Goal: Information Seeking & Learning: Find specific fact

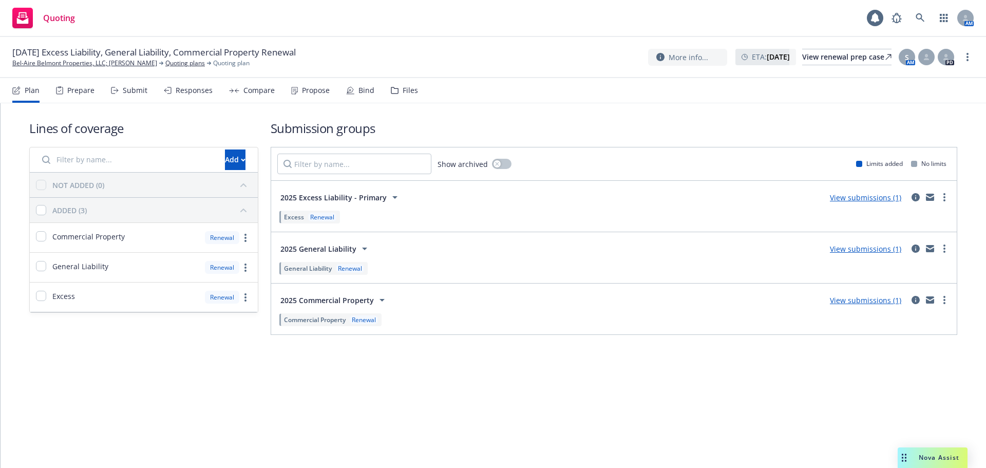
click at [316, 92] on div "Propose" at bounding box center [316, 90] width 28 height 8
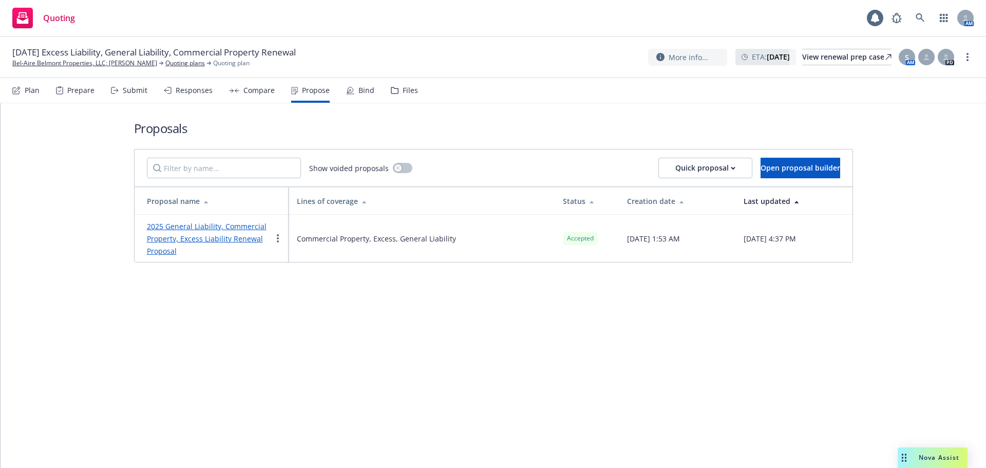
click at [361, 92] on div "Bind" at bounding box center [367, 90] width 16 height 8
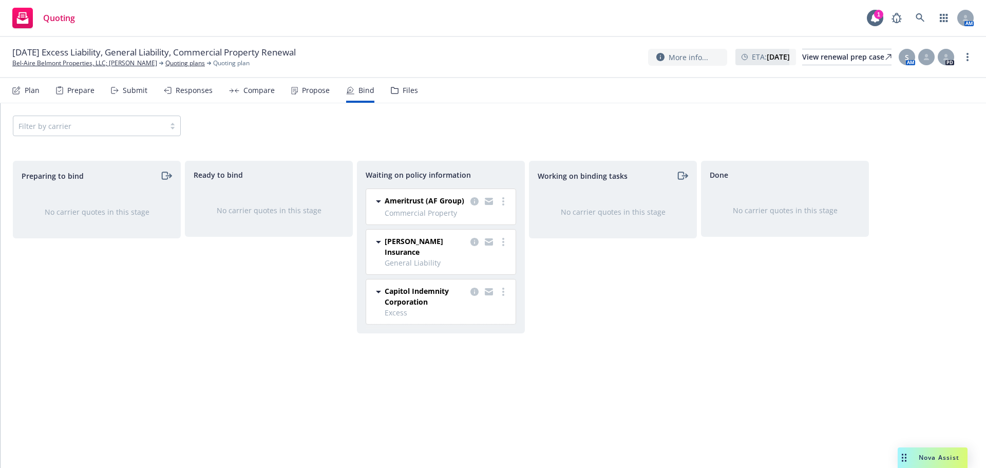
click at [293, 94] on icon at bounding box center [294, 91] width 7 height 8
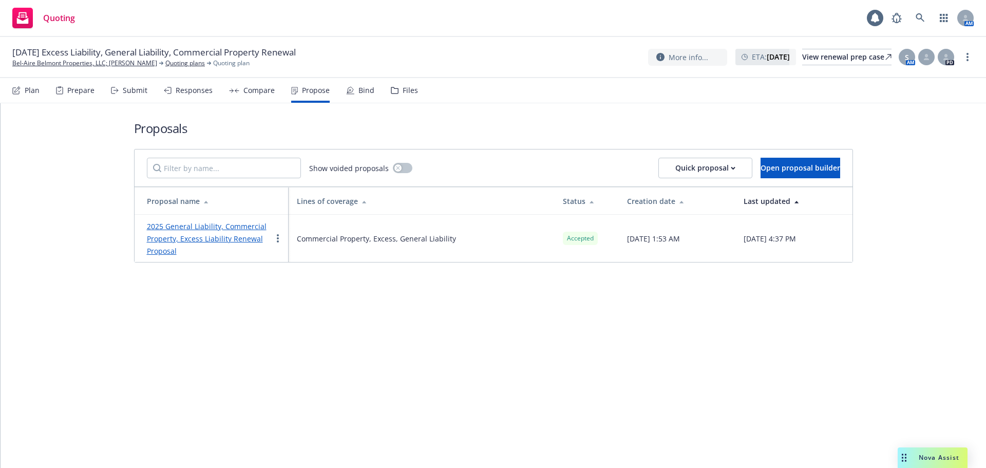
click at [183, 230] on link "2025 General Liability, Commercial Property, Excess Liability Renewal Proposal" at bounding box center [207, 238] width 120 height 34
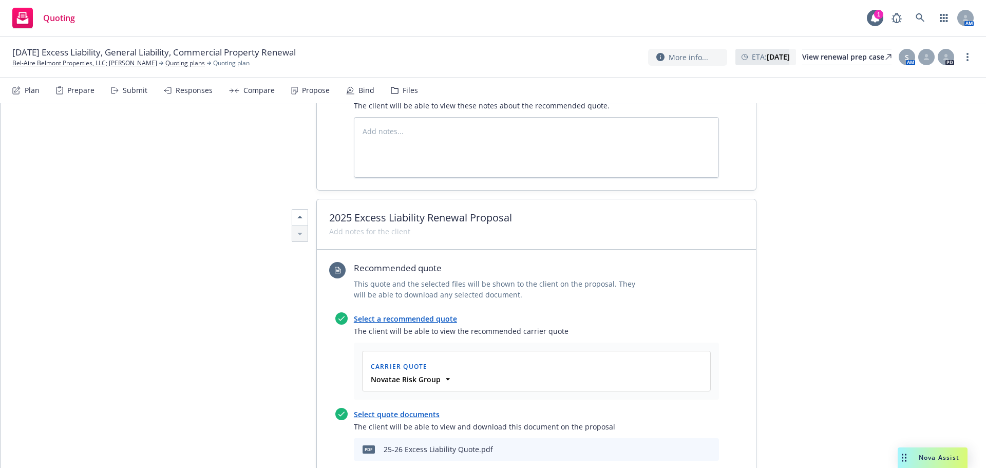
scroll to position [1952, 0]
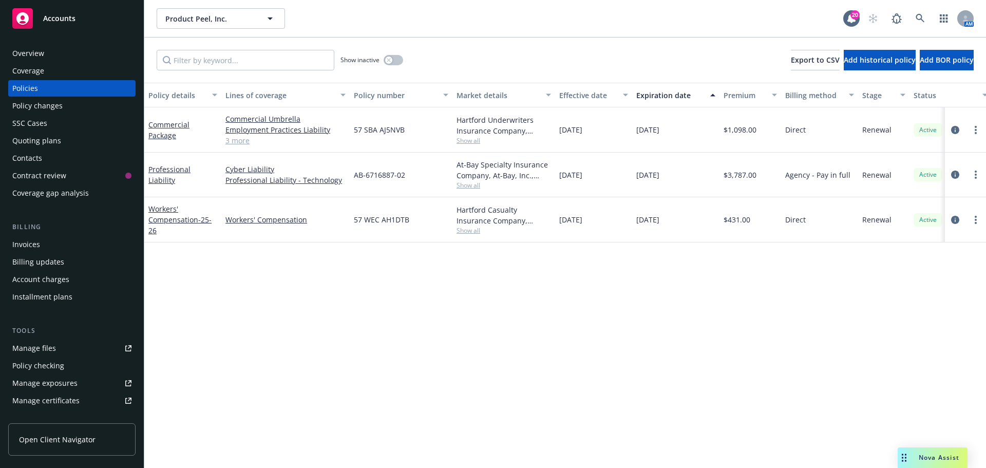
click at [62, 43] on div "Overview Coverage Policies Policy changes SSC Cases Quoting plans Contacts Cont…" at bounding box center [72, 250] width 144 height 435
click at [62, 51] on div "Overview" at bounding box center [71, 53] width 119 height 16
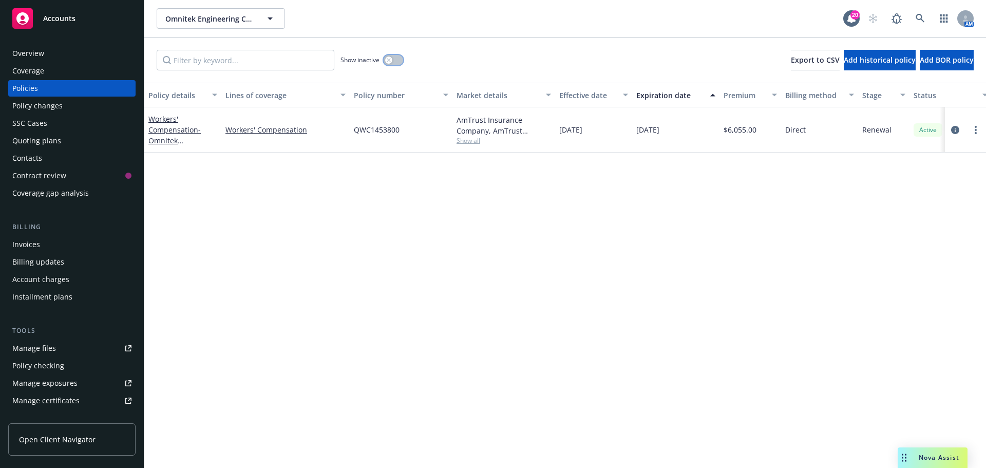
click at [394, 59] on button "button" at bounding box center [394, 60] width 20 height 10
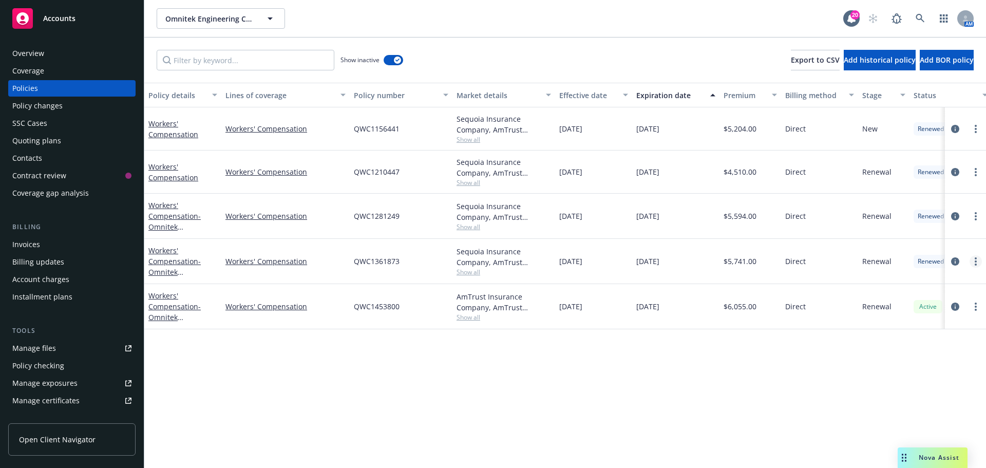
click at [974, 264] on link "more" at bounding box center [976, 261] width 12 height 12
click at [928, 409] on link "Copy logging email" at bounding box center [921, 406] width 121 height 21
click at [471, 271] on span "Show all" at bounding box center [504, 272] width 95 height 9
drag, startPoint x: 450, startPoint y: 330, endPoint x: 349, endPoint y: 330, distance: 101.2
click at [349, 330] on div "Writing company Sequoia Insurance Company Carrier AmTrust Financial Services Pr…" at bounding box center [448, 338] width 206 height 115
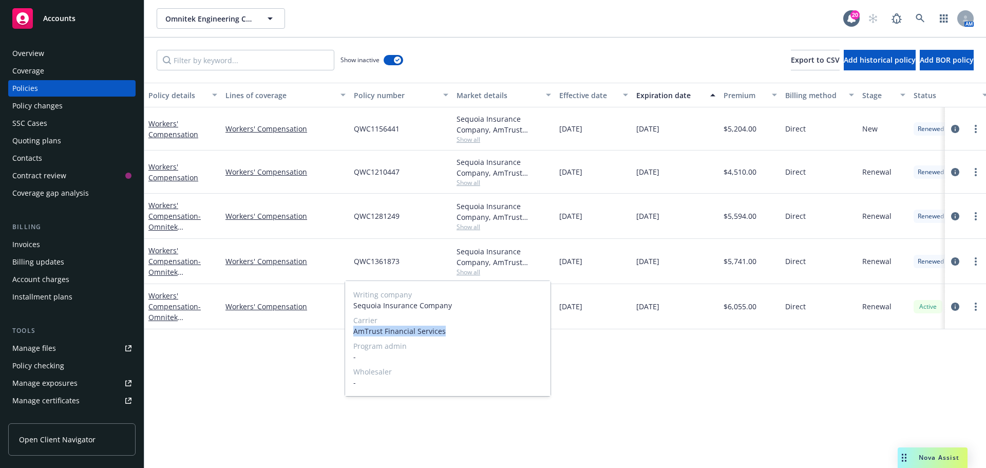
copy span "AmTrust Financial Services"
click at [59, 51] on div "Overview" at bounding box center [71, 53] width 119 height 16
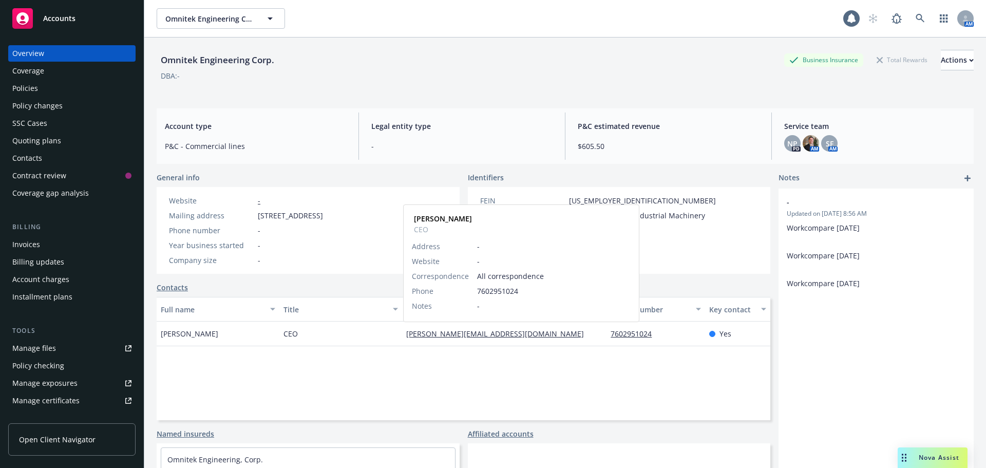
drag, startPoint x: 442, startPoint y: 332, endPoint x: 439, endPoint y: 338, distance: 6.9
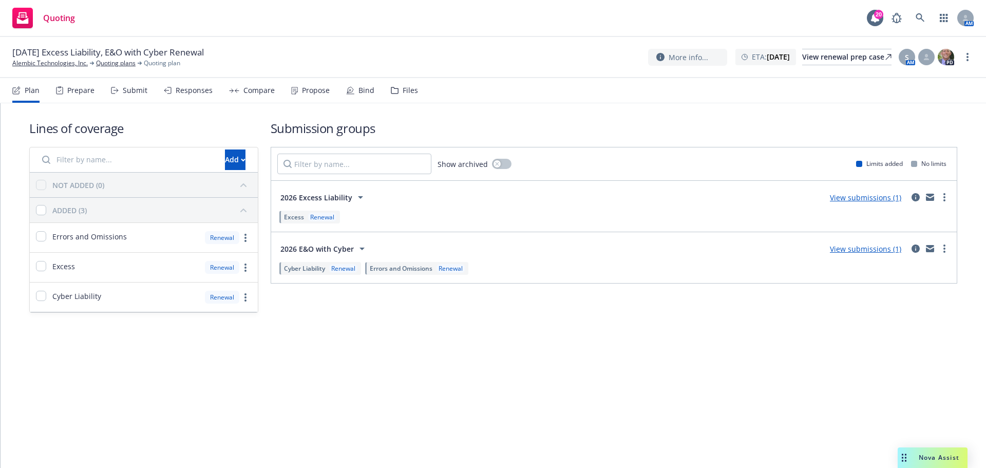
click at [916, 256] on div "2026 E&O with Cyber View submissions (1)" at bounding box center [614, 248] width 674 height 21
click at [916, 250] on icon "circleInformation" at bounding box center [916, 249] width 8 height 8
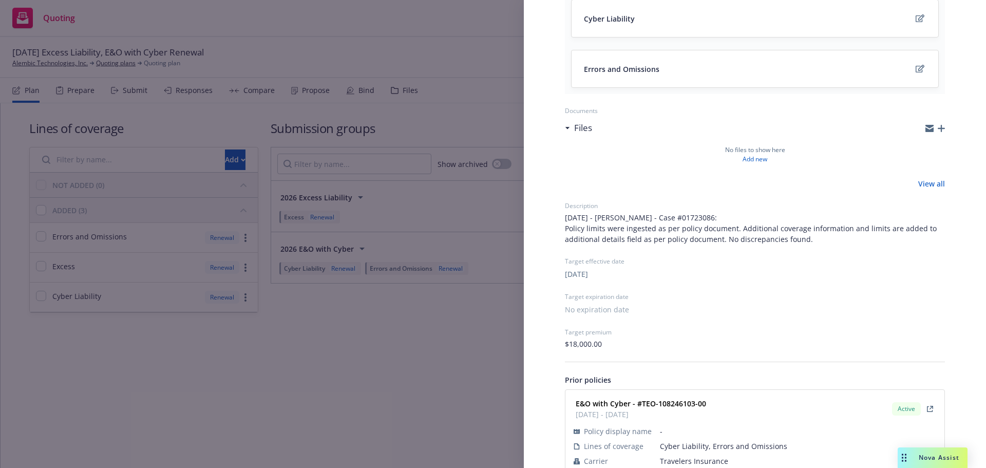
scroll to position [171, 0]
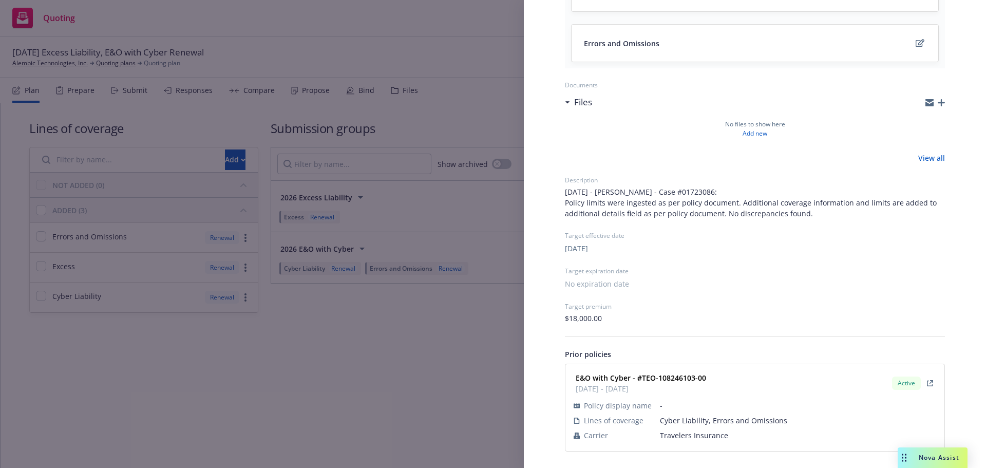
click at [699, 433] on span "Travelers Insurance" at bounding box center [798, 435] width 276 height 11
copy span "Travelers Insurance"
drag, startPoint x: 707, startPoint y: 379, endPoint x: 647, endPoint y: 382, distance: 60.7
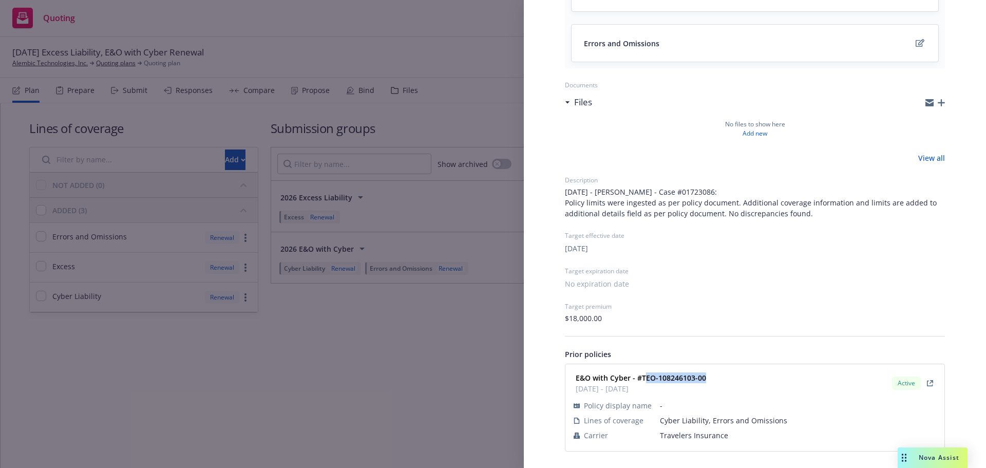
click at [647, 382] on div "E&O with Cyber - #TEO-108246103-00 07/14/2025 - 02/10/2026 Active" at bounding box center [755, 383] width 367 height 26
click at [647, 382] on strong "E&O with Cyber - #TEO-108246103-00" at bounding box center [641, 378] width 130 height 10
click at [643, 379] on strong "E&O with Cyber - #TEO-108246103-00" at bounding box center [641, 378] width 130 height 10
drag, startPoint x: 642, startPoint y: 378, endPoint x: 737, endPoint y: 379, distance: 95.1
click at [737, 379] on div "E&O with Cyber - #TEO-108246103-00 07/14/2025 - 02/10/2026 Active" at bounding box center [755, 383] width 367 height 26
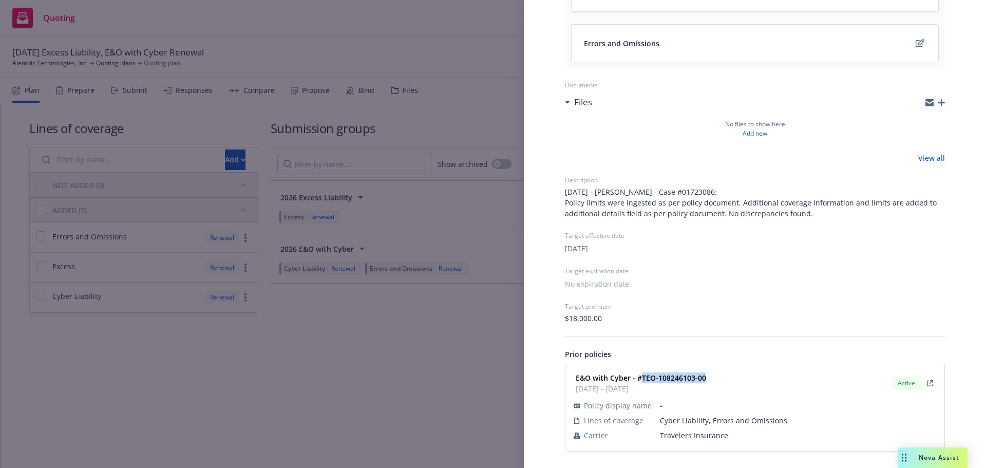
copy strong "TEO-108246103-00"
click at [441, 378] on div "Submission group 2026 E&O with Cyber Last updated Friday, September 12, 2025 at…" at bounding box center [493, 234] width 986 height 468
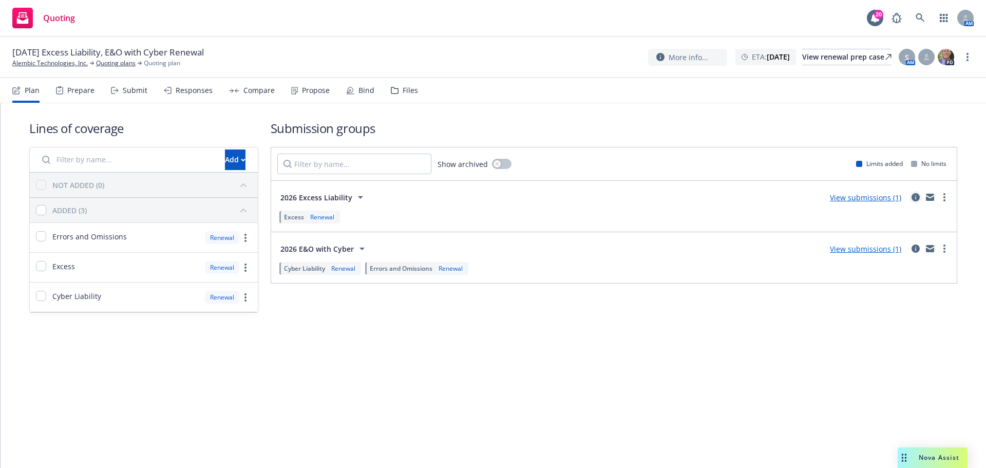
click at [911, 199] on link "circleInformation" at bounding box center [916, 197] width 12 height 12
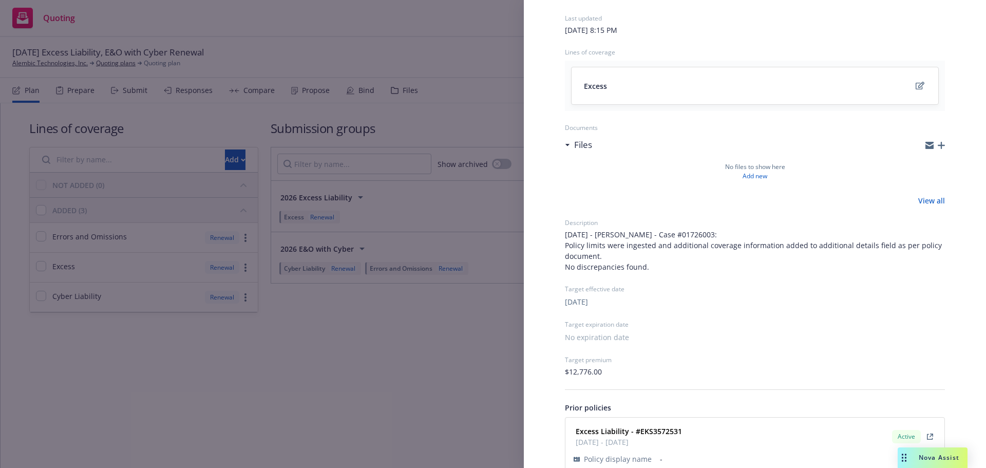
scroll to position [131, 0]
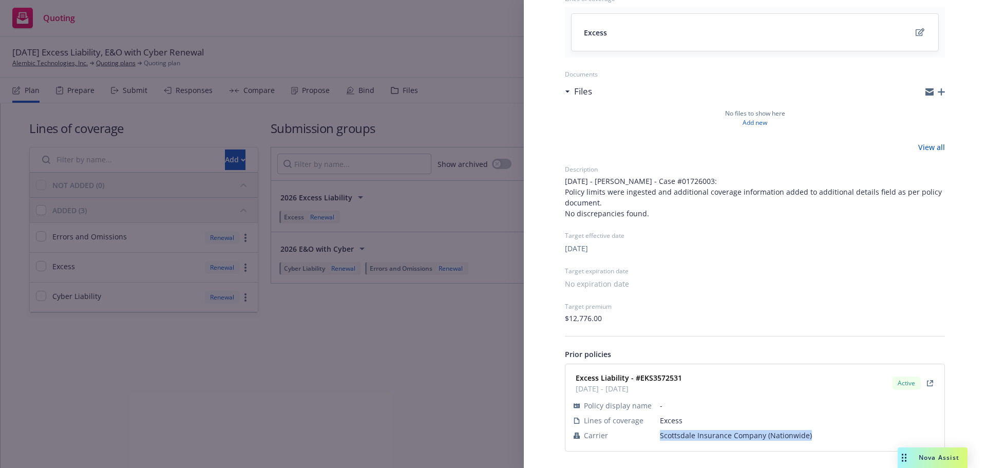
drag, startPoint x: 810, startPoint y: 433, endPoint x: 637, endPoint y: 439, distance: 173.3
click at [637, 439] on tr "Carrier Scottsdale Insurance Company (Nationwide)" at bounding box center [755, 435] width 363 height 15
copy tr "Scottsdale Insurance Company (Nationwide)"
click at [670, 379] on strong "Excess Liability - #EKS3572531" at bounding box center [629, 378] width 106 height 10
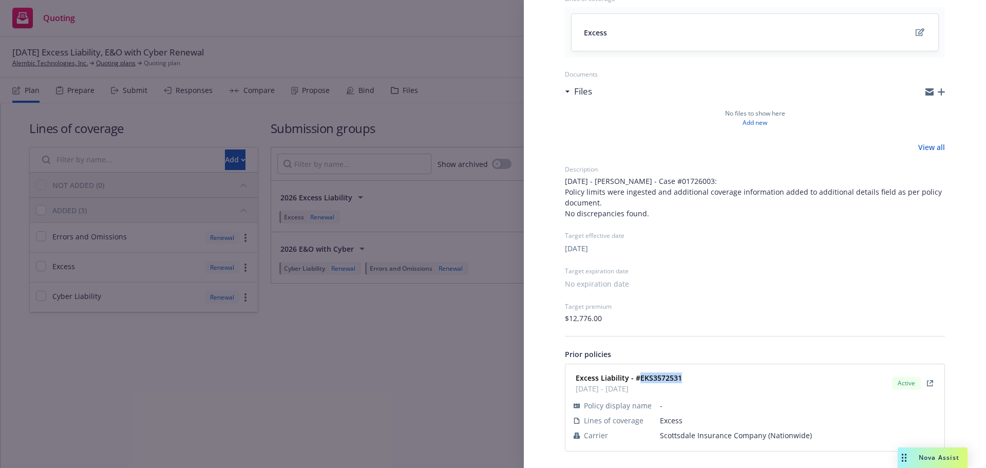
copy strong "EKS3572531"
click at [383, 292] on div "Submission group 2026 Excess Liability Last updated Friday, September 12, 2025 …" at bounding box center [493, 234] width 986 height 468
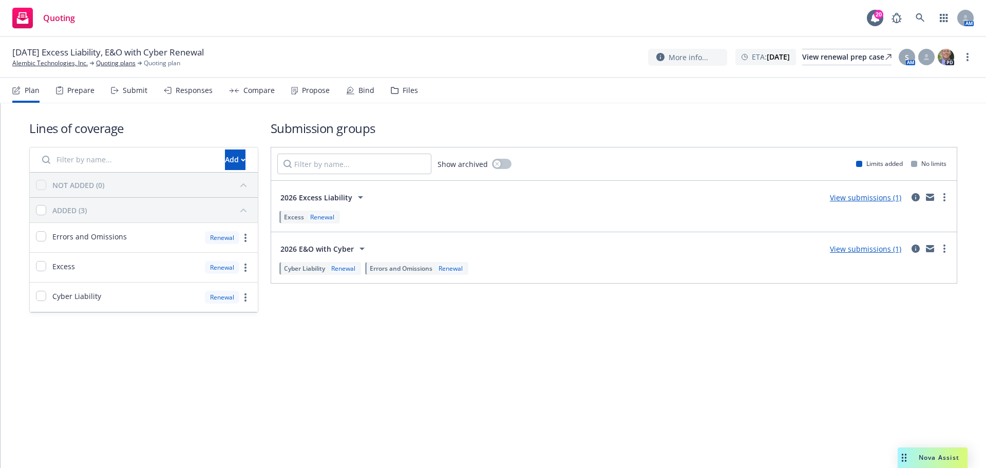
click at [133, 89] on div "Submit" at bounding box center [135, 90] width 25 height 8
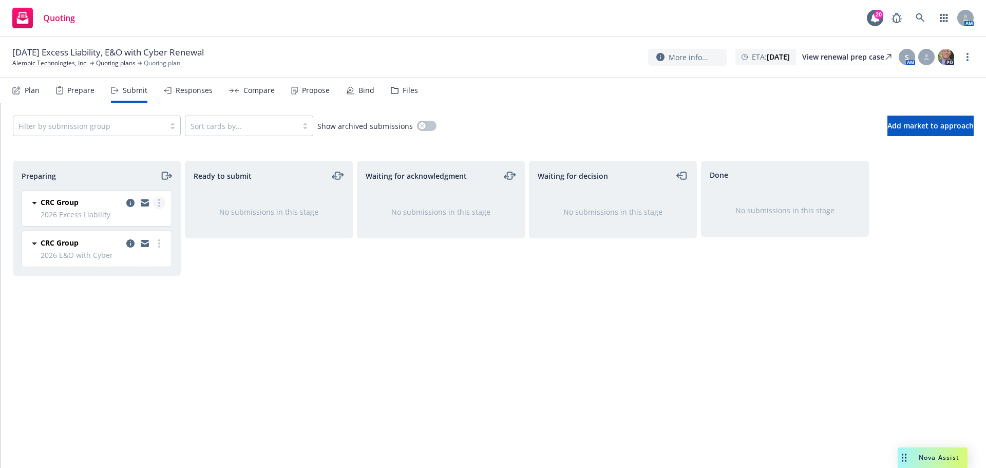
click at [162, 201] on link "more" at bounding box center [159, 203] width 12 height 12
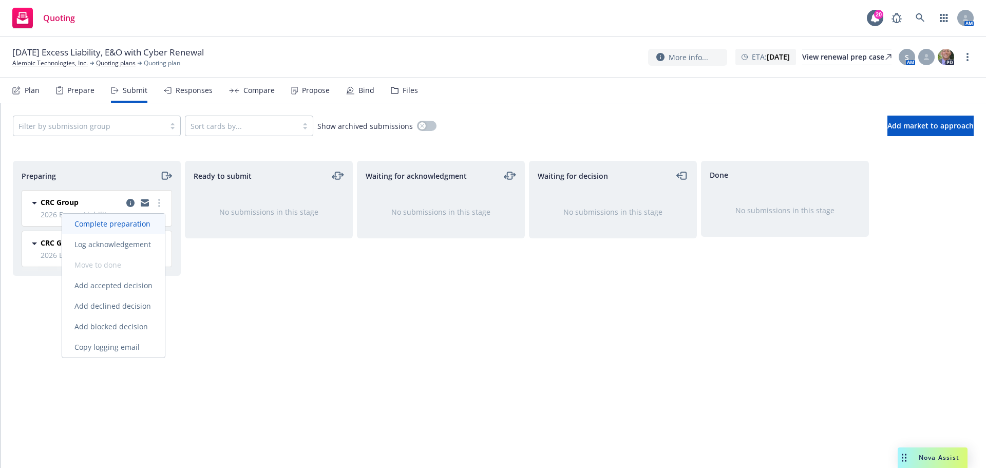
click at [151, 219] on span "Complete preparation" at bounding box center [112, 224] width 101 height 10
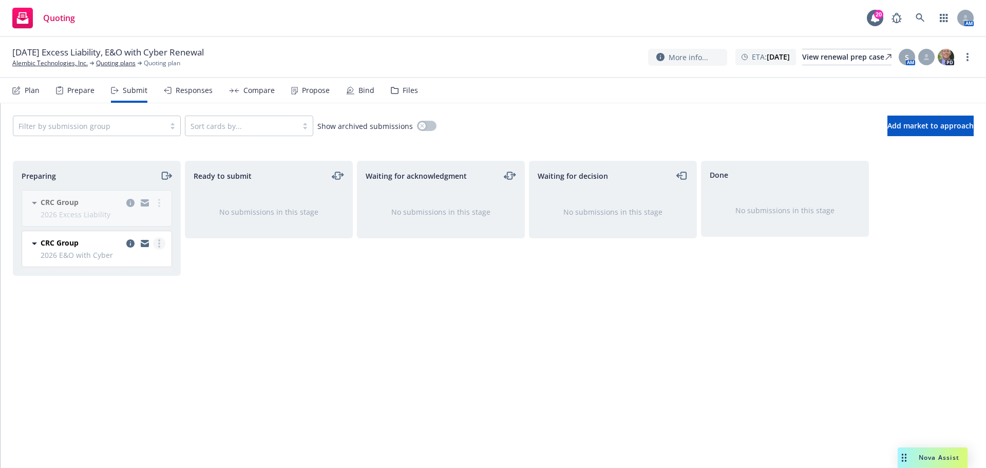
click at [160, 245] on link "more" at bounding box center [159, 243] width 12 height 12
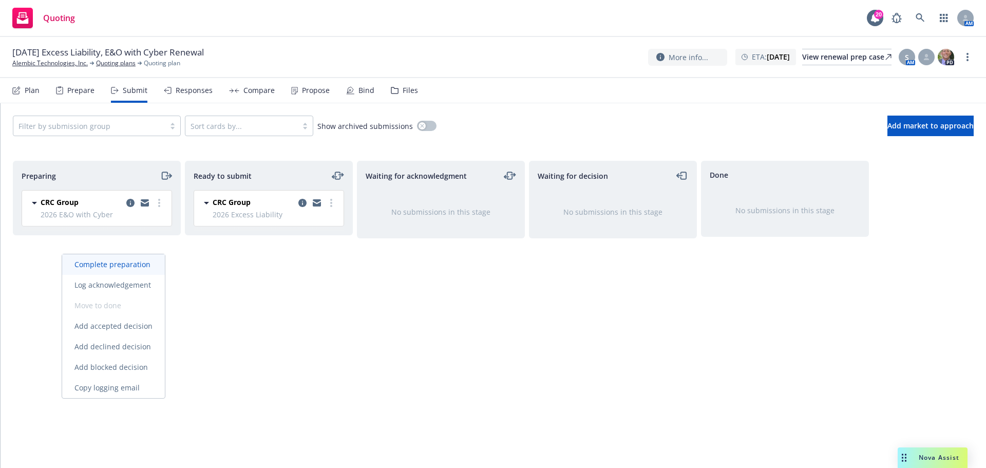
click at [141, 264] on span "Complete preparation" at bounding box center [112, 264] width 101 height 10
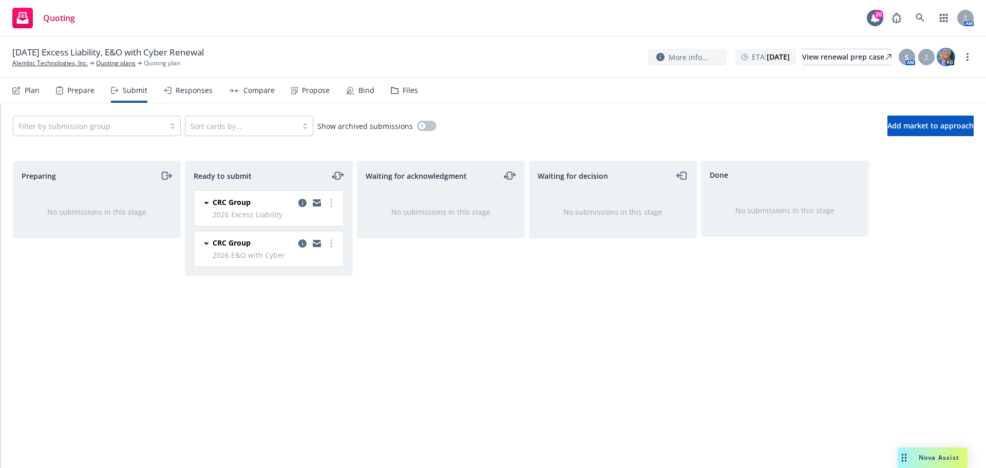
click at [944, 63] on img at bounding box center [946, 57] width 16 height 16
click at [120, 63] on div "02/10/26 Excess Liability, E&O with Cyber Renewal Alembic Technologies, Inc. Qu…" at bounding box center [112, 57] width 200 height 22
click at [120, 63] on link "Quoting plans" at bounding box center [116, 63] width 40 height 9
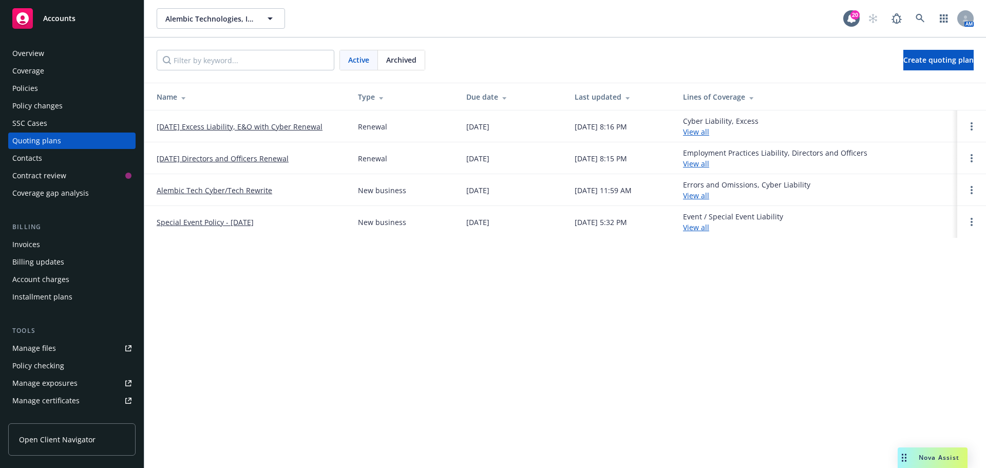
click at [223, 194] on link "Alembic Tech Cyber/Tech Rewrite" at bounding box center [215, 190] width 116 height 11
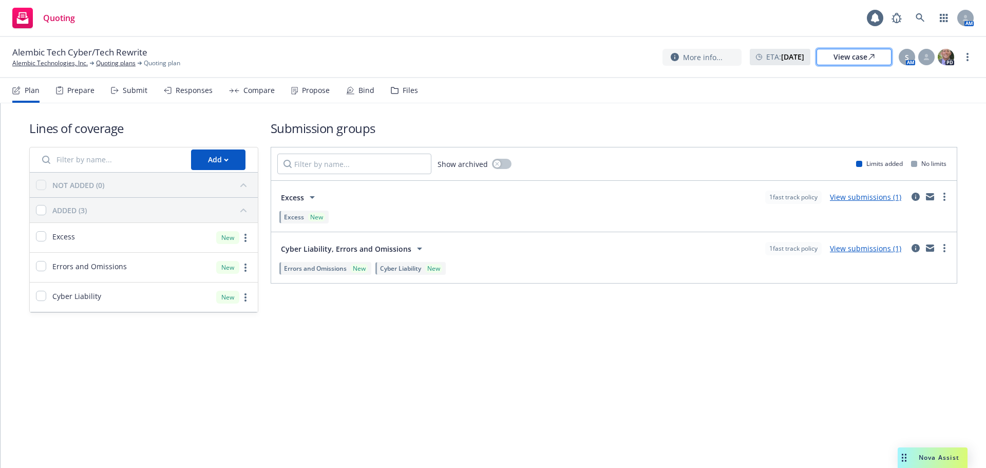
click at [860, 54] on div "View case" at bounding box center [854, 56] width 41 height 15
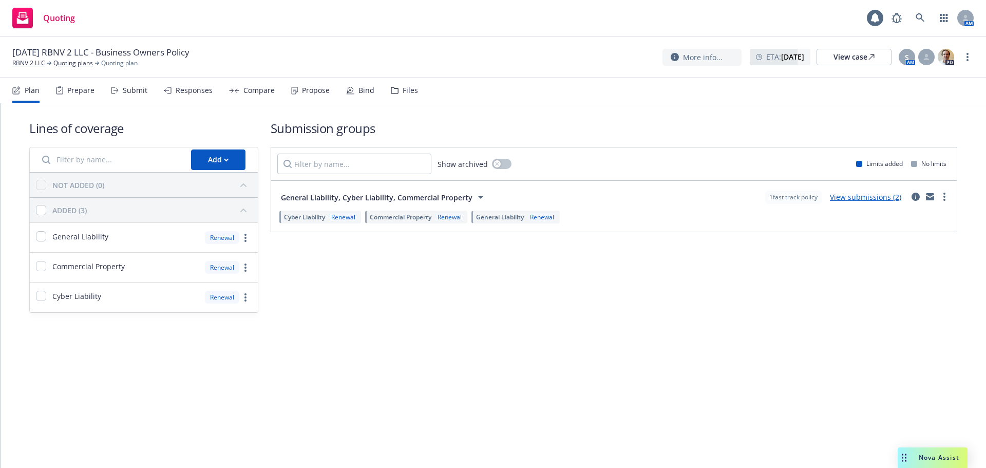
click at [360, 91] on div "Bind" at bounding box center [367, 90] width 16 height 8
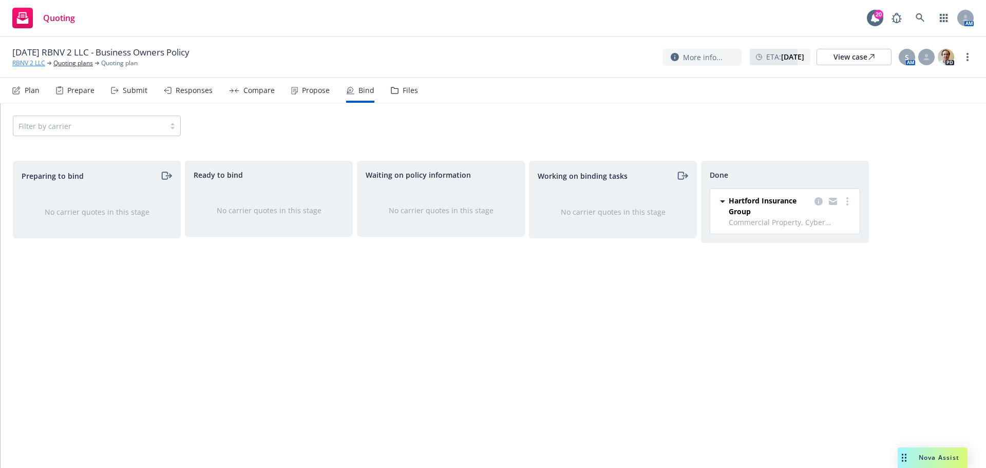
click at [31, 63] on link "RBNV 2 LLC" at bounding box center [28, 63] width 33 height 9
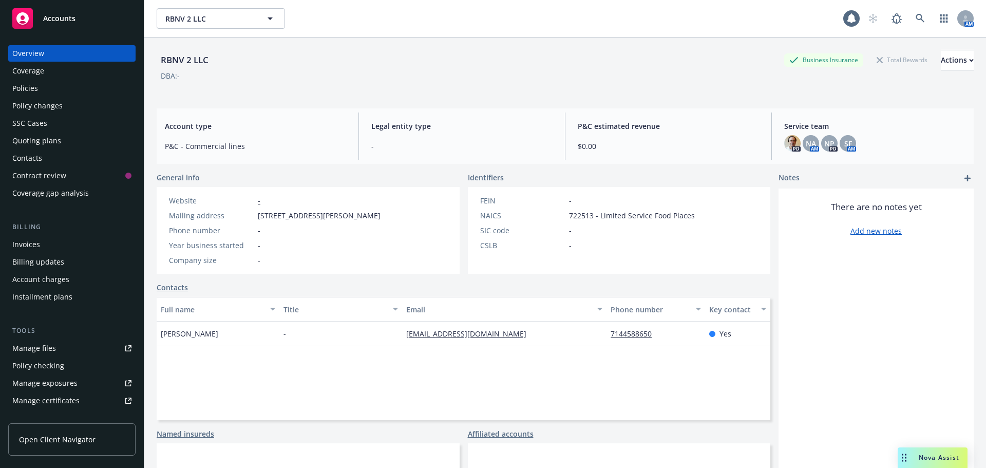
click at [65, 90] on div "Policies" at bounding box center [71, 88] width 119 height 16
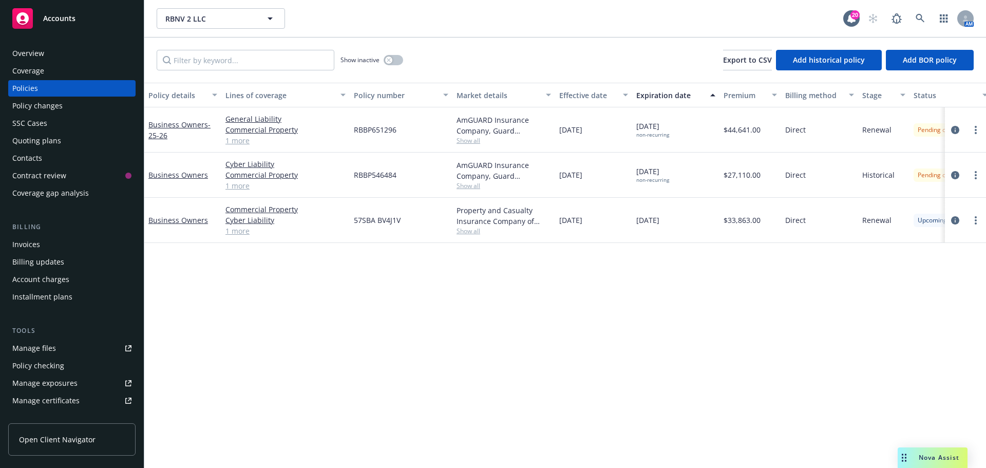
click at [485, 230] on span "Show all" at bounding box center [504, 231] width 95 height 9
click at [650, 297] on div "Policy details Lines of coverage Policy number Market details Effective date Ex…" at bounding box center [565, 275] width 842 height 385
drag, startPoint x: 415, startPoint y: 223, endPoint x: 355, endPoint y: 220, distance: 60.2
click at [355, 220] on div "57SBA BV4J1V" at bounding box center [401, 220] width 103 height 45
click at [358, 220] on span "57SBA BV4J1V" at bounding box center [377, 220] width 47 height 11
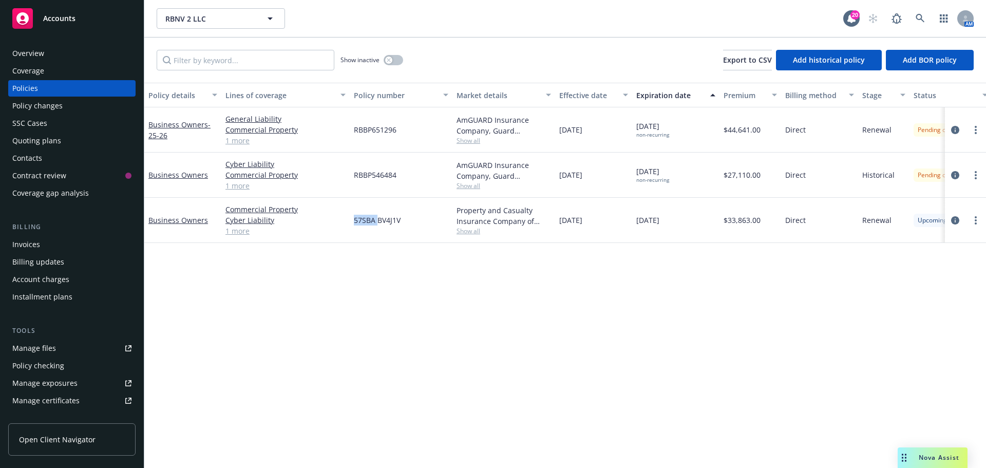
click at [358, 220] on span "57SBA BV4J1V" at bounding box center [377, 220] width 47 height 11
click at [463, 229] on span "Show all" at bounding box center [504, 231] width 95 height 9
click at [443, 295] on span "Hartford Insurance Group" at bounding box center [447, 300] width 189 height 11
click at [438, 295] on span "Hartford Insurance Group" at bounding box center [447, 300] width 189 height 11
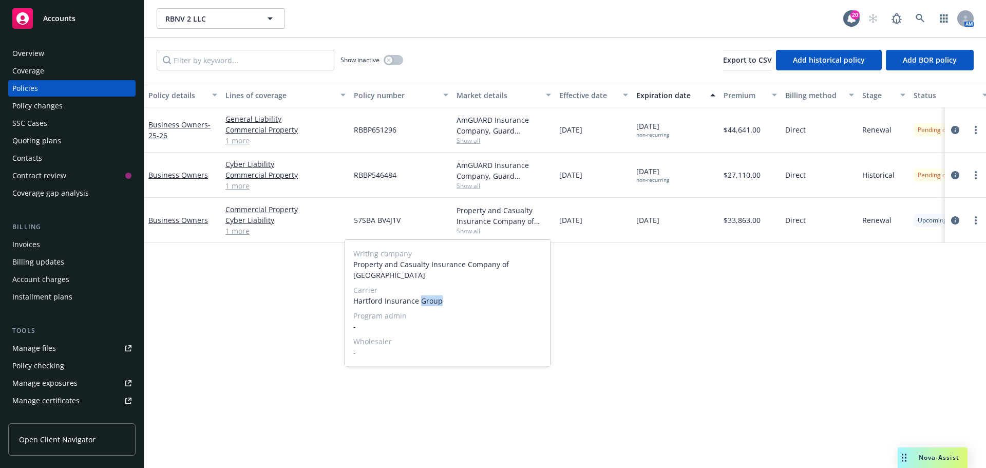
click at [438, 295] on span "Hartford Insurance Group" at bounding box center [447, 300] width 189 height 11
copy span "Hartford Insurance Group"
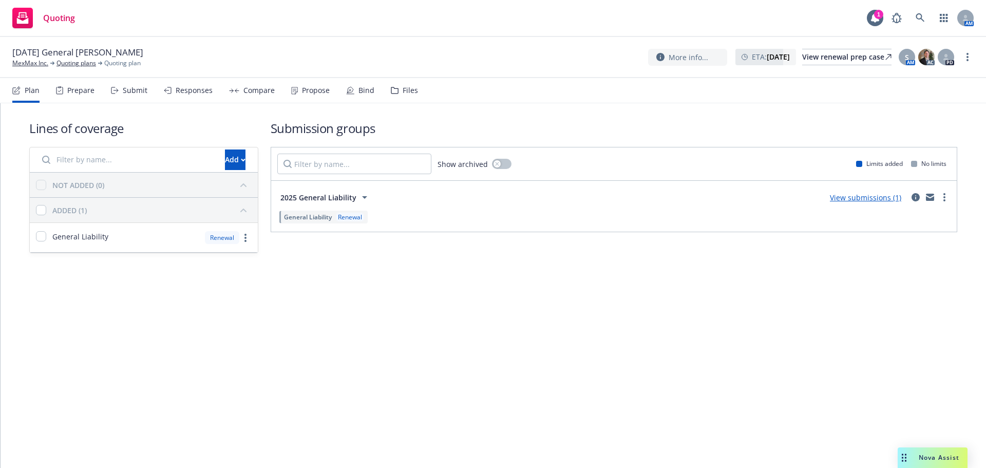
drag, startPoint x: 320, startPoint y: 89, endPoint x: 349, endPoint y: 88, distance: 29.8
click at [320, 89] on div "Propose" at bounding box center [316, 90] width 28 height 8
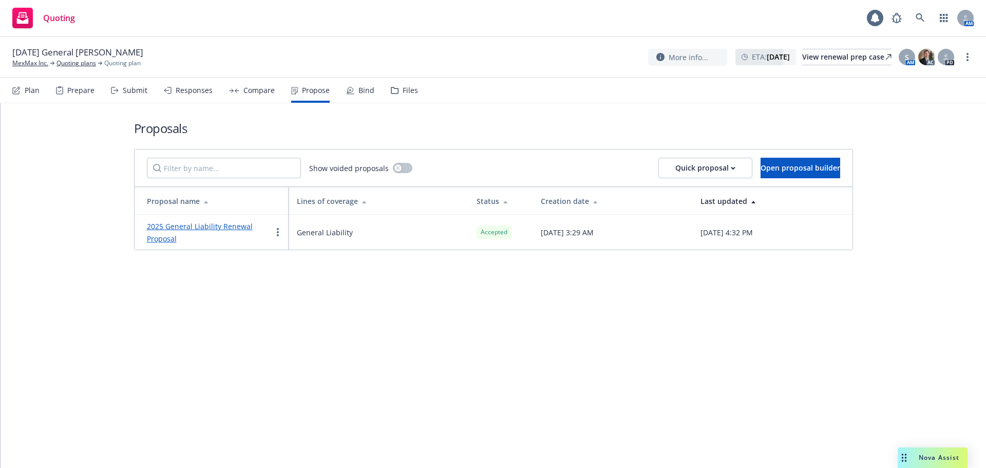
click at [364, 88] on div "Bind" at bounding box center [367, 90] width 16 height 8
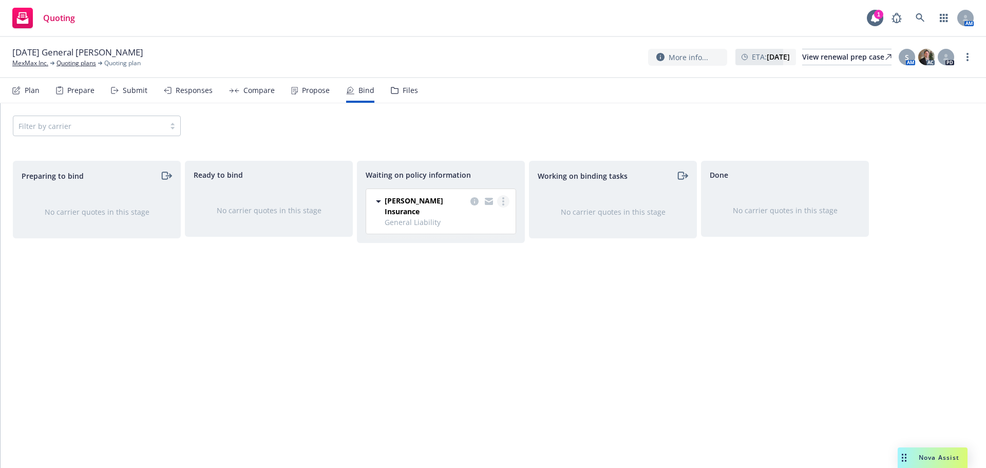
click at [503, 196] on link "more" at bounding box center [503, 201] width 12 height 12
click at [469, 227] on link "Create policies" at bounding box center [462, 222] width 93 height 21
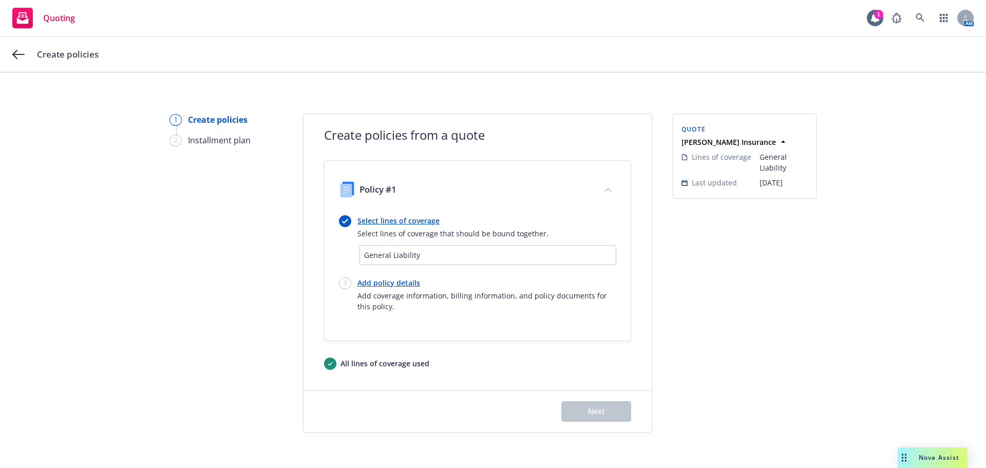
click at [390, 285] on link "Add policy details" at bounding box center [487, 282] width 259 height 11
select select "12"
select select "CA"
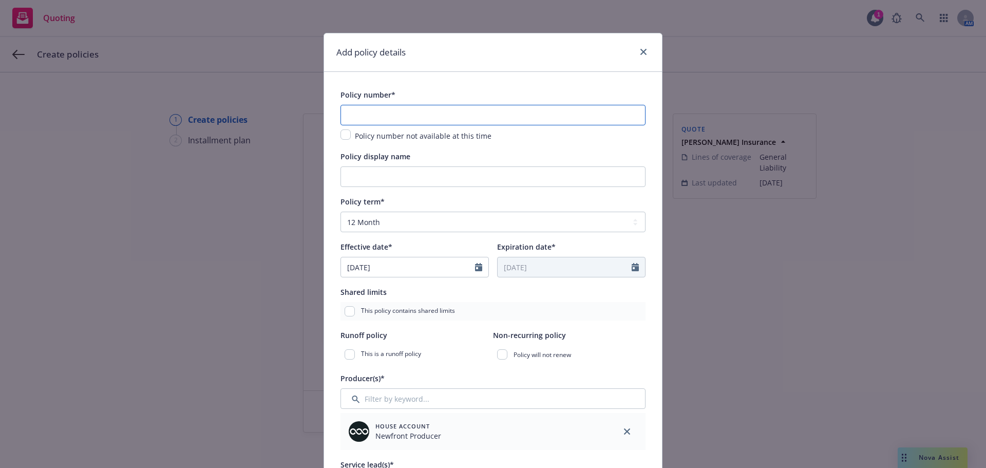
click at [433, 125] on input "text" at bounding box center [493, 115] width 305 height 21
paste input "3AA935843"
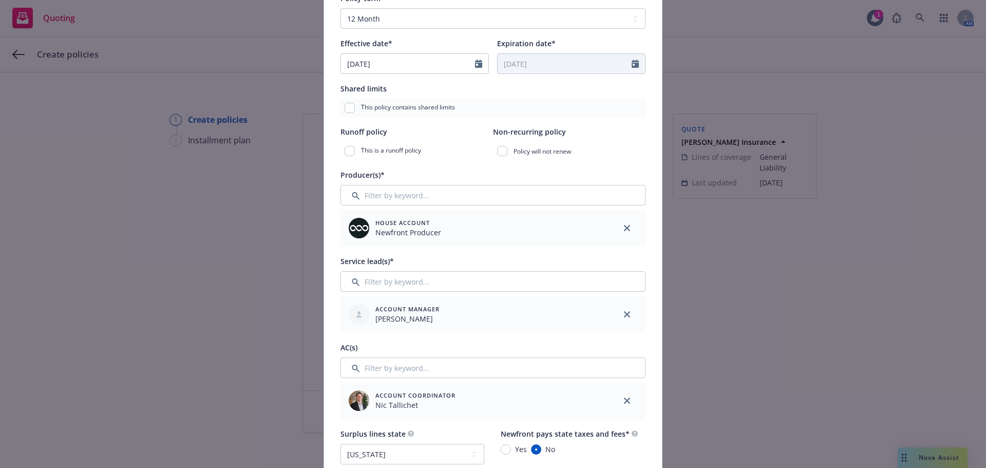
scroll to position [206, 0]
type input "3AA935843"
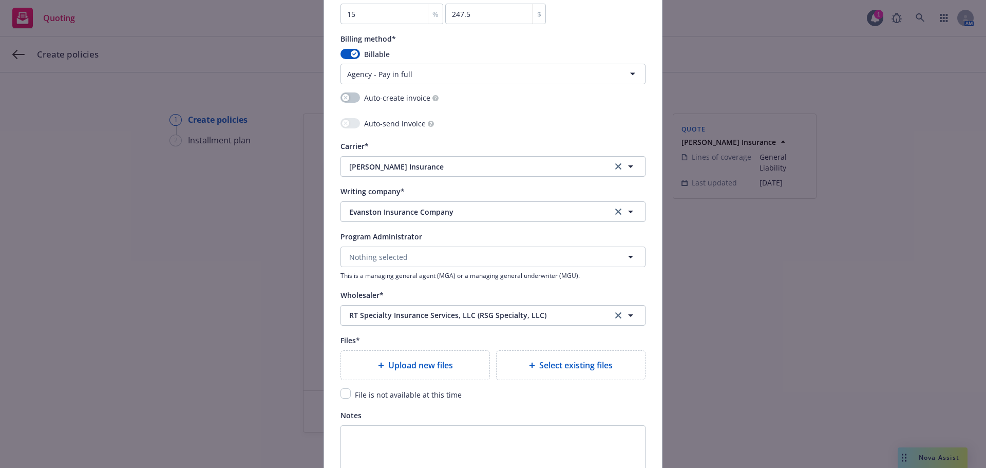
scroll to position [959, 0]
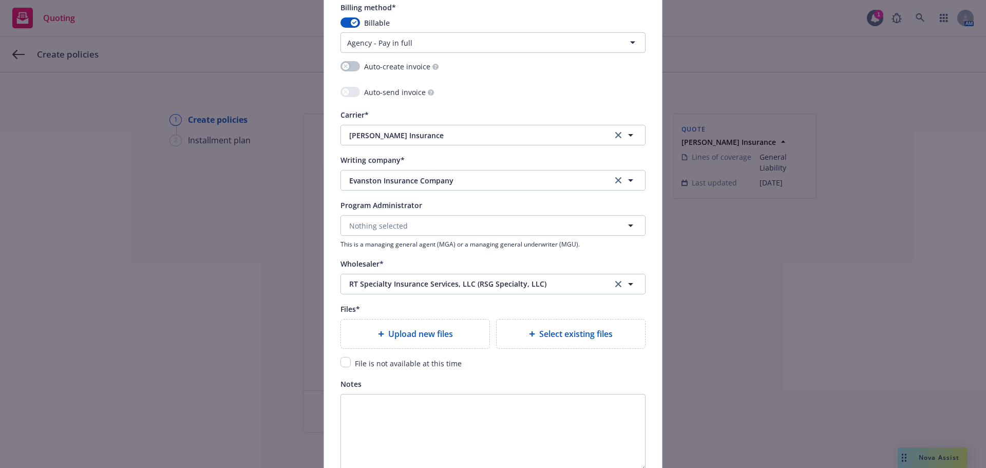
click at [343, 368] on div "File is not available at this time" at bounding box center [493, 363] width 305 height 12
click at [342, 361] on input "checkbox" at bounding box center [346, 362] width 10 height 10
checkbox input "true"
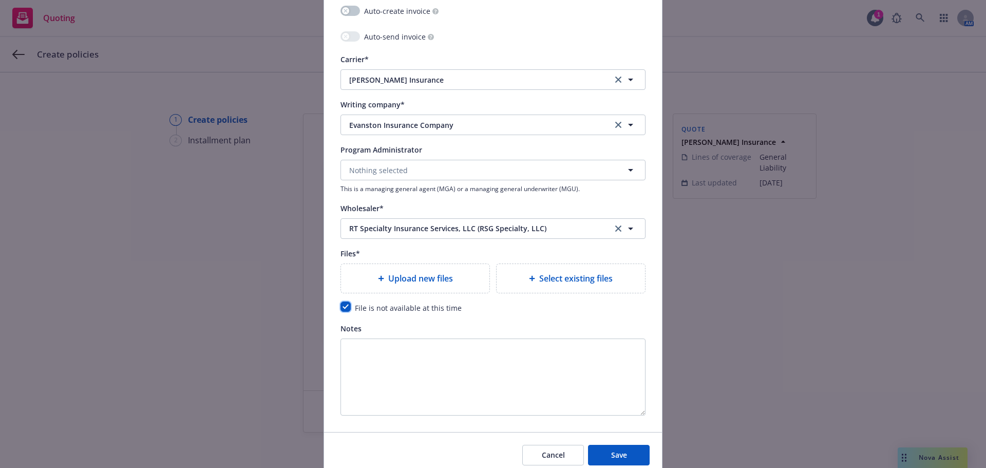
scroll to position [1023, 0]
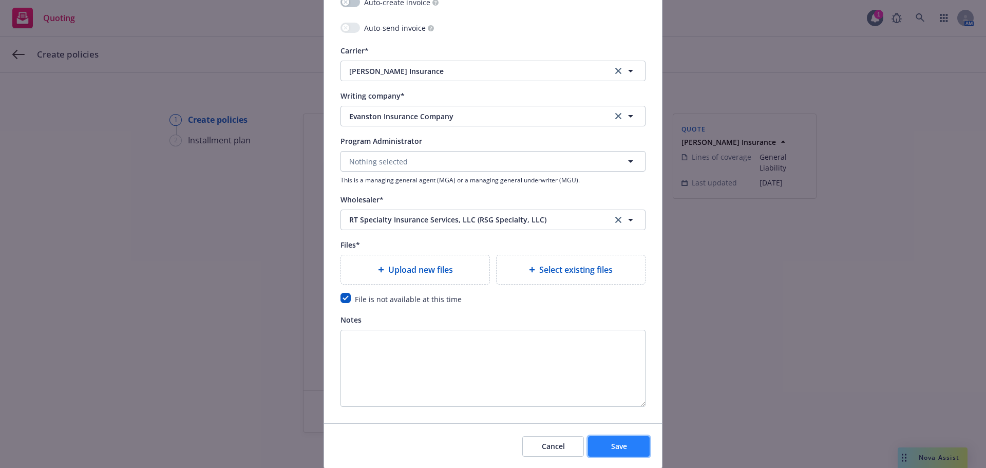
click at [625, 440] on button "Save" at bounding box center [619, 446] width 62 height 21
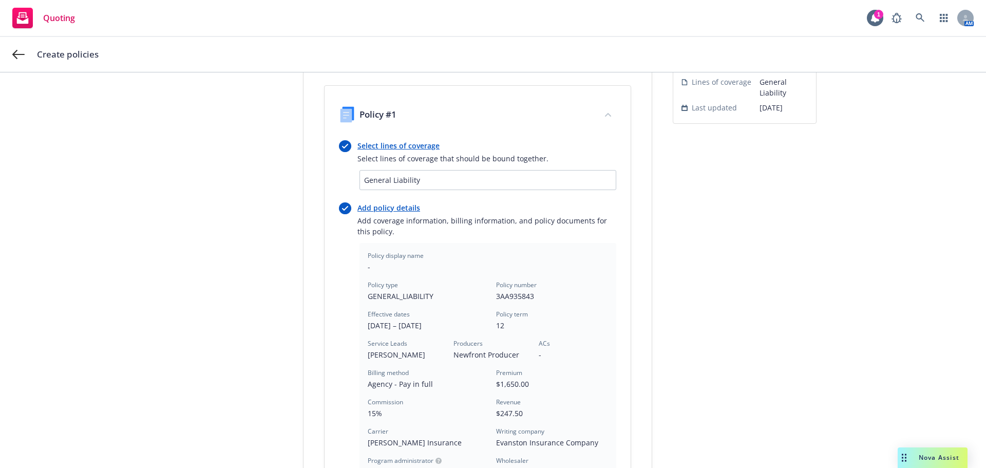
scroll to position [274, 0]
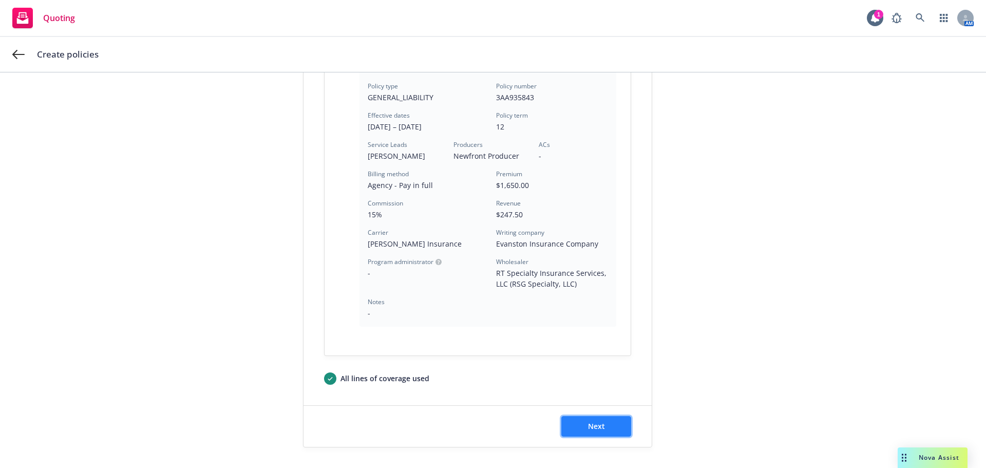
click at [594, 422] on span "Next" at bounding box center [596, 426] width 17 height 10
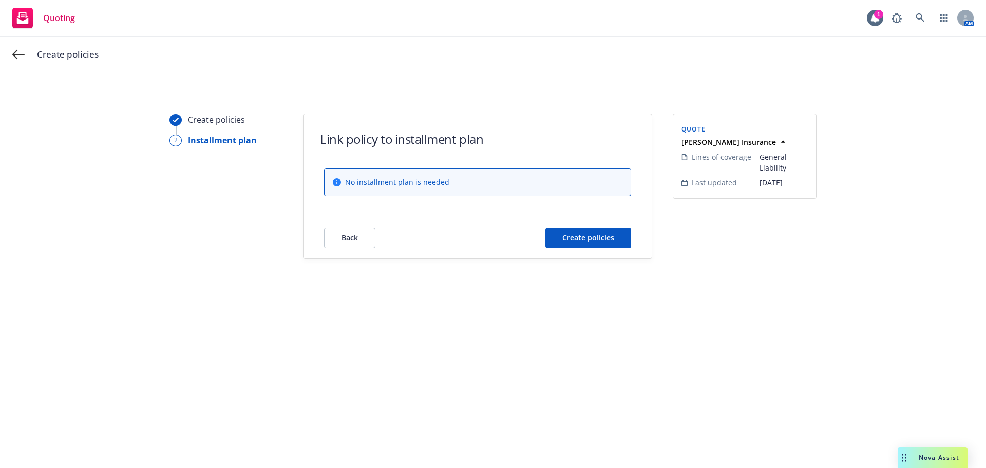
click at [607, 254] on div "Back Create policies" at bounding box center [478, 237] width 348 height 41
click at [607, 242] on span "Create policies" at bounding box center [589, 238] width 52 height 10
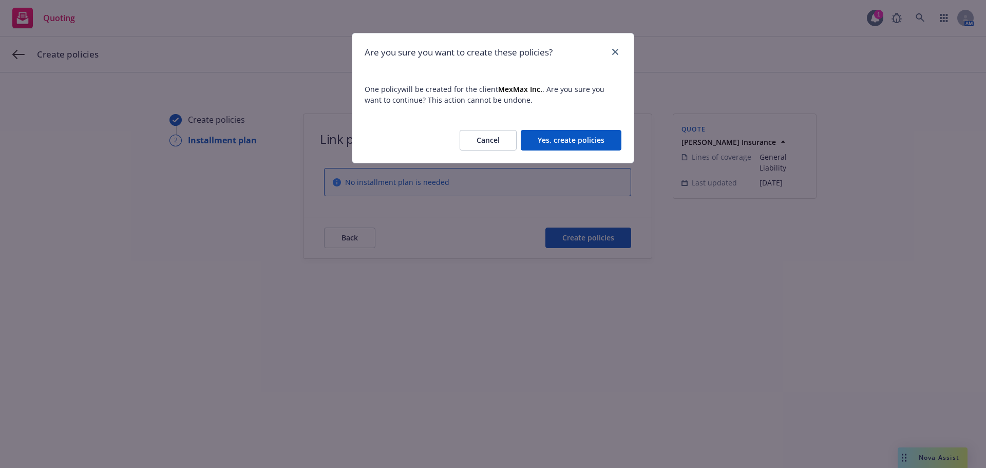
click at [594, 138] on button "Yes, create policies" at bounding box center [571, 140] width 101 height 21
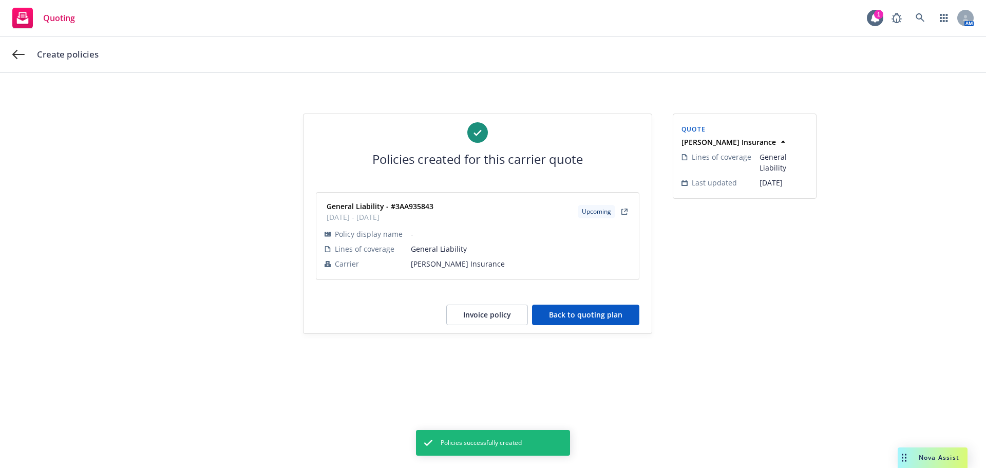
click at [560, 312] on button "Back to quoting plan" at bounding box center [585, 315] width 107 height 21
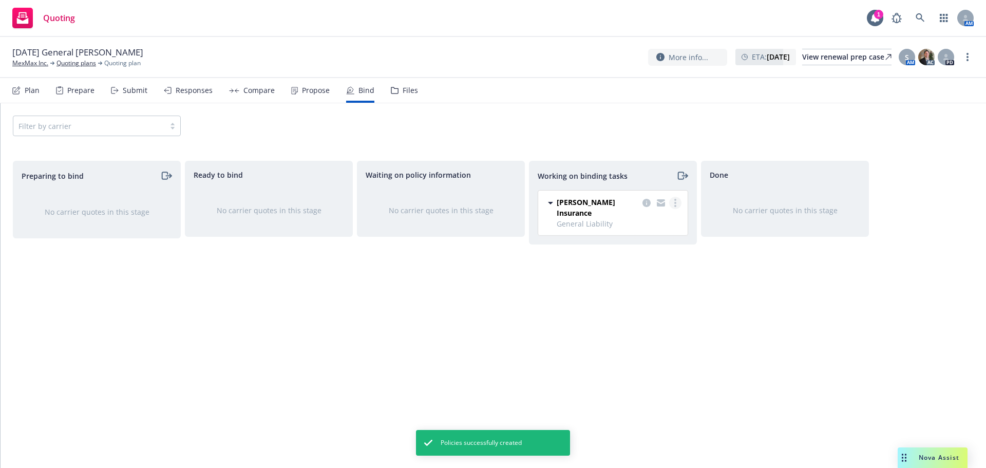
click at [679, 201] on link "more" at bounding box center [675, 203] width 12 height 12
click at [633, 244] on span "Move to done" at bounding box center [623, 244] width 71 height 10
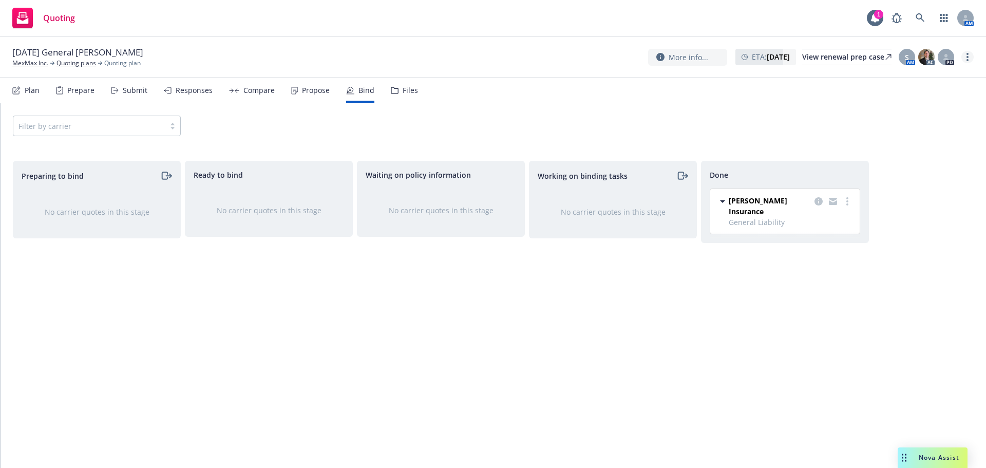
click at [968, 57] on circle "more" at bounding box center [968, 57] width 2 height 2
click at [922, 73] on link "Copy logging email" at bounding box center [916, 78] width 115 height 21
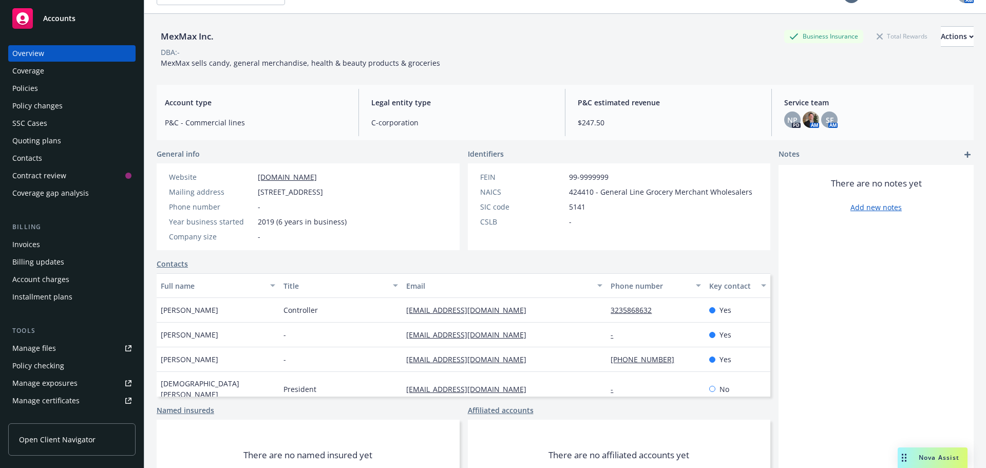
scroll to position [34, 0]
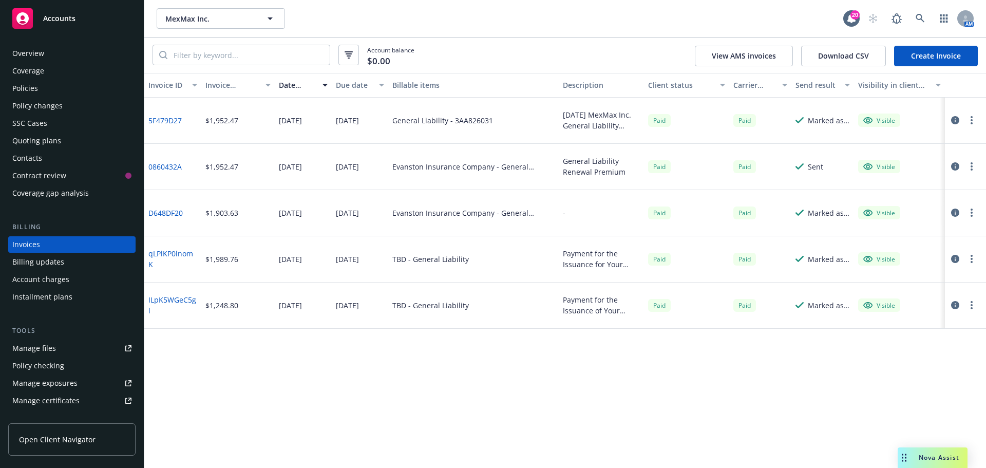
click at [959, 56] on link "Create Invoice" at bounding box center [936, 56] width 84 height 21
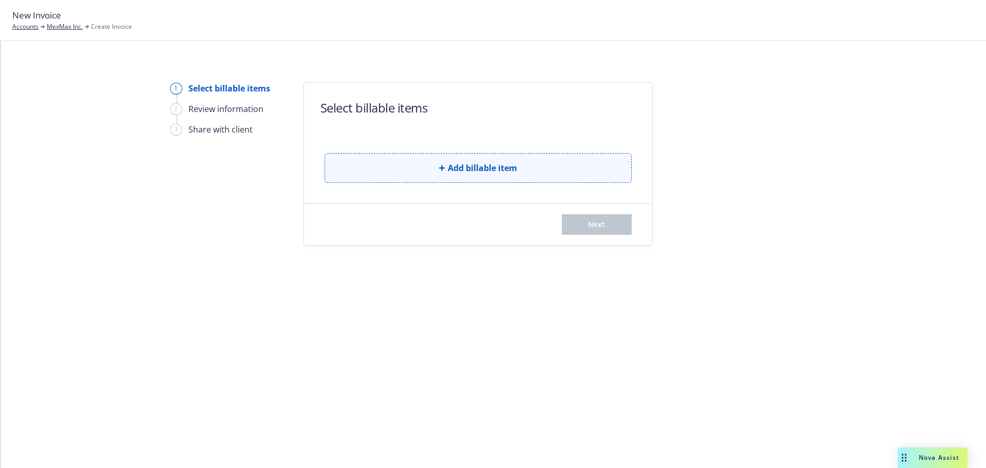
click at [370, 176] on button "Add billable item" at bounding box center [478, 168] width 307 height 30
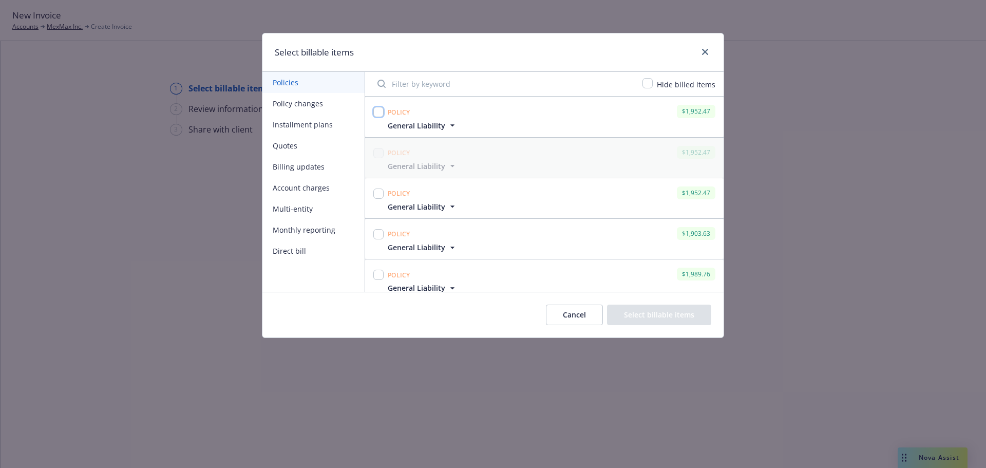
click at [379, 111] on input "checkbox" at bounding box center [379, 112] width 10 height 10
checkbox input "true"
click at [683, 318] on button "Select billable items" at bounding box center [659, 315] width 104 height 21
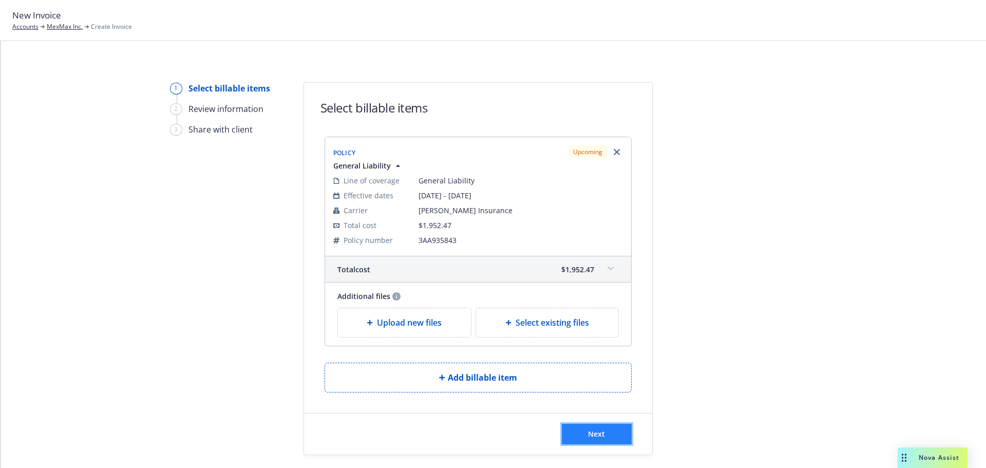
click at [592, 433] on span "Next" at bounding box center [596, 434] width 17 height 10
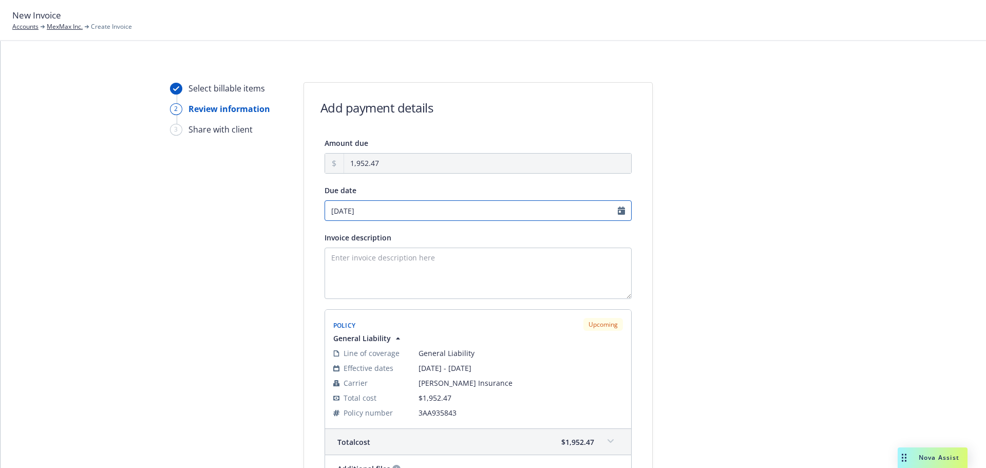
click at [525, 207] on input "[DATE]" at bounding box center [478, 210] width 307 height 21
select select "September"
select select "2025"
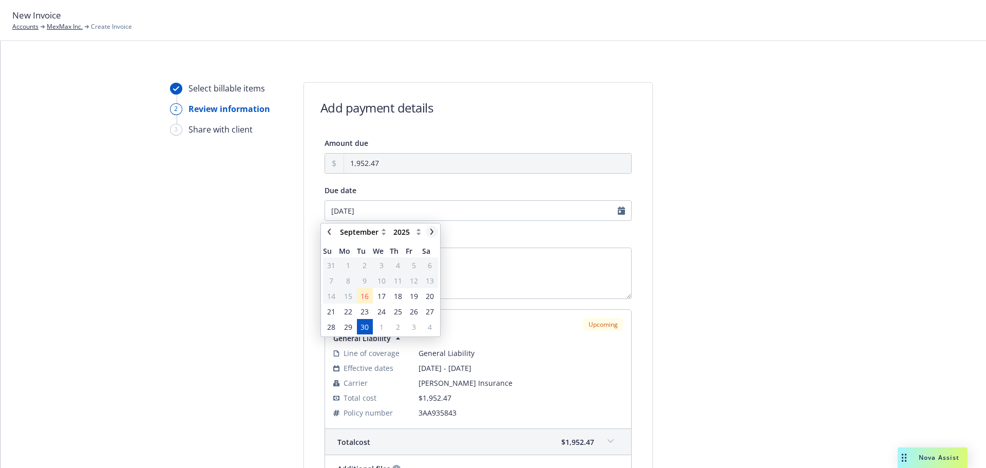
click at [435, 230] on icon "chevronRight" at bounding box center [432, 232] width 6 height 6
select select "October"
click at [349, 308] on span "20" at bounding box center [348, 311] width 8 height 11
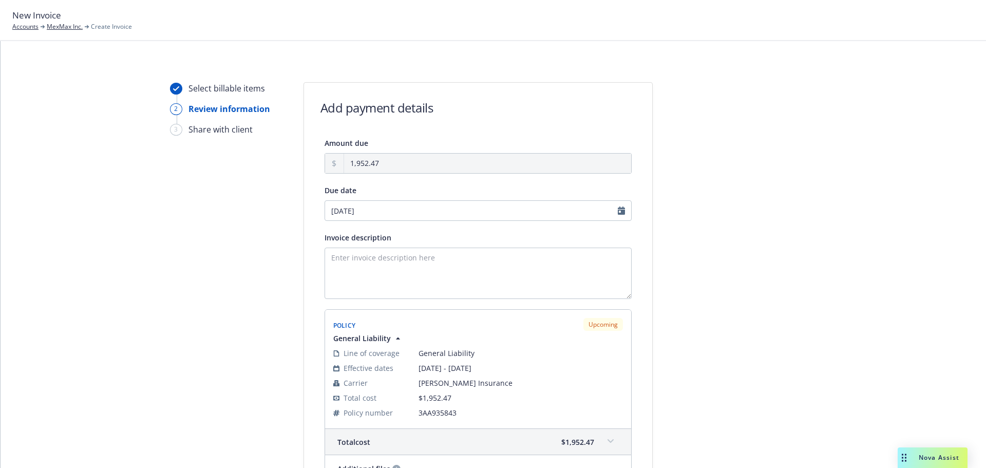
type input "[DATE]"
click at [364, 268] on textarea "Invoice description" at bounding box center [478, 273] width 307 height 51
paste textarea "3AA935843"
type textarea "3AA935843"
paste textarea "[DATE] - MexMax Inc. -"
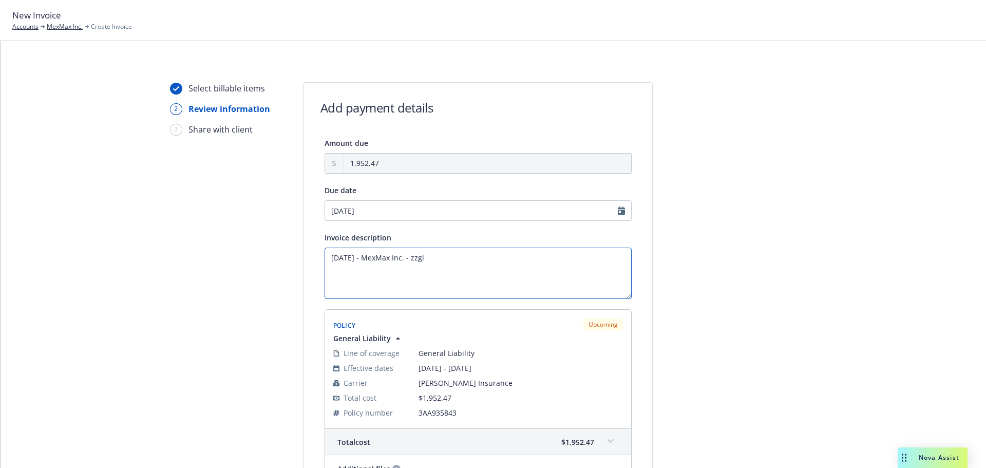
paste textarea "General Liability"
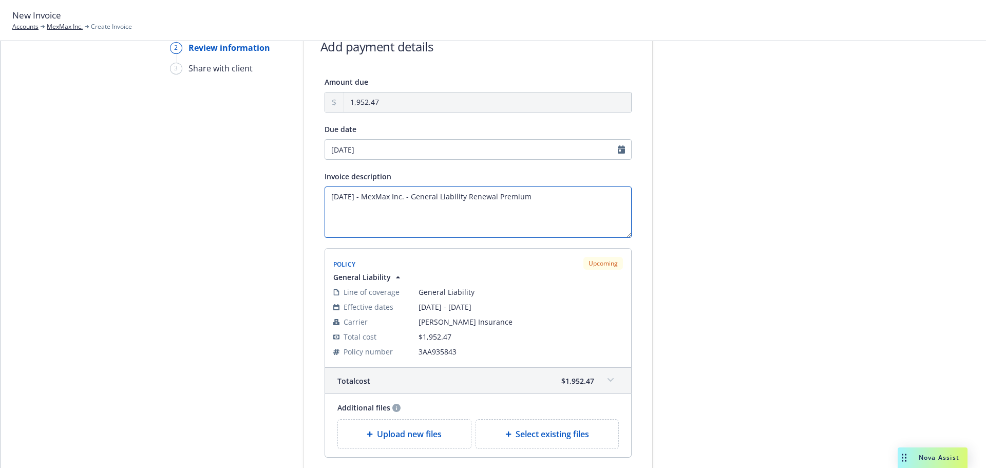
scroll to position [155, 0]
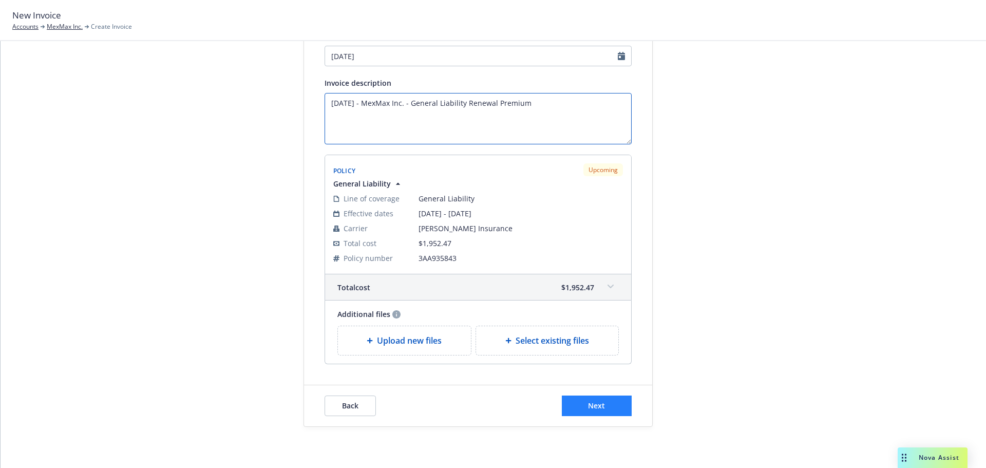
type textarea "[DATE] - MexMax Inc. - General Liability Renewal Premium"
click at [596, 409] on span "Next" at bounding box center [596, 406] width 17 height 10
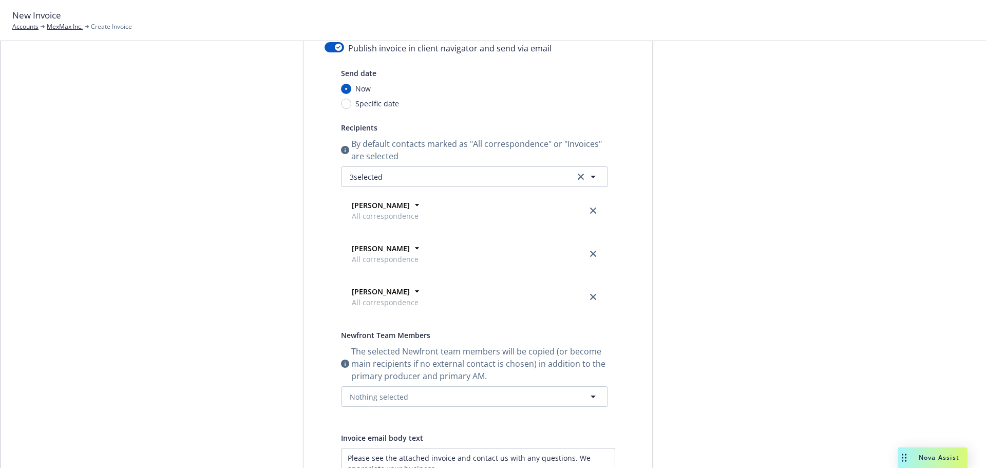
scroll to position [0, 0]
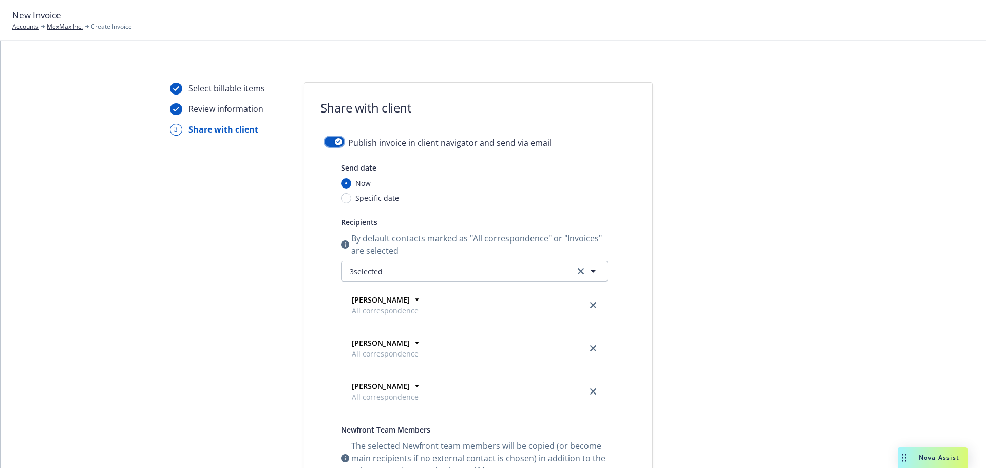
click at [331, 137] on button "button" at bounding box center [335, 142] width 20 height 10
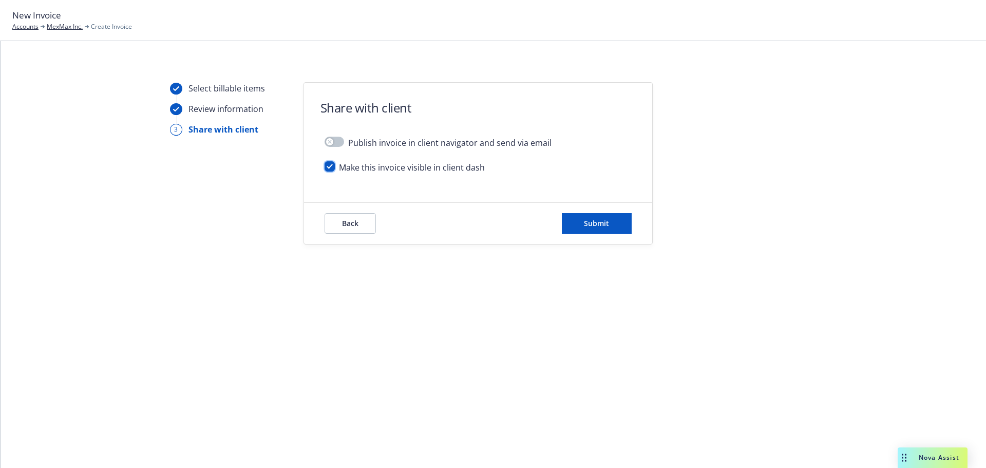
click at [330, 162] on input "checkbox" at bounding box center [330, 166] width 10 height 10
checkbox input "false"
click at [612, 226] on button "Submit" at bounding box center [597, 223] width 70 height 21
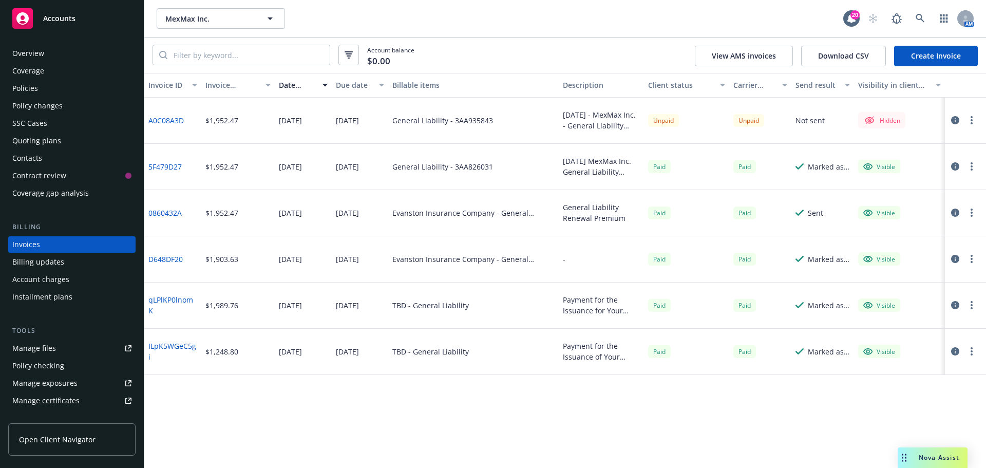
click at [973, 115] on button "button" at bounding box center [972, 120] width 12 height 12
click at [922, 200] on link "Make it visible in client dash" at bounding box center [912, 203] width 131 height 21
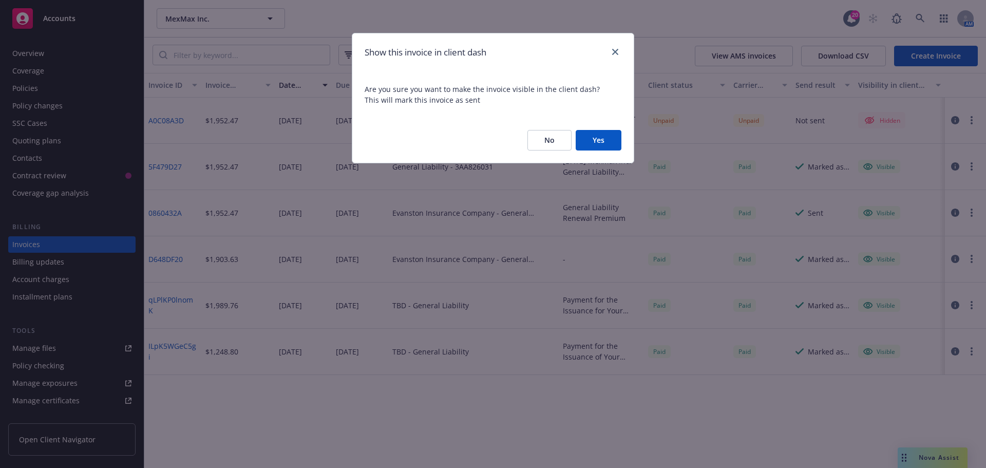
click at [611, 141] on button "Yes" at bounding box center [599, 140] width 46 height 21
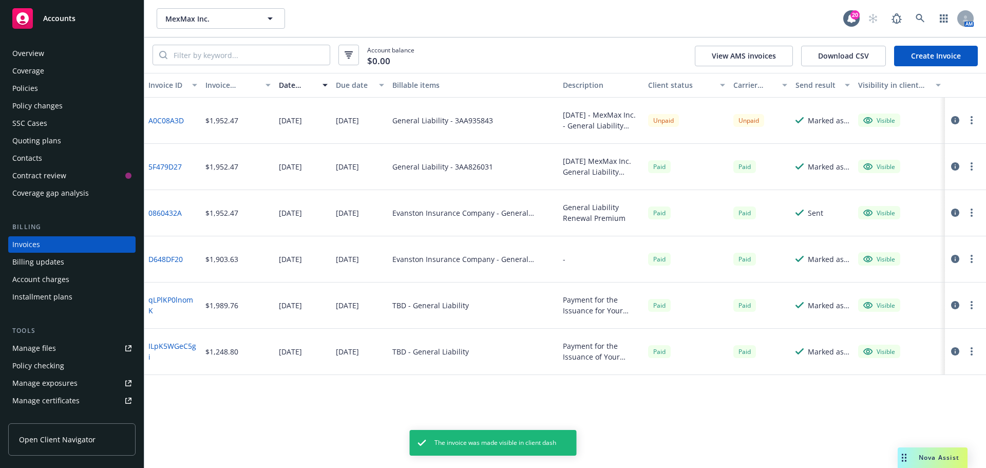
click at [959, 120] on icon "button" at bounding box center [956, 120] width 8 height 8
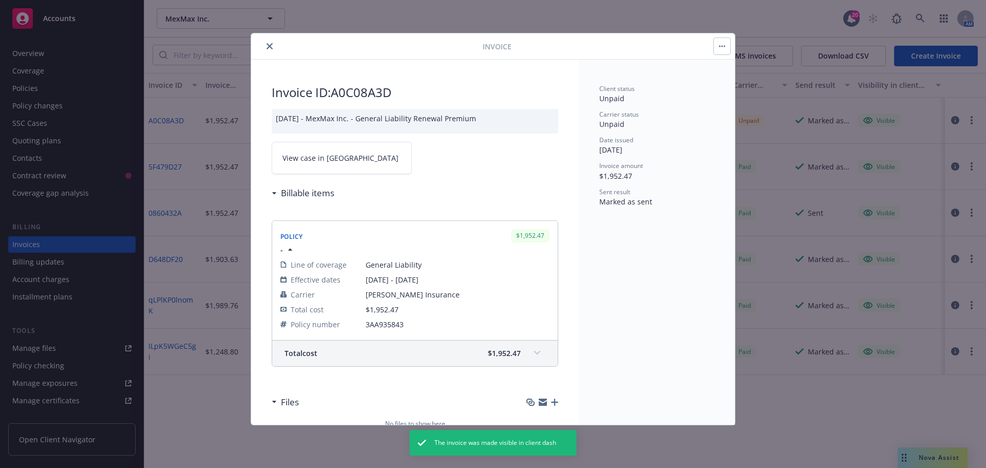
click at [333, 160] on span "View case in [GEOGRAPHIC_DATA]" at bounding box center [341, 158] width 116 height 11
click at [270, 51] on button "close" at bounding box center [270, 46] width 12 height 12
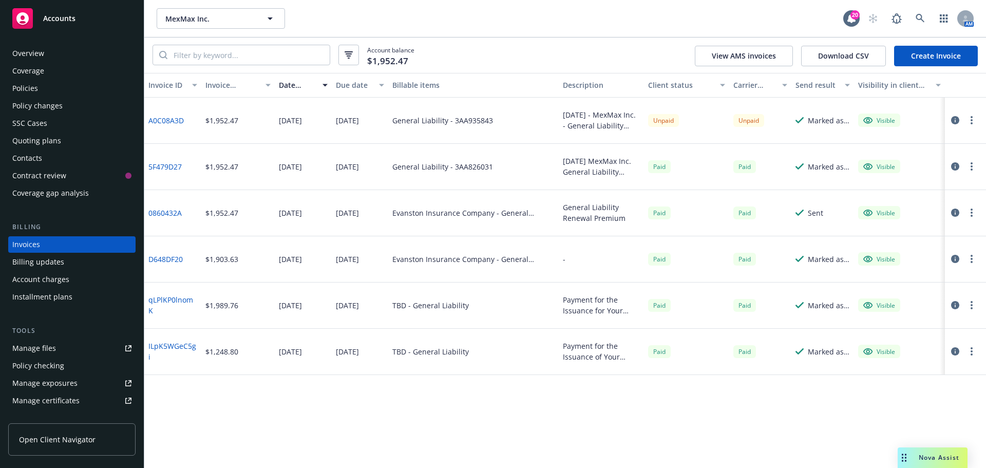
click at [975, 120] on button "button" at bounding box center [972, 120] width 12 height 12
click at [918, 186] on link "Copy invoice URL" at bounding box center [912, 182] width 131 height 21
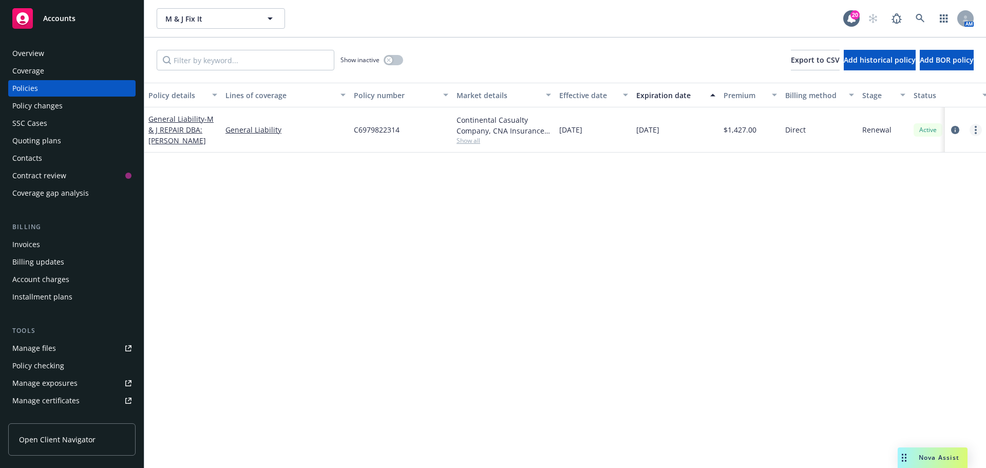
click at [979, 134] on link "more" at bounding box center [976, 130] width 12 height 12
drag, startPoint x: 748, startPoint y: 191, endPoint x: 442, endPoint y: 55, distance: 333.8
click at [744, 191] on div "Policy details Lines of coverage Policy number Market details Effective date Ex…" at bounding box center [565, 275] width 842 height 385
click at [469, 144] on span "Show all" at bounding box center [504, 140] width 95 height 9
drag, startPoint x: 410, startPoint y: 196, endPoint x: 345, endPoint y: 200, distance: 65.4
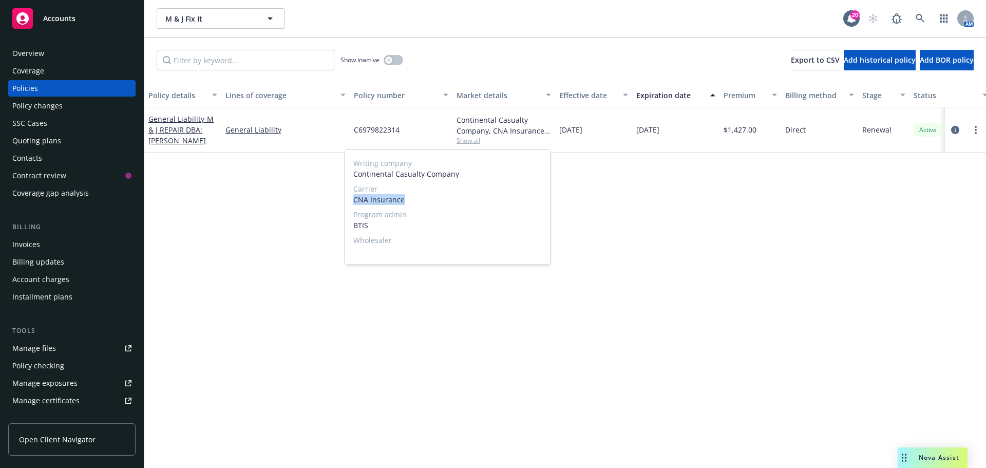
click at [345, 200] on div "Writing company Continental Casualty Company Carrier CNA Insurance Program admi…" at bounding box center [448, 207] width 207 height 116
copy span "CNA Insurance"
click at [374, 207] on div "Writing company Continental Casualty Company Carrier CNA Insurance Program admi…" at bounding box center [448, 207] width 206 height 115
click at [374, 203] on span "CNA Insurance" at bounding box center [447, 199] width 189 height 11
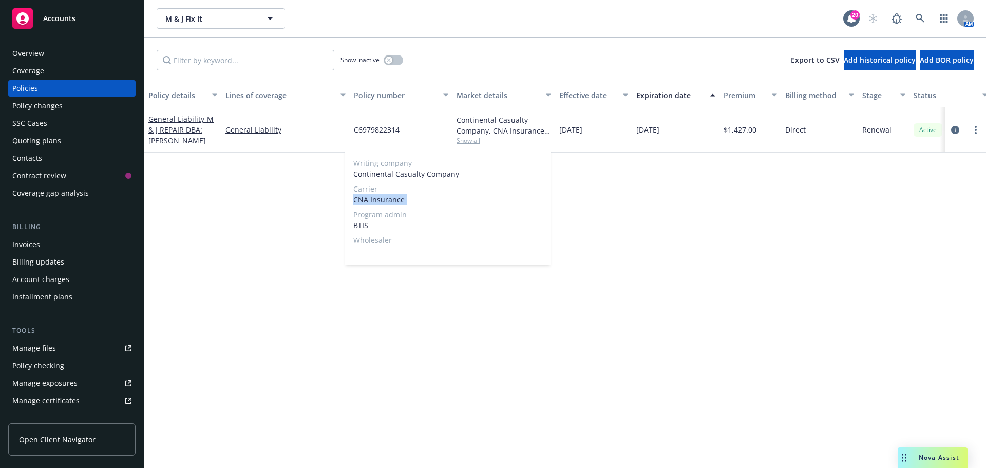
click at [374, 203] on span "CNA Insurance" at bounding box center [447, 199] width 189 height 11
copy span "CNA Insurance"
click at [266, 233] on div "Policy details Lines of coverage Policy number Market details Effective date Ex…" at bounding box center [565, 275] width 842 height 385
click at [972, 124] on div at bounding box center [965, 130] width 33 height 12
click at [974, 127] on link "more" at bounding box center [976, 130] width 12 height 12
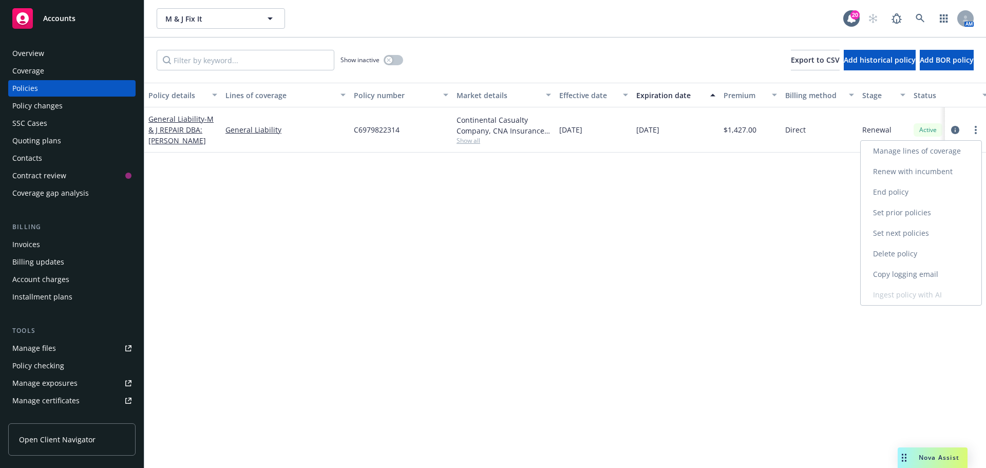
click at [924, 198] on link "End policy" at bounding box center [921, 192] width 121 height 21
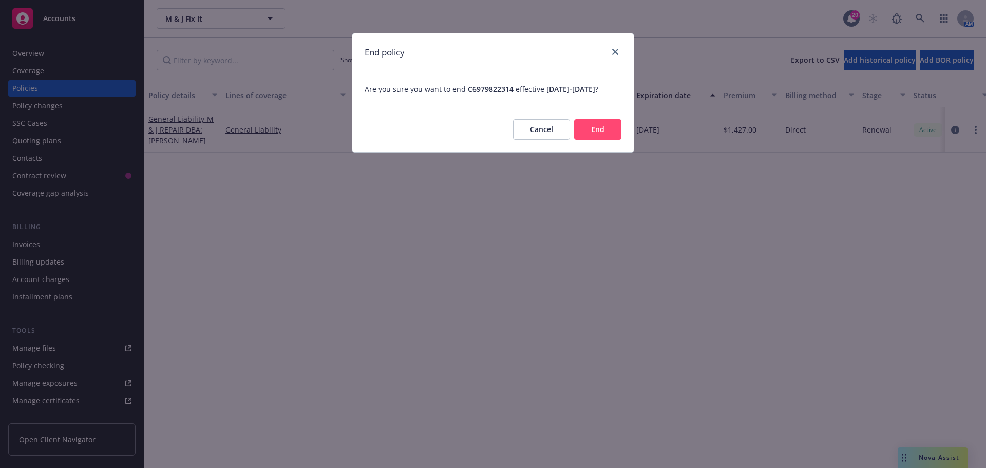
click at [583, 140] on button "End" at bounding box center [597, 129] width 47 height 21
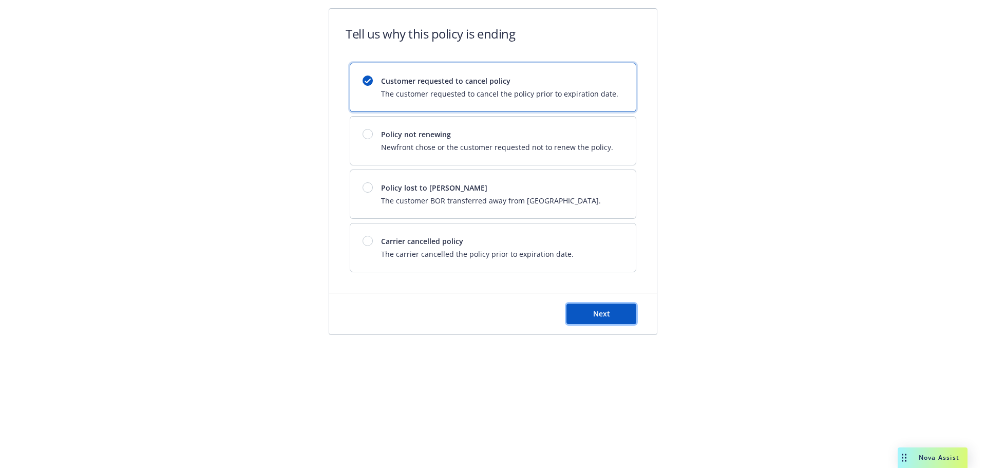
drag, startPoint x: 602, startPoint y: 314, endPoint x: 573, endPoint y: 315, distance: 29.3
click at [601, 315] on span "Next" at bounding box center [601, 314] width 17 height 10
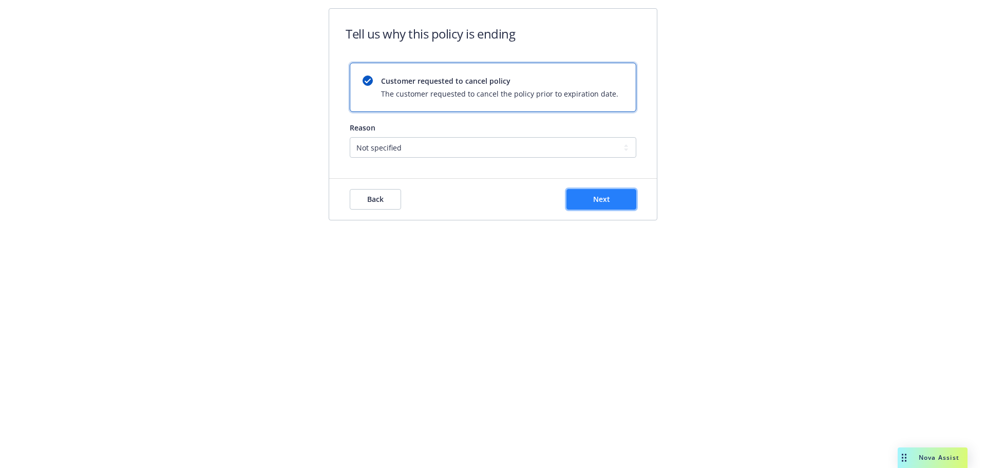
click at [601, 196] on span "Next" at bounding box center [601, 199] width 17 height 10
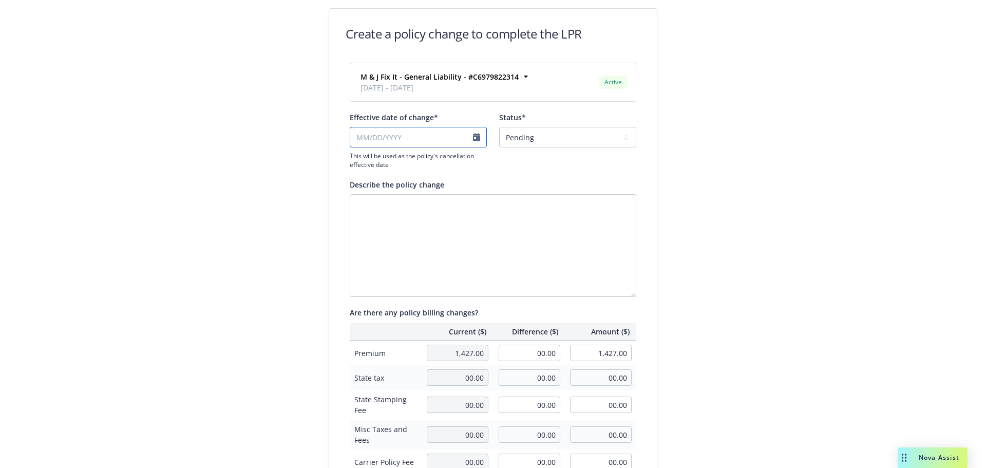
select select "September"
select select "2025"
click at [440, 134] on input "Effective date of change*" at bounding box center [418, 137] width 137 height 21
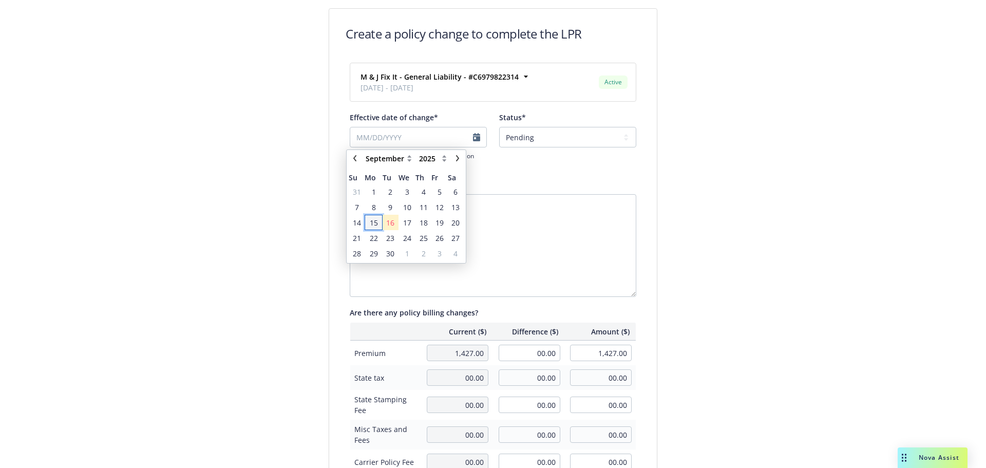
click at [376, 225] on span "15" at bounding box center [374, 222] width 8 height 11
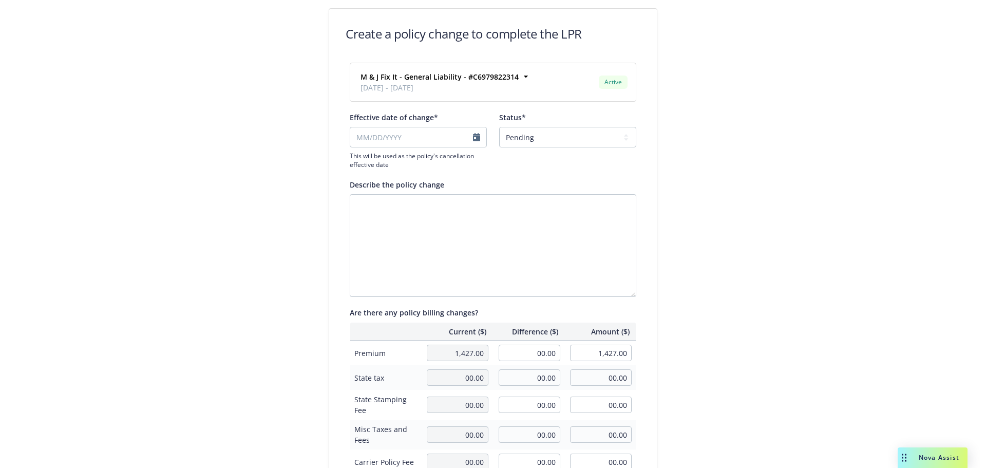
type input "09/15/2025"
click at [569, 137] on select "Pending Confirmed" at bounding box center [567, 137] width 137 height 21
select select "Confirmed"
click at [499, 127] on select "Pending Confirmed" at bounding box center [567, 137] width 137 height 21
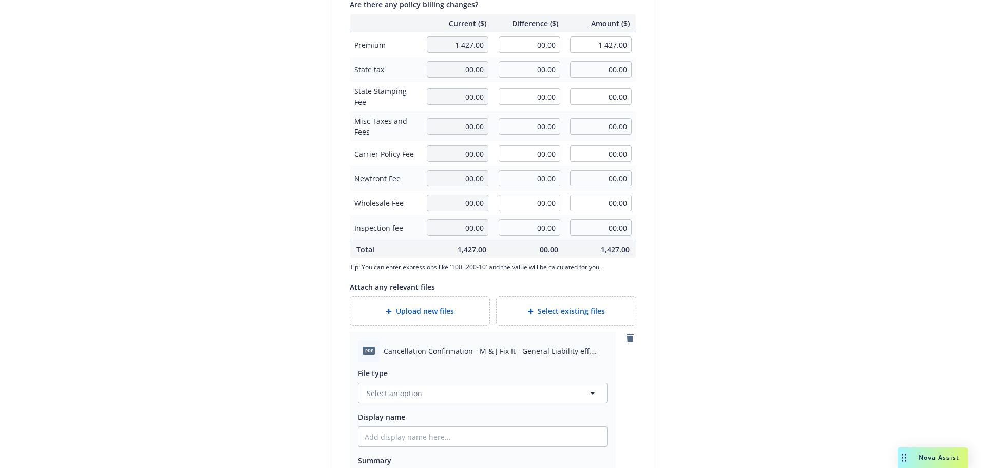
scroll to position [418, 0]
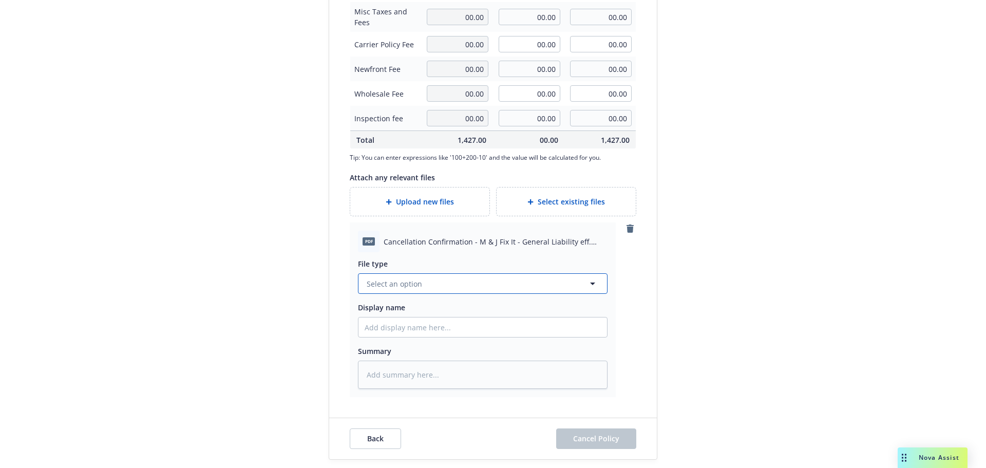
click at [500, 282] on button "Select an option" at bounding box center [483, 283] width 250 height 21
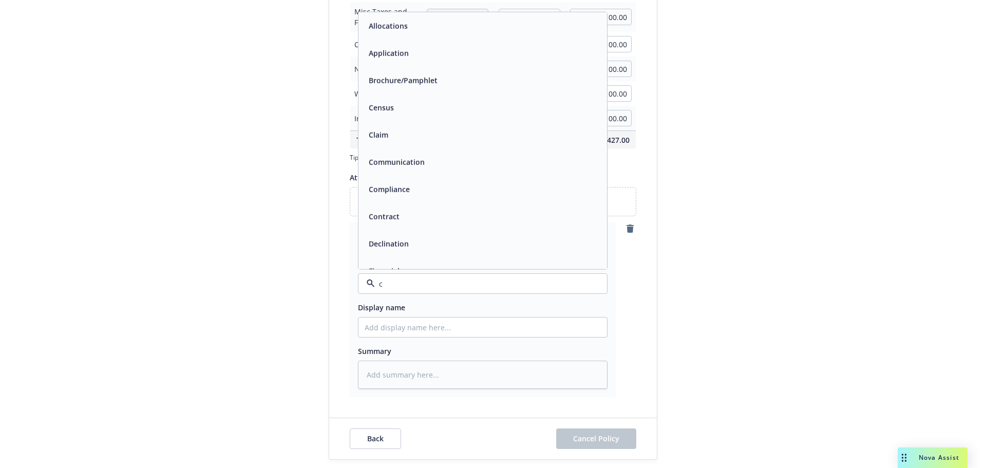
type input "ca"
click at [442, 104] on span "Cancellation Confirmation" at bounding box center [415, 107] width 92 height 11
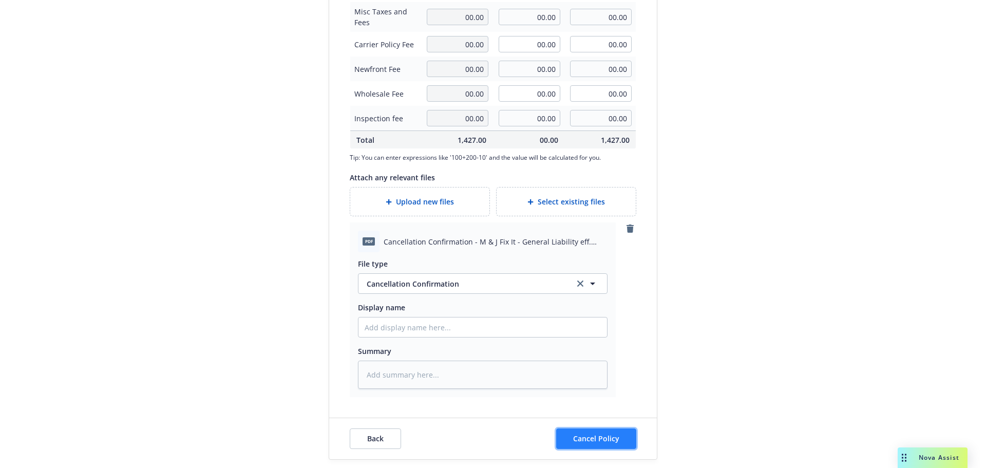
click at [592, 436] on span "Cancel Policy" at bounding box center [596, 439] width 46 height 10
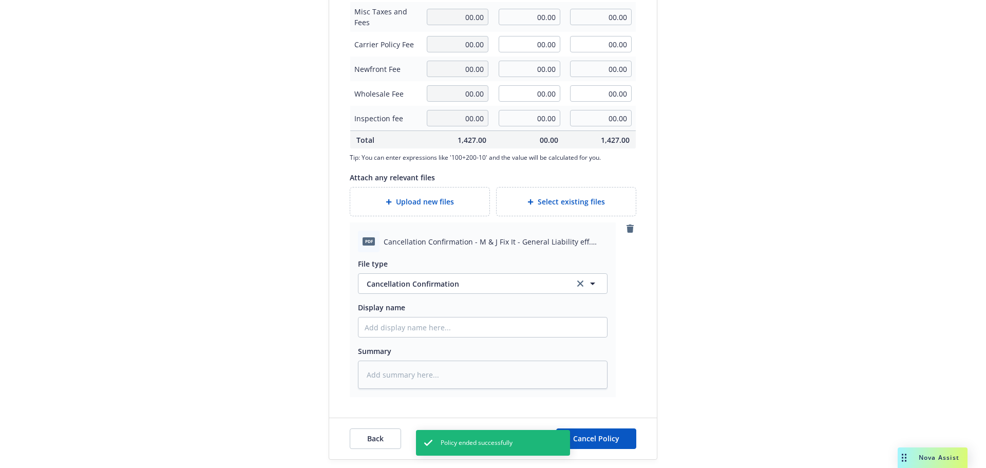
type textarea "x"
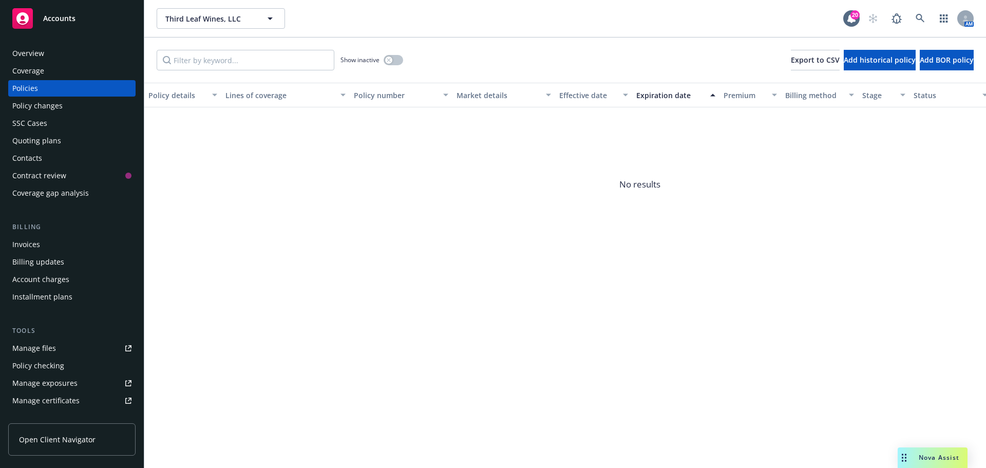
click at [54, 51] on div "Overview" at bounding box center [71, 53] width 119 height 16
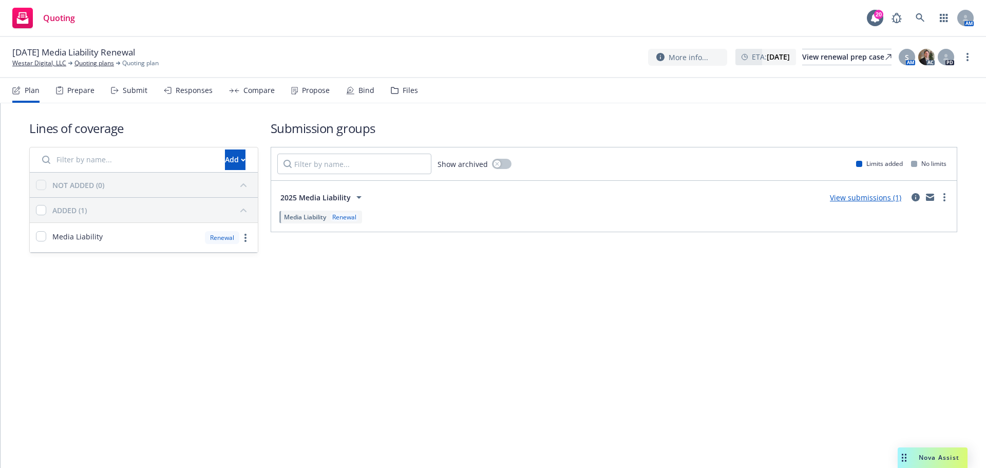
click at [364, 89] on div "Bind" at bounding box center [367, 90] width 16 height 8
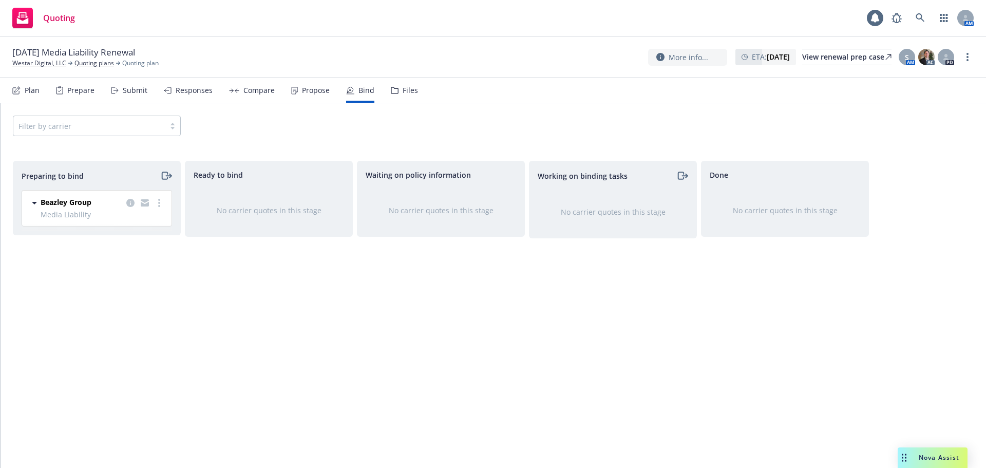
click at [302, 86] on div "Propose" at bounding box center [316, 90] width 28 height 8
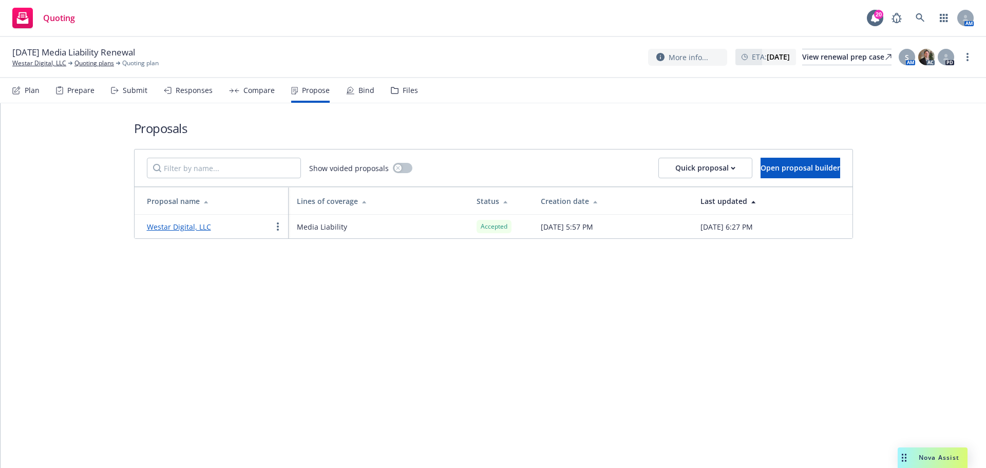
click at [194, 225] on link "Westar Digital, LLC" at bounding box center [179, 227] width 64 height 10
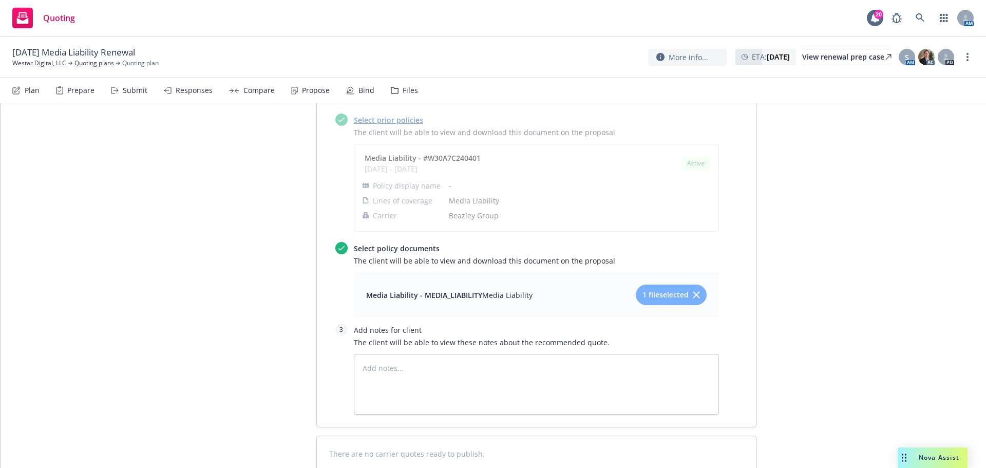
scroll to position [778, 0]
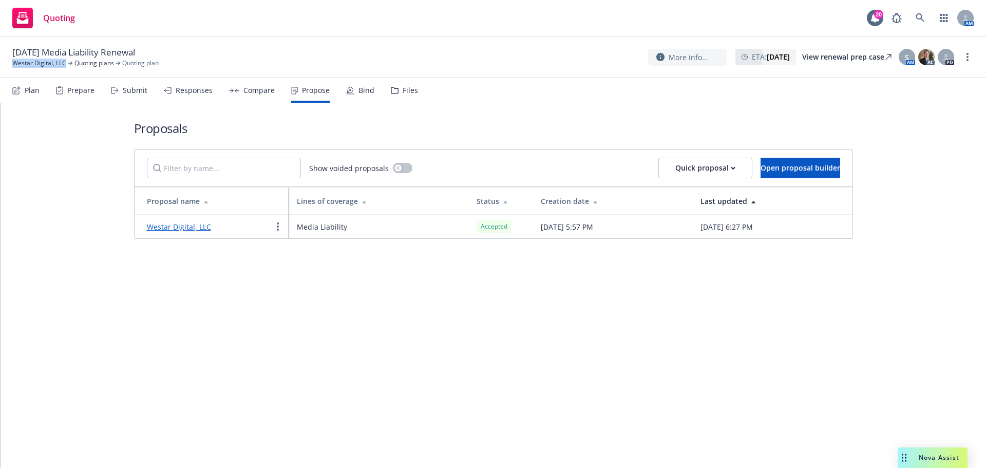
drag, startPoint x: 68, startPoint y: 65, endPoint x: 0, endPoint y: 66, distance: 68.3
click at [0, 66] on div "10/21/25 Media Liability Renewal Westar Digital, LLC Quoting plans Quoting plan…" at bounding box center [493, 57] width 986 height 41
copy link "Westar Digital, LLC"
click at [349, 80] on div "Bind" at bounding box center [360, 90] width 28 height 25
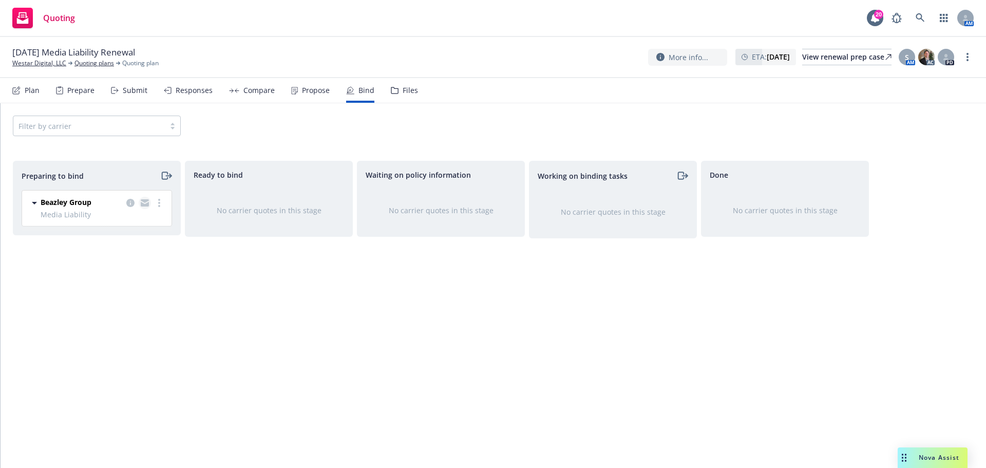
click at [148, 200] on icon "copy logging email" at bounding box center [145, 201] width 8 height 4
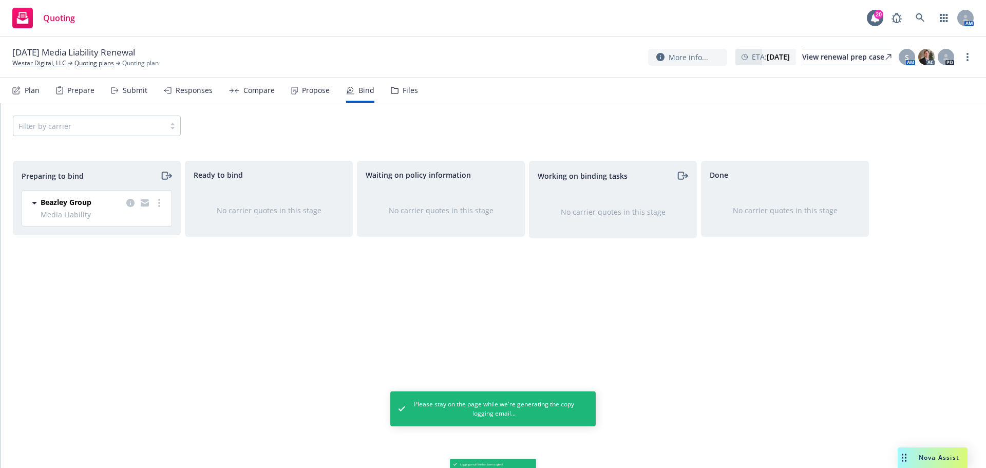
click at [153, 200] on div at bounding box center [144, 203] width 41 height 12
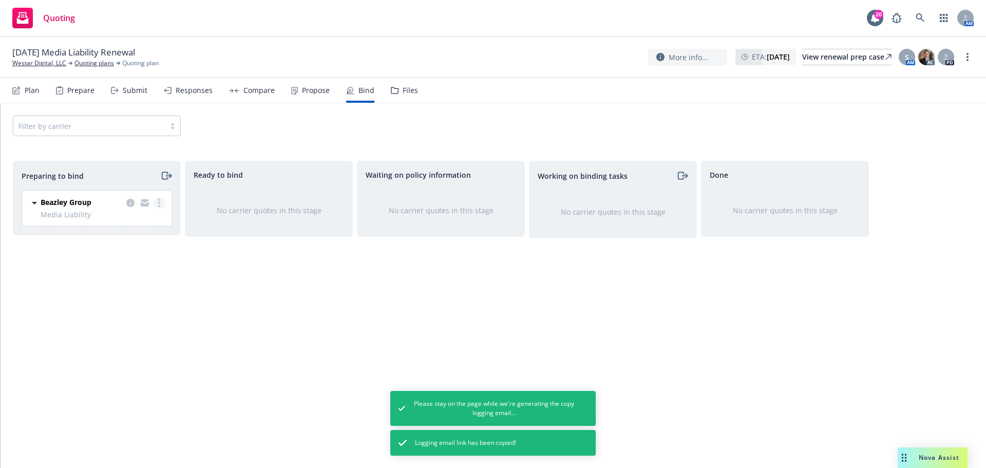
click at [159, 202] on circle "more" at bounding box center [159, 203] width 2 height 2
click at [133, 245] on span "Log bind order" at bounding box center [102, 244] width 76 height 10
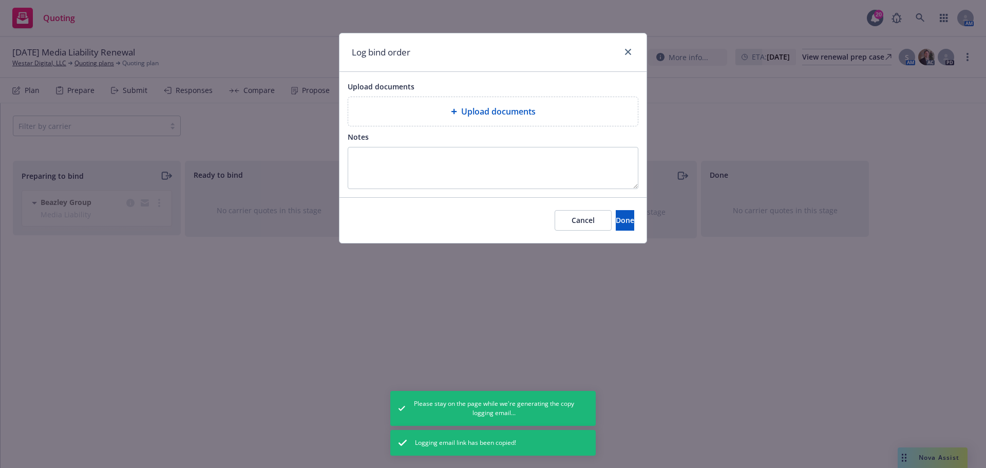
click at [527, 113] on span "Upload documents" at bounding box center [498, 111] width 74 height 12
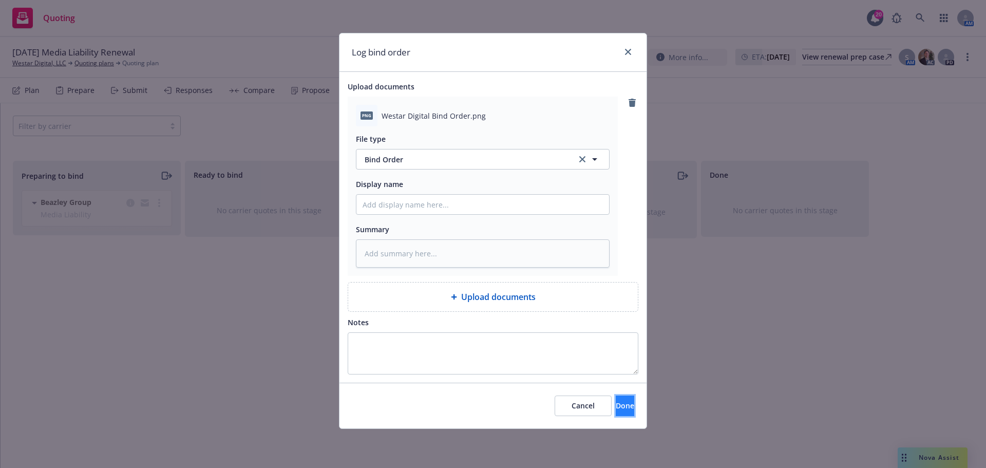
click at [624, 405] on button "Done" at bounding box center [625, 406] width 18 height 21
type textarea "x"
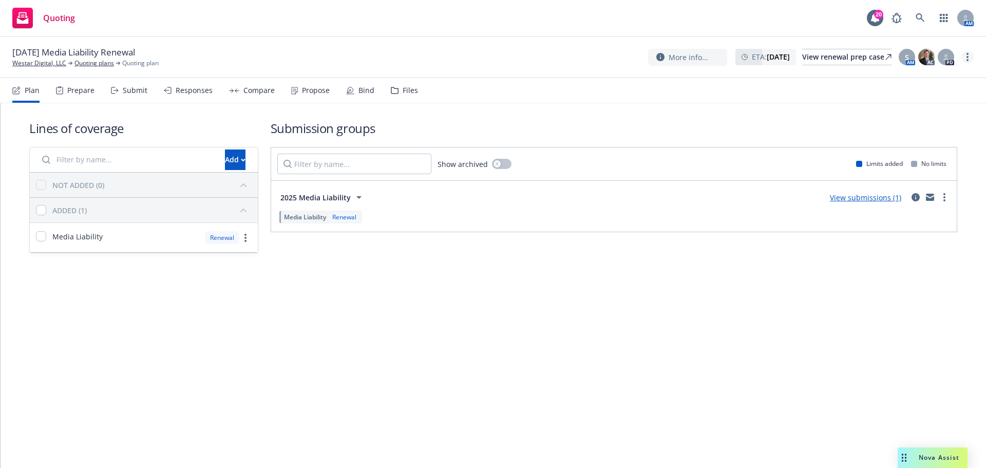
click at [967, 57] on icon "more" at bounding box center [968, 57] width 2 height 8
drag, startPoint x: 962, startPoint y: 61, endPoint x: 932, endPoint y: 82, distance: 36.5
click at [932, 82] on link "Copy logging email" at bounding box center [916, 78] width 115 height 21
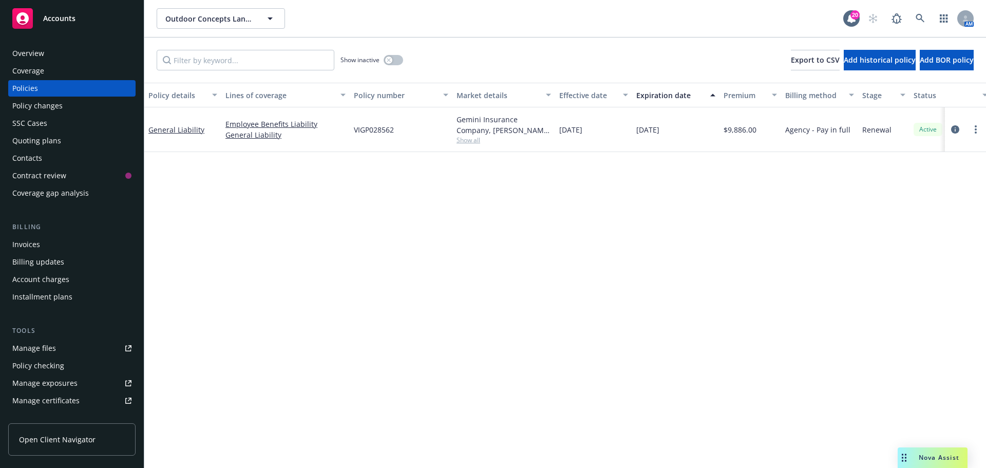
click at [52, 61] on div "Overview" at bounding box center [71, 53] width 119 height 16
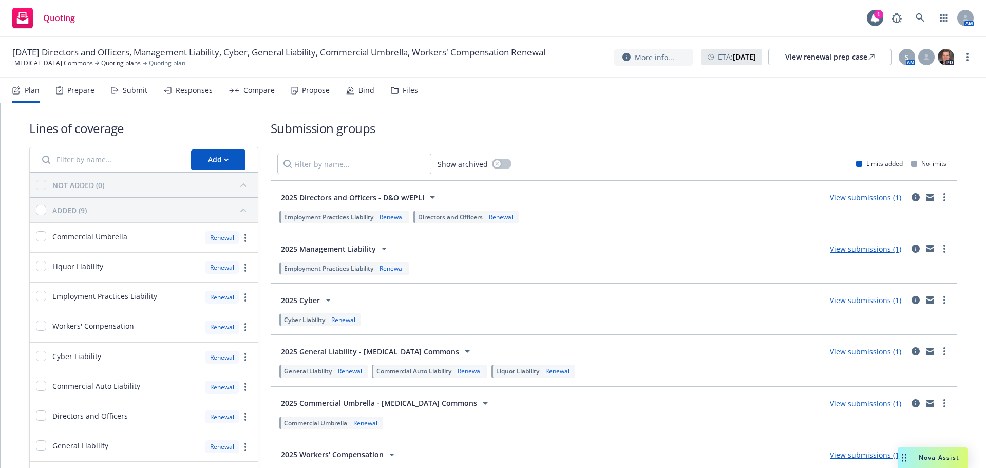
drag, startPoint x: 316, startPoint y: 85, endPoint x: 321, endPoint y: 181, distance: 96.2
click at [316, 86] on div "Propose" at bounding box center [316, 90] width 28 height 8
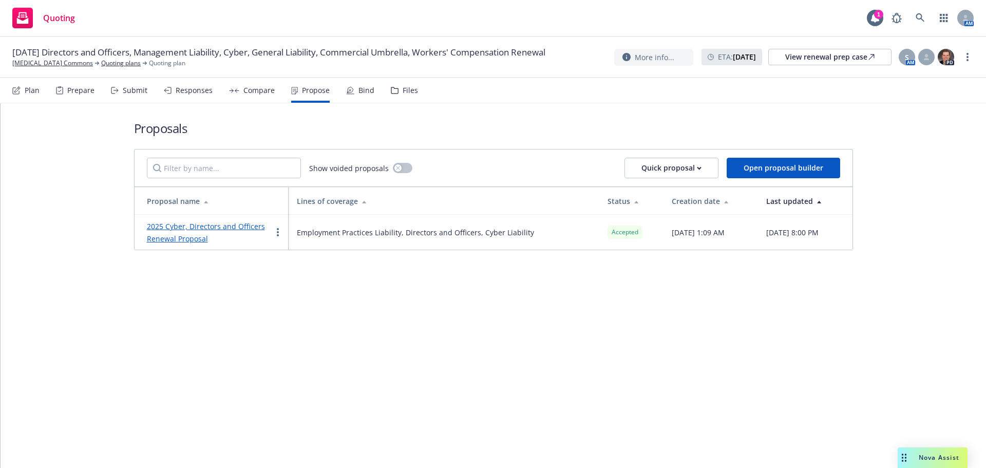
click at [351, 94] on div "Bind" at bounding box center [360, 90] width 28 height 25
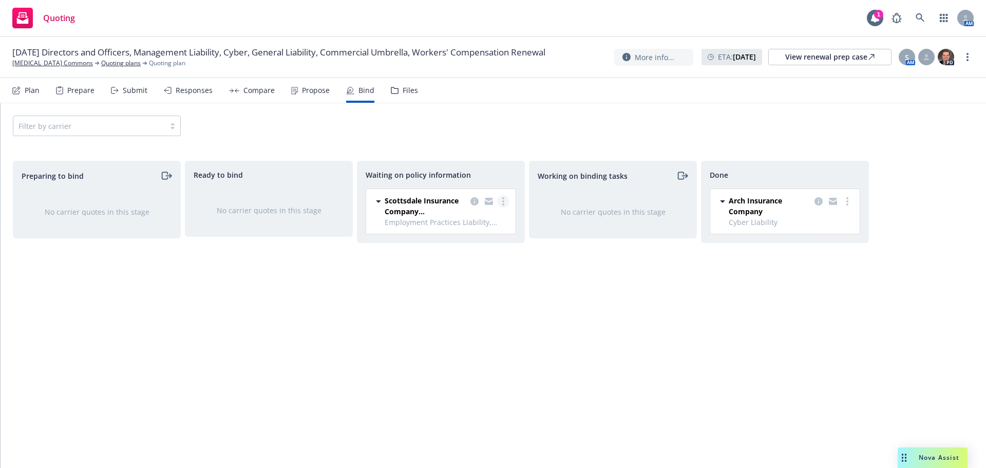
click at [507, 202] on link "more" at bounding box center [503, 201] width 12 height 12
click at [472, 230] on link "Create policies" at bounding box center [462, 222] width 93 height 21
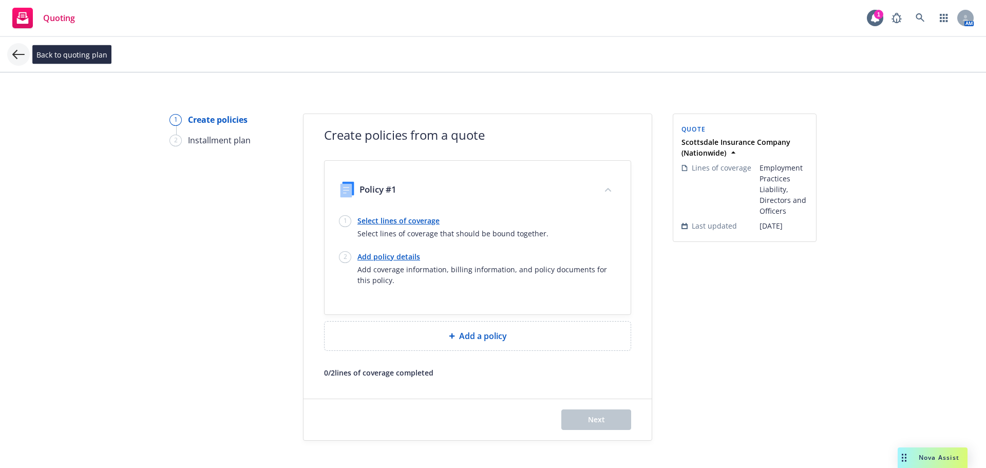
click at [14, 50] on icon at bounding box center [18, 54] width 12 height 12
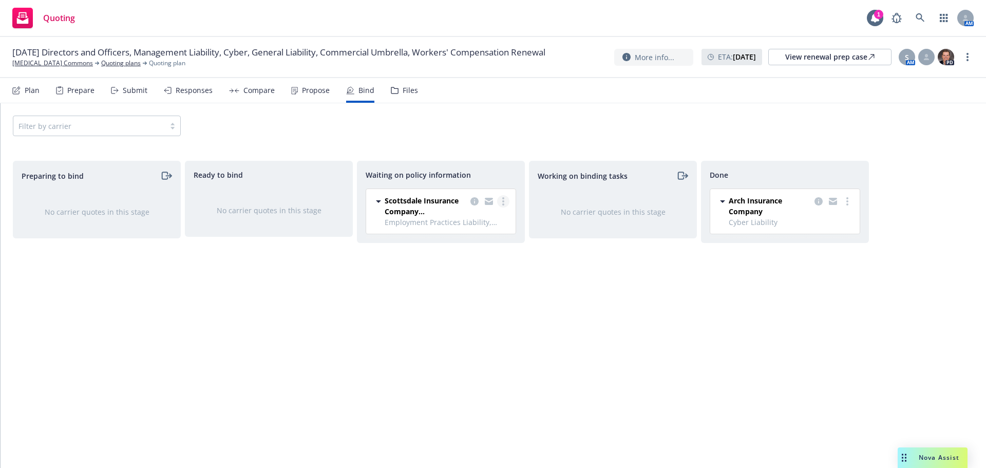
click at [504, 202] on icon "more" at bounding box center [503, 201] width 2 height 8
click at [476, 223] on span "Create policies" at bounding box center [454, 222] width 76 height 10
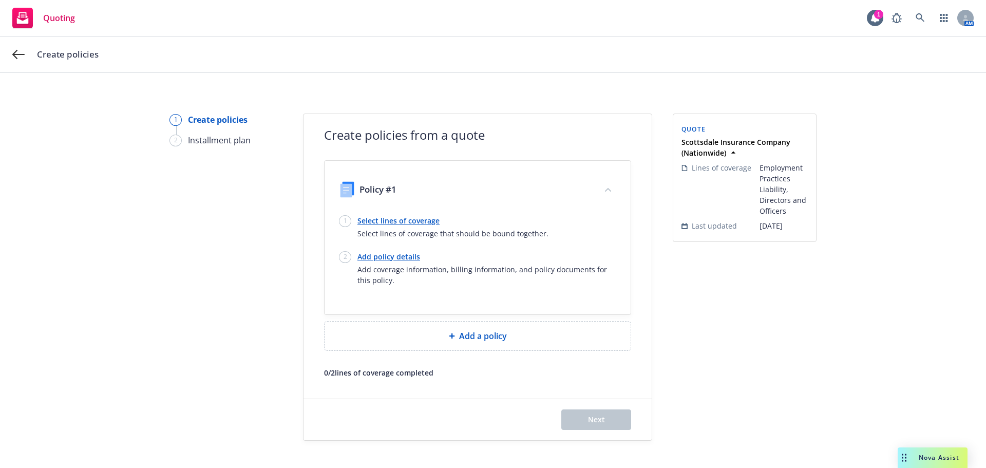
click at [405, 216] on link "Select lines of coverage" at bounding box center [453, 220] width 191 height 11
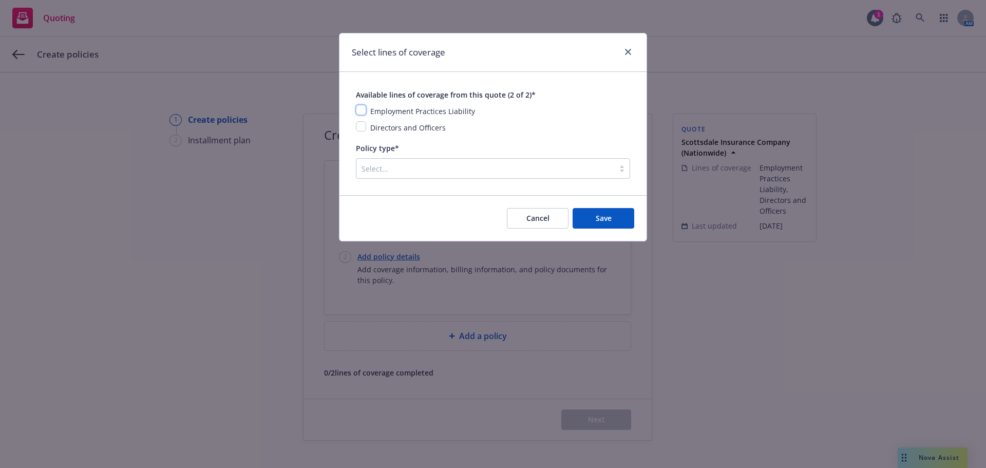
click at [363, 115] on input "checkbox" at bounding box center [361, 110] width 10 height 10
checkbox input "true"
click at [362, 125] on input "checkbox" at bounding box center [361, 126] width 10 height 10
checkbox input "true"
click at [544, 167] on div at bounding box center [486, 168] width 248 height 12
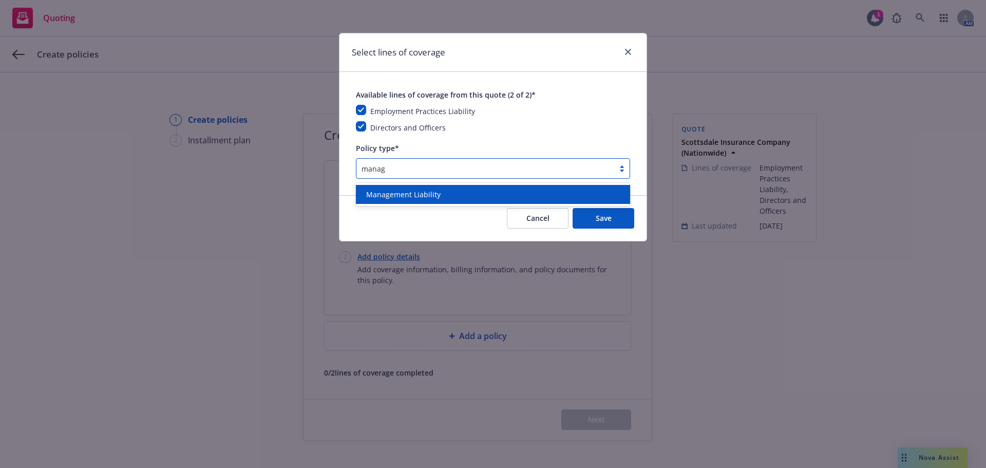
type input "manage"
click at [468, 194] on div "Management Liability" at bounding box center [493, 194] width 262 height 11
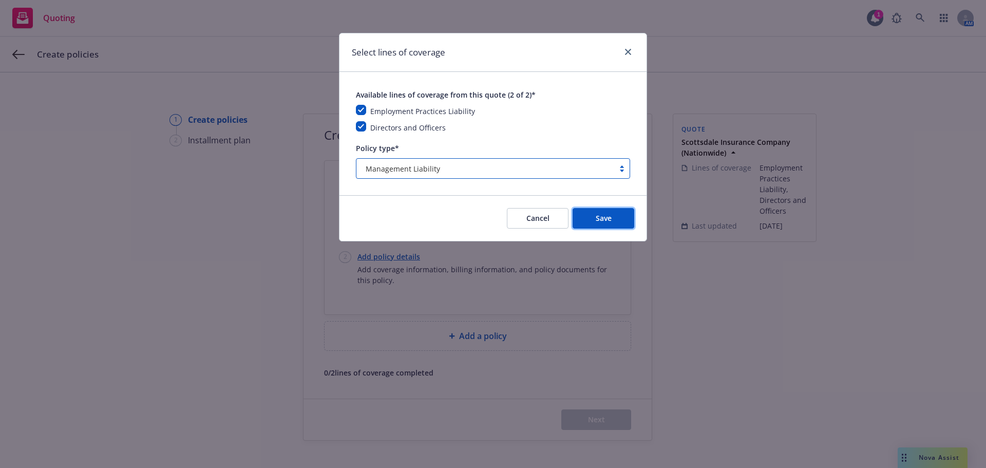
click at [602, 219] on span "Save" at bounding box center [604, 218] width 16 height 10
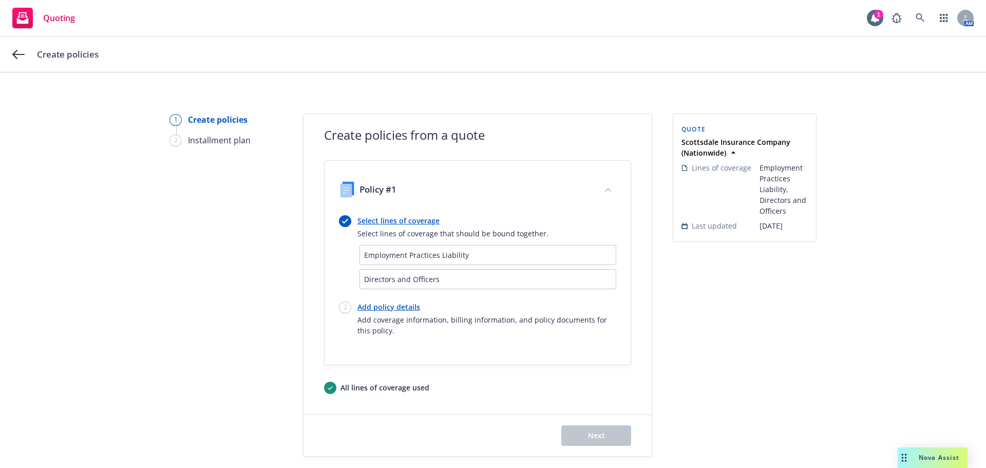
click at [397, 308] on link "Add policy details" at bounding box center [487, 307] width 259 height 11
select select "12"
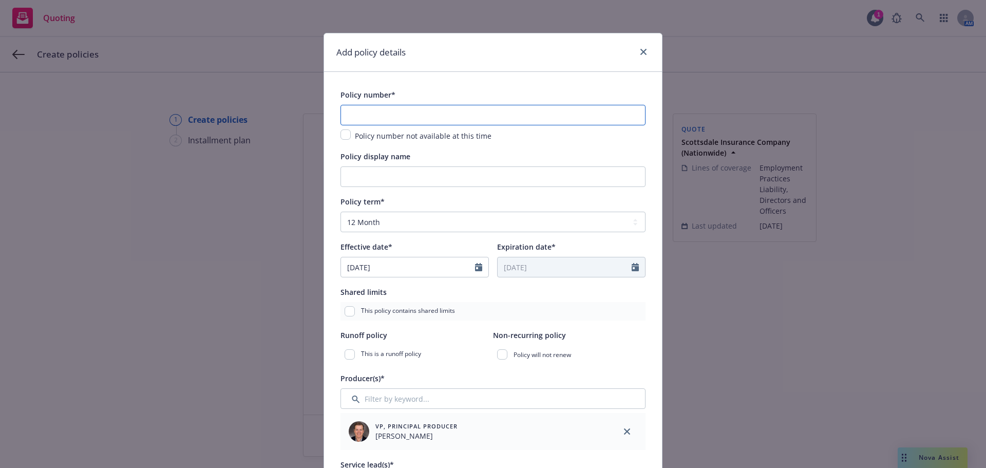
click at [486, 112] on input "text" at bounding box center [493, 115] width 305 height 21
paste input "EKI3590323"
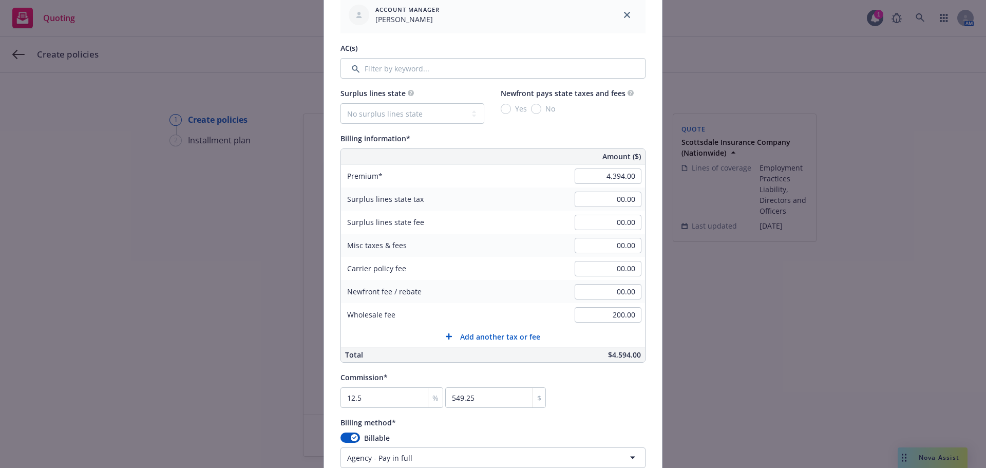
scroll to position [514, 0]
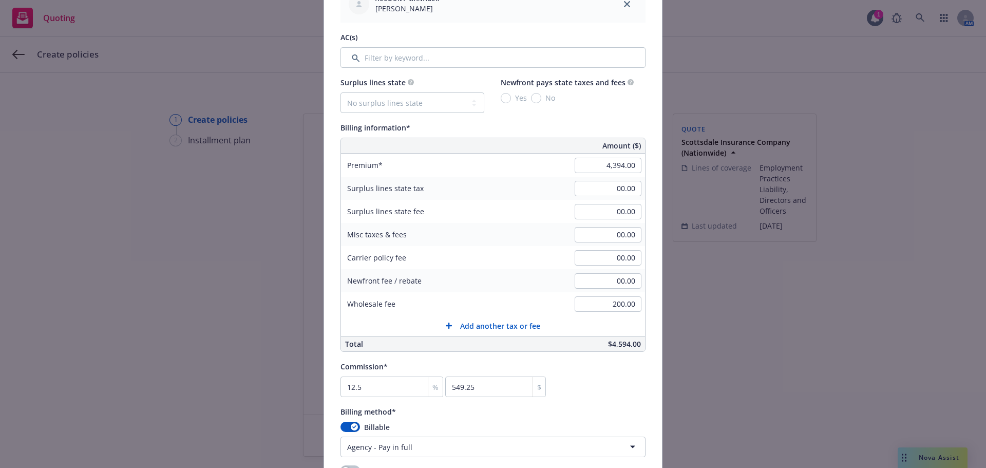
type input "EKI3590323"
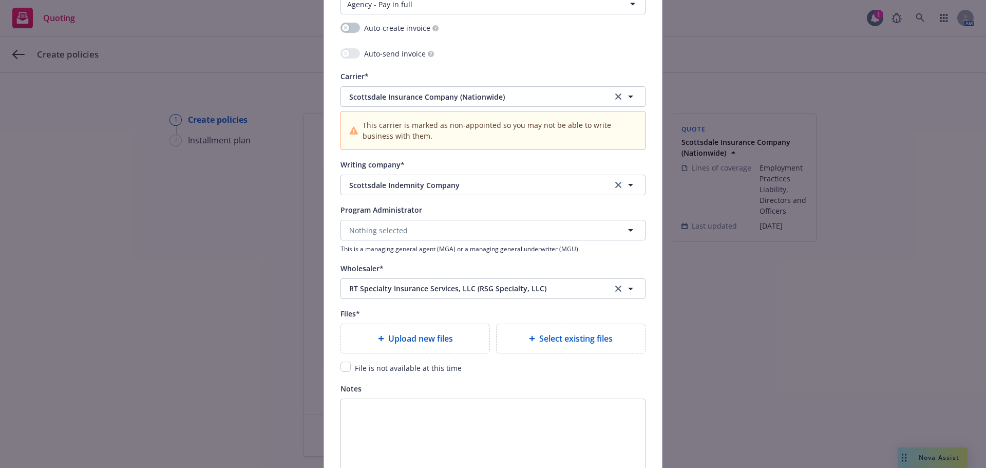
scroll to position [959, 0]
click at [344, 365] on input "checkbox" at bounding box center [346, 364] width 10 height 10
checkbox input "true"
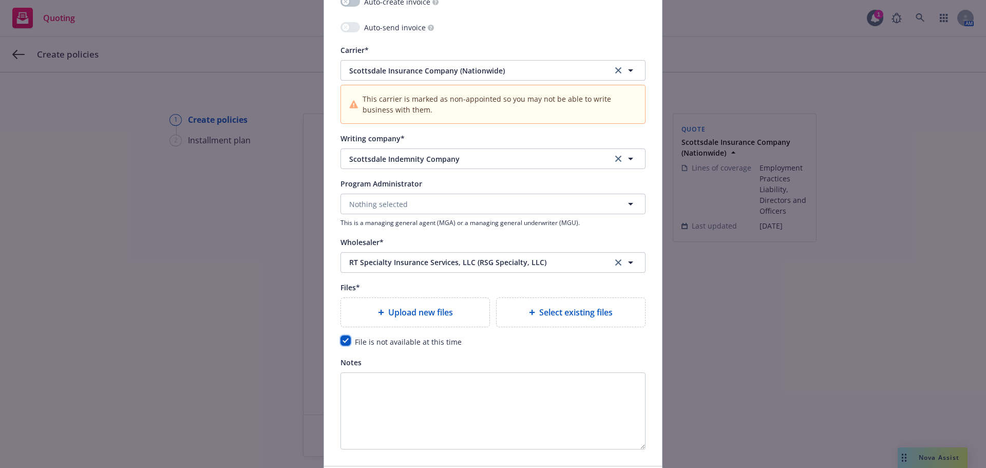
scroll to position [1060, 0]
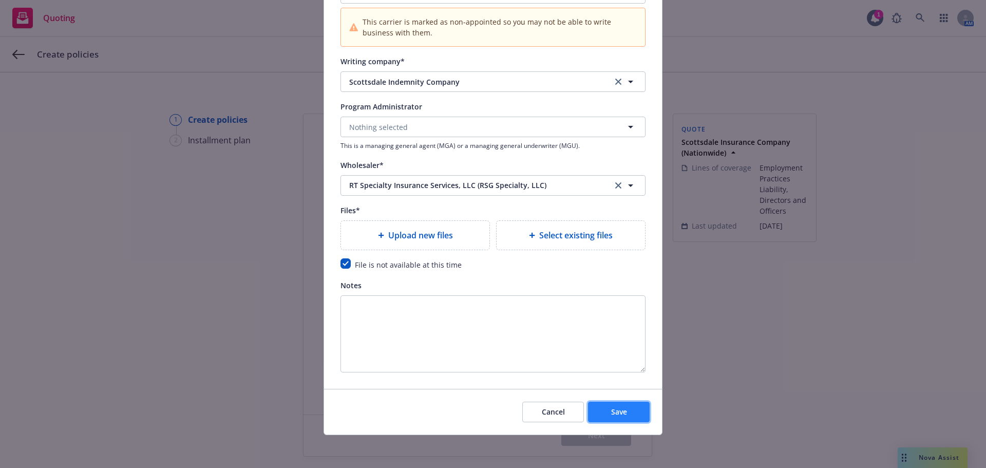
click at [614, 411] on span "Save" at bounding box center [619, 412] width 16 height 10
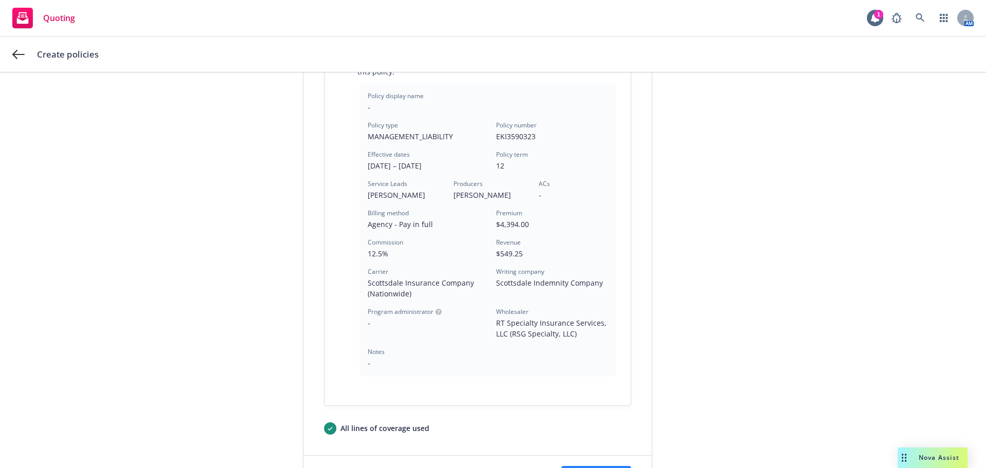
scroll to position [329, 0]
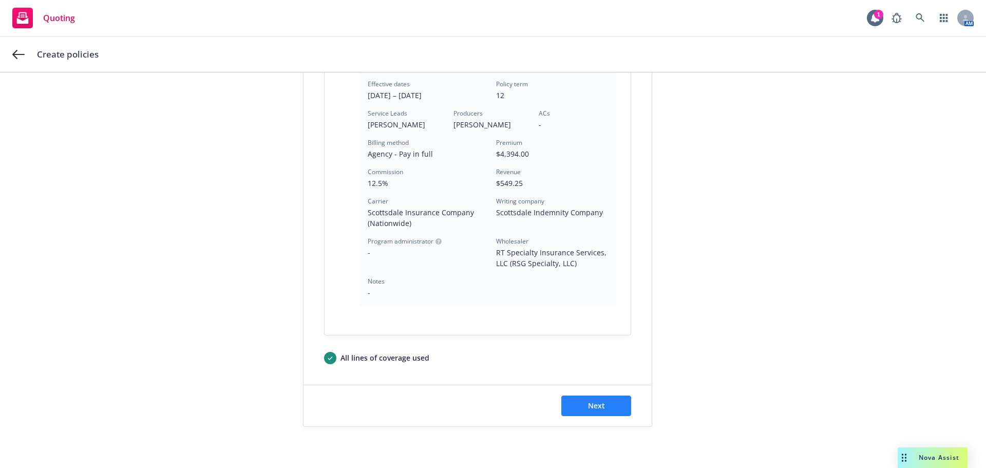
click at [614, 394] on div "Next" at bounding box center [478, 405] width 348 height 41
click at [614, 401] on button "Next" at bounding box center [597, 406] width 70 height 21
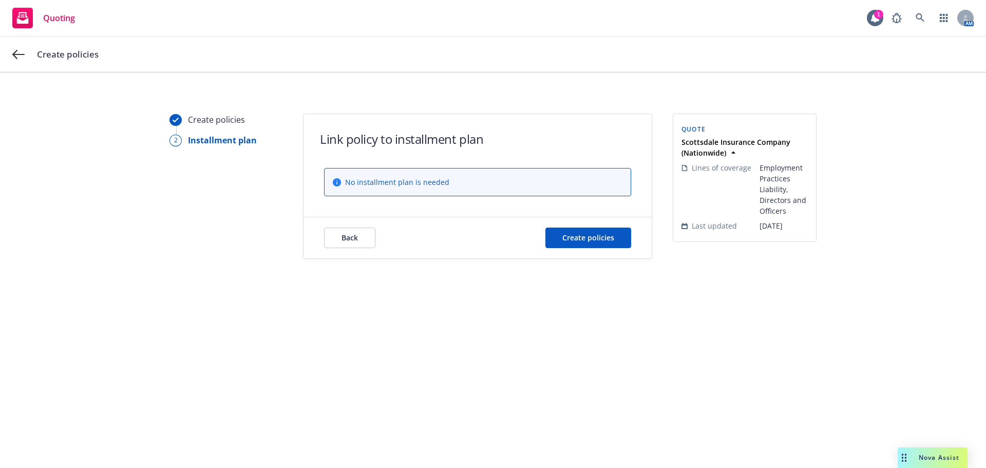
scroll to position [0, 0]
click at [608, 233] on span "Create policies" at bounding box center [589, 238] width 52 height 10
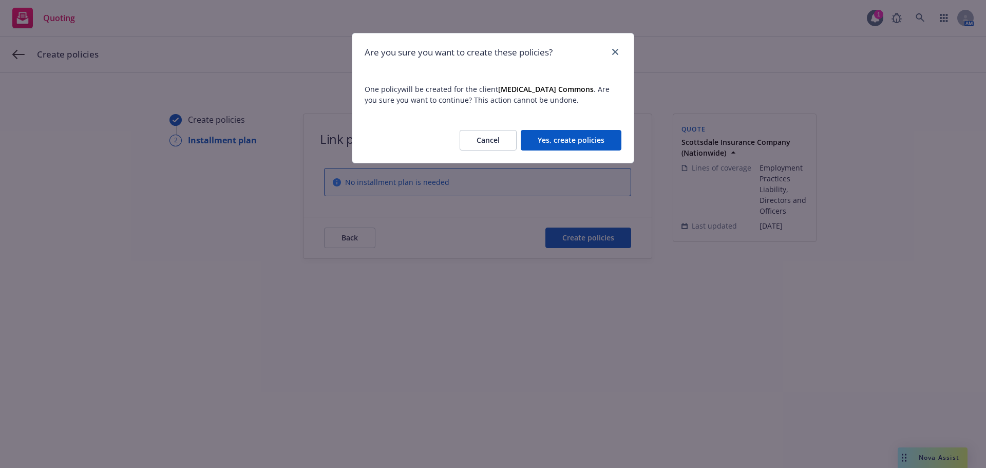
click at [606, 136] on button "Yes, create policies" at bounding box center [571, 140] width 101 height 21
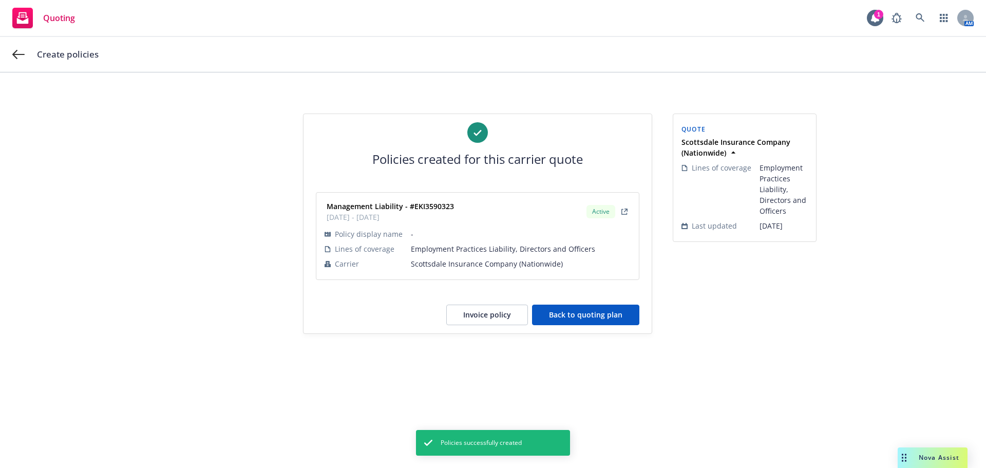
click at [623, 321] on button "Back to quoting plan" at bounding box center [585, 315] width 107 height 21
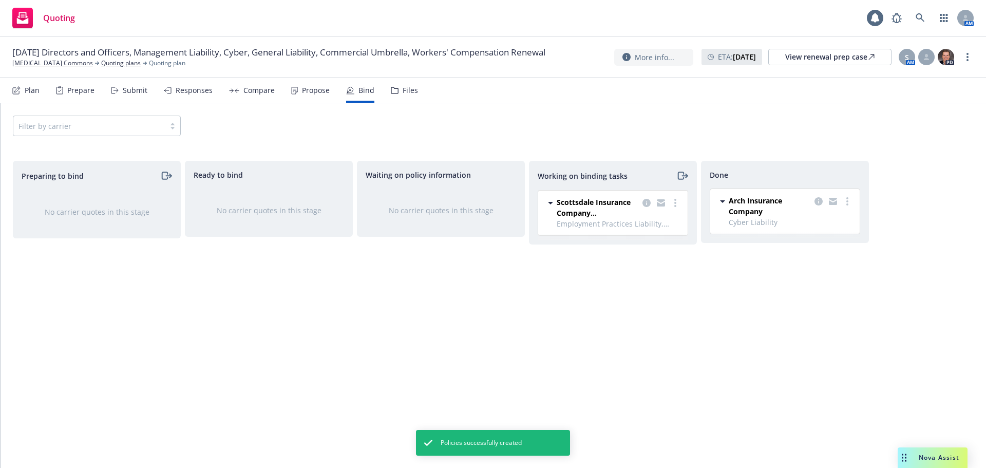
click at [682, 203] on div "Scottsdale Insurance Company (Nationwide) Employment Practices Liability, Direc…" at bounding box center [613, 213] width 150 height 45
click at [674, 211] on div at bounding box center [661, 208] width 41 height 22
click at [678, 206] on link "more" at bounding box center [675, 203] width 12 height 12
click at [643, 242] on span "Move to done" at bounding box center [623, 244] width 71 height 10
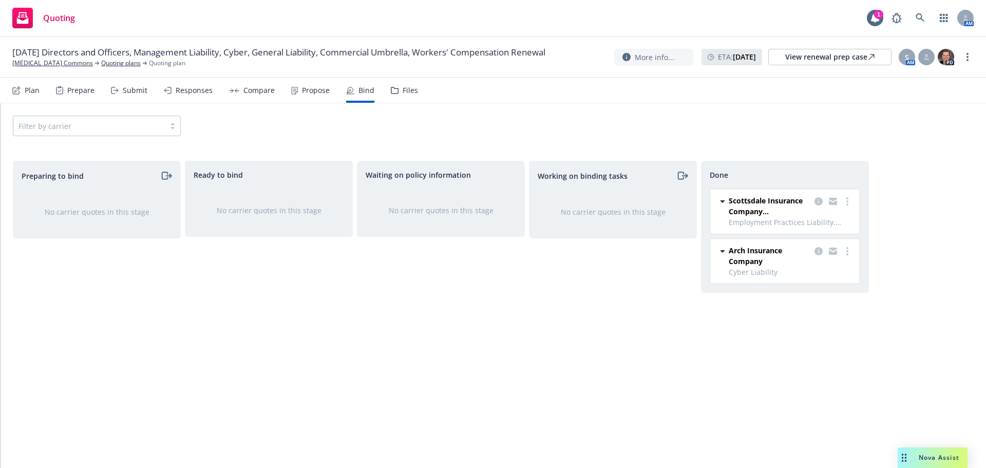
drag, startPoint x: 967, startPoint y: 56, endPoint x: 960, endPoint y: 60, distance: 7.6
click at [967, 56] on icon "more" at bounding box center [968, 57] width 2 height 8
click at [919, 72] on link "Copy logging email" at bounding box center [916, 78] width 115 height 21
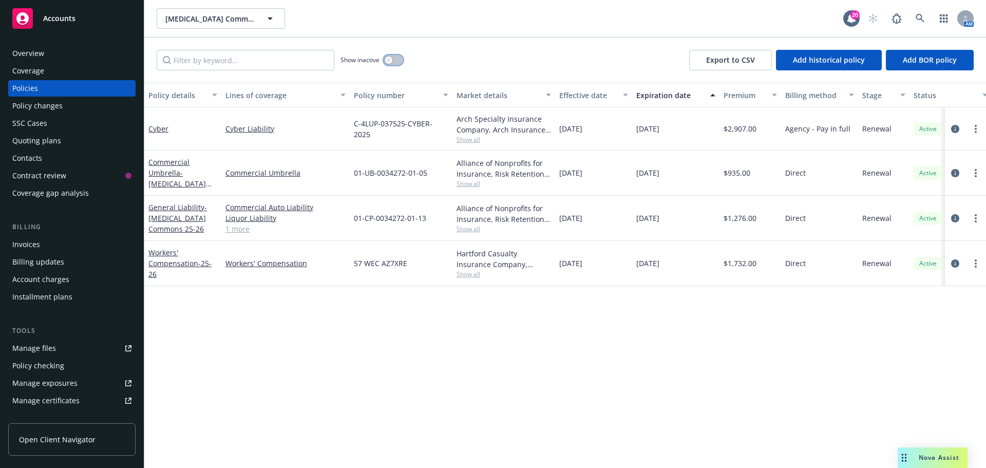
click at [399, 58] on button "button" at bounding box center [394, 60] width 20 height 10
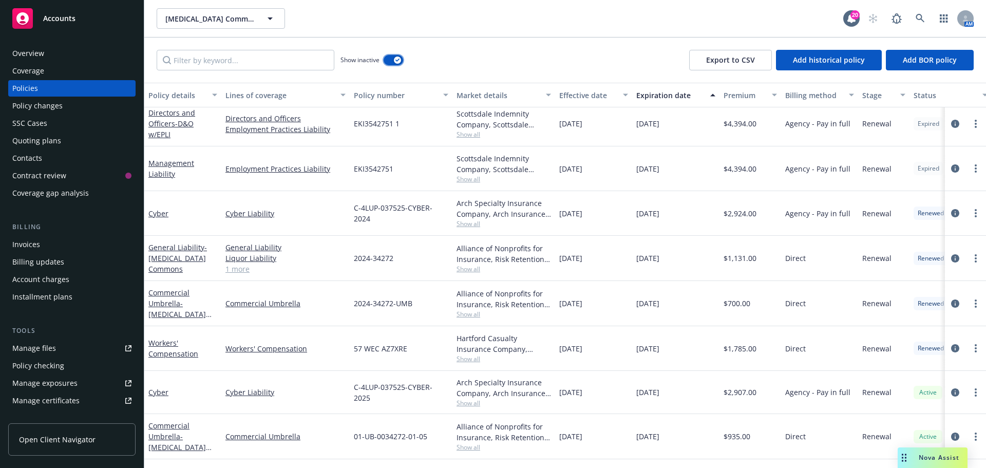
scroll to position [975, 0]
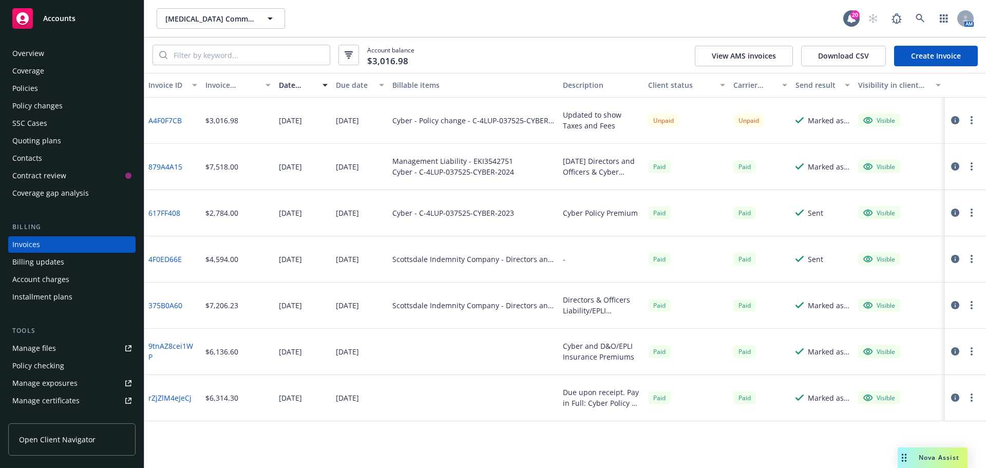
click at [931, 55] on link "Create Invoice" at bounding box center [936, 56] width 84 height 21
click at [948, 56] on link "Create Invoice" at bounding box center [936, 56] width 84 height 21
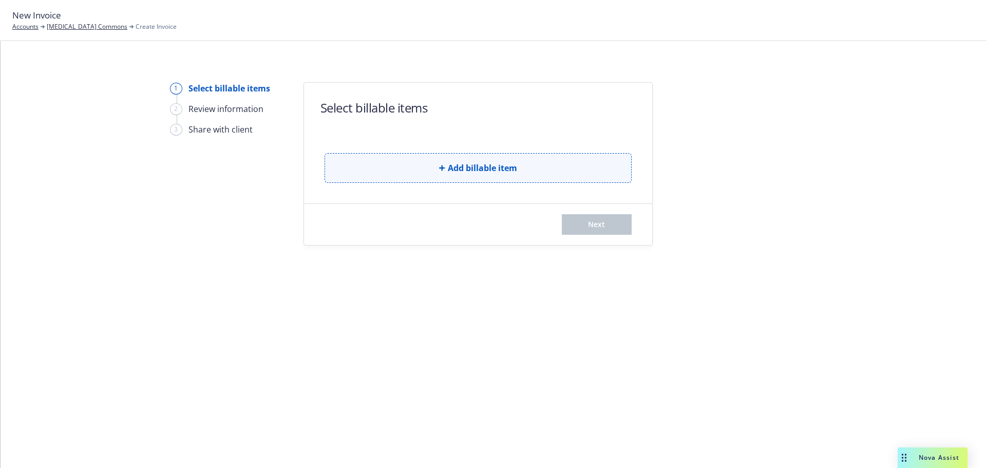
click at [423, 177] on button "Add billable item" at bounding box center [478, 168] width 307 height 30
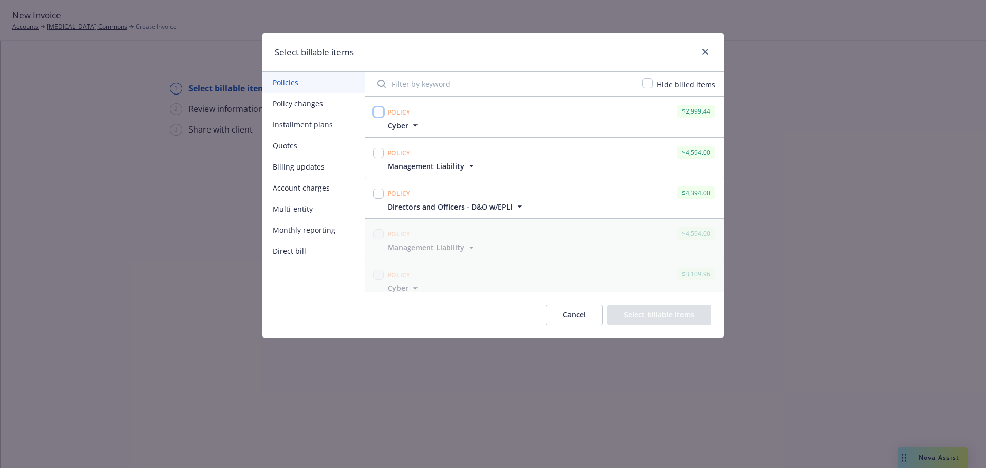
click at [377, 112] on input "checkbox" at bounding box center [379, 112] width 10 height 10
checkbox input "true"
click at [378, 150] on input "checkbox" at bounding box center [379, 153] width 10 height 10
checkbox input "true"
click at [516, 208] on icon "button" at bounding box center [520, 206] width 10 height 10
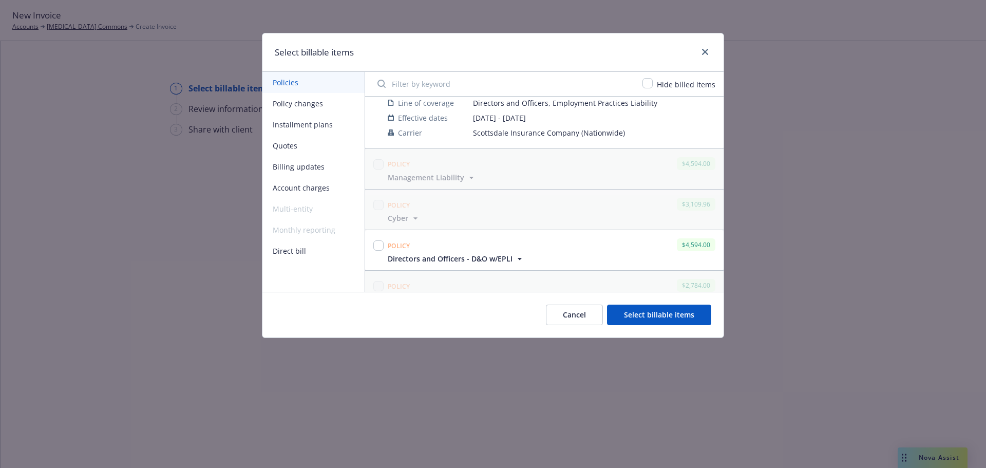
scroll to position [171, 0]
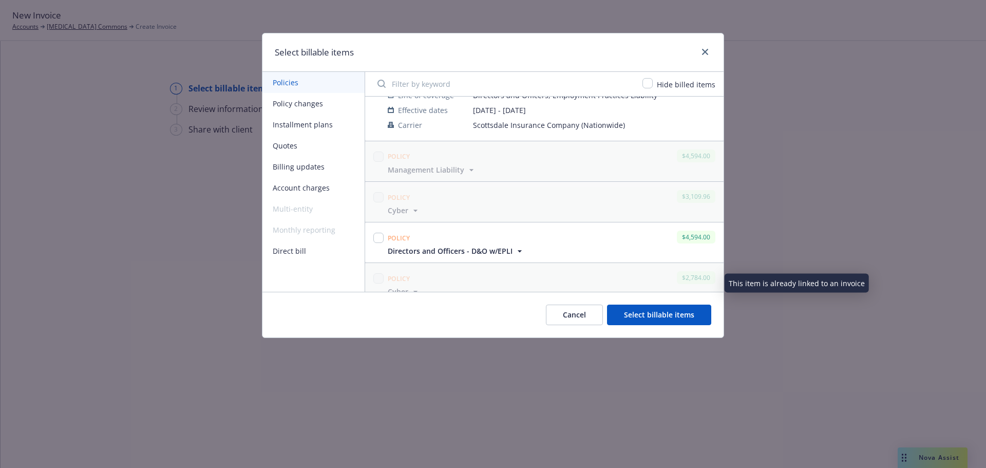
click at [515, 247] on icon "button" at bounding box center [520, 251] width 10 height 10
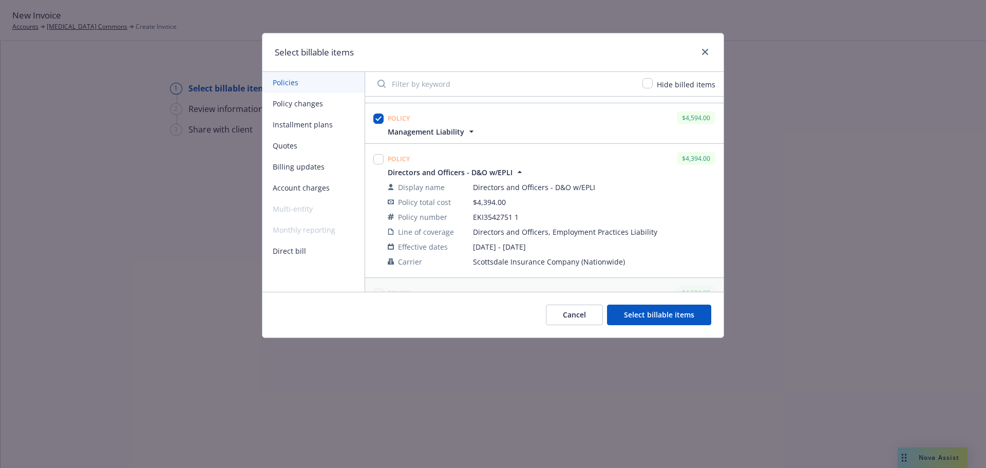
scroll to position [0, 0]
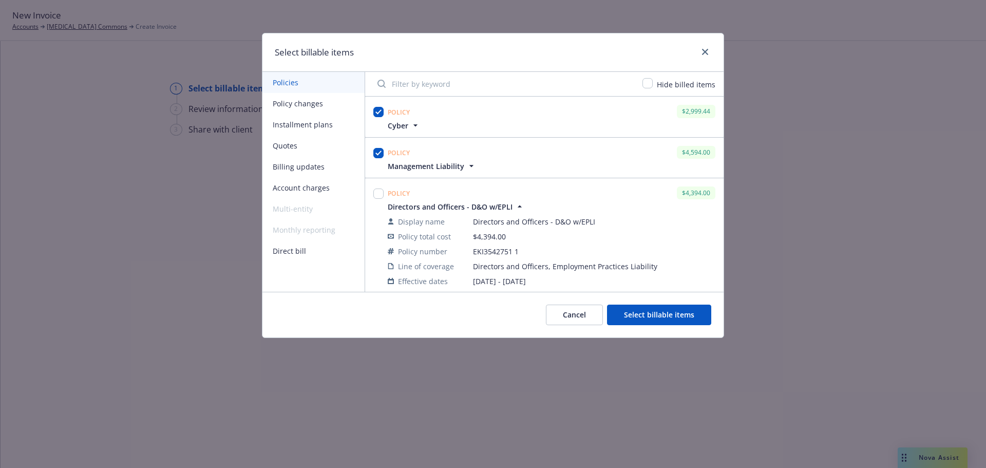
click at [517, 206] on icon "button" at bounding box center [520, 206] width 10 height 10
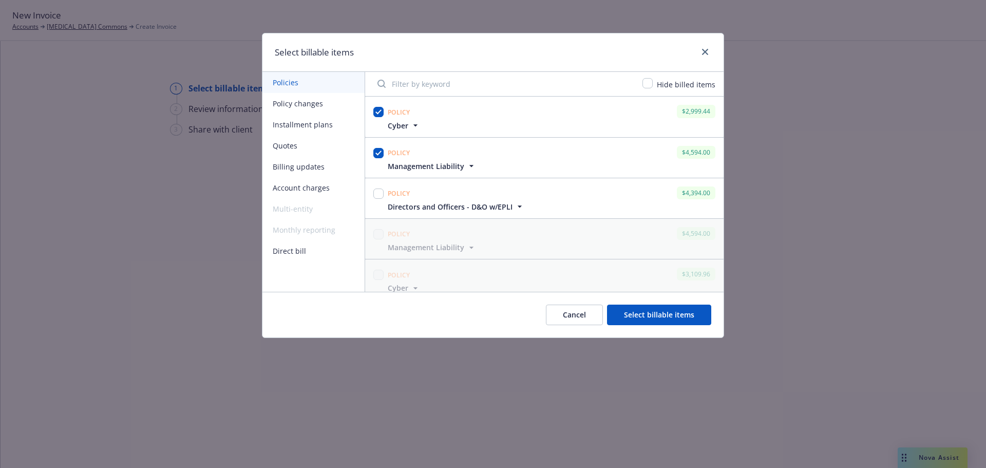
click at [469, 163] on icon "button" at bounding box center [472, 166] width 10 height 10
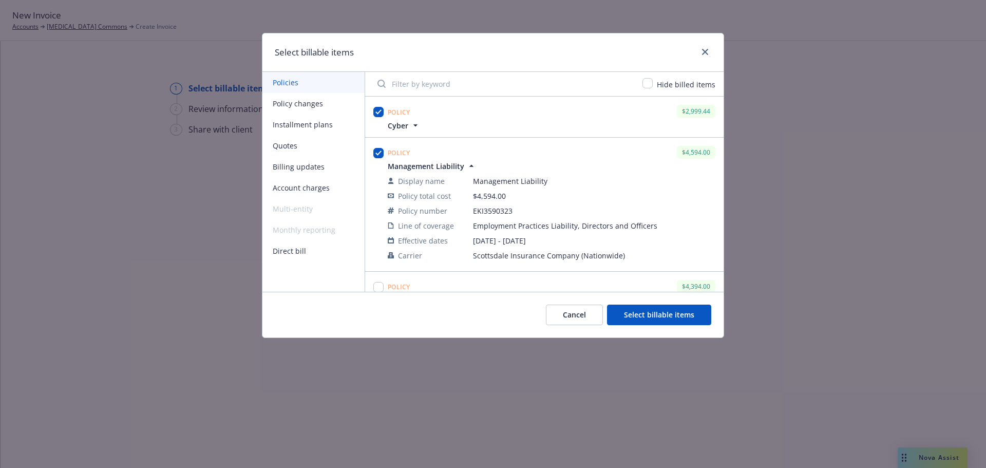
click at [468, 163] on icon "button" at bounding box center [472, 166] width 10 height 10
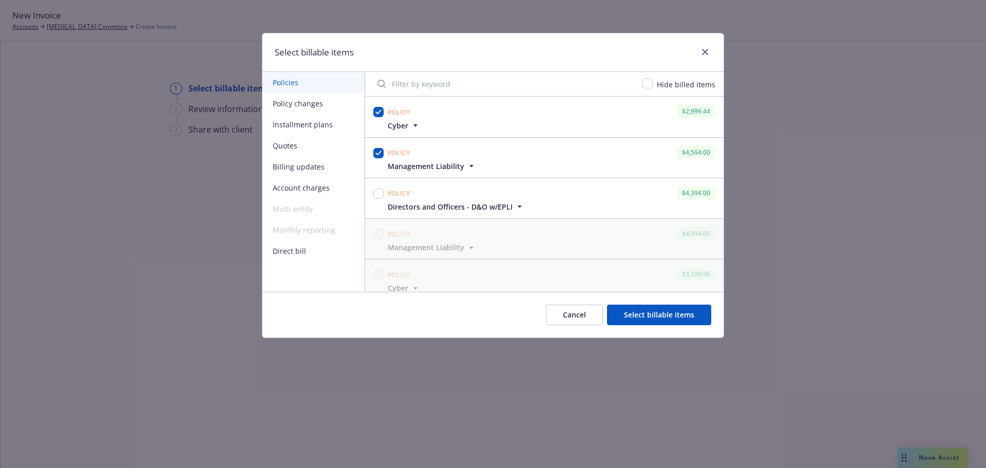
click at [672, 315] on button "Select billable items" at bounding box center [659, 315] width 104 height 21
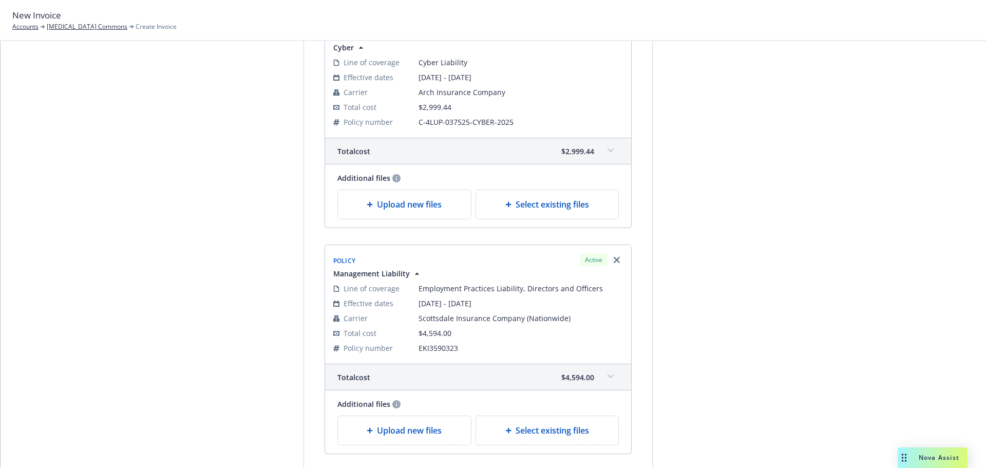
scroll to position [240, 0]
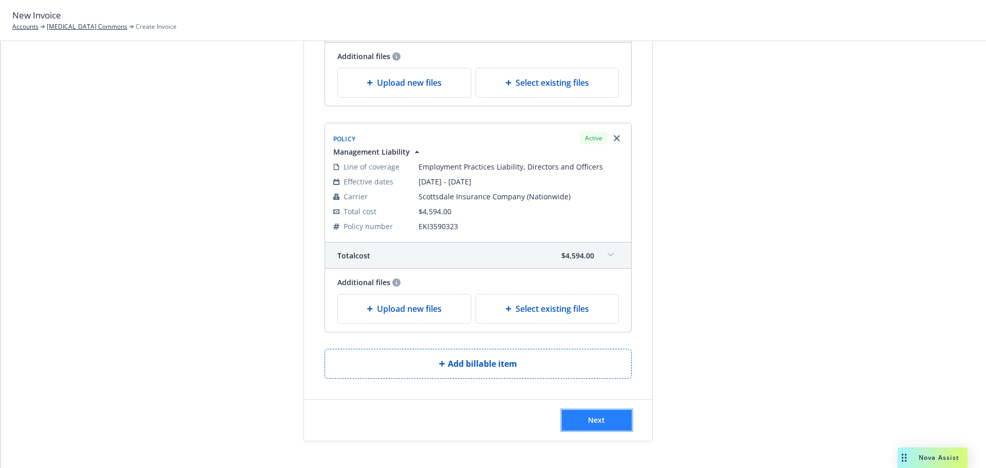
click at [590, 419] on span "Next" at bounding box center [596, 420] width 17 height 10
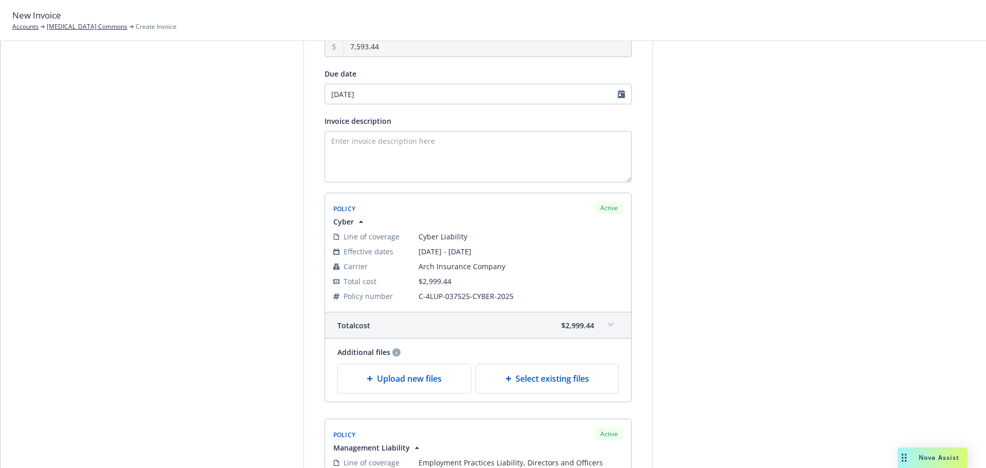
scroll to position [103, 0]
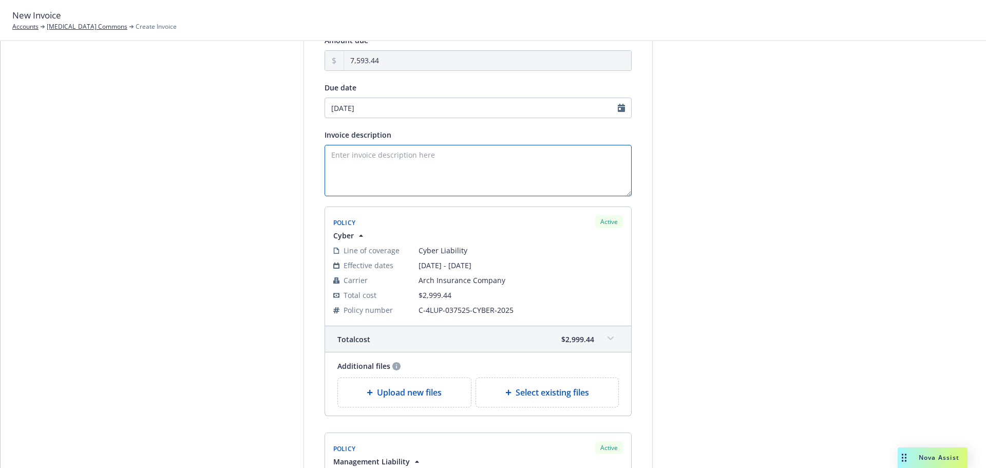
click at [391, 166] on textarea "Invoice description" at bounding box center [478, 170] width 307 height 51
paste textarea "09/15/25 - Cancer Commons -"
paste textarea "Management Liability"
type textarea "09/15/25 - Cancer Commons - Management Liability & Cyber Liability Renewal Prem…"
click at [465, 109] on input "09/30/2025" at bounding box center [478, 108] width 307 height 21
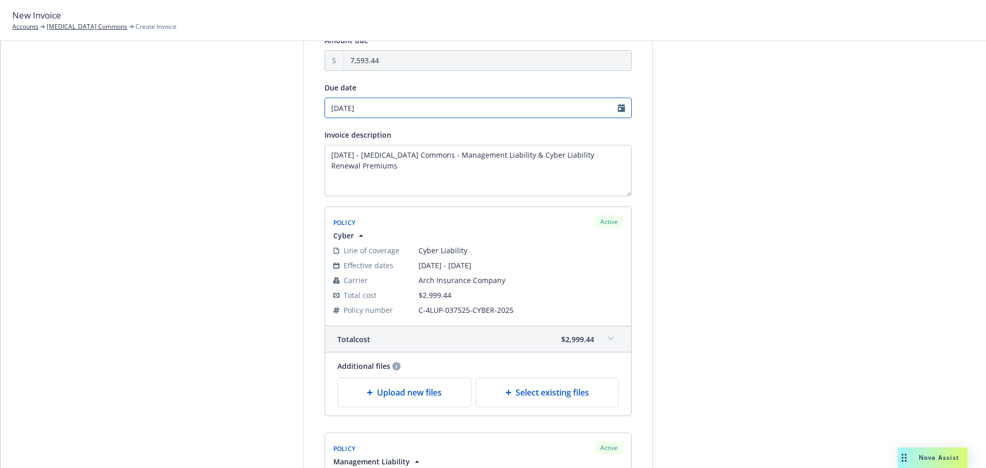
select select "September"
select select "2025"
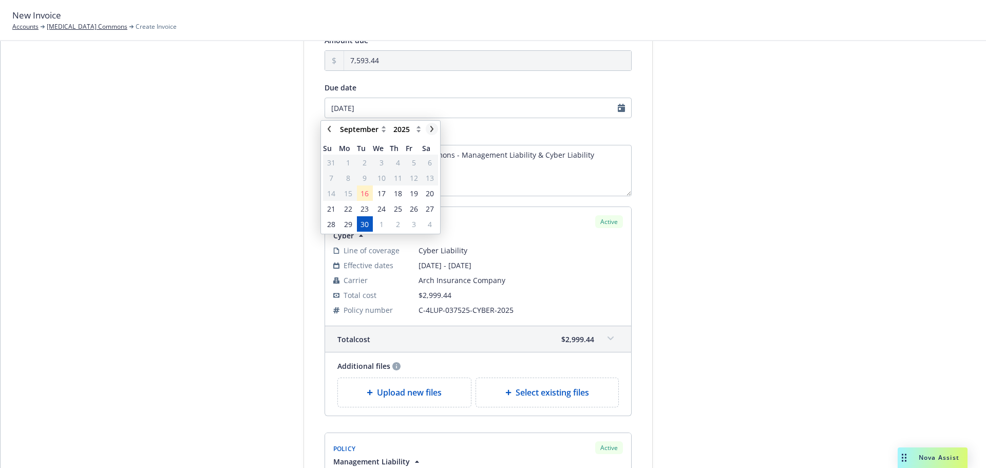
click at [431, 130] on icon "chevronRight" at bounding box center [432, 129] width 6 height 6
select select "October"
click at [351, 178] on span "6" at bounding box center [347, 178] width 15 height 13
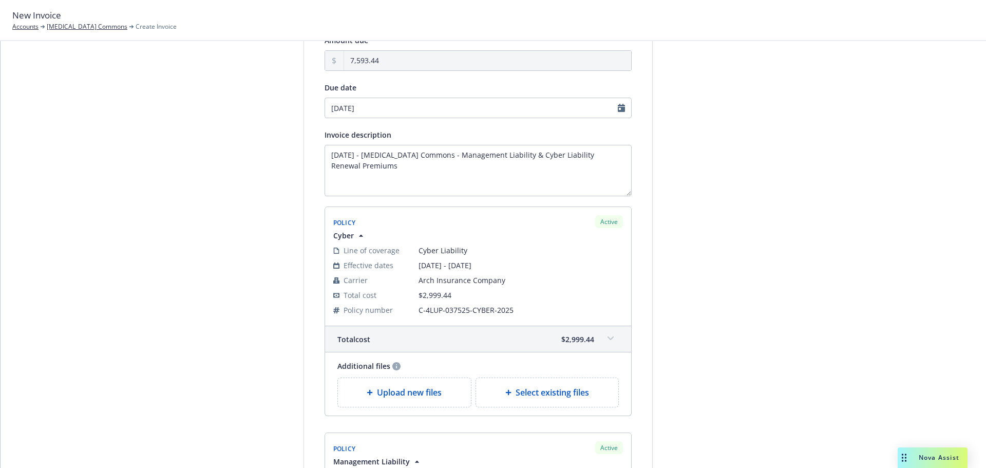
type input "10/06/2025"
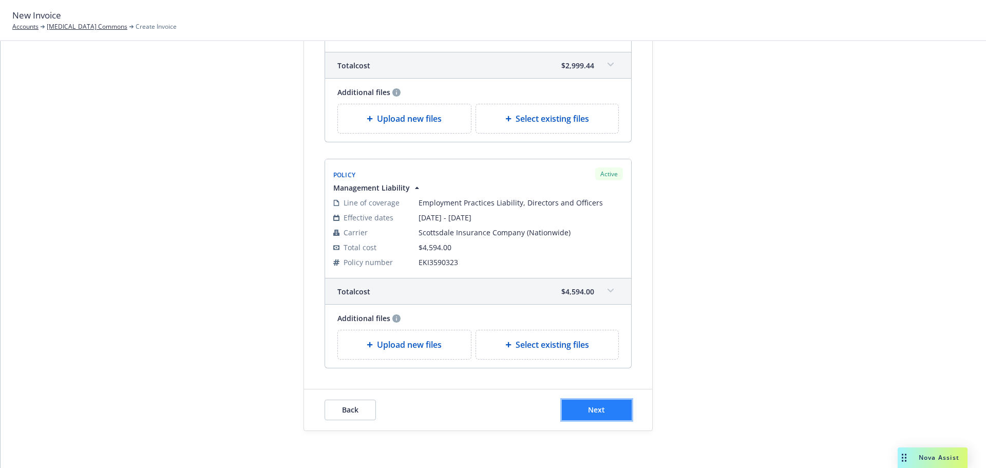
click at [609, 403] on button "Next" at bounding box center [597, 410] width 70 height 21
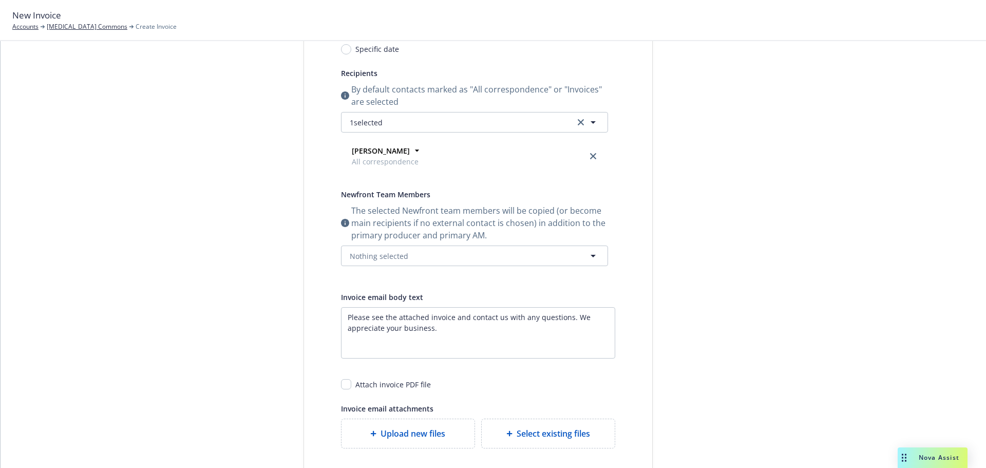
scroll to position [28, 0]
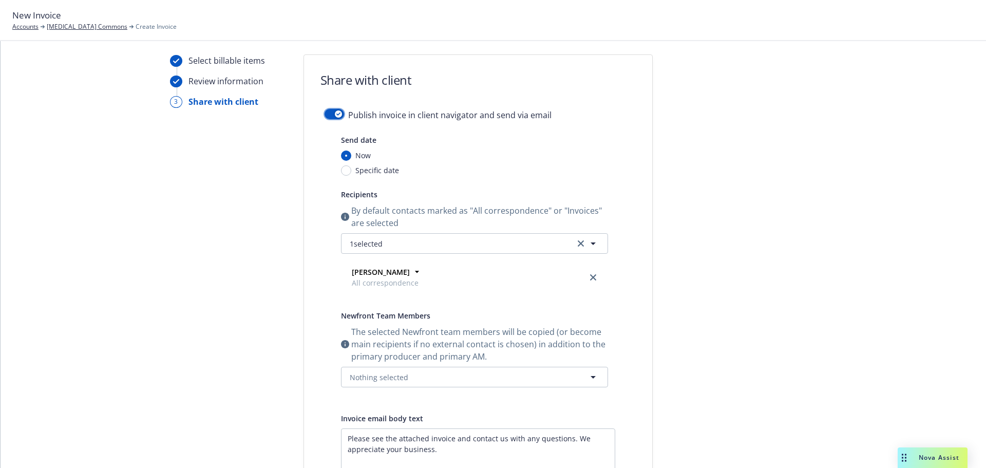
drag, startPoint x: 330, startPoint y: 117, endPoint x: 331, endPoint y: 125, distance: 7.9
click at [330, 117] on button "button" at bounding box center [335, 114] width 20 height 10
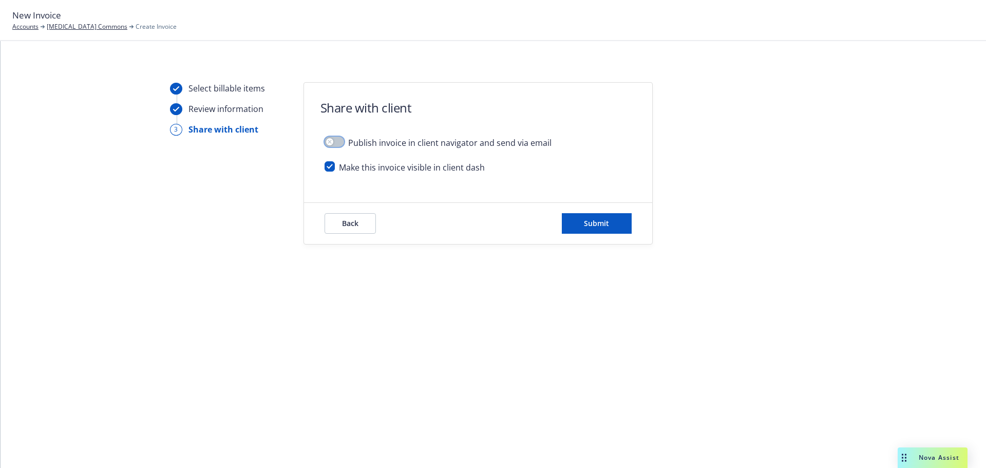
scroll to position [0, 0]
click at [333, 134] on form "Share with client Publish invoice in client navigator and send via email Make t…" at bounding box center [478, 163] width 348 height 161
click at [328, 164] on input "checkbox" at bounding box center [330, 166] width 10 height 10
checkbox input "false"
click at [584, 230] on button "Submit" at bounding box center [597, 223] width 70 height 21
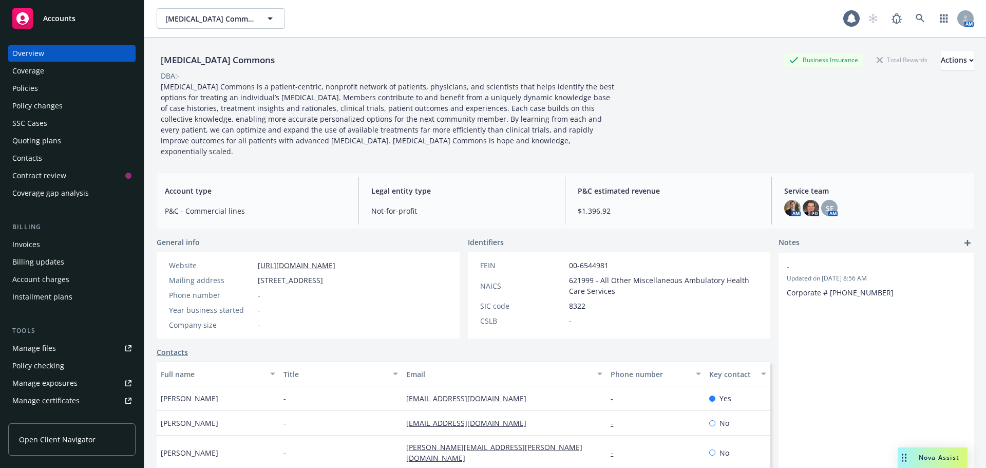
click at [82, 88] on div "Policies" at bounding box center [71, 88] width 119 height 16
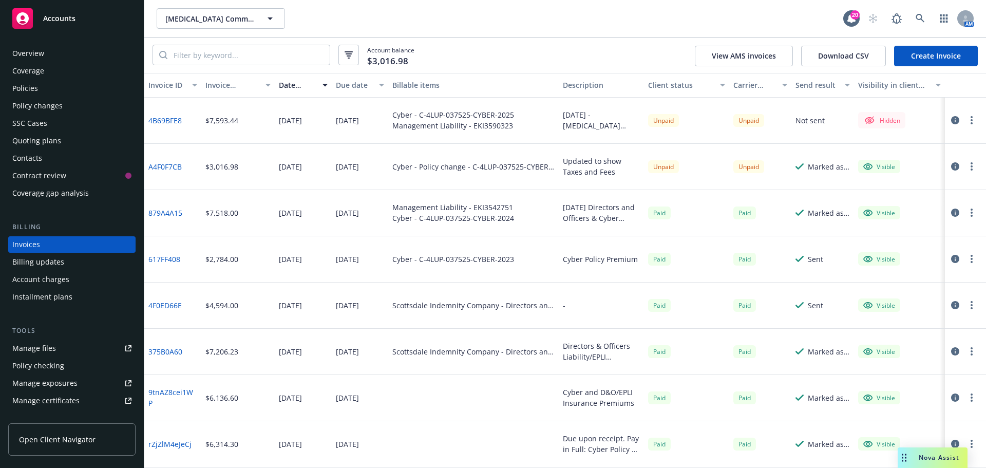
click at [973, 120] on circle "button" at bounding box center [972, 120] width 2 height 2
drag, startPoint x: 928, startPoint y: 196, endPoint x: 892, endPoint y: 200, distance: 36.2
click at [928, 196] on link "Make it visible in client dash" at bounding box center [912, 203] width 131 height 21
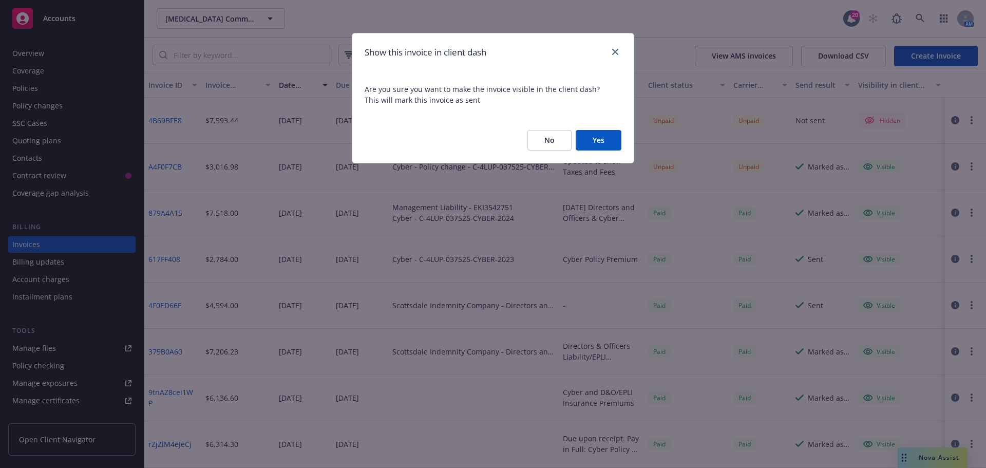
click at [589, 144] on button "Yes" at bounding box center [599, 140] width 46 height 21
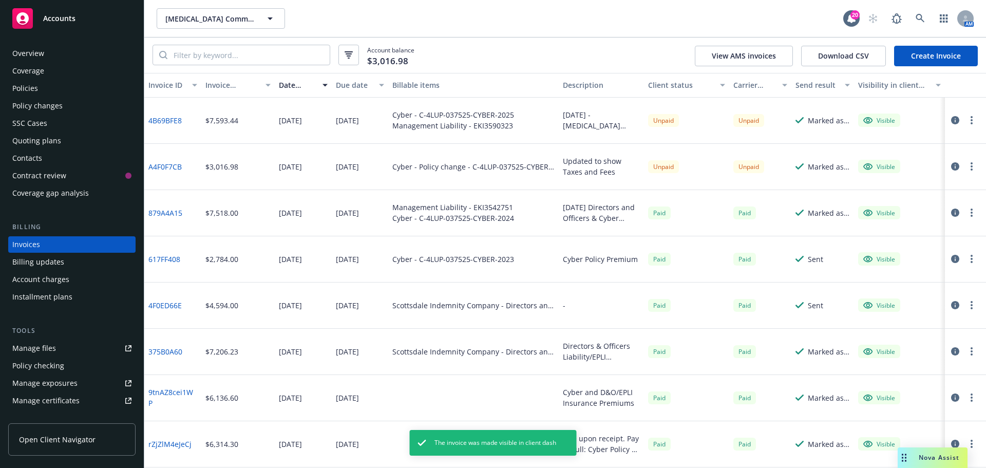
click at [955, 121] on icon "button" at bounding box center [956, 120] width 8 height 8
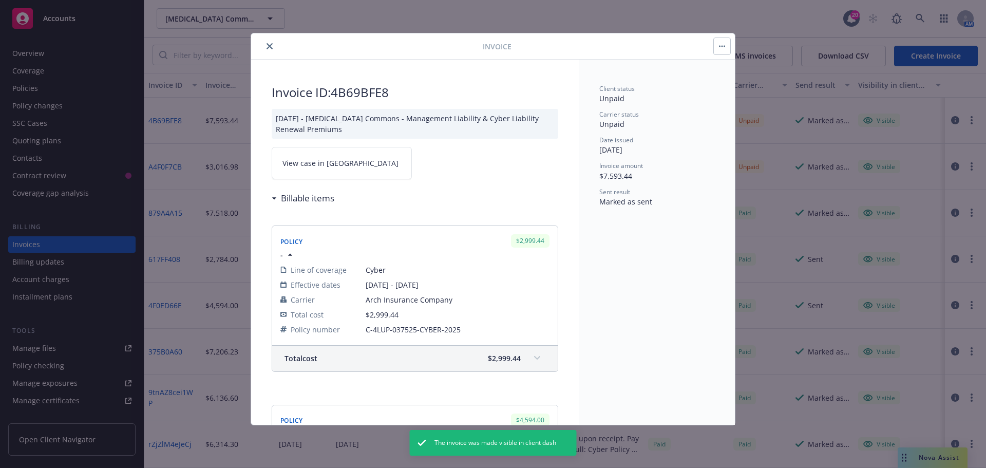
click at [322, 166] on span "View case in SSC" at bounding box center [341, 163] width 116 height 11
click at [271, 47] on icon "close" at bounding box center [270, 46] width 6 height 6
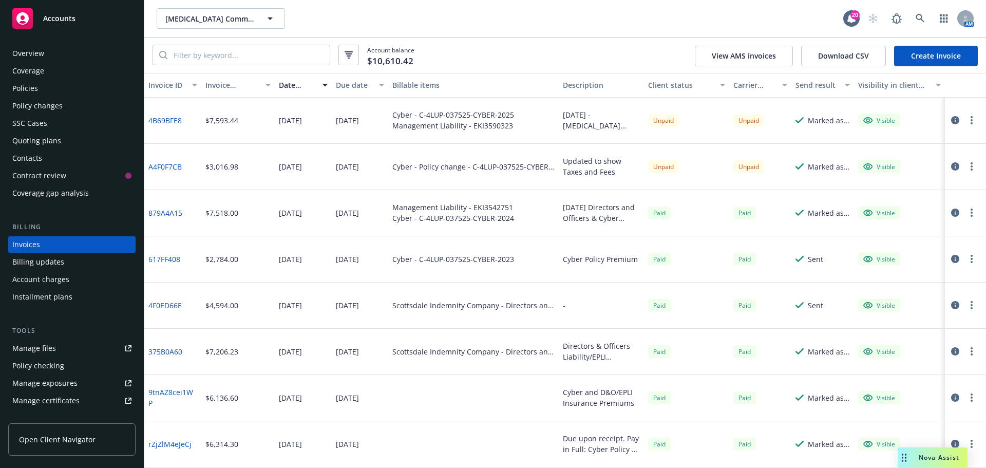
click at [972, 119] on icon "button" at bounding box center [972, 120] width 2 height 8
drag, startPoint x: 903, startPoint y: 184, endPoint x: 892, endPoint y: 174, distance: 15.6
click at [903, 184] on link "Copy invoice URL" at bounding box center [912, 182] width 131 height 21
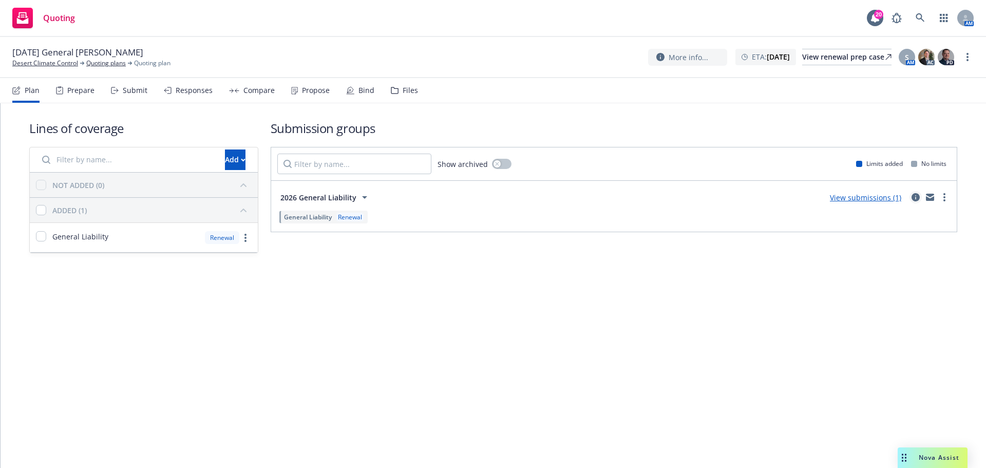
click at [916, 194] on icon "circleInformation" at bounding box center [916, 197] width 8 height 8
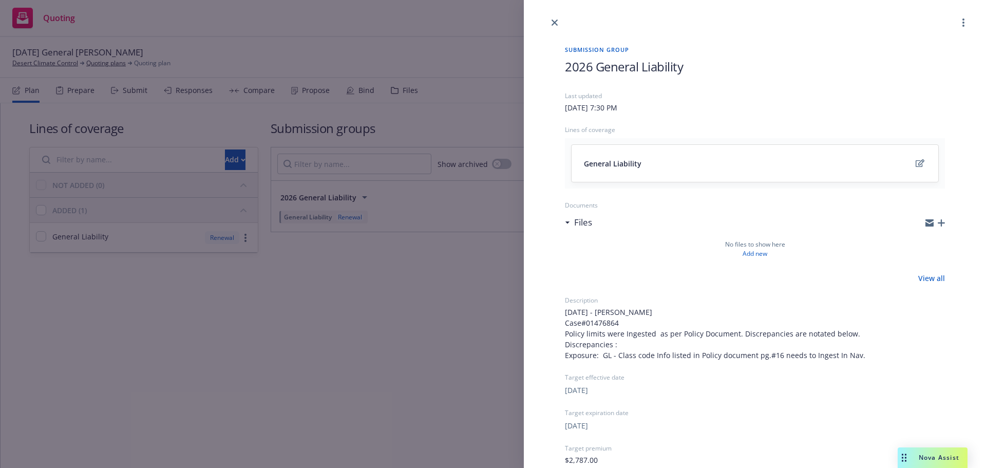
scroll to position [142, 0]
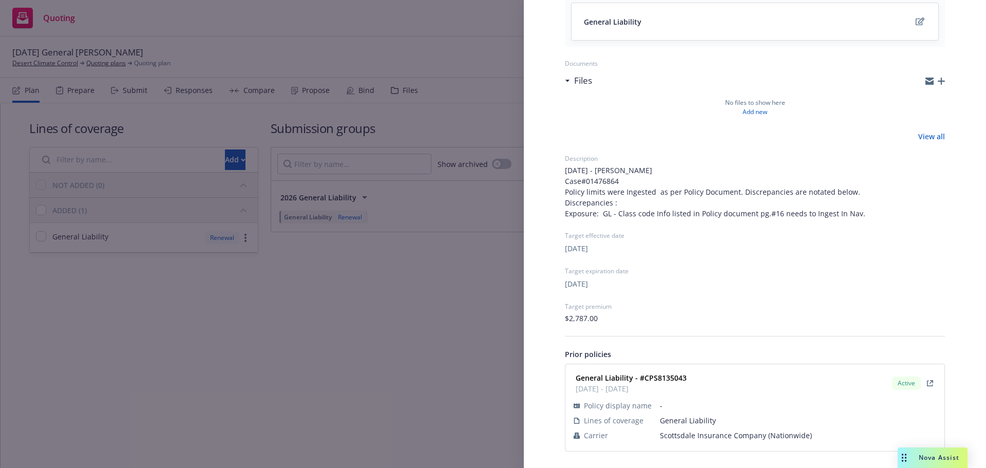
click at [674, 433] on span "Scottsdale Insurance Company (Nationwide)" at bounding box center [798, 435] width 276 height 11
copy span "Scottsdale Insurance Company (Nationwide)"
click at [657, 383] on span "General Liability - #CPS8135043" at bounding box center [631, 377] width 111 height 11
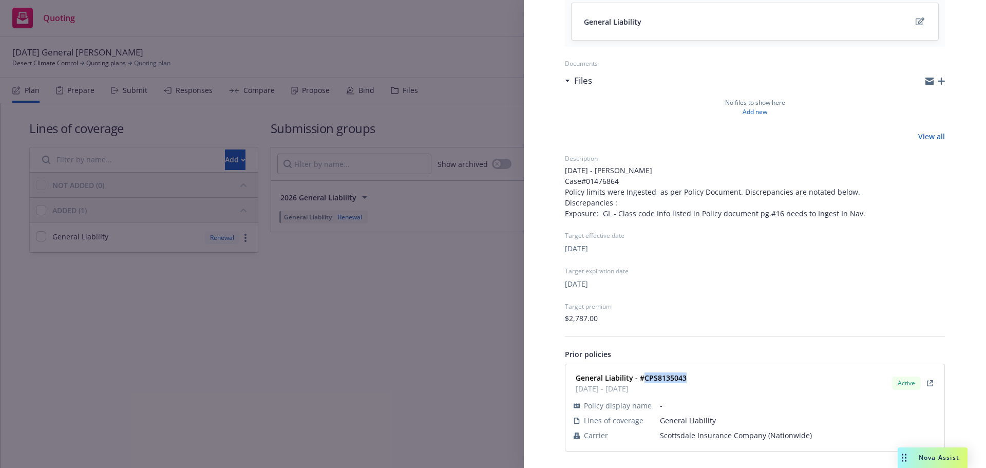
click at [657, 383] on span "General Liability - #CPS8135043" at bounding box center [631, 377] width 111 height 11
copy strong "CPS8135043"
click at [364, 312] on div "Submission group 2026 General Liability Last updated Monday, September 15, 2025…" at bounding box center [493, 234] width 986 height 468
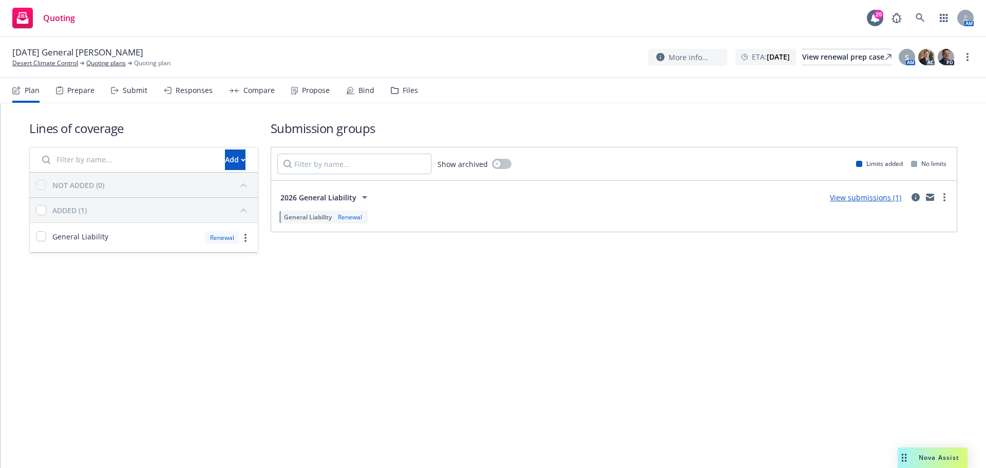
click at [133, 87] on div "Submit" at bounding box center [135, 90] width 25 height 8
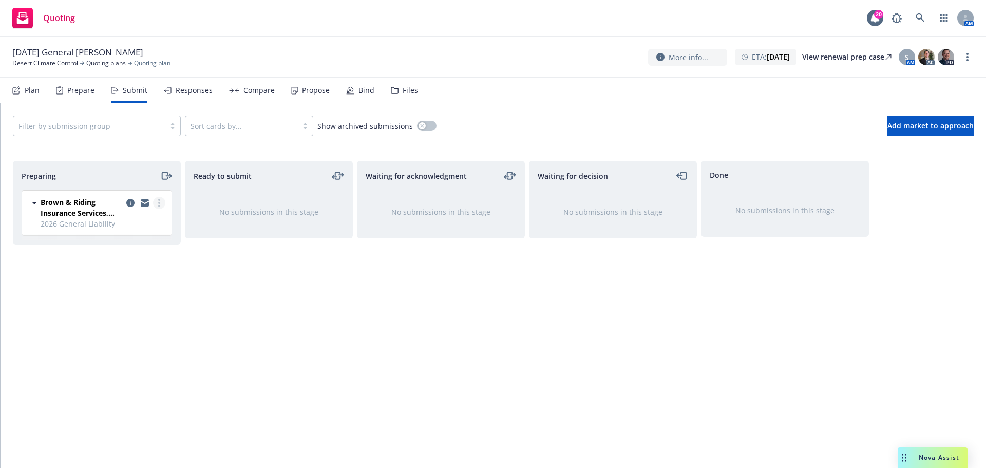
click at [160, 201] on link "more" at bounding box center [159, 203] width 12 height 12
click at [134, 222] on span "Complete preparation" at bounding box center [112, 224] width 101 height 10
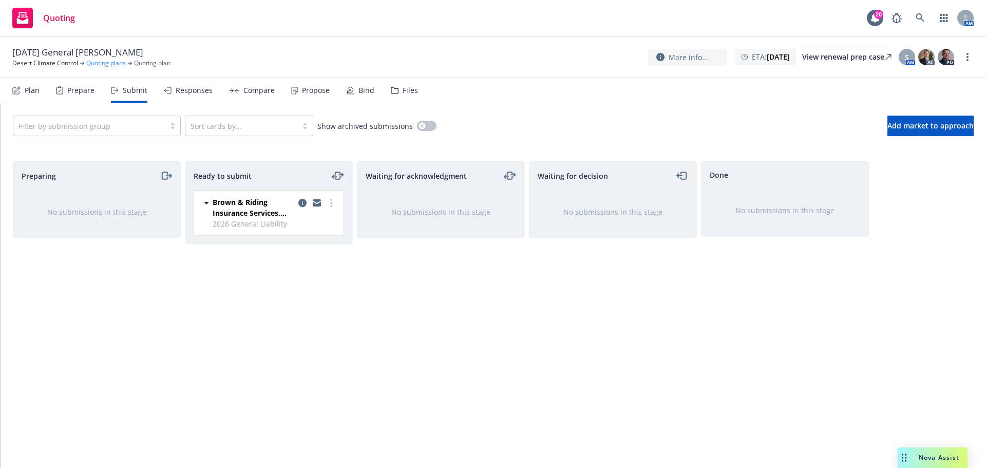
click at [114, 62] on link "Quoting plans" at bounding box center [106, 63] width 40 height 9
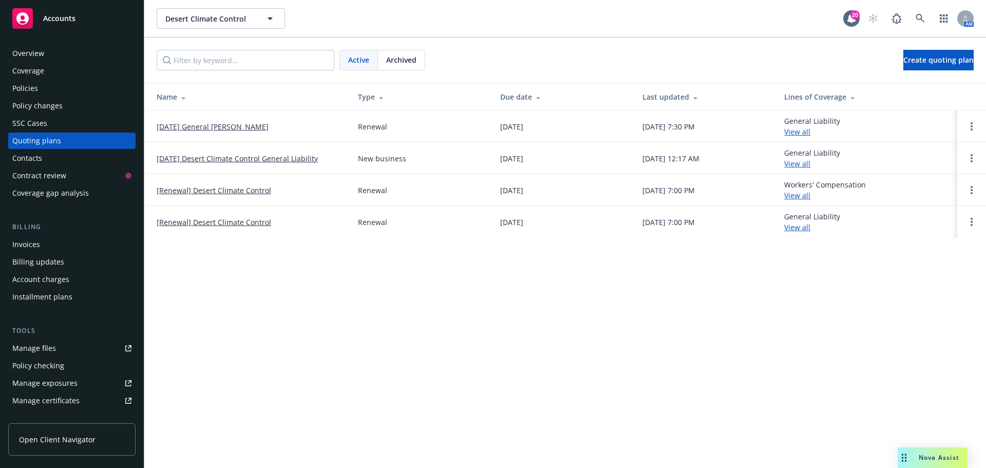
click at [237, 160] on link "[DATE] Desert Climate Control General Liability" at bounding box center [237, 158] width 161 height 11
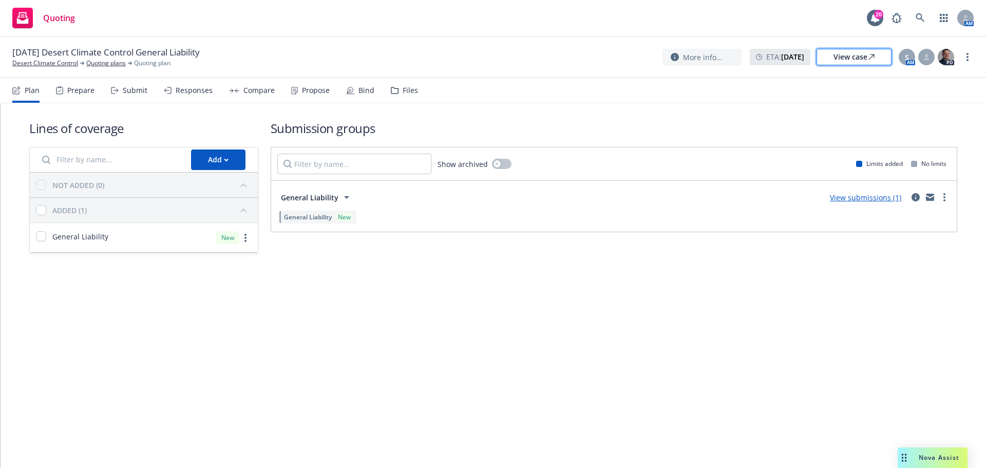
click at [860, 51] on div "View case" at bounding box center [854, 56] width 41 height 15
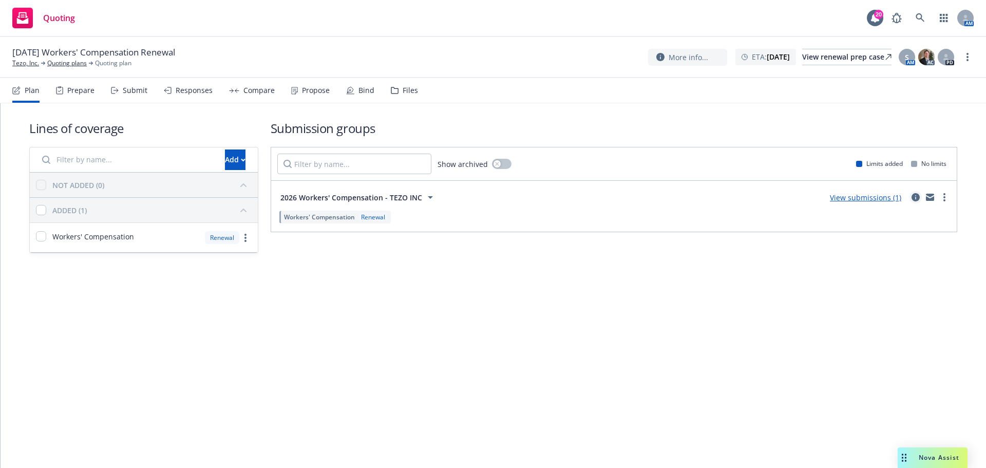
click at [917, 201] on icon "circleInformation" at bounding box center [916, 197] width 8 height 8
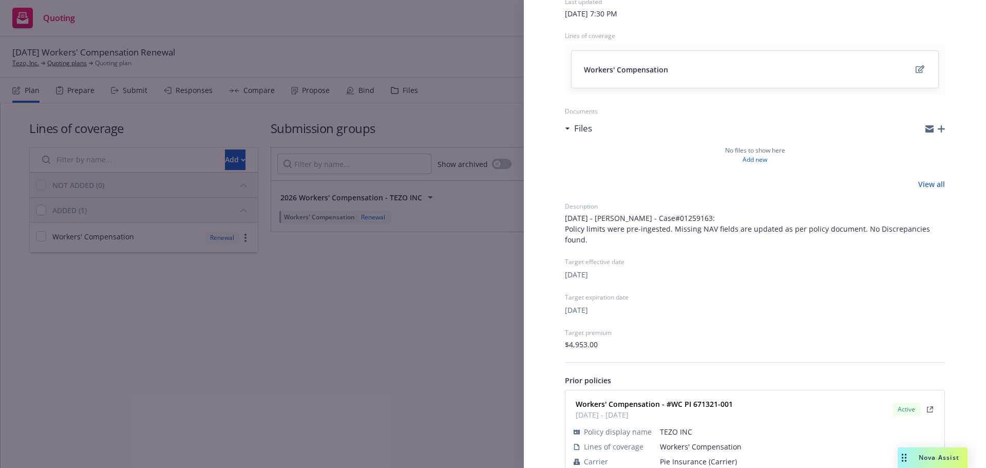
scroll to position [120, 0]
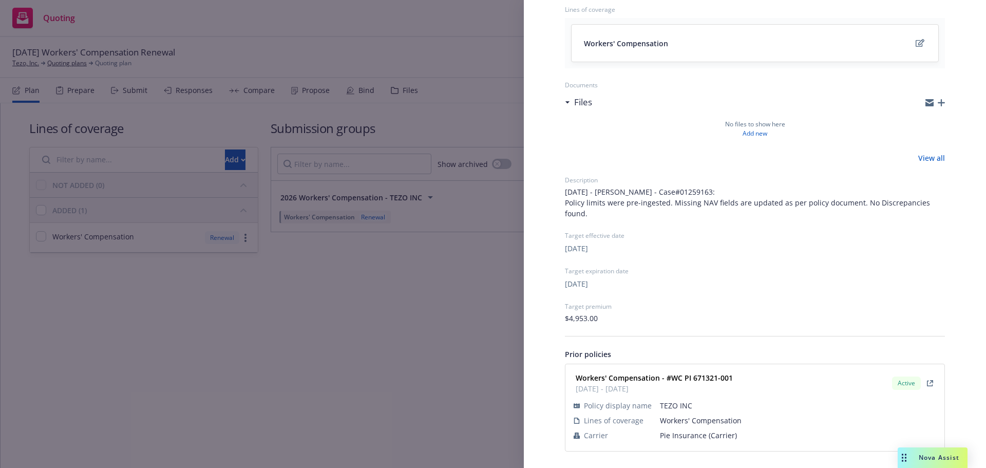
click at [681, 433] on span "Pie Insurance (Carrier)" at bounding box center [798, 435] width 276 height 11
copy span "Pie Insurance (Carrier)"
drag, startPoint x: 747, startPoint y: 374, endPoint x: 673, endPoint y: 378, distance: 74.1
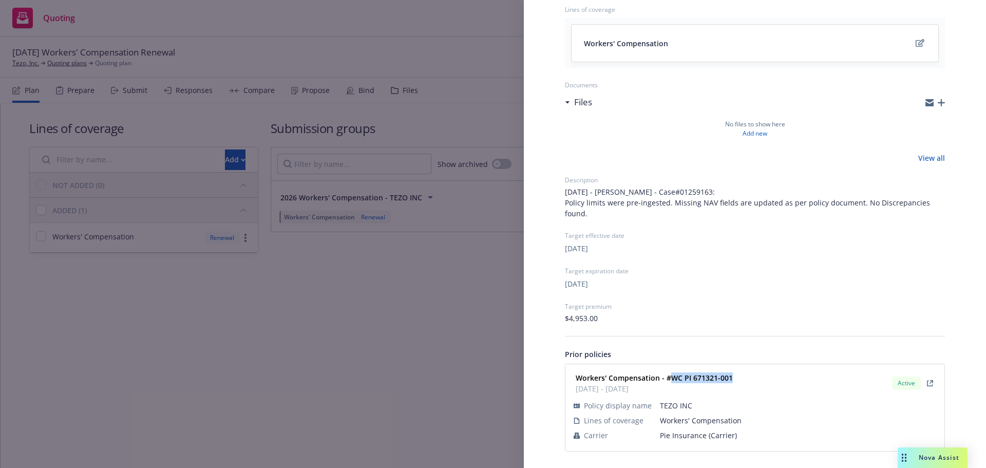
click at [673, 378] on div "Workers' Compensation - #WC PI 671321-001 01/14/2025 - 01/14/2026 Active" at bounding box center [755, 383] width 367 height 26
copy strong "WC PI 671321-001"
click at [249, 238] on div "Submission group 2026 Workers' Compensation - TEZO INC Last updated Monday, Sep…" at bounding box center [493, 234] width 986 height 468
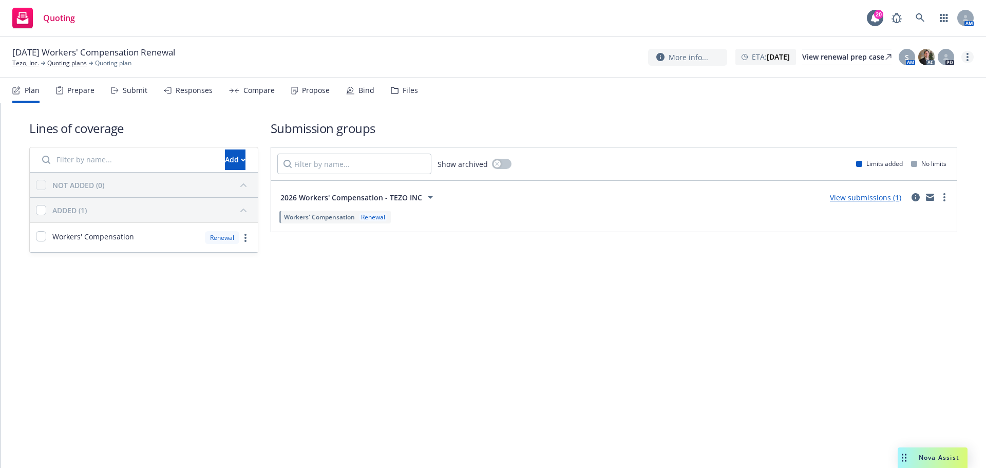
click at [973, 55] on link "more" at bounding box center [968, 57] width 12 height 12
drag, startPoint x: 930, startPoint y: 139, endPoint x: 871, endPoint y: 139, distance: 59.1
click at [930, 139] on link "Archive quoting plan" at bounding box center [916, 139] width 115 height 21
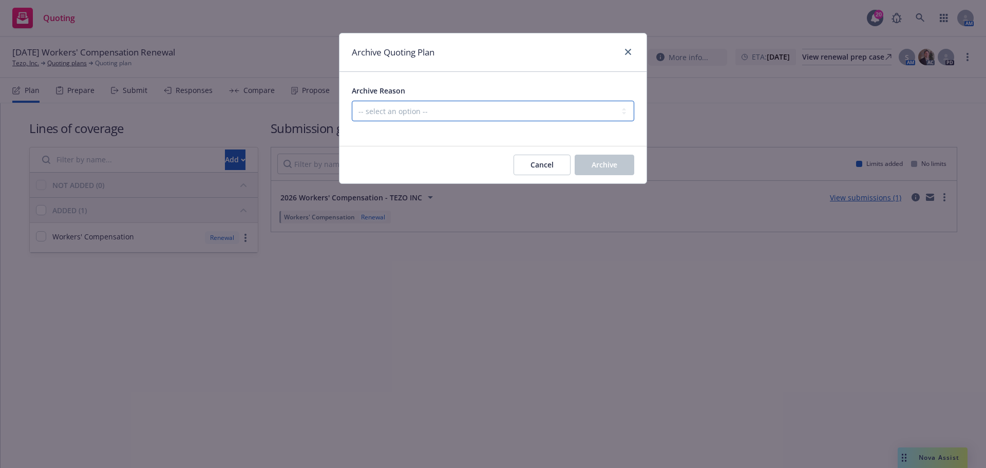
click at [575, 105] on select "-- select an option -- All policies in this renewal plan are auto-renewed Creat…" at bounding box center [493, 111] width 283 height 21
select select "ARCHIVED_RENEWAL_POLICY_AUTO_RENEWED"
click at [352, 101] on select "-- select an option -- All policies in this renewal plan are auto-renewed Creat…" at bounding box center [493, 111] width 283 height 21
click at [594, 174] on button "Archive" at bounding box center [605, 165] width 60 height 21
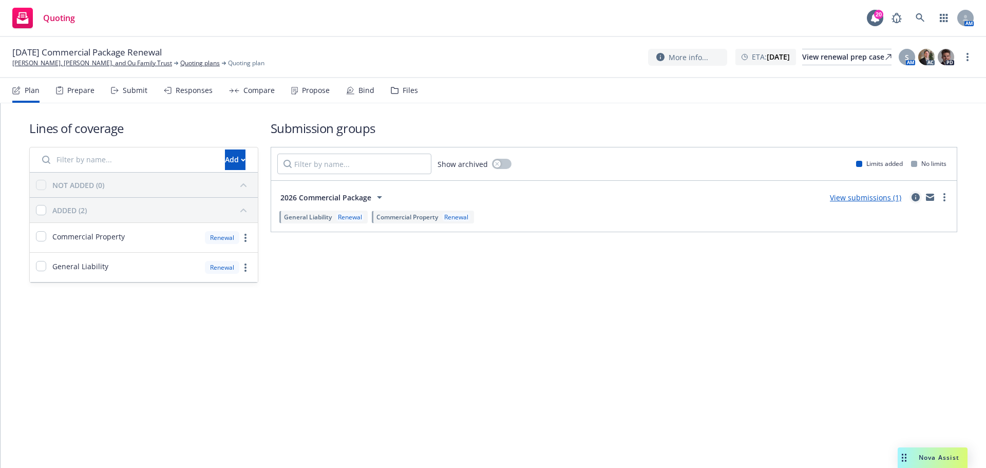
click at [916, 198] on icon "circleInformation" at bounding box center [916, 197] width 8 height 8
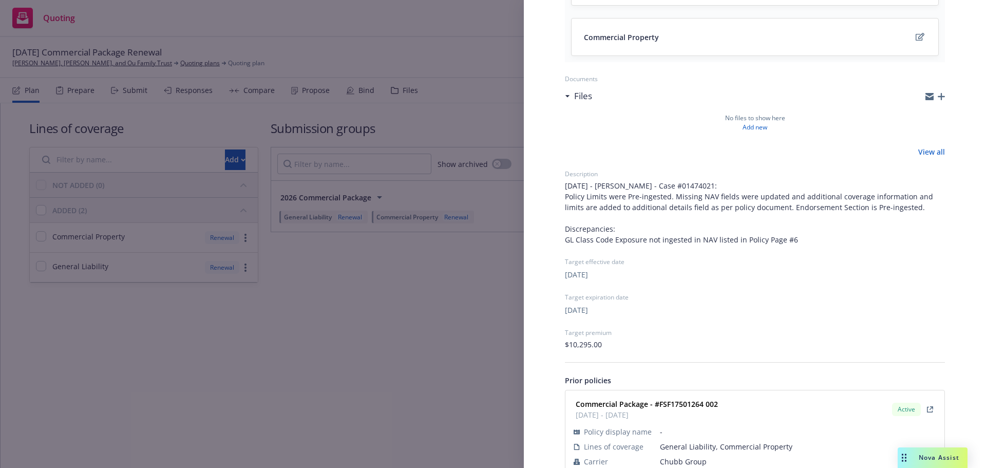
scroll to position [203, 0]
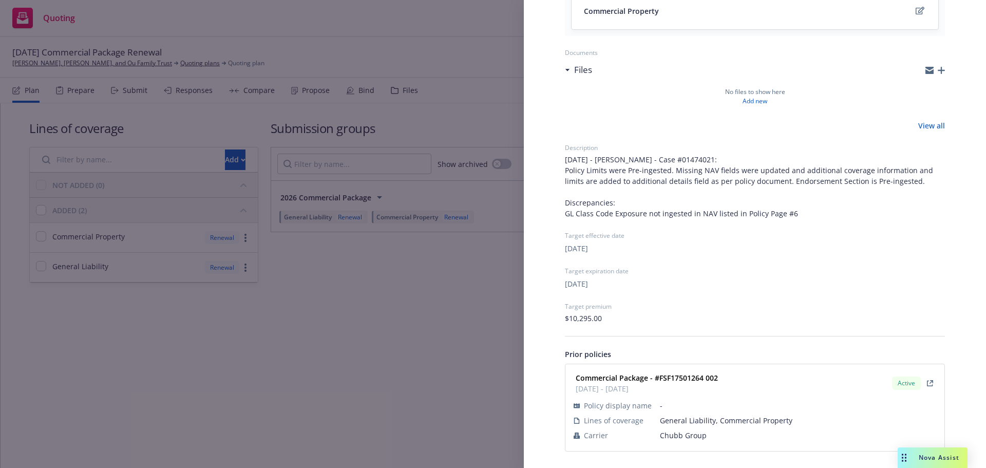
click at [683, 429] on td "Chubb Group" at bounding box center [798, 435] width 276 height 15
click at [683, 432] on span "Chubb Group" at bounding box center [798, 435] width 276 height 11
copy span "Chubb Group"
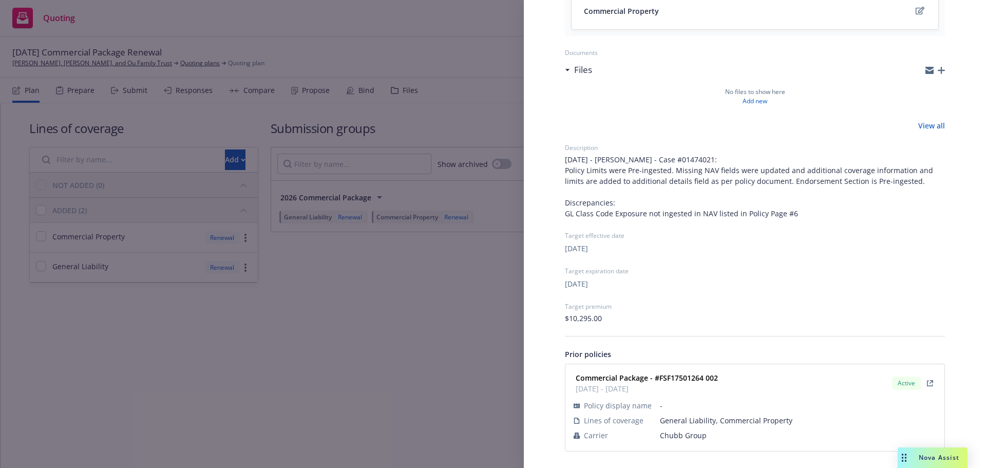
drag, startPoint x: 420, startPoint y: 314, endPoint x: 359, endPoint y: 268, distance: 77.0
click at [419, 314] on div "Submission group 2026 Commercial Package Last updated [DATE] 8:15 PM Lines of c…" at bounding box center [493, 234] width 986 height 468
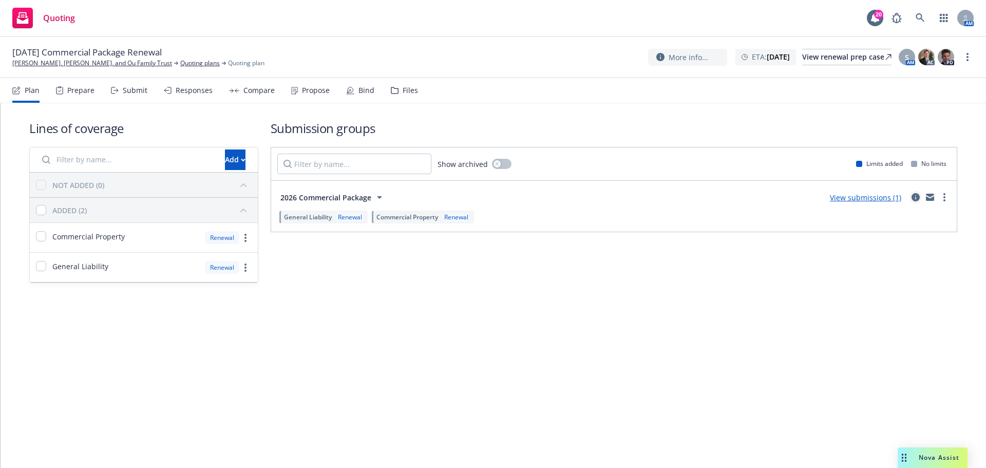
click at [916, 198] on icon "circleInformation" at bounding box center [916, 197] width 8 height 8
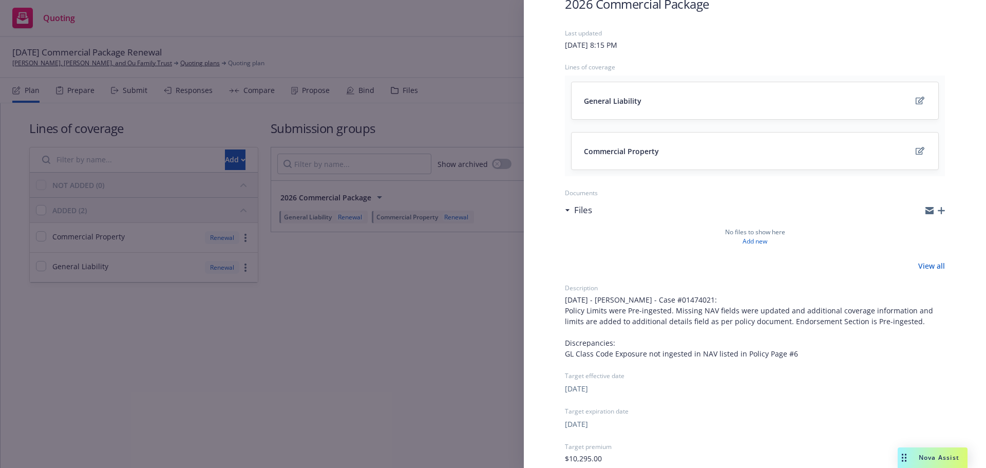
scroll to position [203, 0]
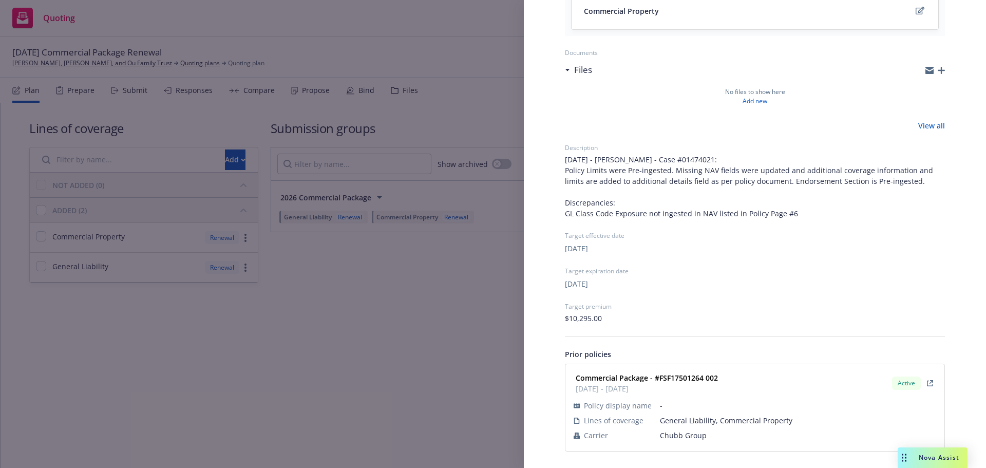
click at [669, 435] on span "Chubb Group" at bounding box center [798, 435] width 276 height 11
copy span "Chubb Group"
drag, startPoint x: 683, startPoint y: 381, endPoint x: 660, endPoint y: 379, distance: 23.3
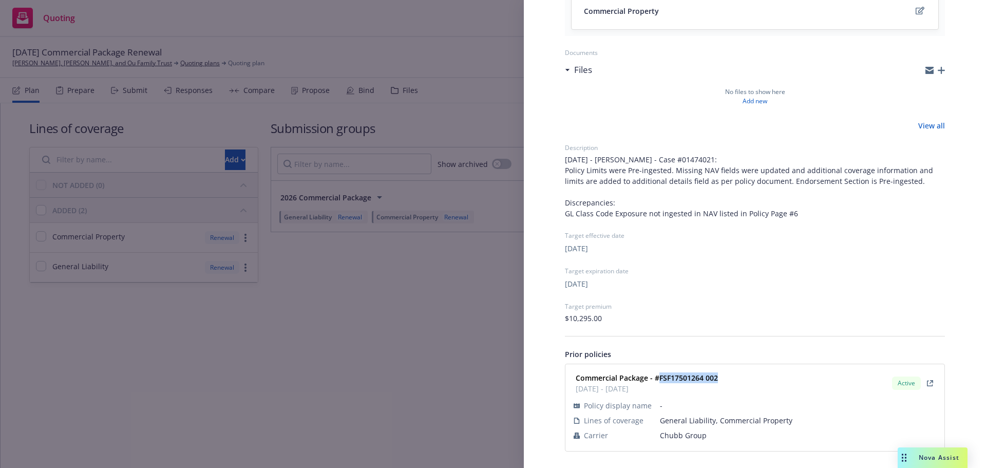
click at [660, 379] on div "Commercial Package - #FSF17501264 002 02/13/2025 - 02/13/2026 Active" at bounding box center [755, 383] width 367 height 26
copy strong "FSF17501264 002"
click at [317, 288] on div "Submission group 2026 Commercial Package Last updated Monday, September 15, 202…" at bounding box center [493, 234] width 986 height 468
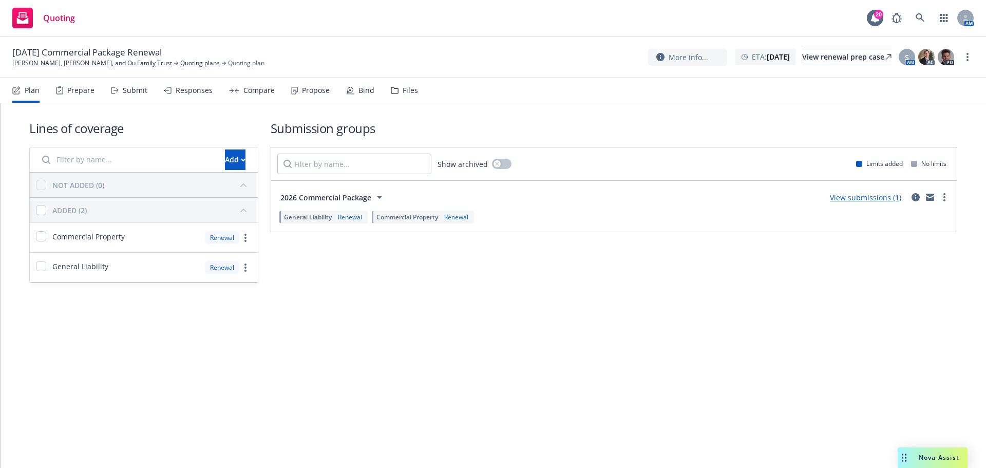
drag, startPoint x: 123, startPoint y: 91, endPoint x: 129, endPoint y: 100, distance: 11.1
click at [123, 91] on div "Submit" at bounding box center [135, 90] width 25 height 8
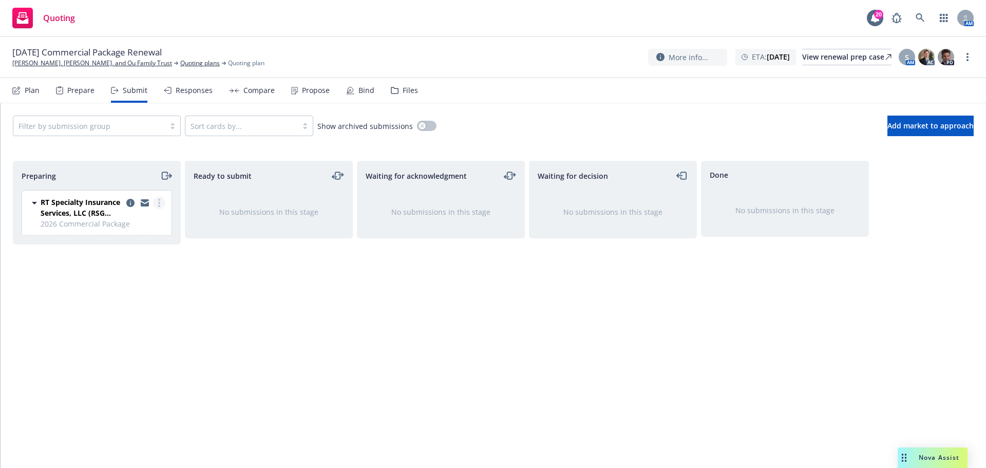
click at [159, 201] on icon "more" at bounding box center [159, 203] width 2 height 8
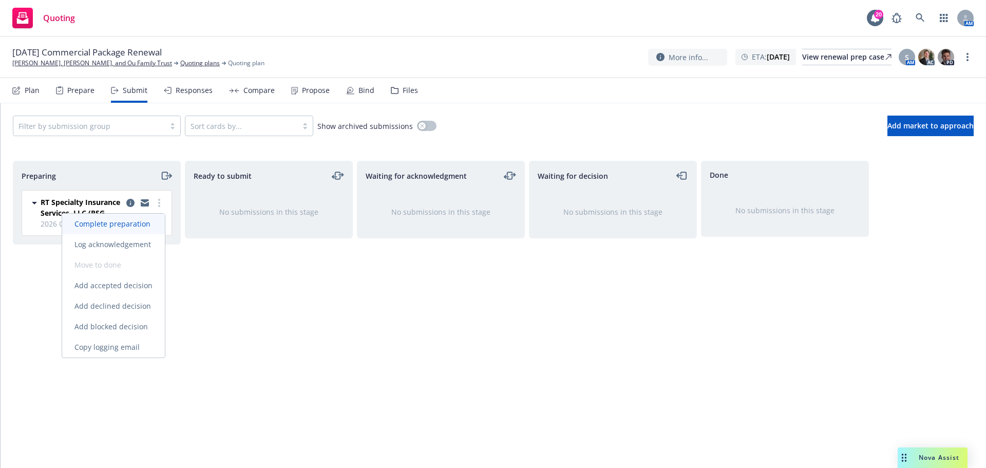
click at [130, 225] on span "Complete preparation" at bounding box center [112, 224] width 101 height 10
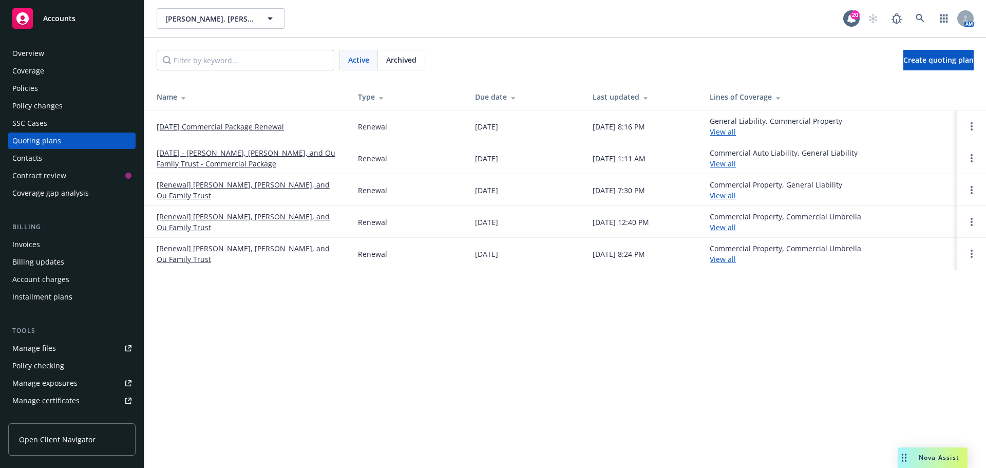
click at [242, 162] on link "[DATE] - [PERSON_NAME], [PERSON_NAME], and Ou Family Trust - Commercial Package" at bounding box center [249, 158] width 185 height 22
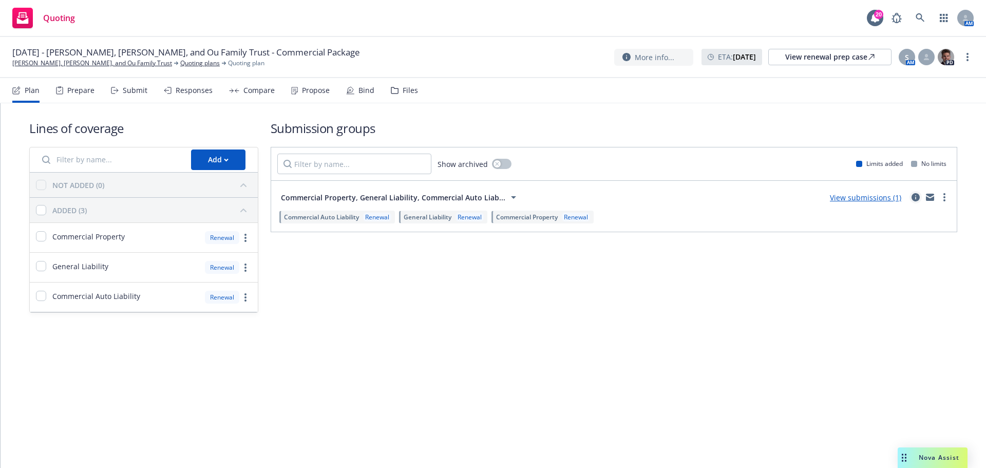
click at [910, 195] on link "circleInformation" at bounding box center [916, 197] width 12 height 12
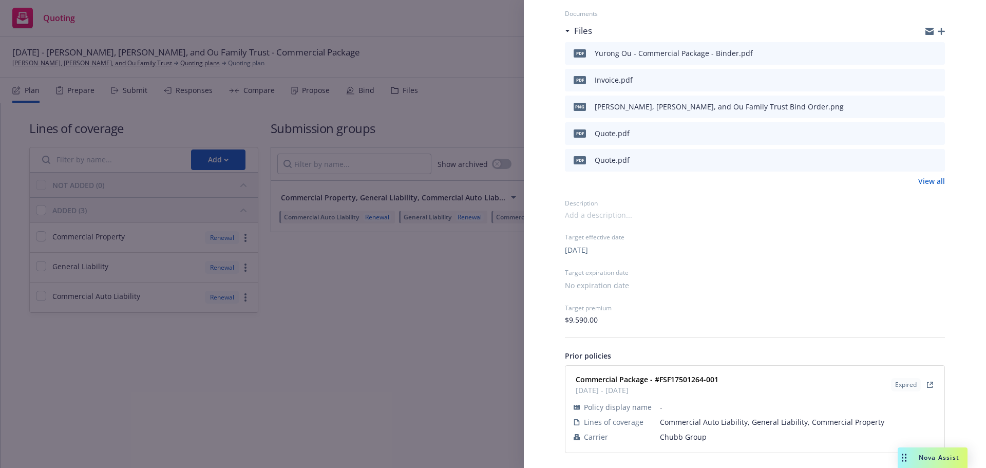
scroll to position [294, 0]
click at [403, 356] on div "Submission group Commercial Property, General Liability, Commercial Auto Liabil…" at bounding box center [493, 234] width 986 height 468
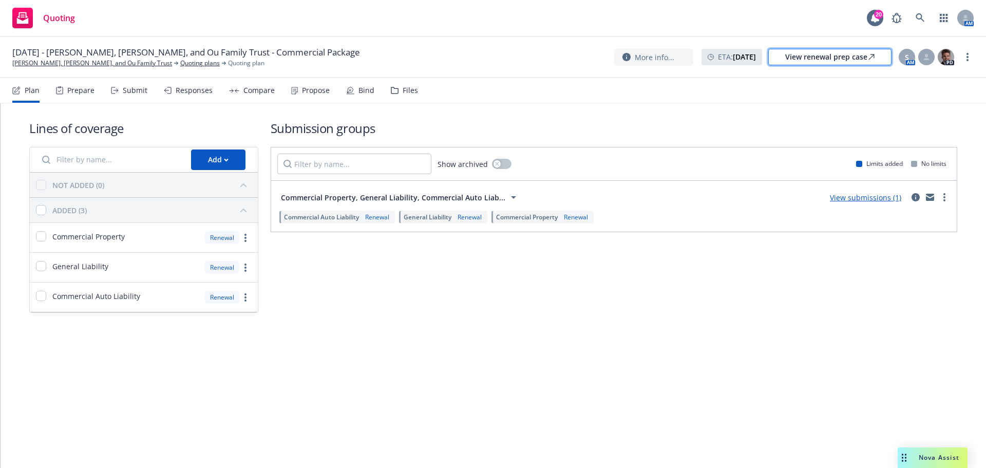
click at [857, 63] on div "View renewal prep case" at bounding box center [830, 56] width 89 height 15
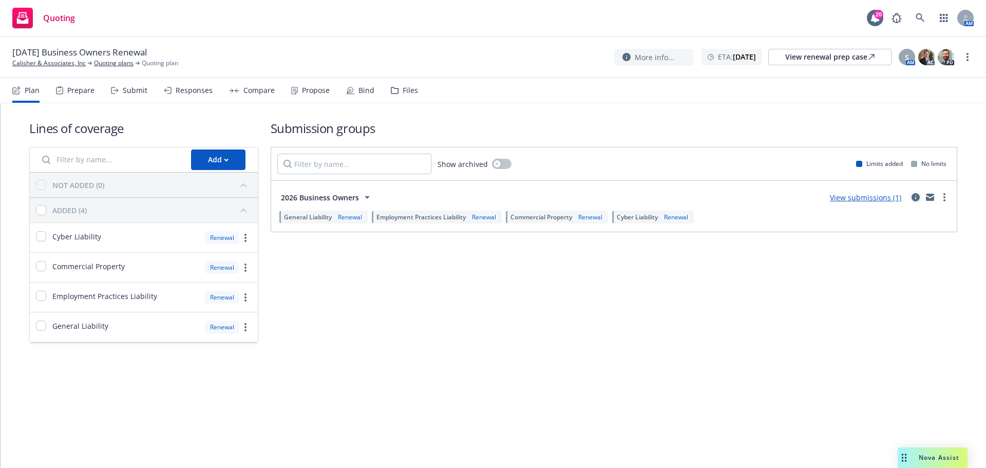
click at [915, 199] on icon "circleInformation" at bounding box center [916, 197] width 8 height 8
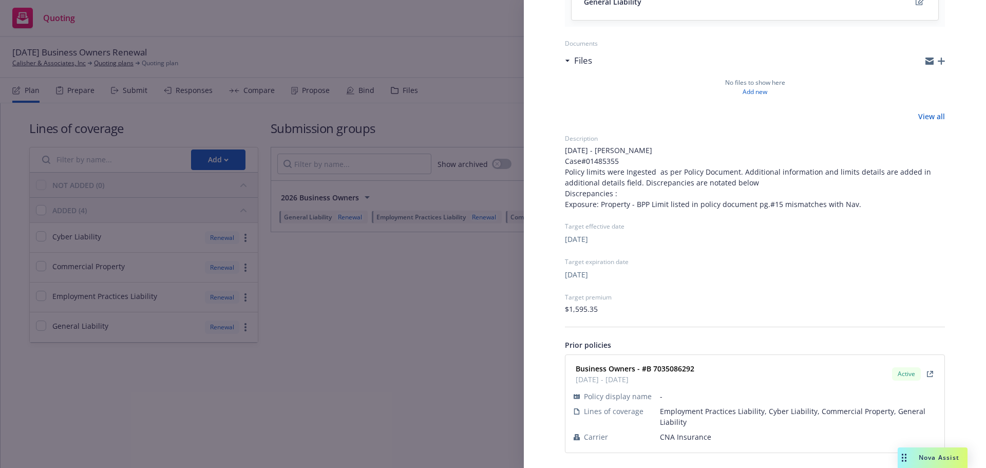
scroll to position [314, 0]
click at [676, 438] on span "CNA Insurance" at bounding box center [798, 435] width 276 height 11
click at [675, 438] on span "CNA Insurance" at bounding box center [798, 435] width 276 height 11
copy span "CNA Insurance"
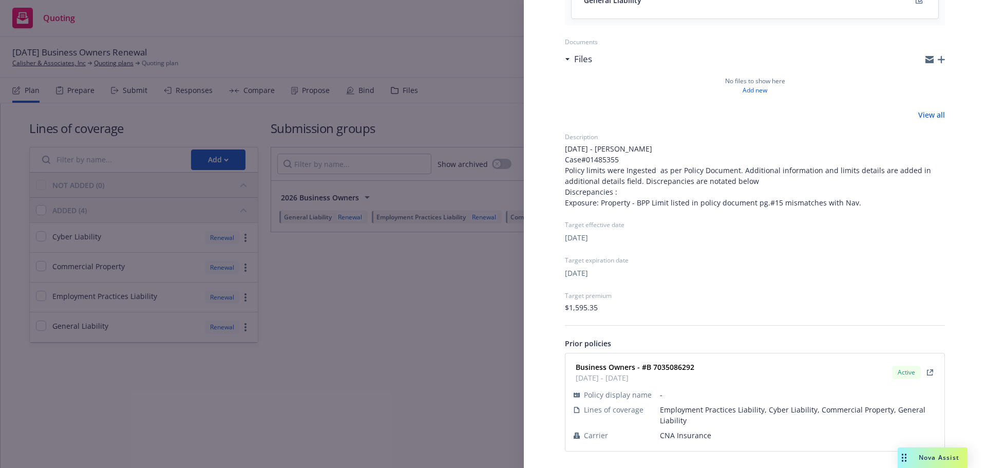
click at [184, 41] on div "Submission group 2026 Business Owners Last updated Monday, September 15, 2025 a…" at bounding box center [493, 234] width 986 height 468
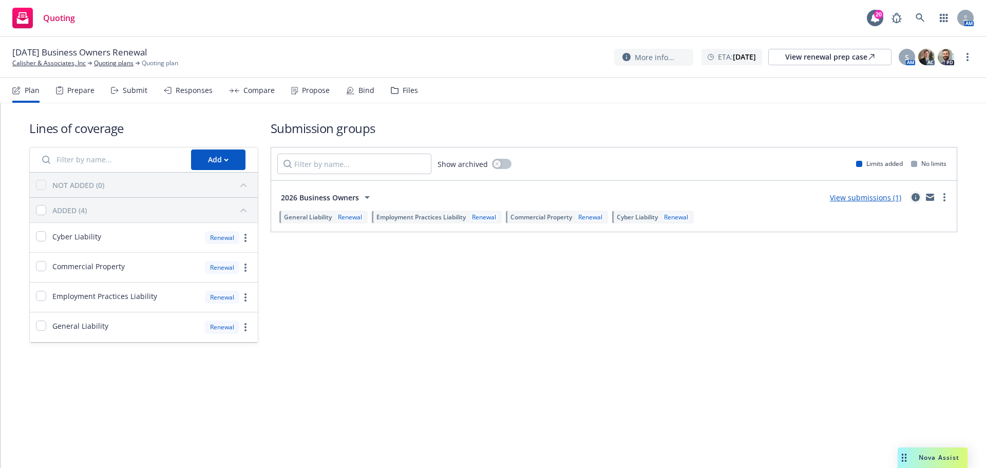
click at [914, 199] on icon "circleInformation" at bounding box center [916, 197] width 8 height 8
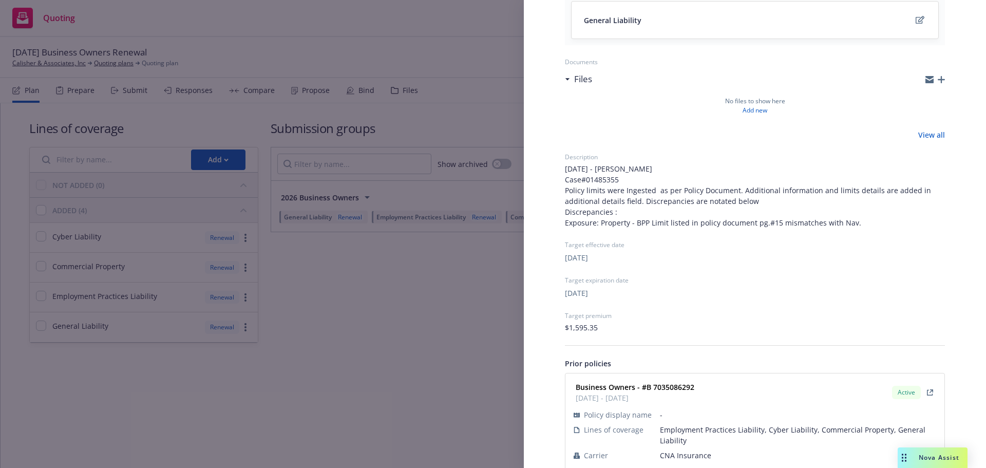
scroll to position [314, 0]
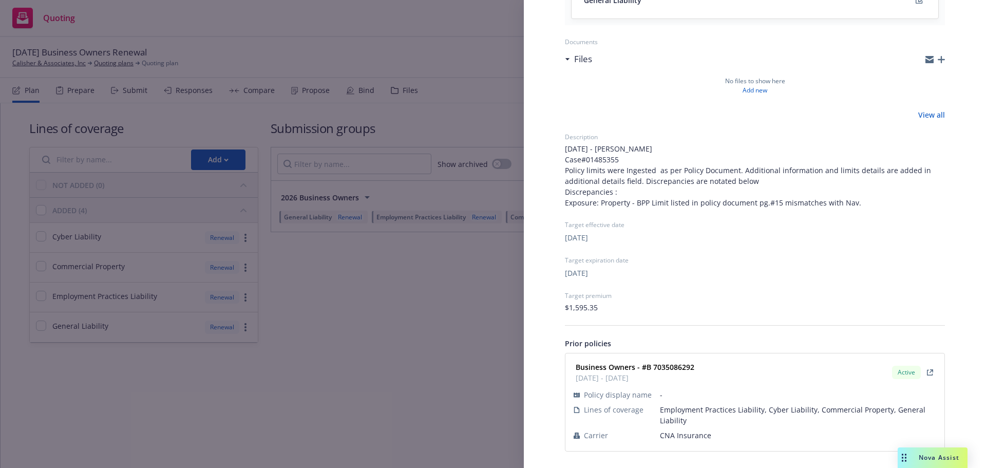
click at [674, 366] on strong "Business Owners - #B 7035086292" at bounding box center [635, 367] width 119 height 10
click at [717, 366] on div "Business Owners - #B 7035086292 02/13/2025 - 02/13/2026 Active" at bounding box center [755, 373] width 367 height 26
drag, startPoint x: 708, startPoint y: 367, endPoint x: 647, endPoint y: 368, distance: 61.1
click at [647, 368] on div "Business Owners - #B 7035086292 02/13/2025 - 02/13/2026 Active" at bounding box center [755, 373] width 367 height 26
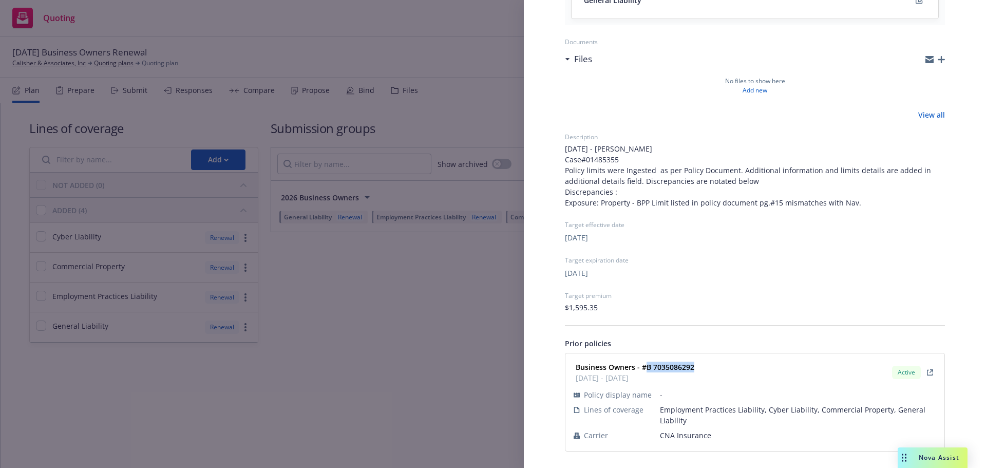
copy strong "B 7035086292"
click at [421, 262] on div "Submission group 2026 Business Owners Last updated Monday, September 15, 2025 a…" at bounding box center [493, 234] width 986 height 468
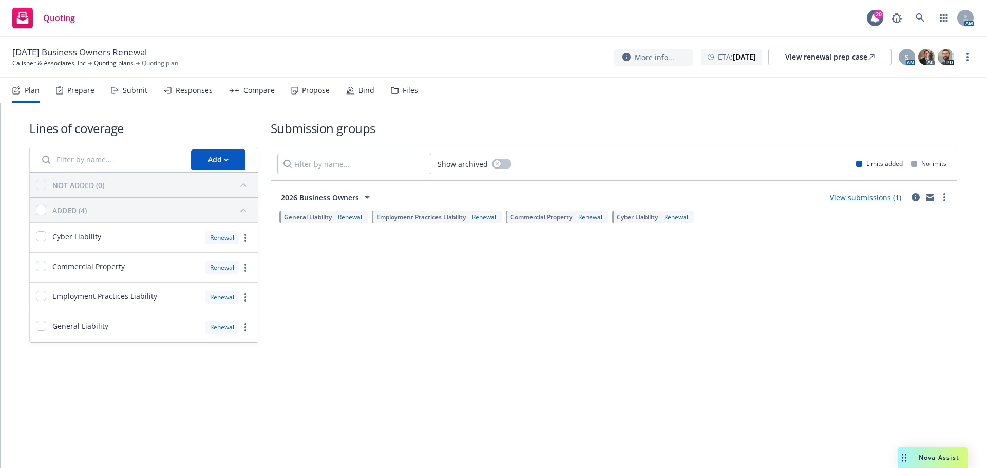
click at [962, 51] on div "More info... ETA : February 13, 2026 View renewal prep case S AM AC PD" at bounding box center [794, 57] width 360 height 18
click at [966, 60] on link "more" at bounding box center [968, 57] width 12 height 12
click at [919, 160] on link "Archive quoting plan" at bounding box center [916, 160] width 115 height 21
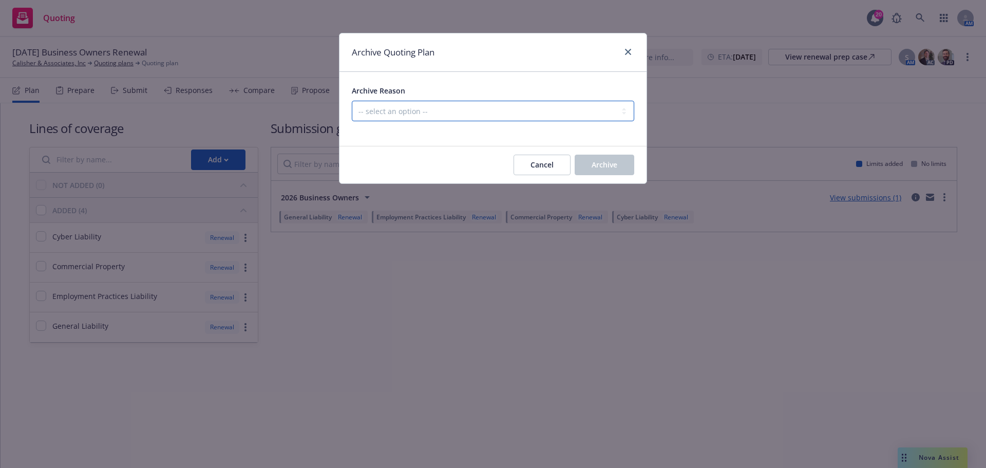
click at [588, 119] on select "-- select an option -- All policies in this renewal plan are auto-renewed Creat…" at bounding box center [493, 111] width 283 height 21
select select "ARCHIVED_RENEWAL_POLICY_AUTO_RENEWED"
click at [352, 101] on select "-- select an option -- All policies in this renewal plan are auto-renewed Creat…" at bounding box center [493, 111] width 283 height 21
click at [606, 163] on span "Archive" at bounding box center [605, 165] width 26 height 10
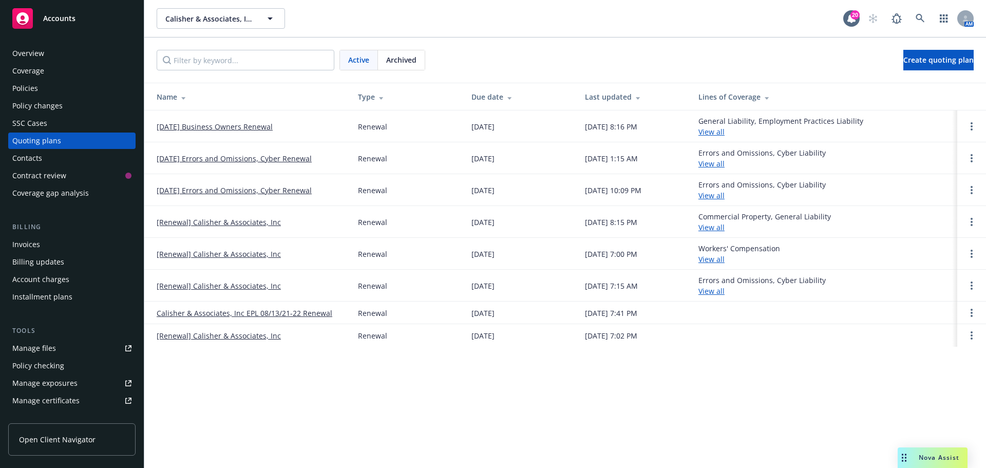
click at [406, 60] on span "Archived" at bounding box center [401, 59] width 30 height 11
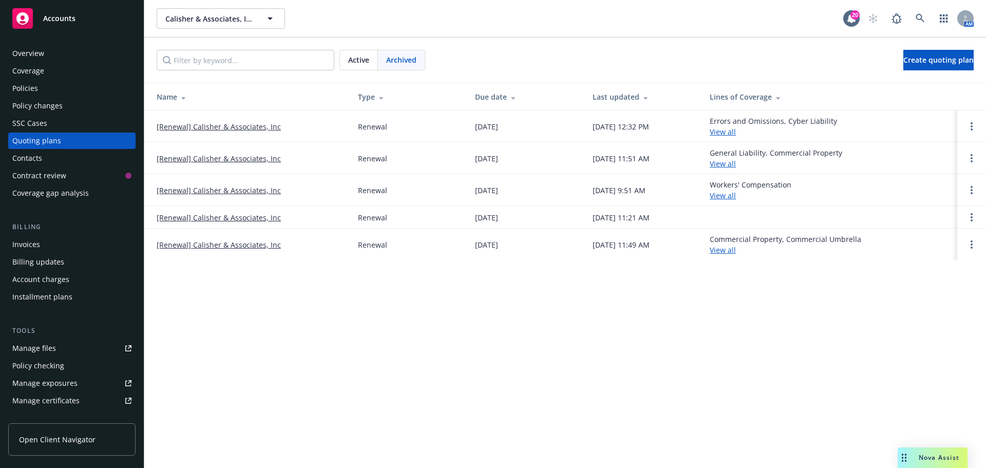
click at [344, 64] on div "Active" at bounding box center [359, 60] width 38 height 20
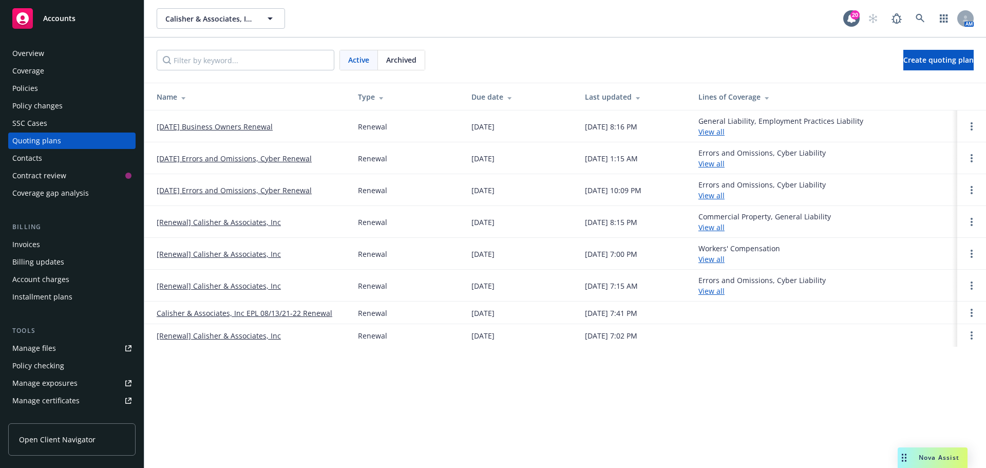
click at [251, 219] on link "[Renewal] Calisher & Associates, Inc" at bounding box center [219, 222] width 124 height 11
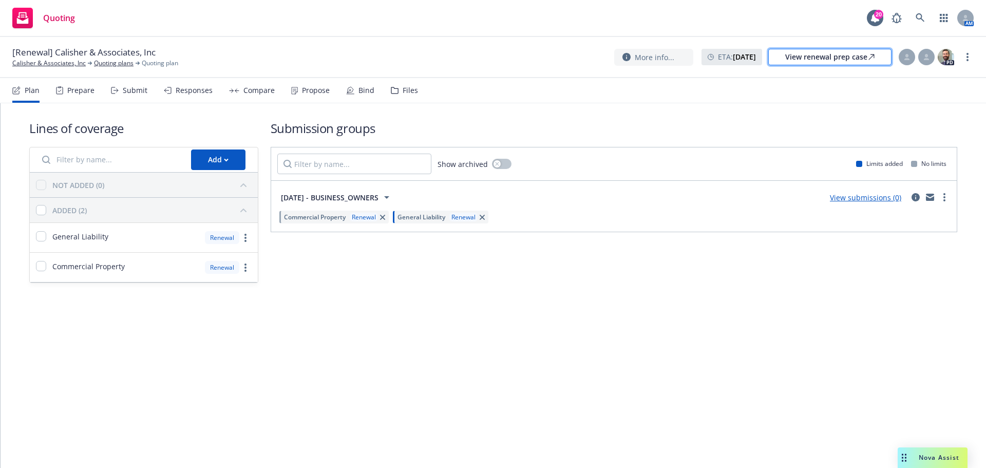
click at [873, 61] on div "View renewal prep case" at bounding box center [830, 56] width 89 height 15
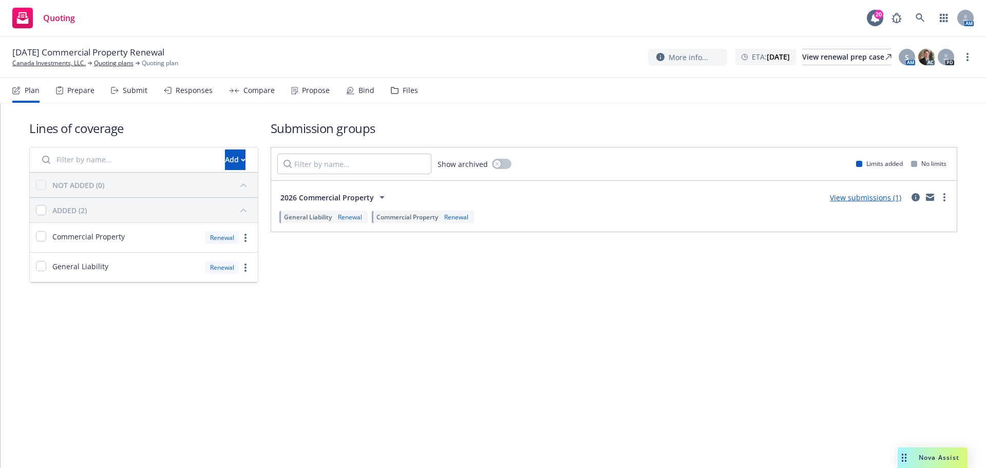
click at [913, 191] on div "View submissions (1)" at bounding box center [887, 197] width 127 height 12
click at [919, 195] on icon "circleInformation" at bounding box center [916, 197] width 8 height 8
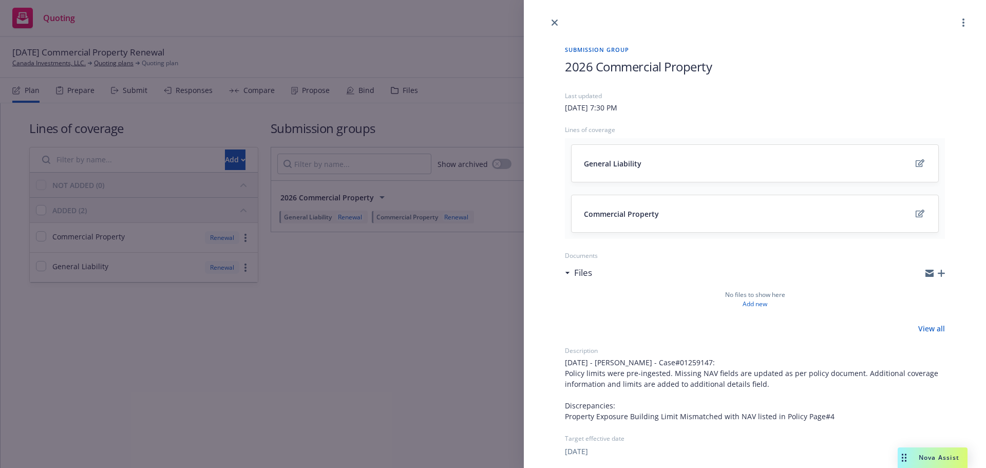
scroll to position [203, 0]
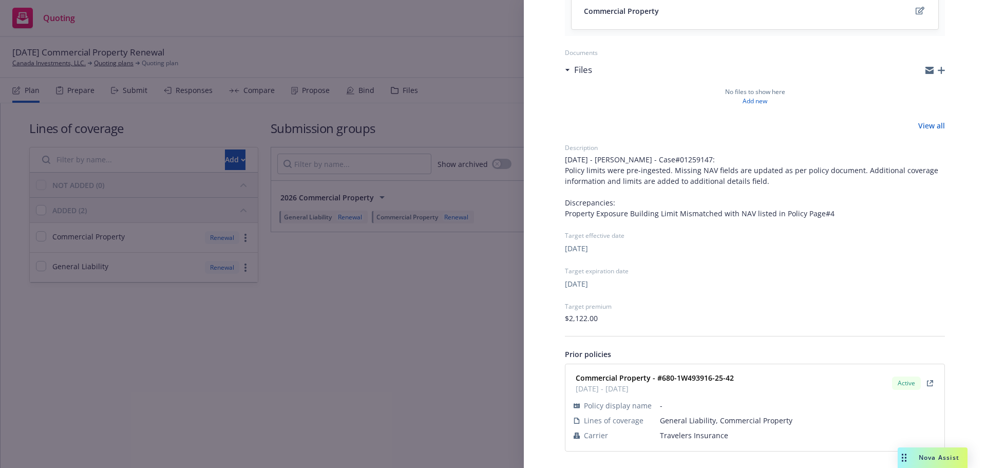
click at [698, 436] on span "Travelers Insurance" at bounding box center [798, 435] width 276 height 11
copy span "Travelers Insurance"
drag, startPoint x: 738, startPoint y: 378, endPoint x: 662, endPoint y: 378, distance: 75.5
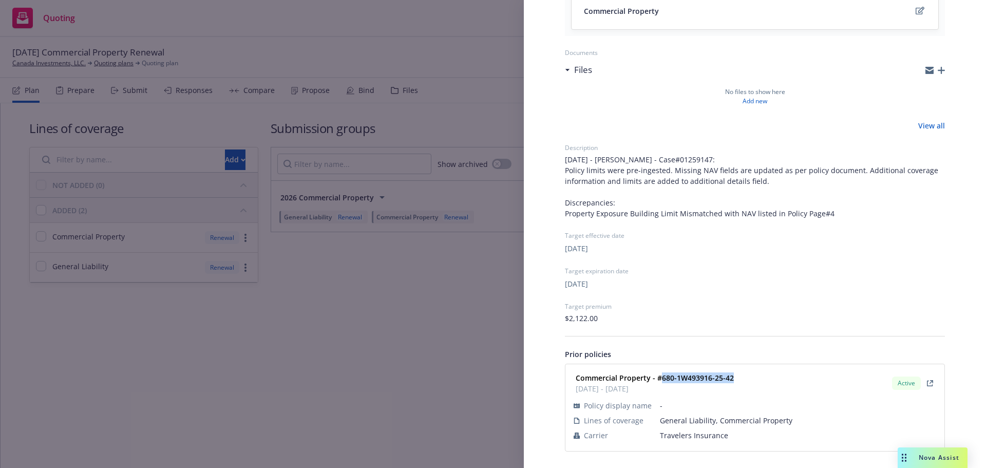
click at [662, 378] on div "Commercial Property - #680-1W493916-25-42 01/14/2025 - 01/14/2026 Active" at bounding box center [755, 383] width 367 height 26
copy strong "680-1W493916-25-42"
click at [491, 305] on div "Submission group 2026 Commercial Property Last updated Monday, September 15, 20…" at bounding box center [493, 234] width 986 height 468
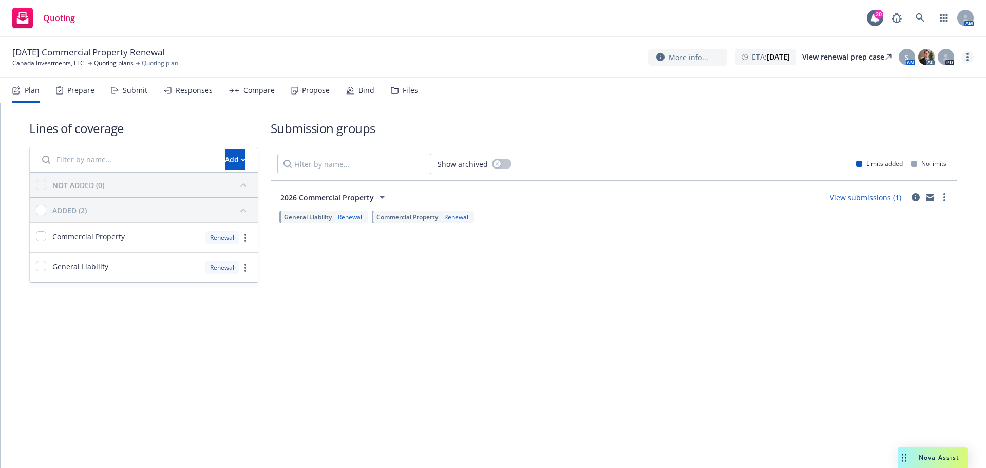
click at [969, 57] on link "more" at bounding box center [968, 57] width 12 height 12
drag, startPoint x: 913, startPoint y: 142, endPoint x: 901, endPoint y: 140, distance: 12.4
click at [913, 142] on link "Archive quoting plan" at bounding box center [916, 139] width 115 height 21
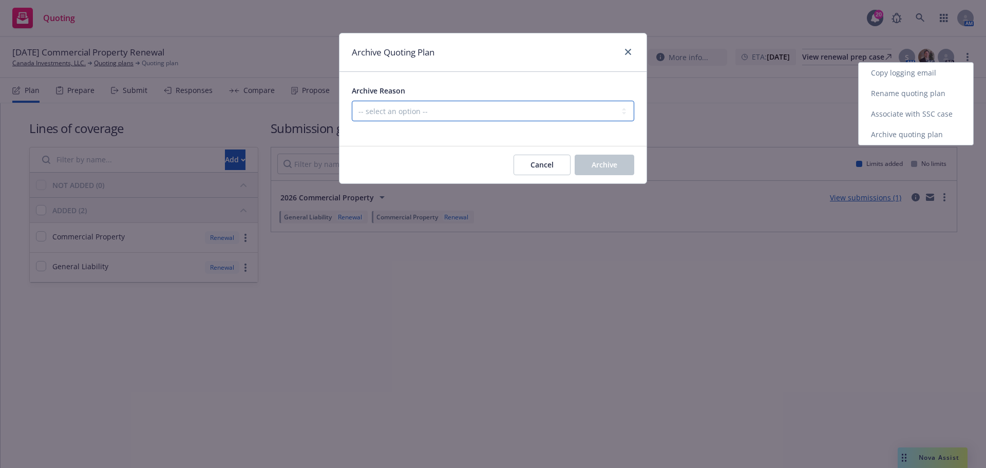
click at [535, 109] on select "-- select an option -- All policies in this renewal plan are auto-renewed Creat…" at bounding box center [493, 111] width 283 height 21
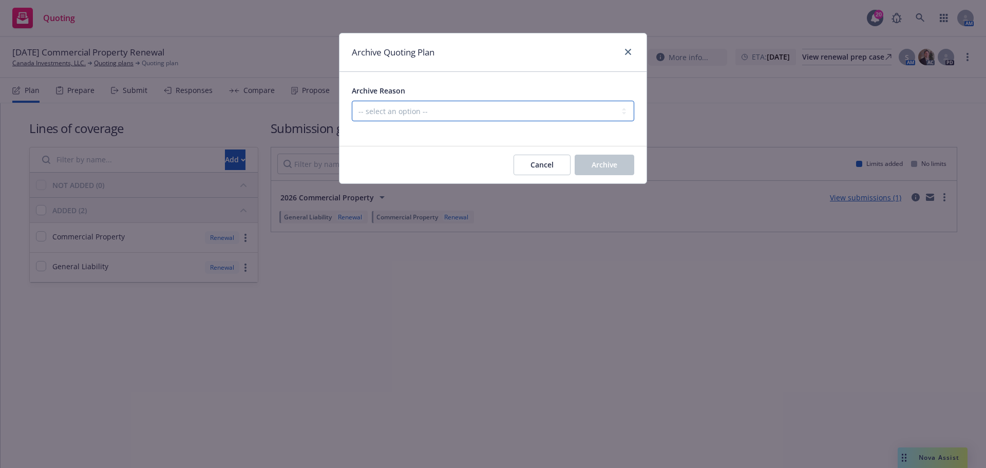
select select "ARCHIVED_RENEWAL_POLICY_AUTO_RENEWED"
click at [352, 101] on select "-- select an option -- All policies in this renewal plan are auto-renewed Creat…" at bounding box center [493, 111] width 283 height 21
click at [610, 167] on span "Archive" at bounding box center [605, 165] width 26 height 10
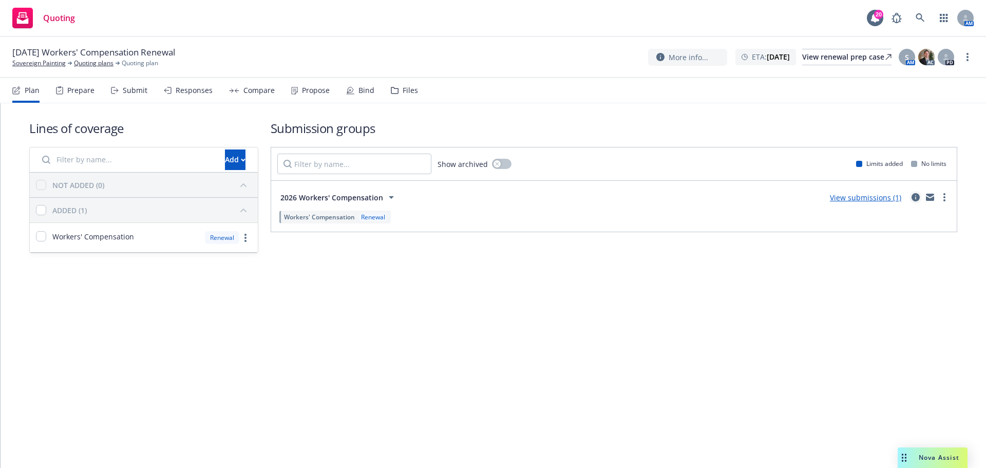
click at [912, 197] on icon "circleInformation" at bounding box center [916, 197] width 8 height 8
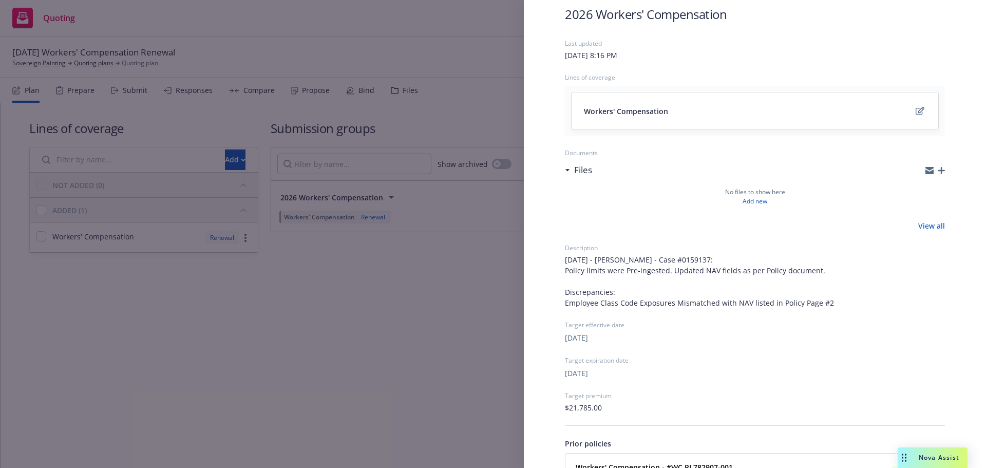
scroll to position [142, 0]
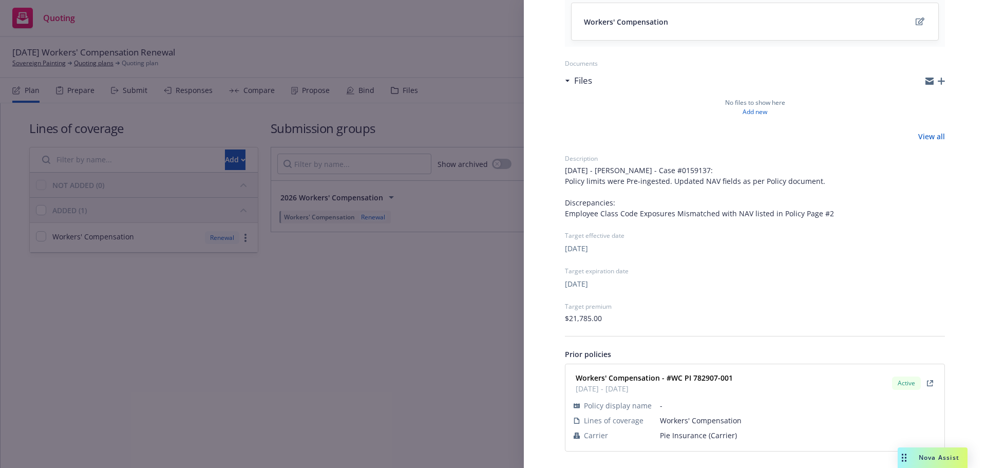
click at [693, 434] on span "Pie Insurance (Carrier)" at bounding box center [798, 435] width 276 height 11
copy span "Pie Insurance (Carrier)"
drag, startPoint x: 731, startPoint y: 379, endPoint x: 672, endPoint y: 382, distance: 59.2
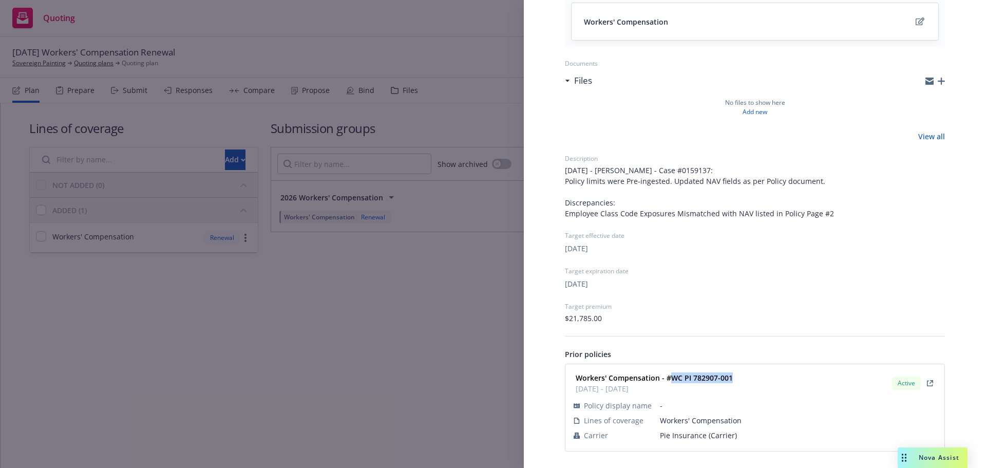
click at [672, 382] on div "Workers' Compensation - #WC PI 782907-001 02/13/2025 - 02/13/2026" at bounding box center [653, 383] width 163 height 26
copy strong "WC PI 782907-001"
click at [444, 348] on div "Submission group 2026 Workers' Compensation Last updated Monday, September 15, …" at bounding box center [493, 234] width 986 height 468
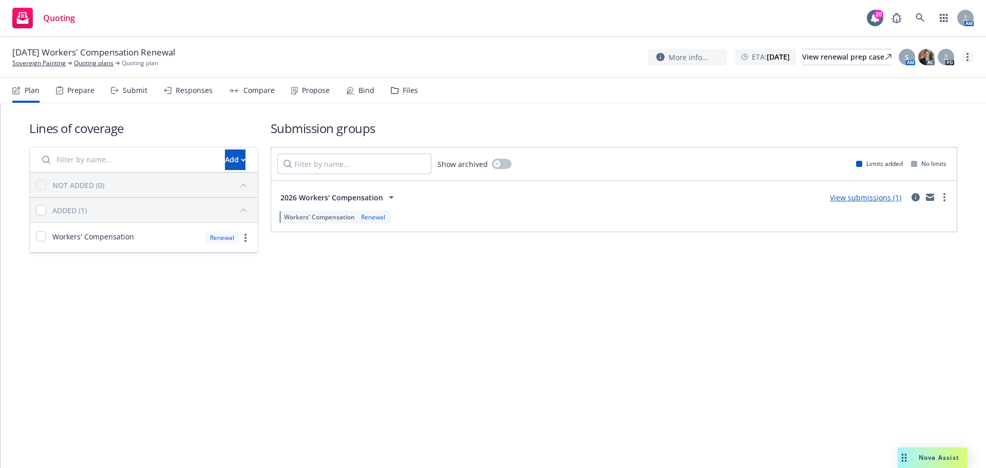
click at [968, 60] on circle "more" at bounding box center [968, 60] width 2 height 2
drag, startPoint x: 938, startPoint y: 145, endPoint x: 891, endPoint y: 142, distance: 47.4
click at [938, 145] on link "Archive quoting plan" at bounding box center [916, 139] width 115 height 21
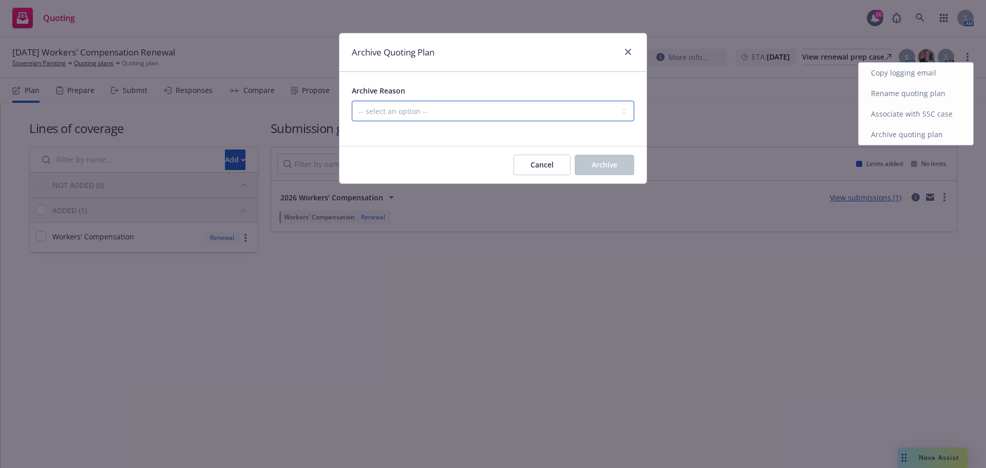
click at [618, 115] on select "-- select an option -- All policies in this renewal plan are auto-renewed Creat…" at bounding box center [493, 111] width 283 height 21
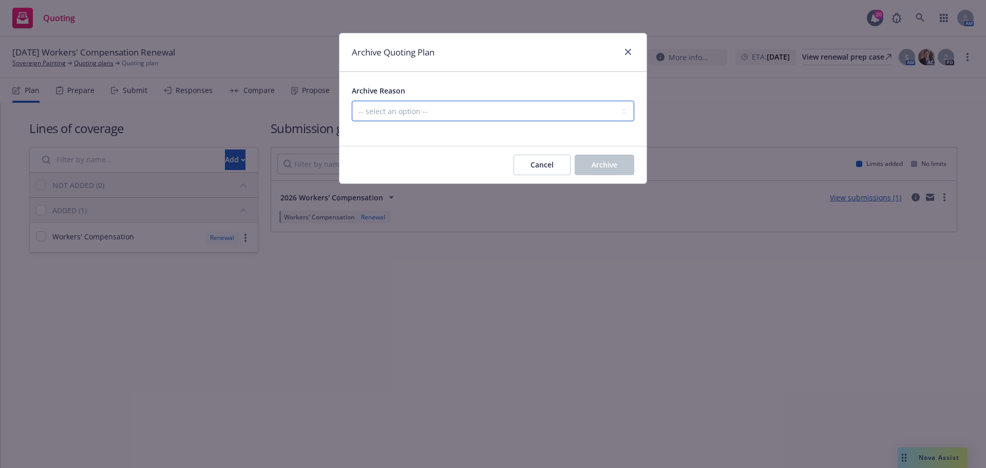
select select "ARCHIVED_RENEWAL_POLICY_AUTO_RENEWED"
click at [352, 101] on select "-- select an option -- All policies in this renewal plan are auto-renewed Creat…" at bounding box center [493, 111] width 283 height 21
click at [612, 158] on button "Archive" at bounding box center [605, 165] width 60 height 21
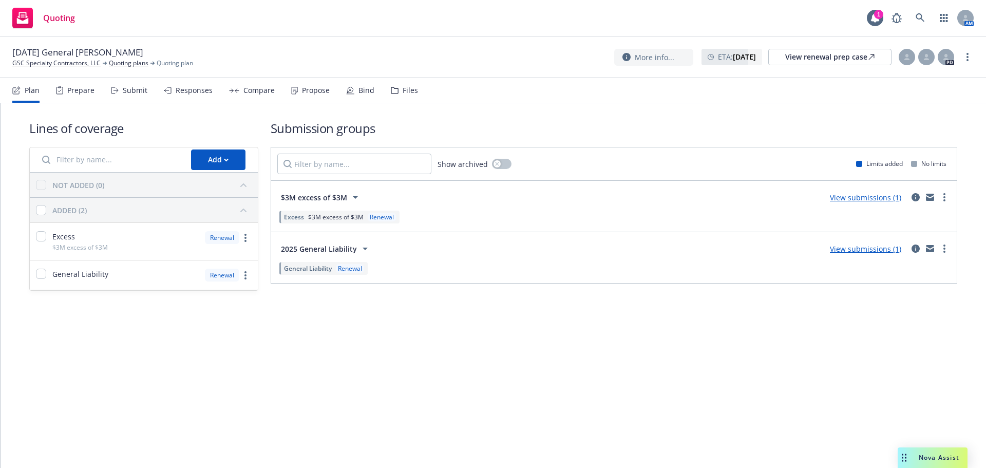
click at [129, 90] on div "Submit" at bounding box center [135, 90] width 25 height 8
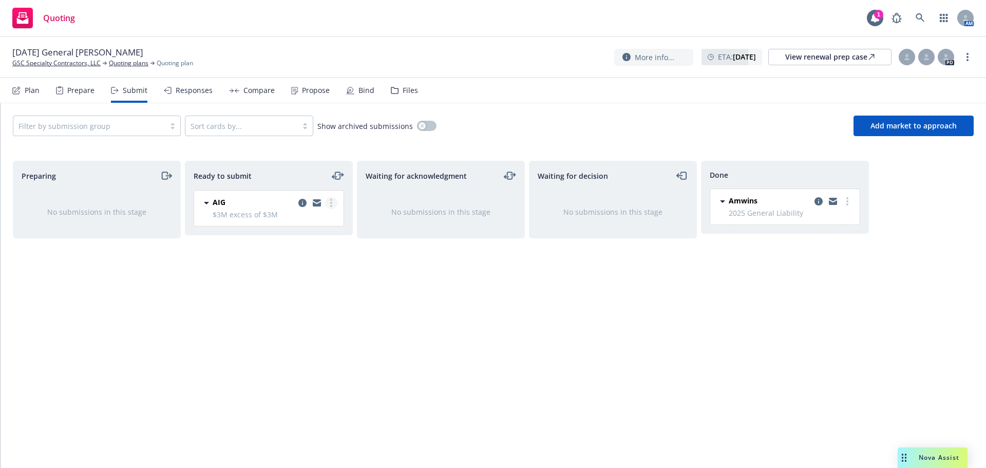
click at [326, 206] on link "more" at bounding box center [331, 203] width 12 height 12
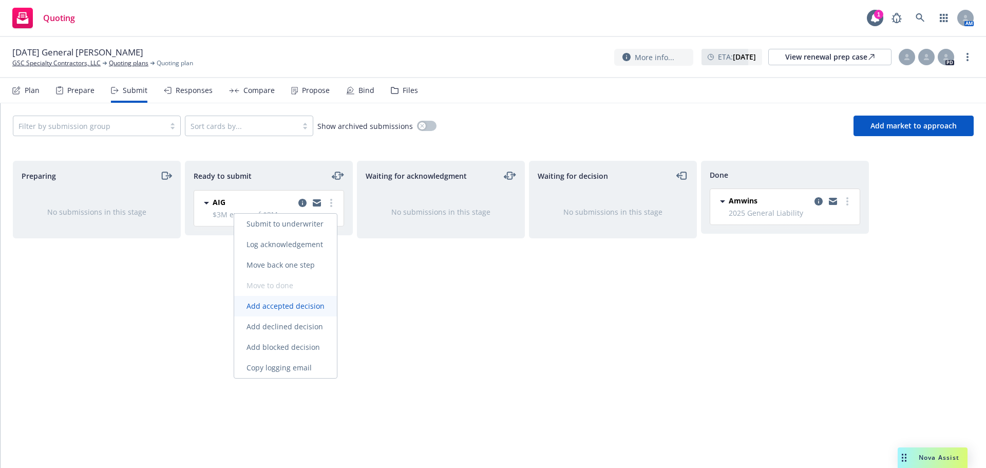
click at [315, 306] on span "Add accepted decision" at bounding box center [285, 306] width 103 height 10
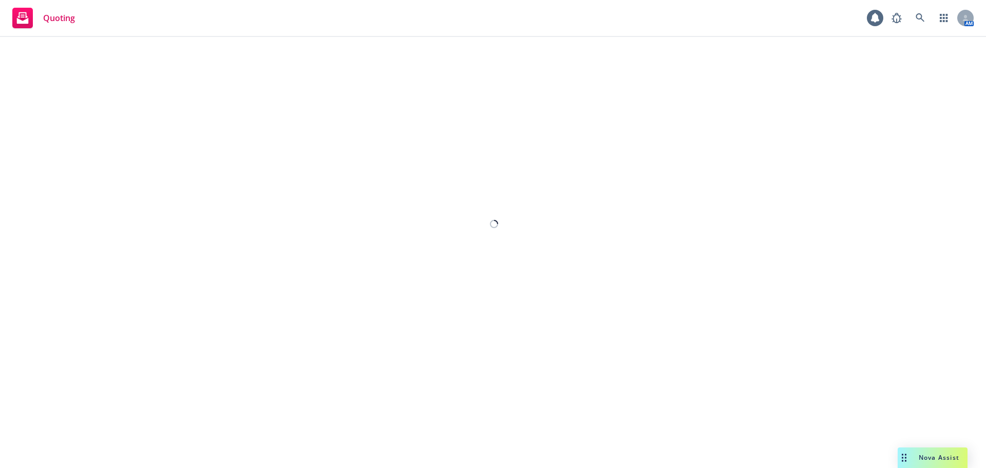
select select "12"
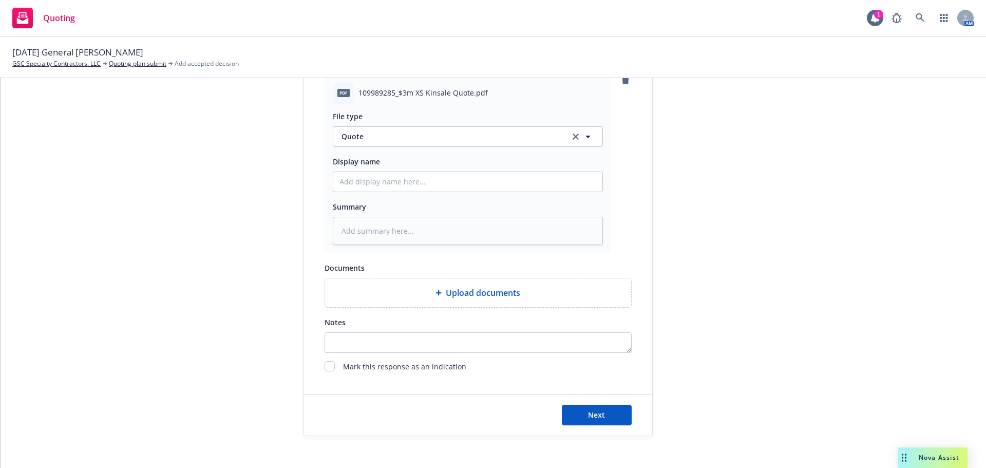
scroll to position [531, 0]
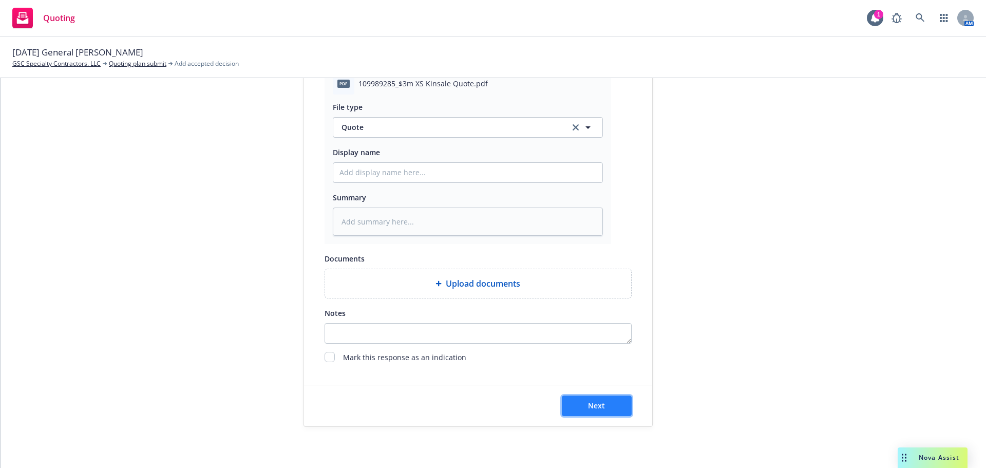
click at [574, 402] on button "Next" at bounding box center [597, 406] width 70 height 21
type textarea "x"
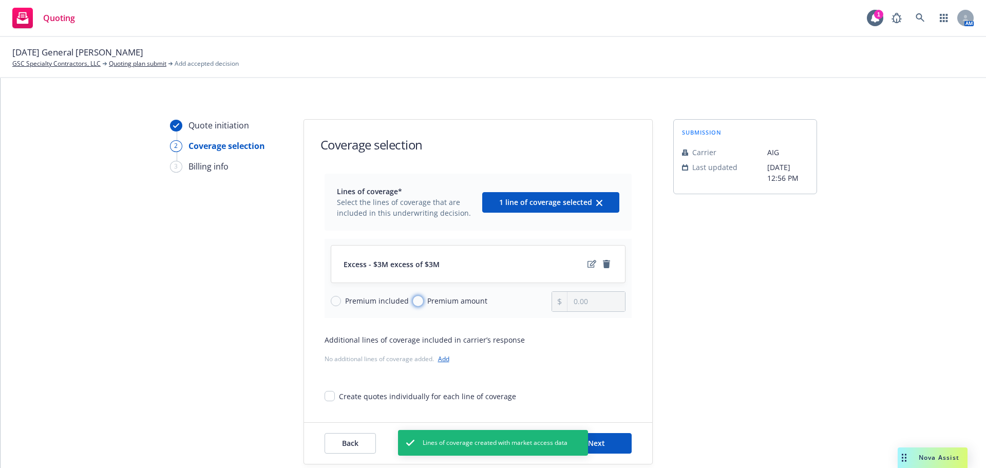
click at [414, 300] on input "Premium amount" at bounding box center [418, 301] width 10 height 10
radio input "true"
click at [587, 305] on input "0.00" at bounding box center [596, 302] width 57 height 20
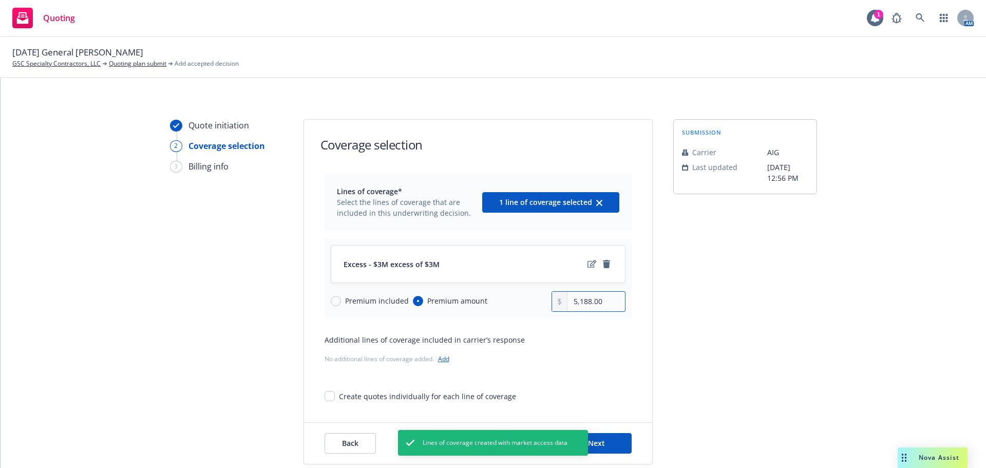
type input "5,188.00"
click at [610, 436] on button "Next" at bounding box center [597, 443] width 70 height 21
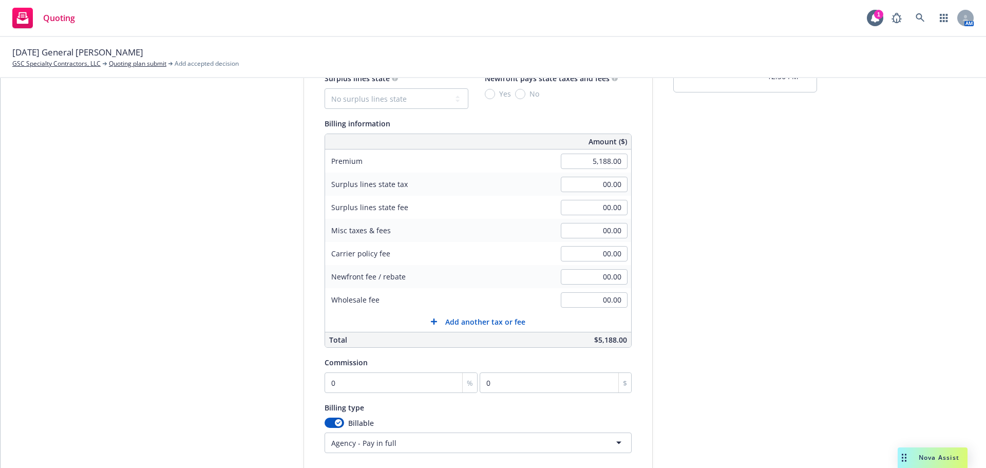
scroll to position [103, 0]
click at [597, 252] on input "00.00" at bounding box center [594, 252] width 67 height 15
type input "250.00"
click at [381, 96] on select "No surplus lines state Alaska Alabama Arkansas Arizona California Colorado Conn…" at bounding box center [397, 97] width 144 height 21
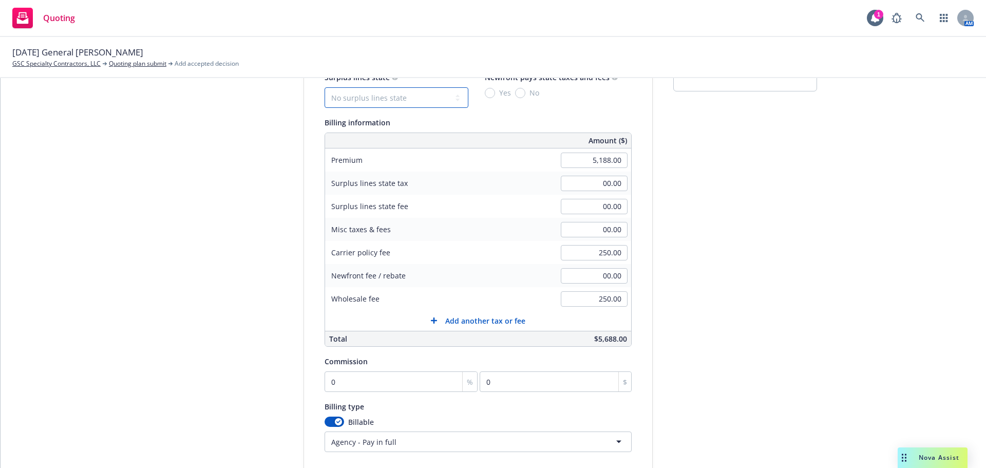
select select "CA"
click at [325, 87] on select "No surplus lines state Alaska Alabama Arkansas Arizona California Colorado Conn…" at bounding box center [397, 97] width 144 height 21
type input "163.14"
type input "9.79"
click at [515, 97] on input "No" at bounding box center [520, 93] width 10 height 10
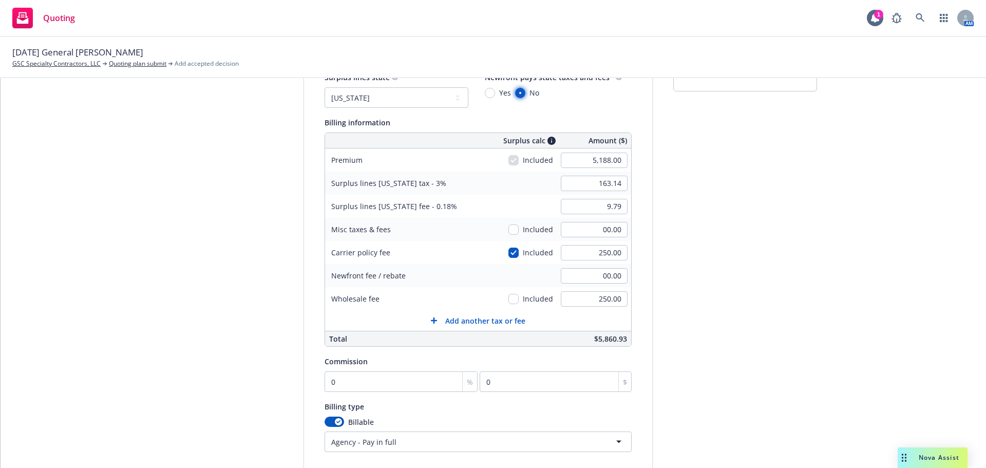
radio input "true"
click at [509, 300] on input "checkbox" at bounding box center [514, 299] width 10 height 10
checkbox input "true"
type input "170.64"
type input "10.24"
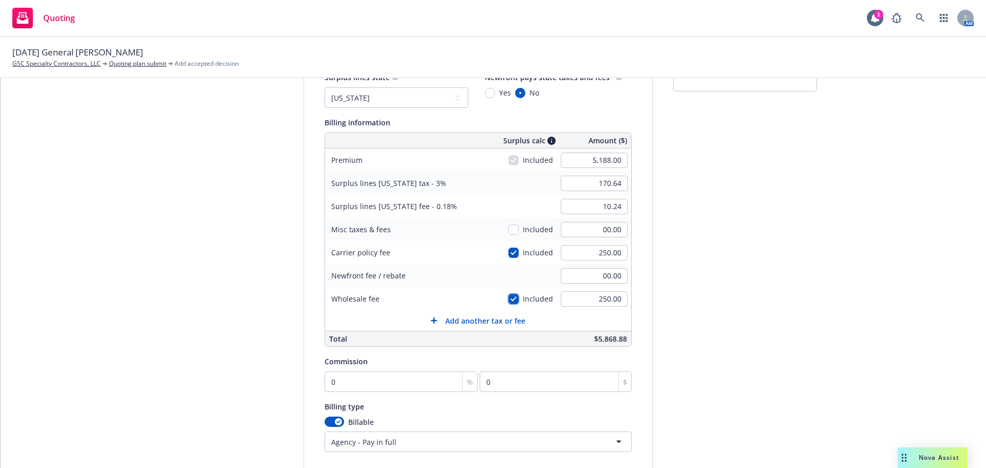
click at [509, 300] on input "checkbox" at bounding box center [514, 299] width 10 height 10
checkbox input "false"
type input "163.14"
type input "9.79"
drag, startPoint x: 388, startPoint y: 94, endPoint x: 387, endPoint y: 103, distance: 9.4
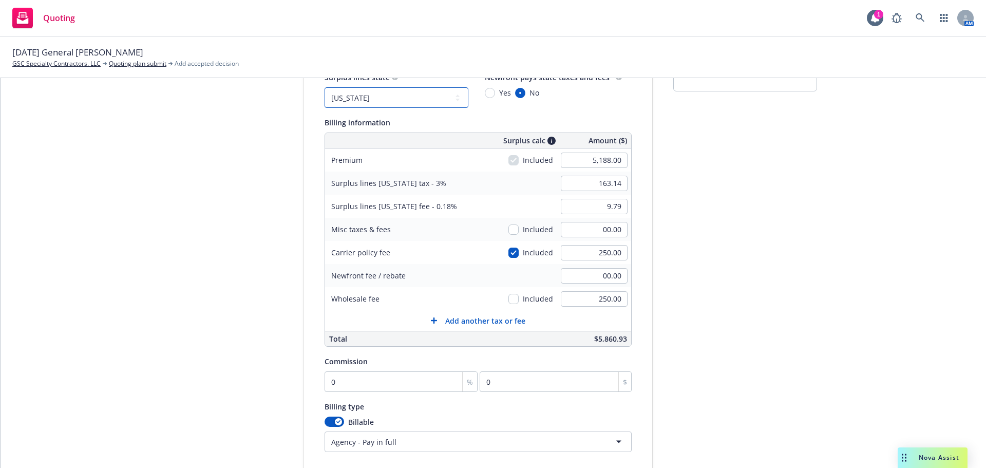
click at [388, 94] on select "No surplus lines state Alaska Alabama Arkansas Arizona California Colorado Conn…" at bounding box center [397, 97] width 144 height 21
select select "FL"
click at [325, 87] on select "No surplus lines state Alaska Alabama Arkansas Arizona California Colorado Conn…" at bounding box center [397, 97] width 144 height 21
type input "268.64"
type input "3.26"
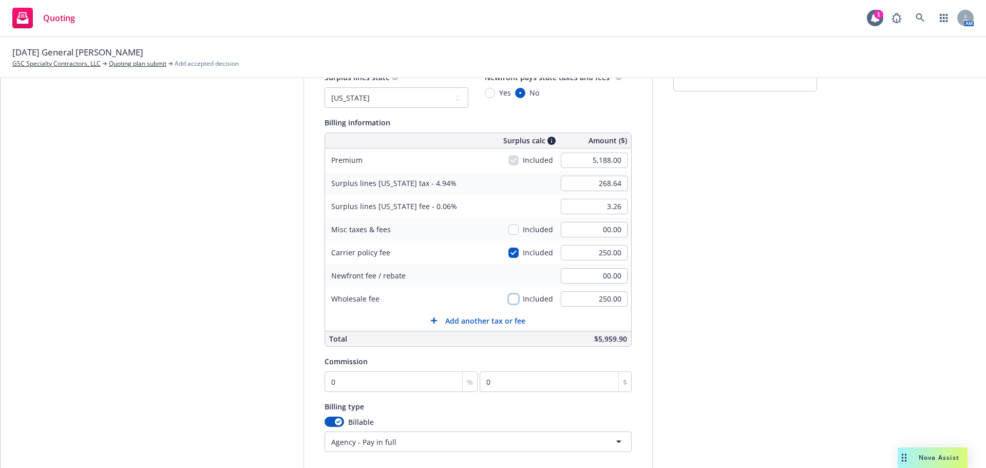
click at [509, 298] on input "checkbox" at bounding box center [514, 299] width 10 height 10
checkbox input "true"
type input "280.99"
type input "3.41"
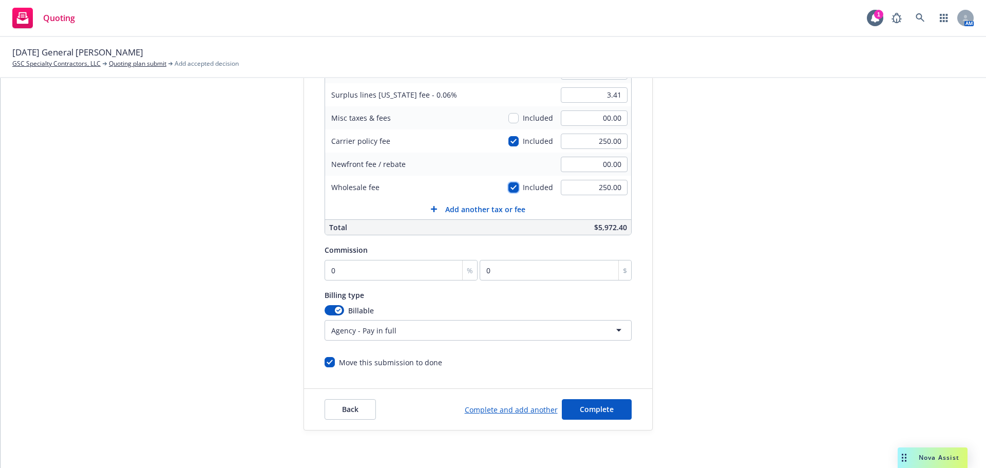
scroll to position [218, 0]
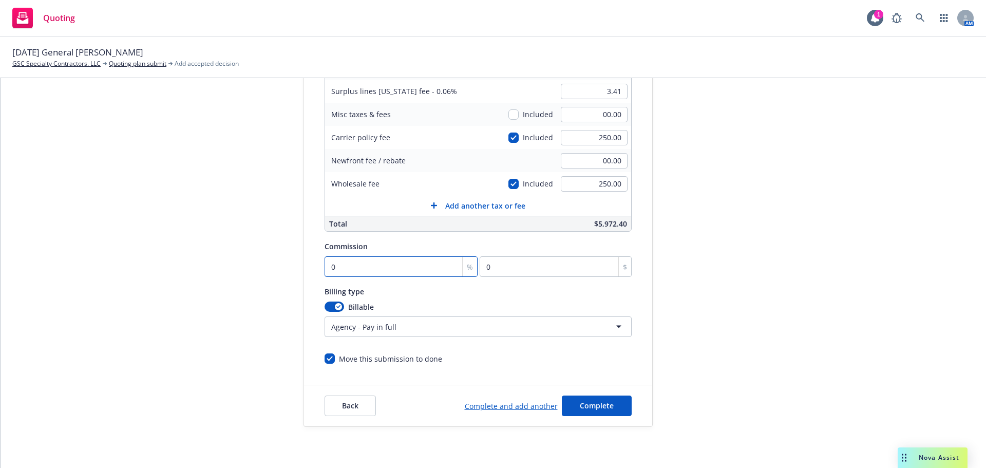
click at [347, 273] on input "0" at bounding box center [402, 266] width 154 height 21
type input "1"
type input "51.88"
type input "10"
type input "518.8"
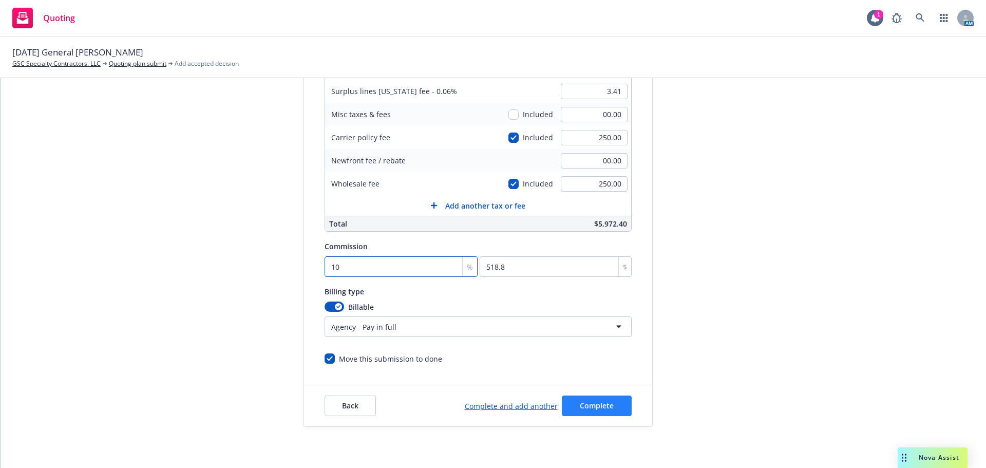
type input "10"
click at [606, 404] on button "Complete" at bounding box center [597, 406] width 70 height 21
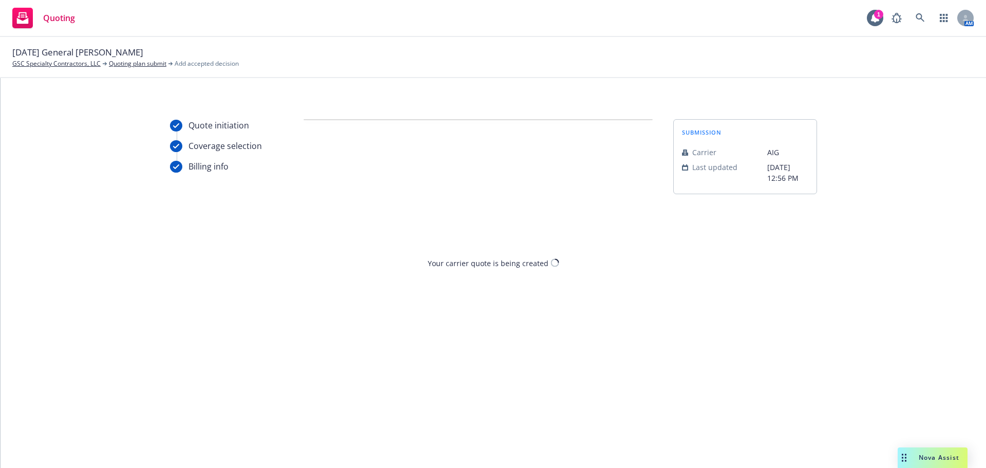
scroll to position [0, 0]
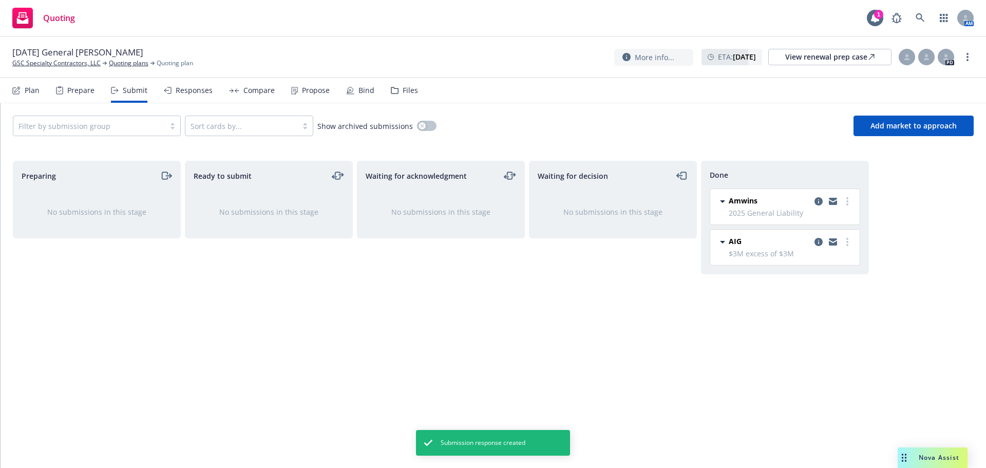
click at [309, 88] on div "Propose" at bounding box center [316, 90] width 28 height 8
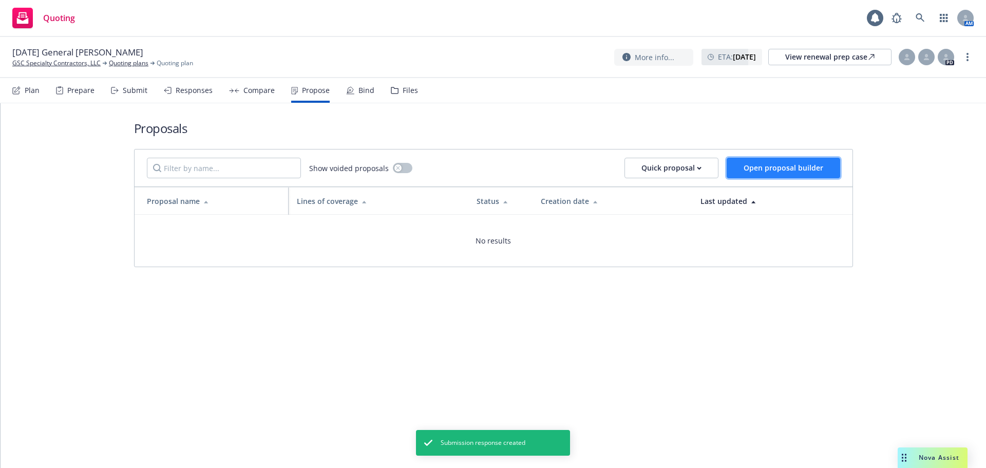
click at [752, 168] on span "Open proposal builder" at bounding box center [784, 168] width 80 height 10
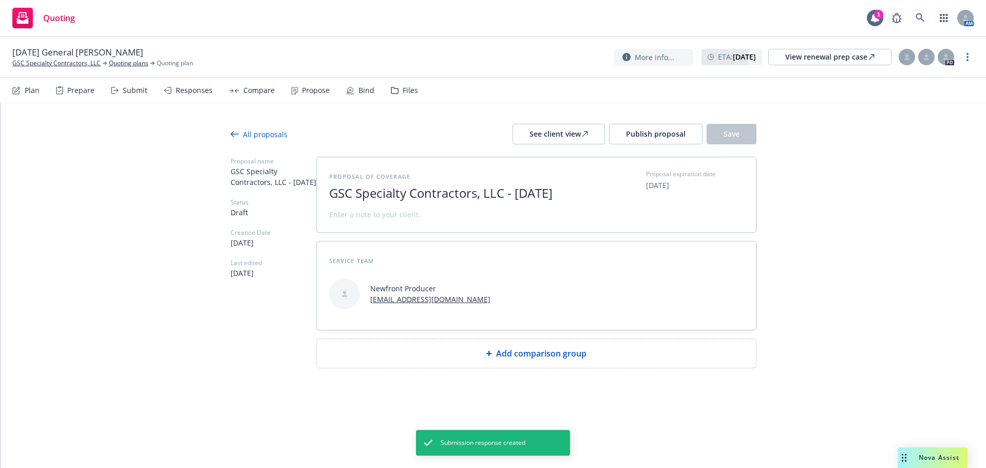
drag, startPoint x: 507, startPoint y: 195, endPoint x: 634, endPoint y: 225, distance: 130.9
click at [634, 220] on div "Proposal of coverage GSC Specialty Contractors, LLC - September 2025 Proposal e…" at bounding box center [536, 195] width 415 height 50
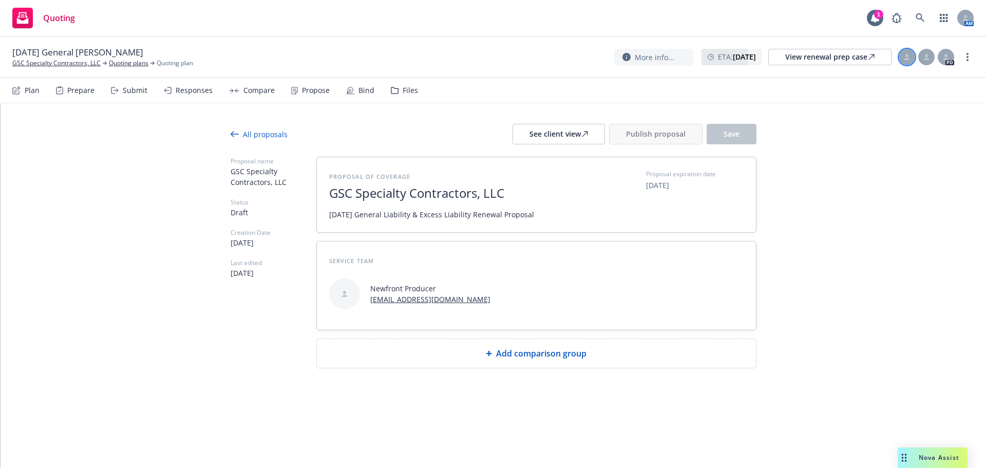
click at [908, 64] on div at bounding box center [907, 57] width 16 height 16
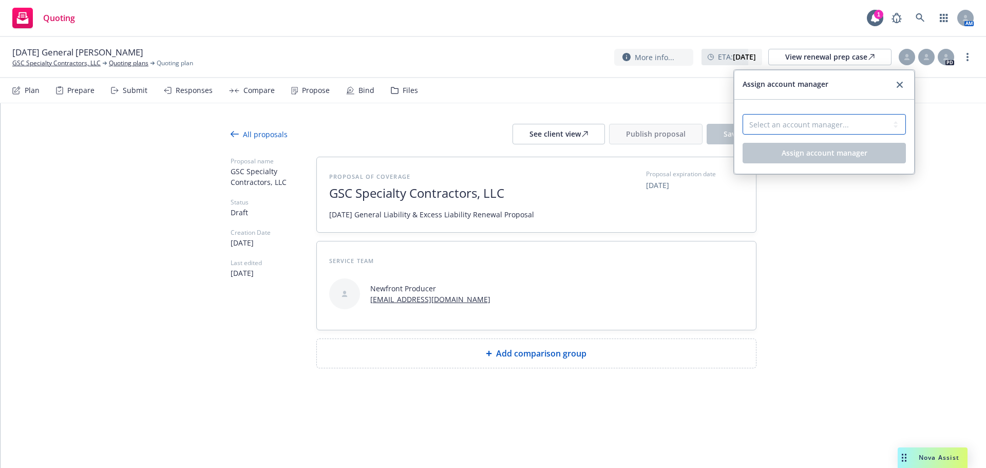
click at [826, 119] on select "Select an account manager... Shelly Flores" at bounding box center [824, 124] width 163 height 21
select select "a52e3f2c-ac61-4146-8260-2c17acac4edc"
click at [743, 114] on select "Select an account manager... Shelly Flores" at bounding box center [824, 124] width 163 height 21
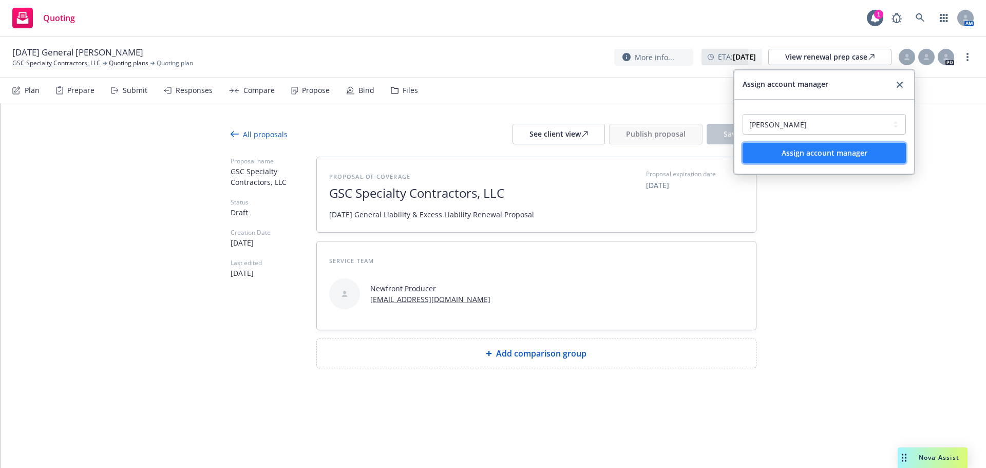
click at [874, 148] on button "Assign account manager" at bounding box center [824, 153] width 163 height 21
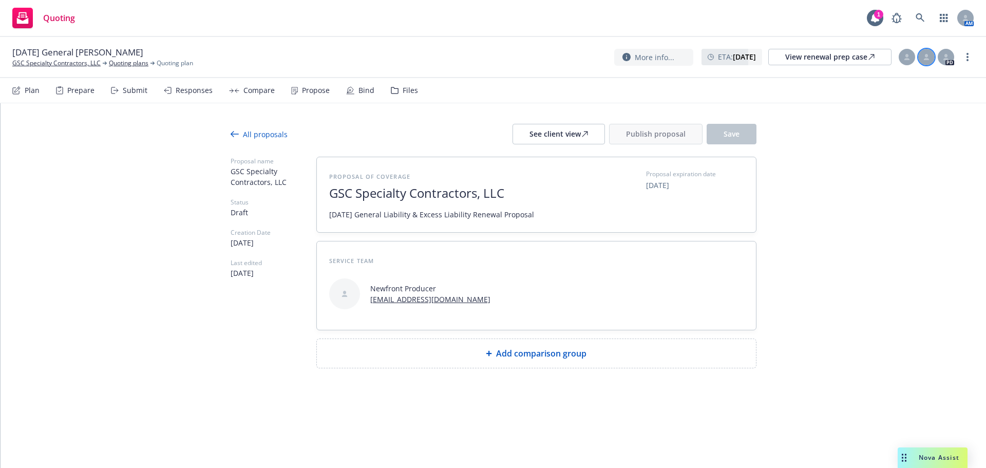
click at [931, 59] on div at bounding box center [927, 57] width 16 height 16
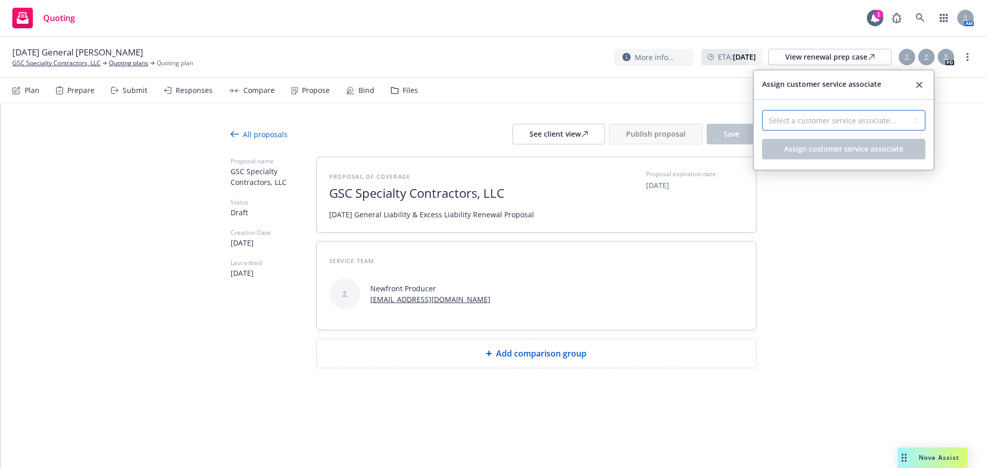
click at [859, 118] on select "Select a customer service associate... Nic Tallichet" at bounding box center [843, 120] width 163 height 21
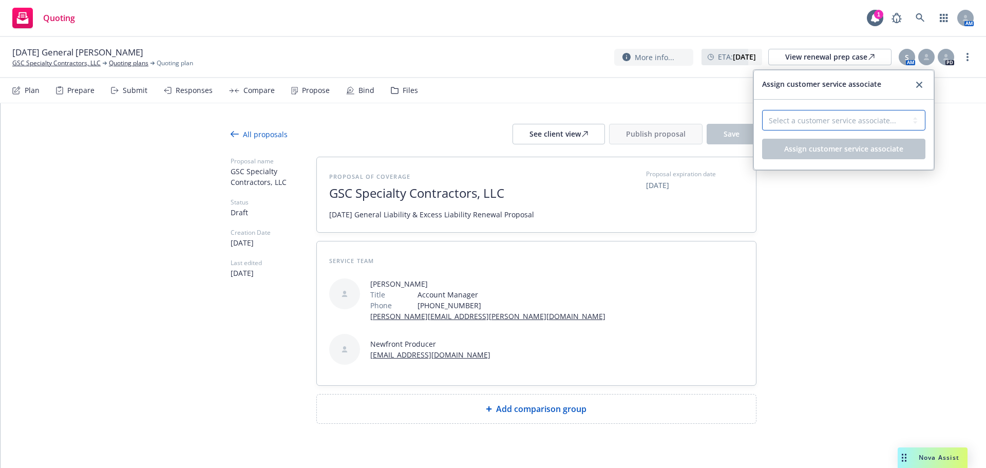
select select "cd6d241f-bc62-4471-90cb-51cb8b5b24c1"
click at [762, 110] on select "Select a customer service associate... Nic Tallichet" at bounding box center [843, 120] width 163 height 21
click at [861, 151] on span "Assign customer service associate" at bounding box center [844, 149] width 119 height 10
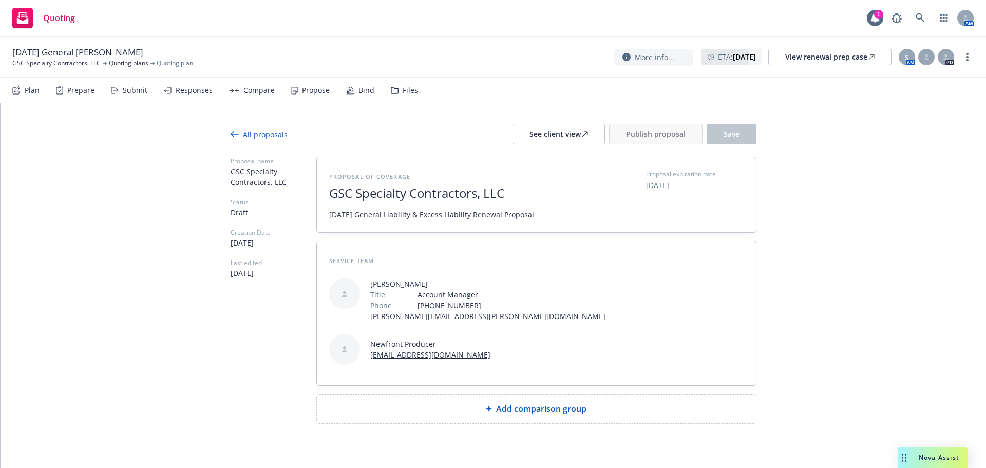
click at [549, 403] on span "Add comparison group" at bounding box center [541, 409] width 90 height 12
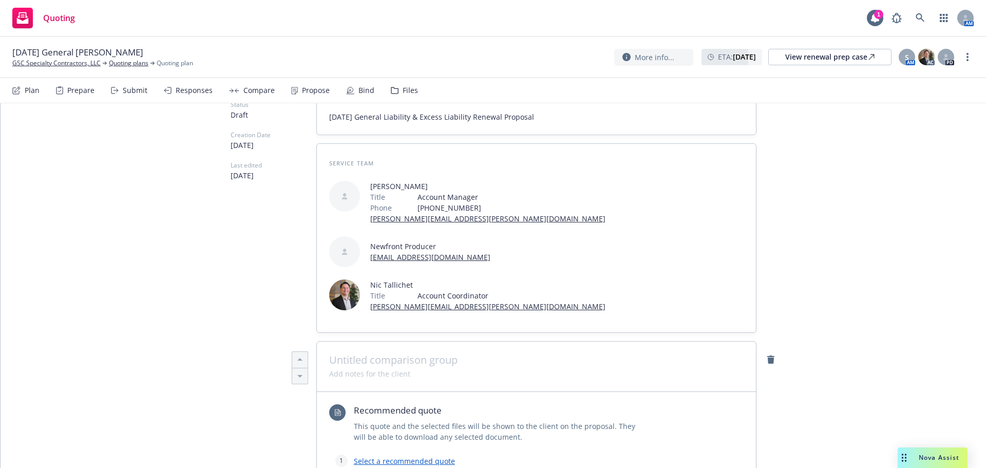
scroll to position [240, 0]
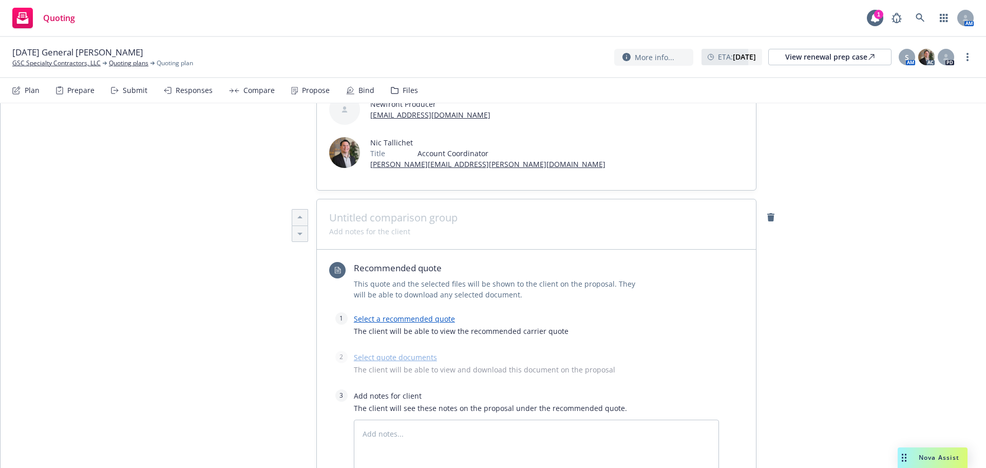
click at [396, 314] on link "Select a recommended quote" at bounding box center [404, 319] width 101 height 10
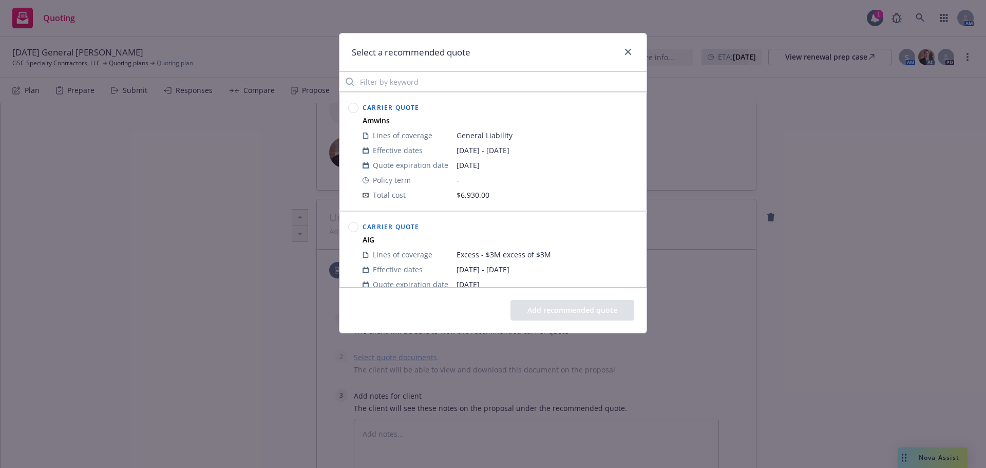
click at [355, 109] on circle at bounding box center [354, 108] width 10 height 10
click at [547, 308] on button "Add recommended quote" at bounding box center [573, 310] width 124 height 21
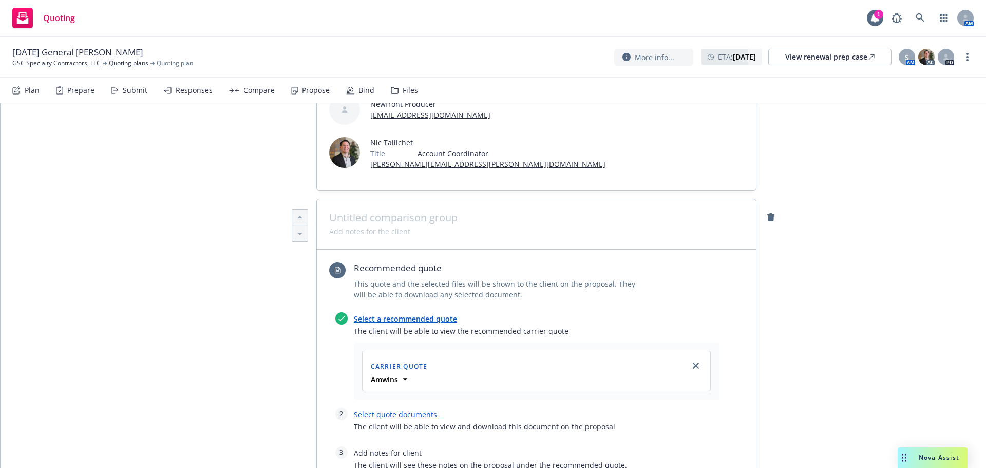
click at [406, 409] on link "Select quote documents" at bounding box center [395, 414] width 83 height 10
type textarea "x"
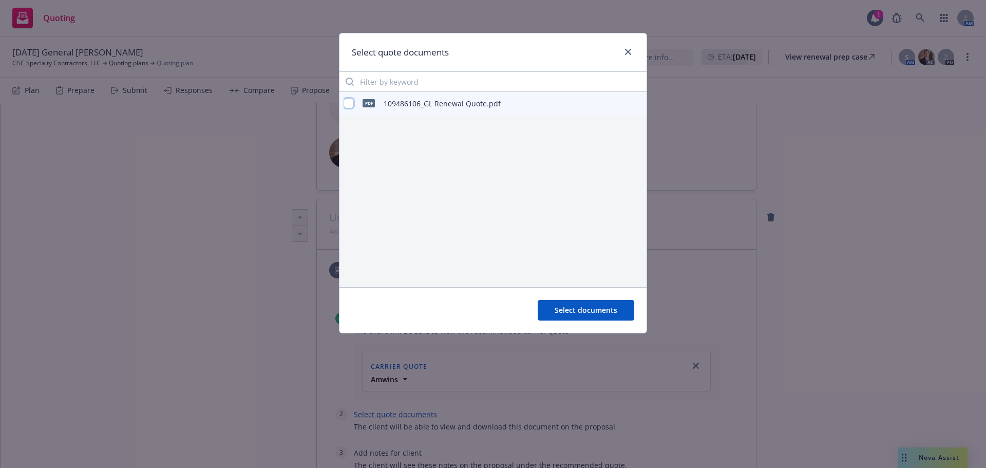
click at [350, 104] on input "checkbox" at bounding box center [349, 103] width 10 height 10
checkbox input "true"
click at [580, 308] on span "Select documents" at bounding box center [586, 310] width 63 height 10
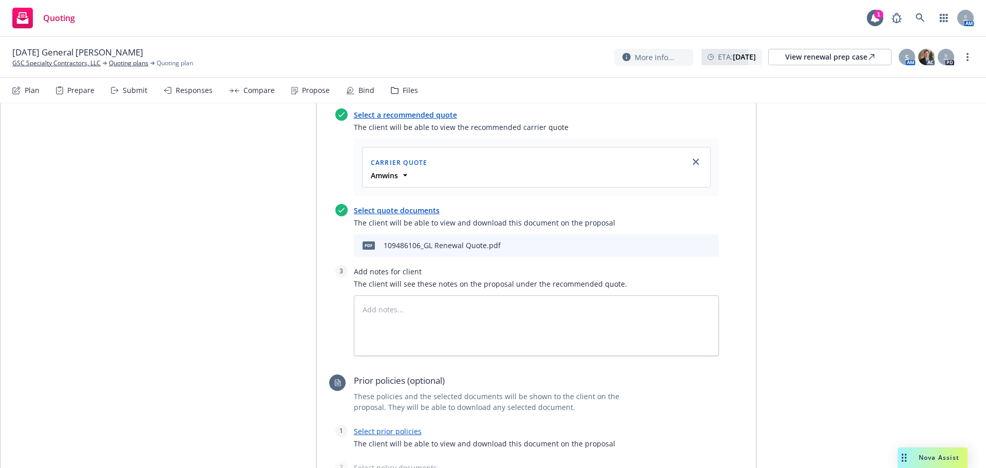
scroll to position [445, 0]
click at [433, 294] on textarea at bounding box center [536, 324] width 365 height 61
paste textarea "SUBJECTIVITIES: - Completed and Signed Acord 125/126 - Completed and Signed Sup…"
type textarea "x"
type textarea "SUBJECTIVITIES: - Completed and Signed Acord 125/126 - Completed and Signed Sup…"
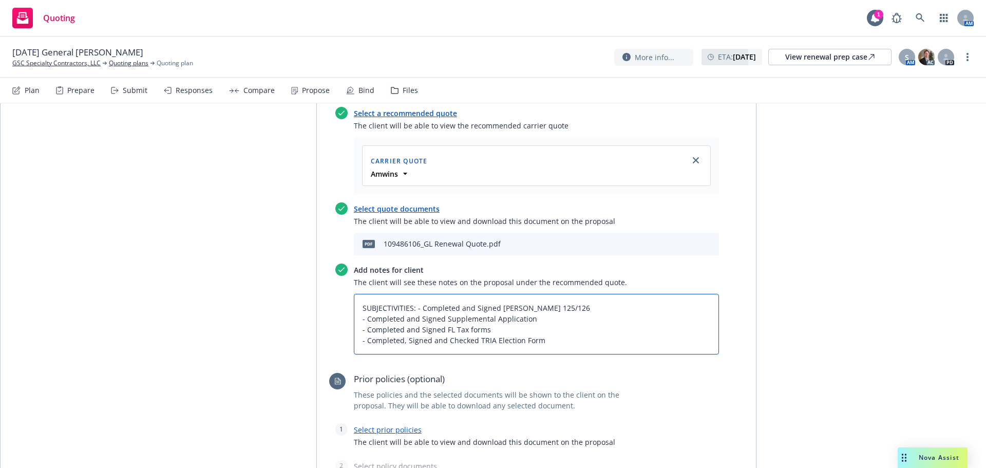
click at [413, 294] on textarea "SUBJECTIVITIES: - Completed and Signed Acord 125/126 - Completed and Signed Sup…" at bounding box center [536, 324] width 365 height 61
type textarea "x"
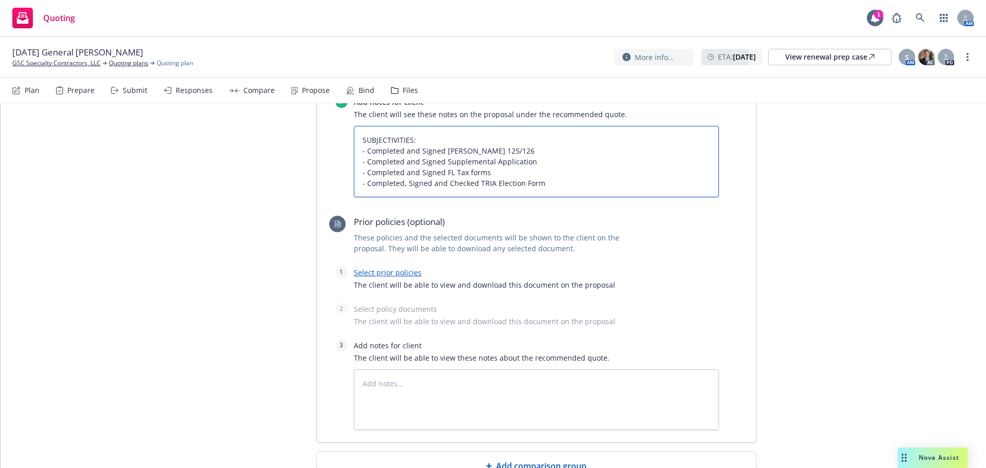
scroll to position [617, 0]
type textarea "SUBJECTIVITIES: - Completed and Signed Acord 125/126 - Completed and Signed Sup…"
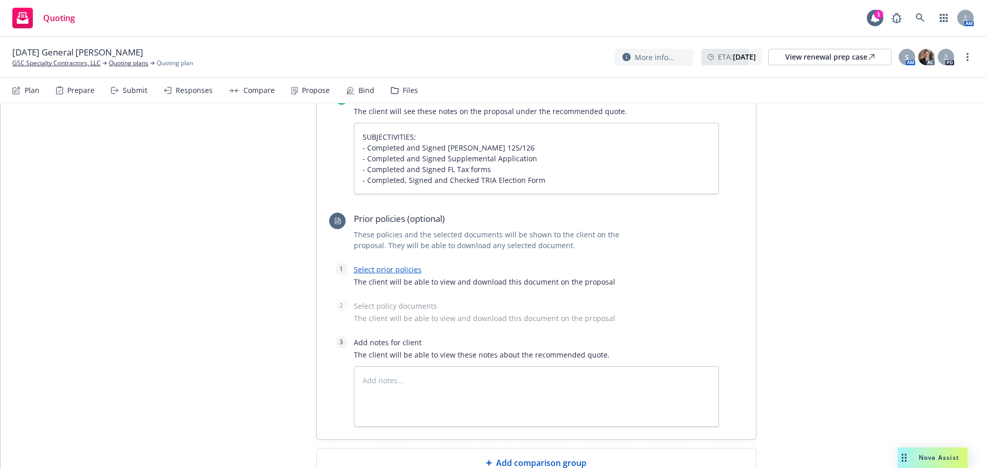
click at [395, 265] on link "Select prior policies" at bounding box center [388, 270] width 68 height 10
type textarea "x"
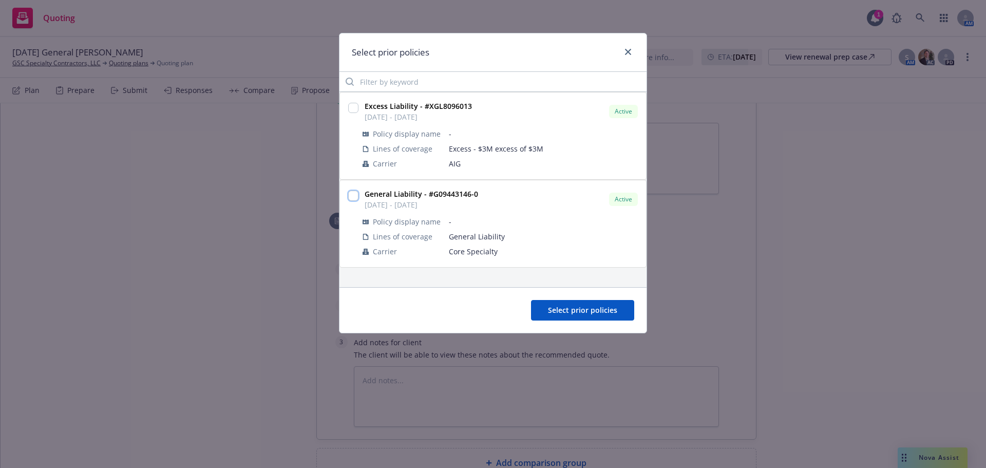
click at [349, 192] on input "checkbox" at bounding box center [353, 196] width 10 height 10
checkbox input "true"
click at [594, 307] on span "Select prior policies" at bounding box center [582, 310] width 69 height 10
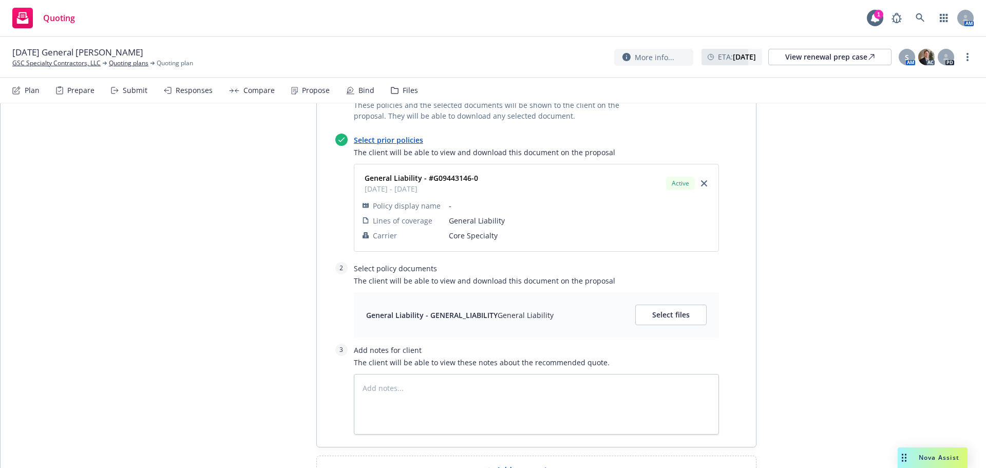
scroll to position [754, 0]
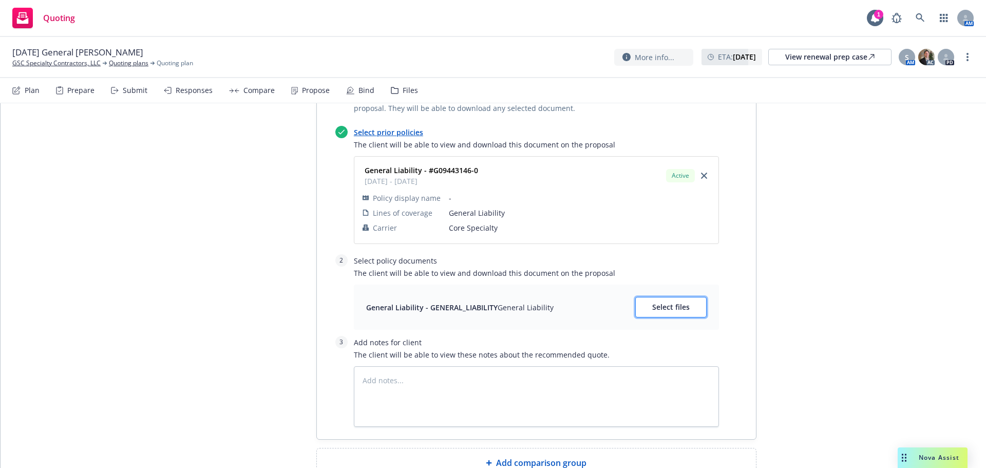
click at [665, 297] on button "Select files" at bounding box center [671, 307] width 71 height 21
type textarea "x"
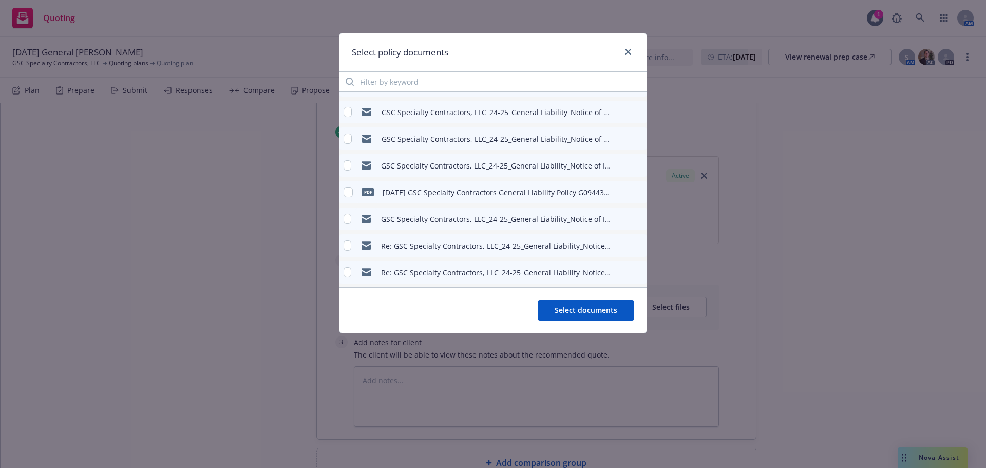
scroll to position [172, 0]
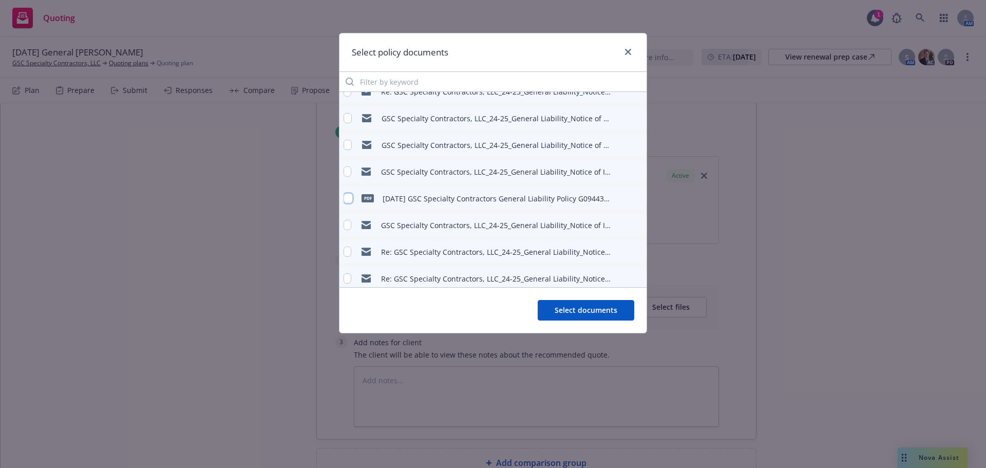
click at [348, 194] on input "checkbox" at bounding box center [348, 198] width 9 height 10
checkbox input "true"
click at [605, 310] on span "Select documents" at bounding box center [586, 310] width 63 height 10
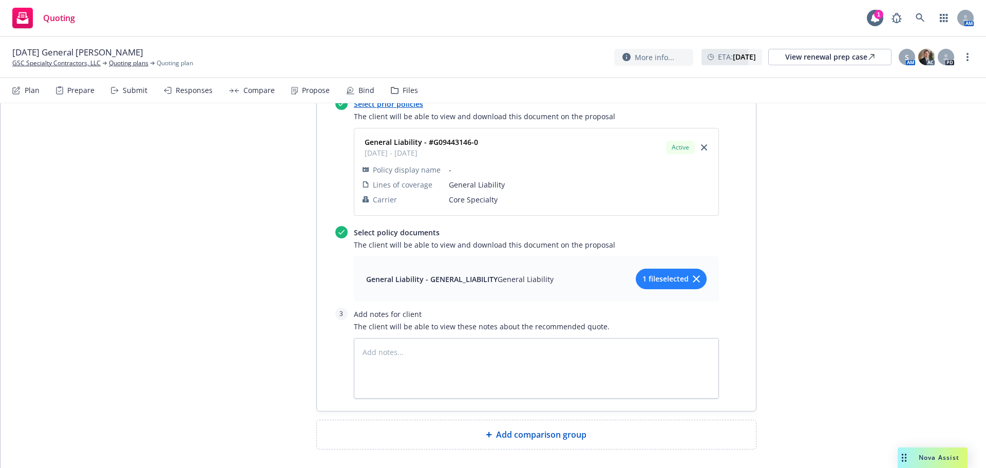
click at [520, 420] on div "Add comparison group" at bounding box center [536, 434] width 439 height 29
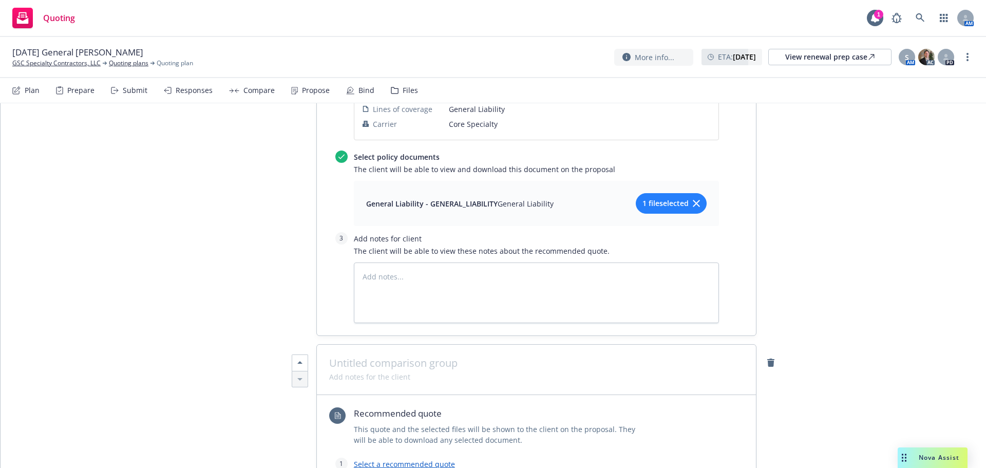
scroll to position [987, 0]
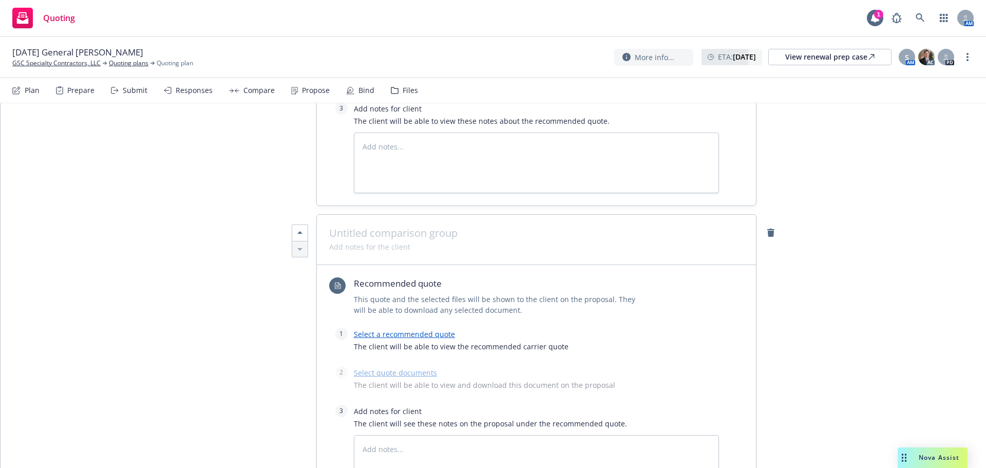
click at [395, 329] on link "Select a recommended quote" at bounding box center [404, 334] width 101 height 10
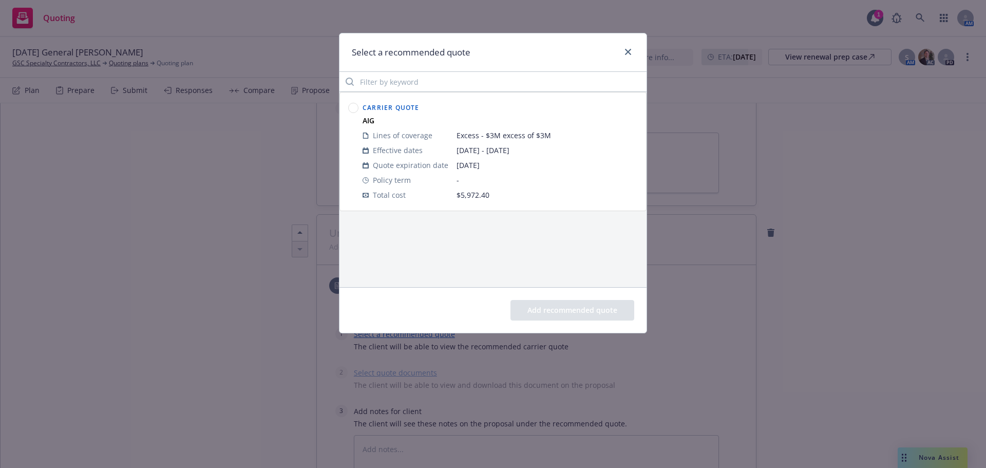
click at [353, 107] on circle at bounding box center [354, 108] width 10 height 10
click at [581, 308] on button "Add recommended quote" at bounding box center [573, 310] width 124 height 21
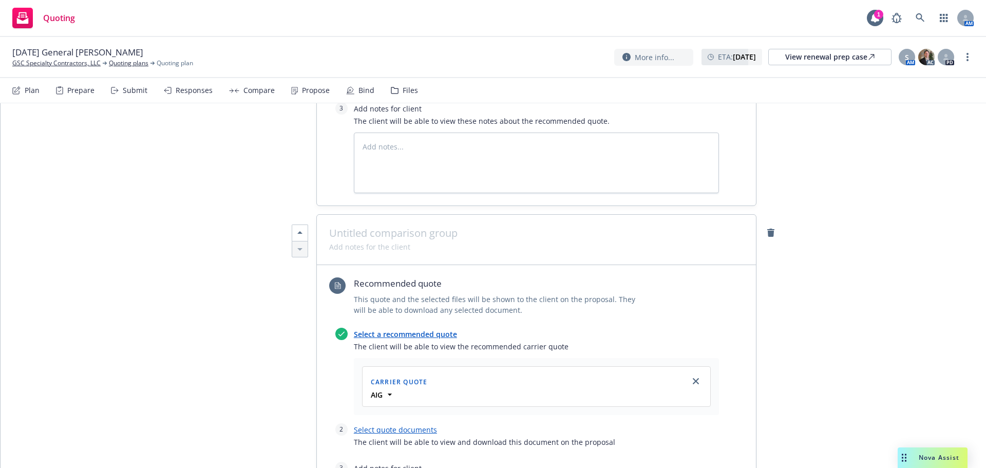
click at [387, 425] on link "Select quote documents" at bounding box center [395, 430] width 83 height 10
type textarea "x"
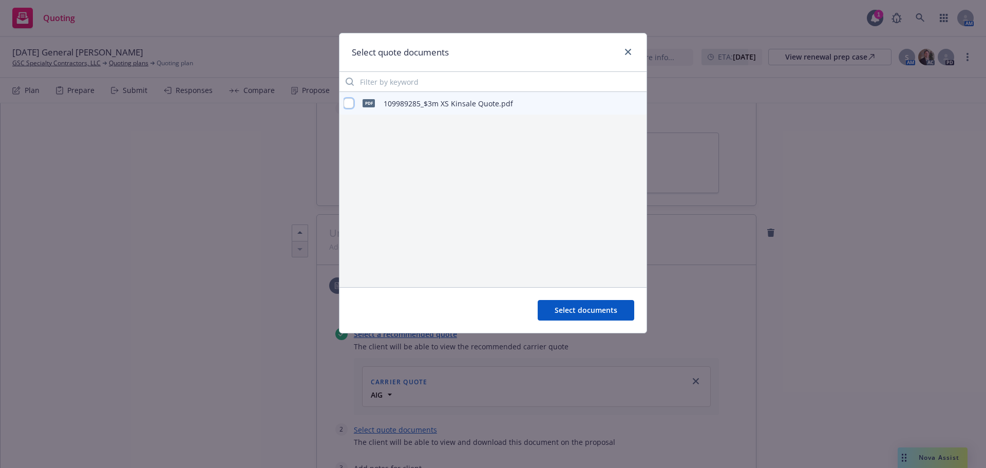
click at [349, 107] on input "checkbox" at bounding box center [349, 103] width 10 height 10
checkbox input "true"
click at [589, 314] on span "Select documents" at bounding box center [586, 310] width 63 height 10
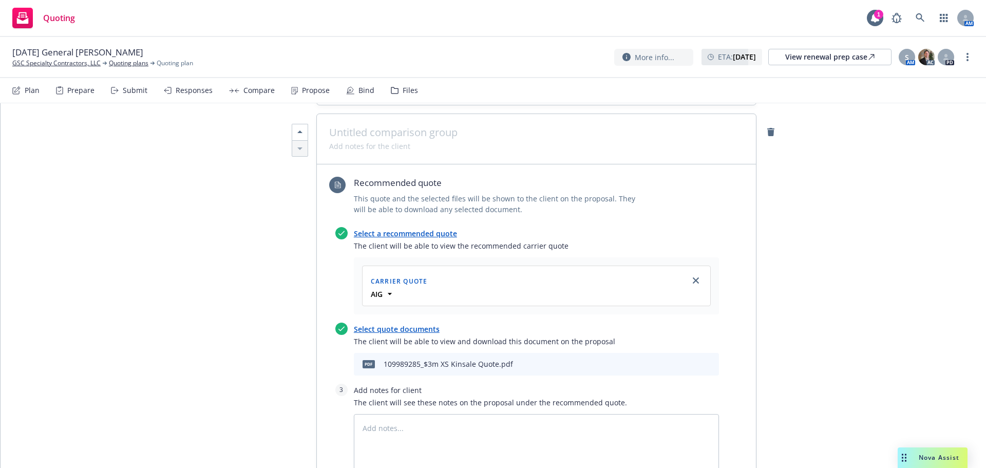
scroll to position [1193, 0]
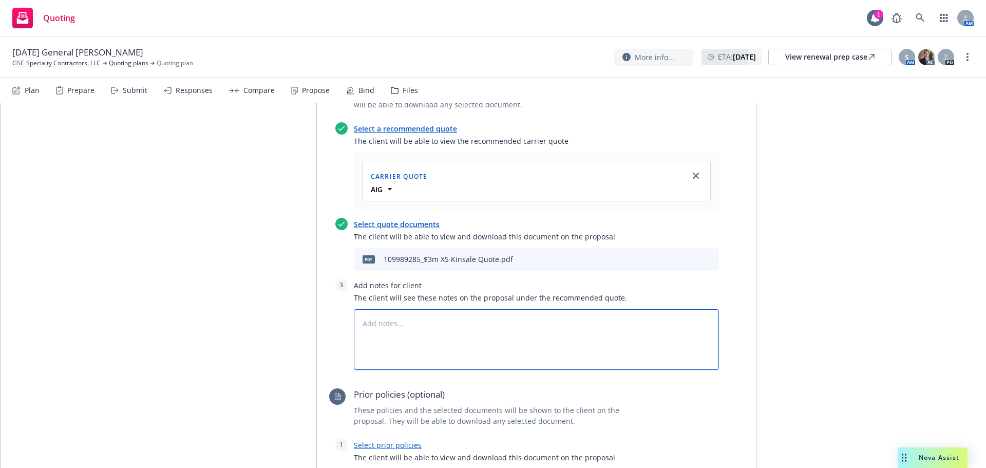
click at [371, 309] on textarea at bounding box center [536, 339] width 365 height 61
paste textarea "SUBJECTIVITIES: - Subject to currently signed, dated and completed Acord applic…"
type textarea "x"
type textarea "SUBJECTIVITIES: - Subject to currently signed, dated and completed Acord applic…"
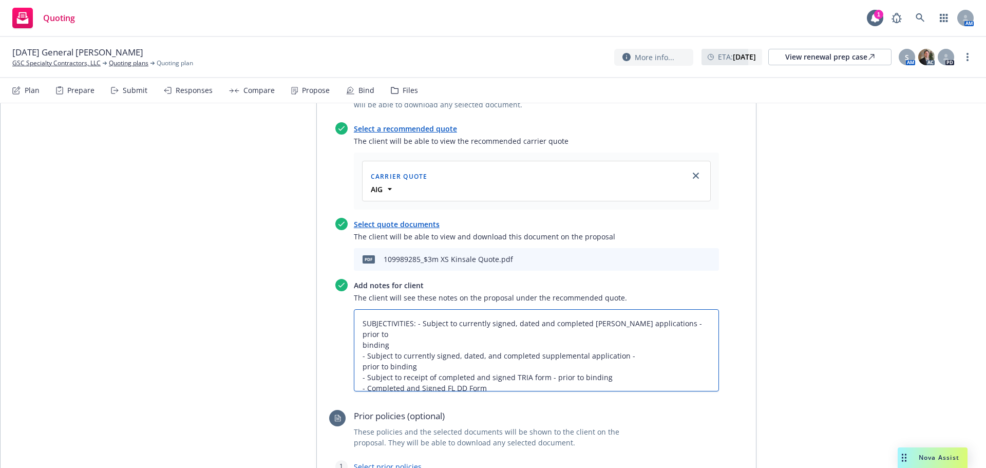
click at [415, 309] on textarea "SUBJECTIVITIES: - Subject to currently signed, dated and completed Acord applic…" at bounding box center [536, 350] width 365 height 82
type textarea "x"
type textarea "SUBJECTIVITIES: - Subject to currently signed, dated and completed Acord applic…"
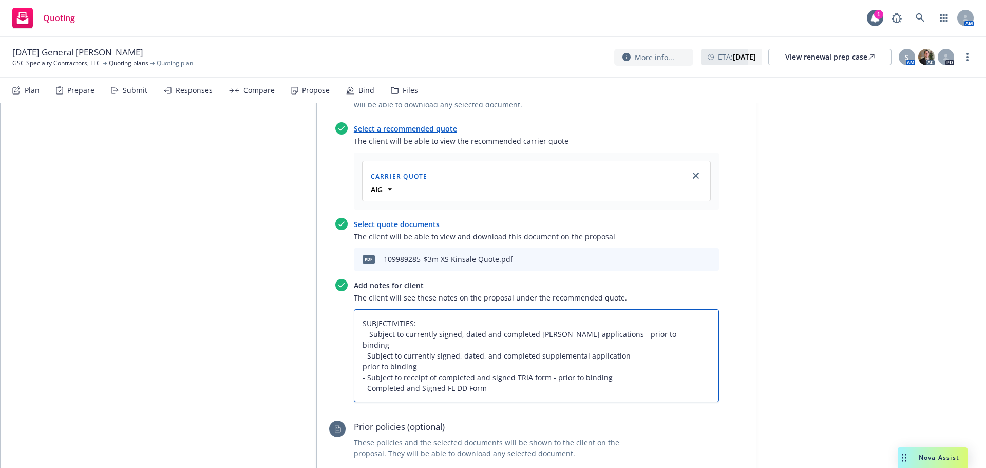
click at [638, 309] on textarea "SUBJECTIVITIES: - Subject to currently signed, dated and completed Acord applic…" at bounding box center [536, 355] width 365 height 93
type textarea "x"
type textarea "SUBJECTIVITIES: - Subject to currently signed, dated and completed Acord applic…"
type textarea "x"
type textarea "SUBJECTIVITIES: - Subject to currently signed, dated and completed Acord applic…"
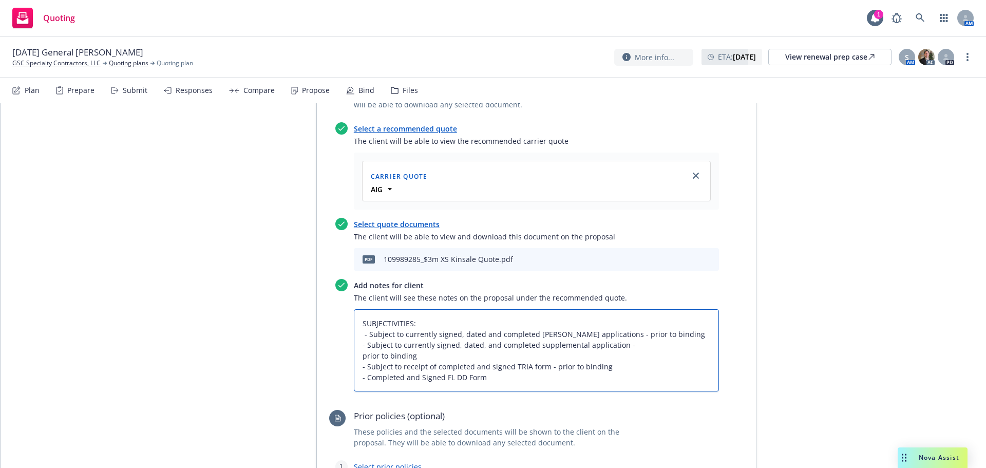
type textarea "x"
type textarea "SUBJECTIVITIES: - Subject to currently signed, dated and completed Acord applic…"
type textarea "x"
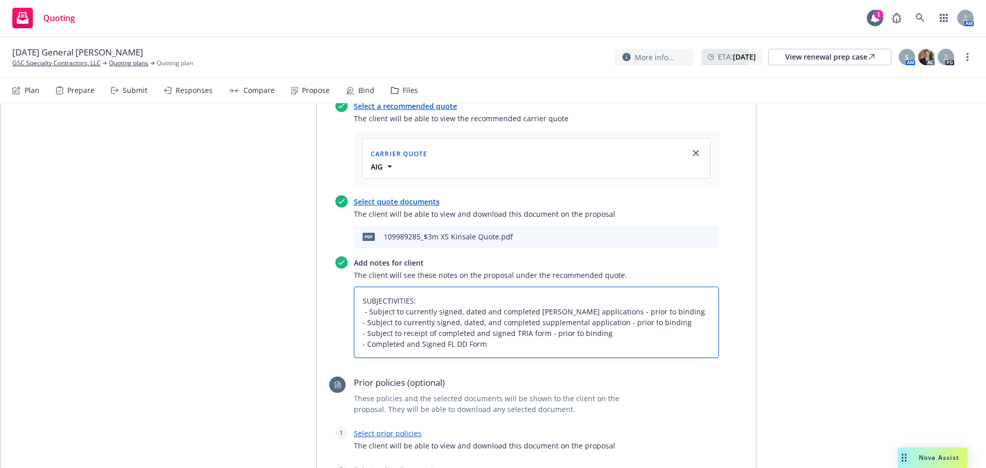
scroll to position [1227, 0]
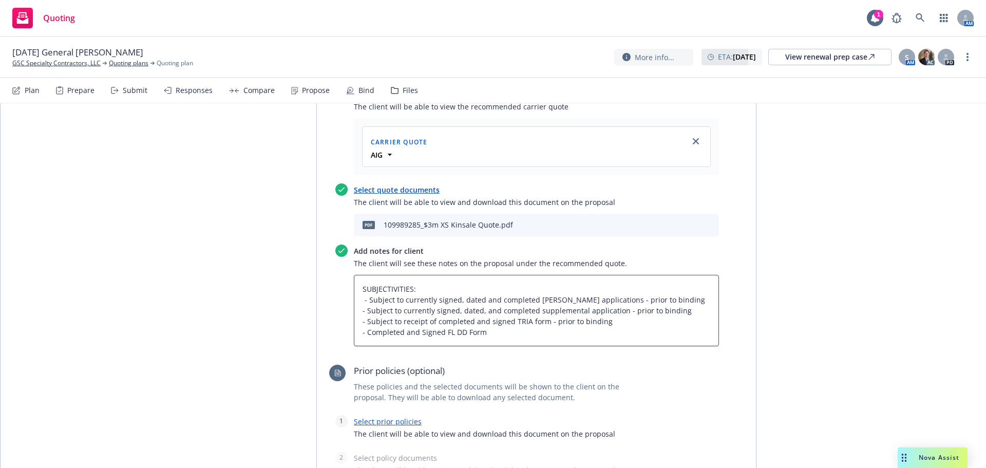
type textarea "SUBJECTIVITIES: - Subject to currently signed, dated and completed Acord applic…"
click at [388, 417] on link "Select prior policies" at bounding box center [388, 422] width 68 height 10
type textarea "x"
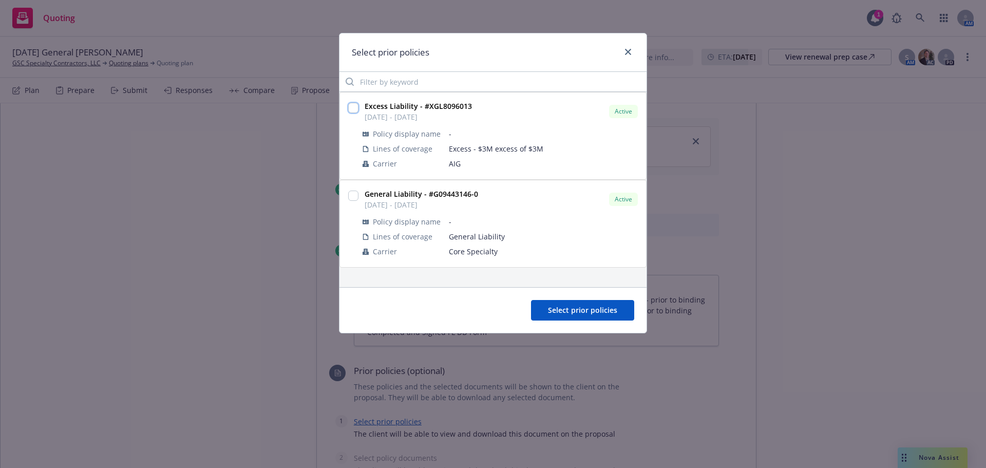
click at [355, 107] on input "checkbox" at bounding box center [353, 108] width 10 height 10
checkbox input "true"
click at [565, 300] on button "Select prior policies" at bounding box center [582, 310] width 103 height 21
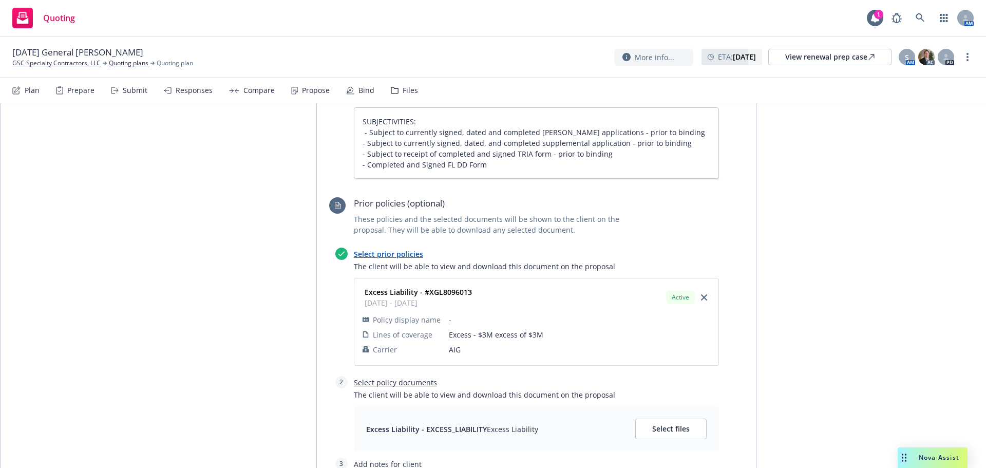
scroll to position [1433, 0]
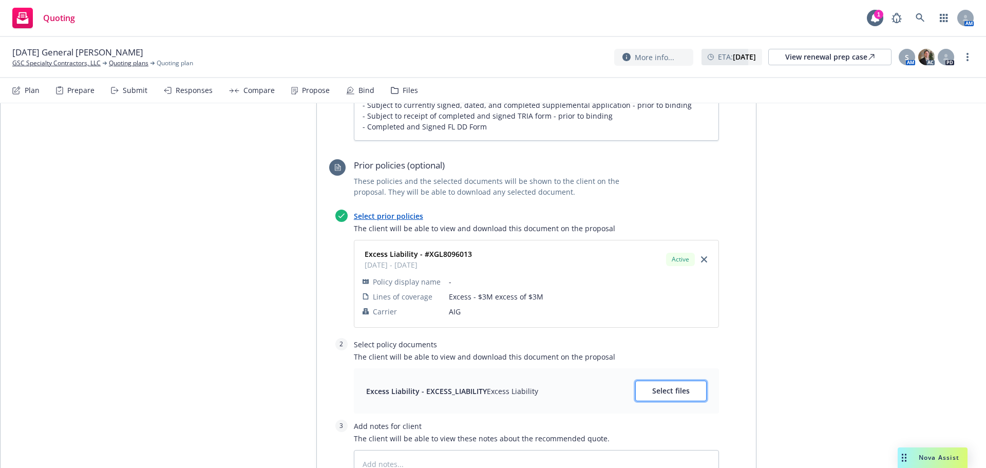
click at [666, 386] on span "Select files" at bounding box center [671, 391] width 38 height 10
type textarea "x"
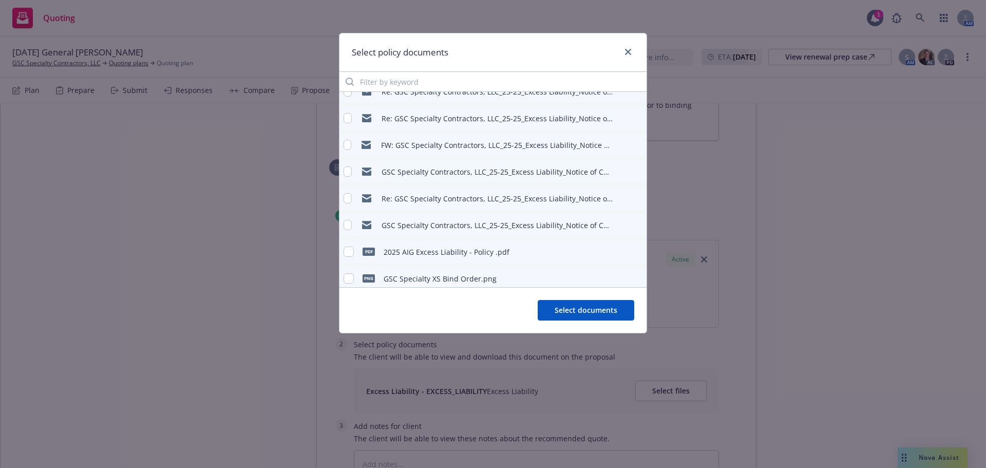
scroll to position [156, 0]
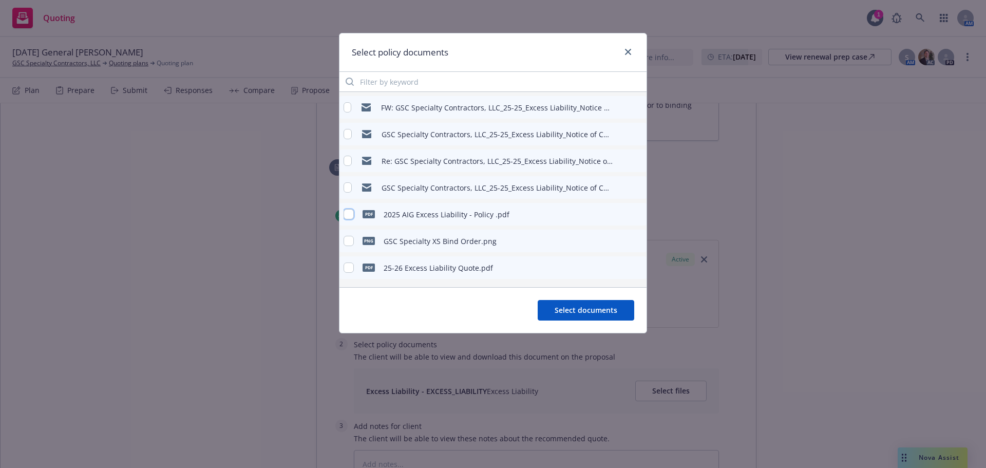
click at [349, 213] on input "checkbox" at bounding box center [349, 214] width 10 height 10
checkbox input "true"
click at [592, 311] on span "Select documents" at bounding box center [586, 310] width 63 height 10
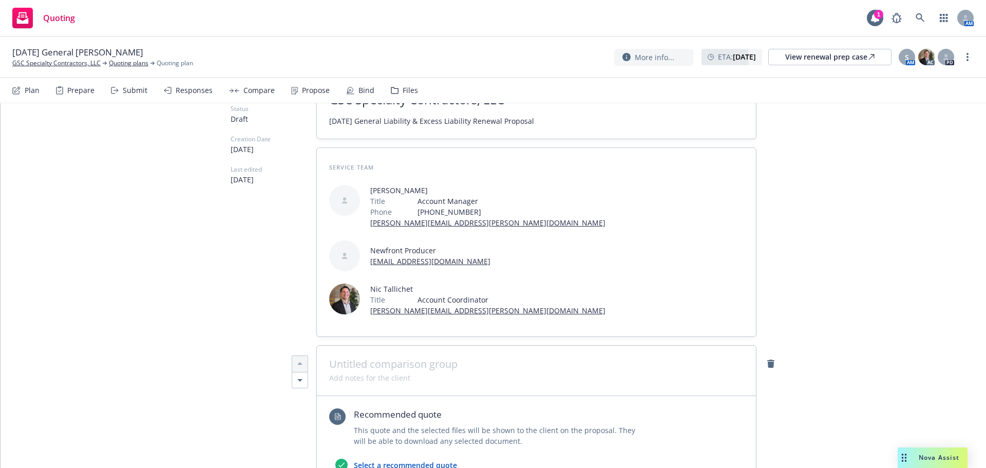
scroll to position [0, 0]
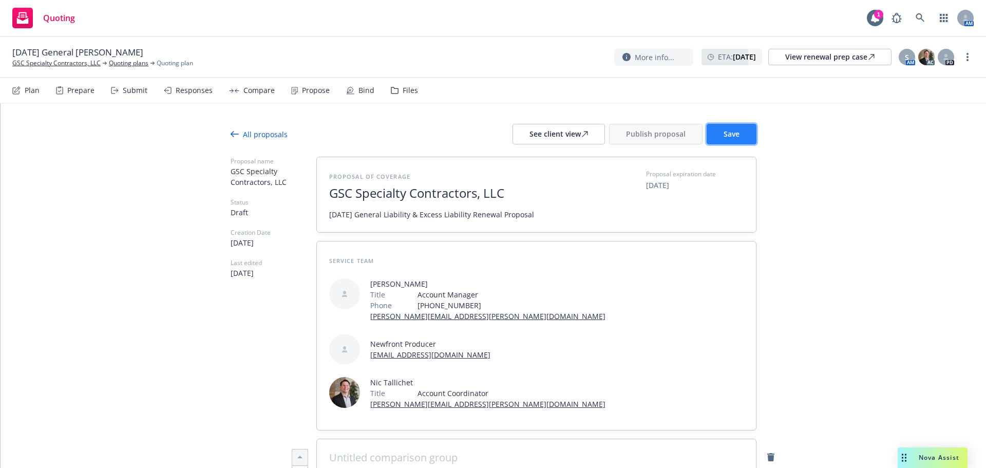
click at [734, 132] on span "Save" at bounding box center [732, 134] width 16 height 10
click at [542, 137] on div "See client view" at bounding box center [559, 134] width 59 height 20
click at [657, 140] on button "Publish proposal" at bounding box center [656, 134] width 94 height 21
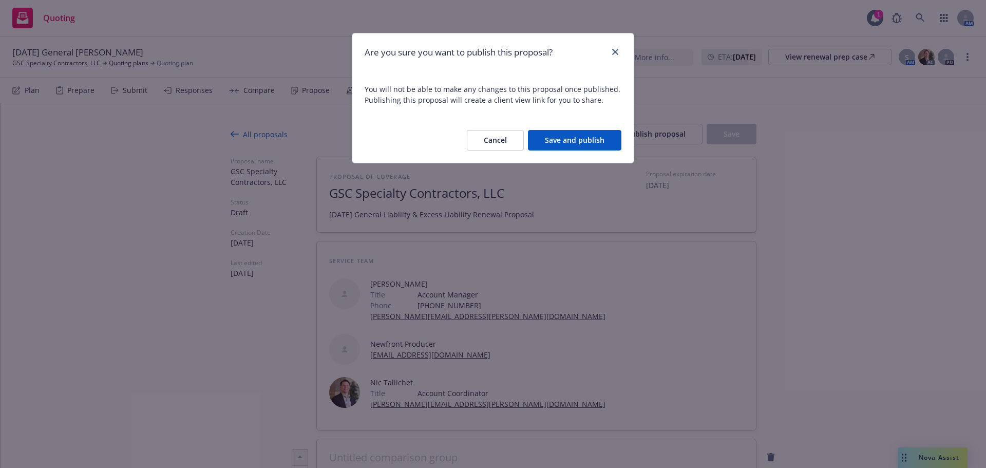
click at [603, 144] on button "Save and publish" at bounding box center [575, 140] width 94 height 21
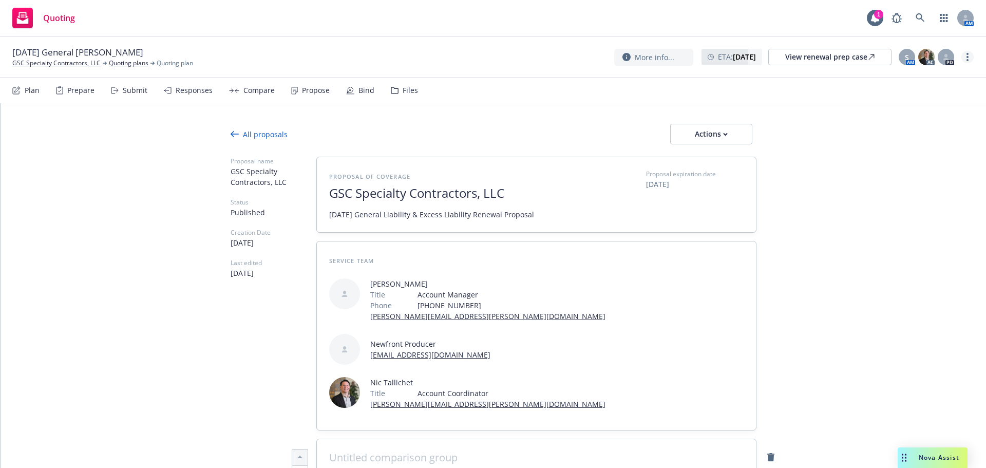
click at [969, 56] on link "more" at bounding box center [968, 57] width 12 height 12
drag, startPoint x: 926, startPoint y: 79, endPoint x: 785, endPoint y: 88, distance: 141.6
click at [926, 79] on link "Copy logging email" at bounding box center [916, 78] width 115 height 21
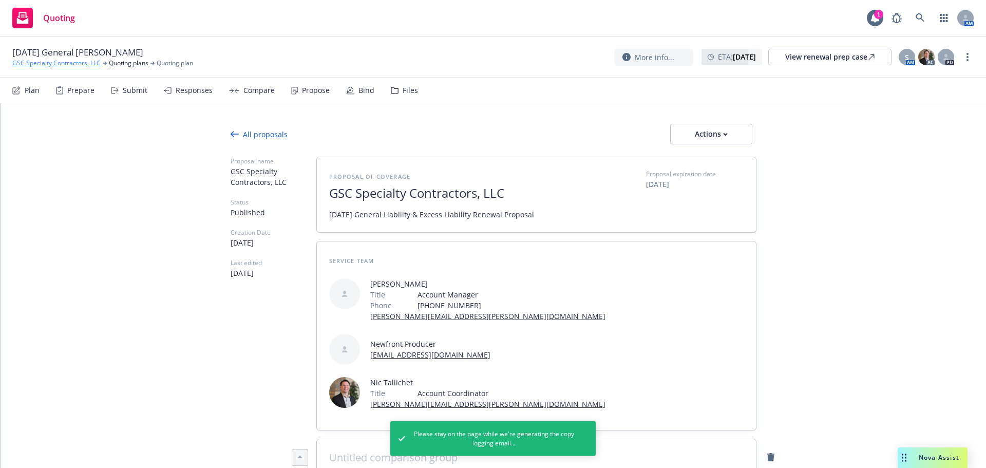
type textarea "x"
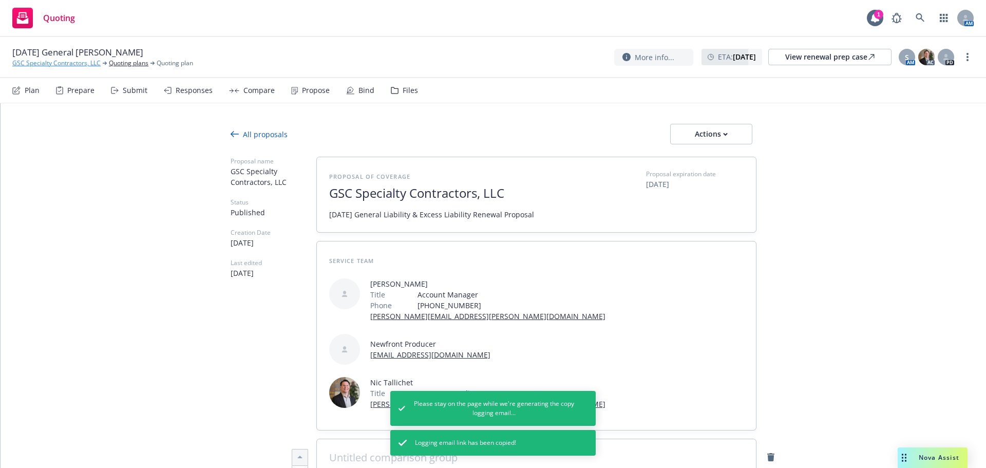
click at [54, 62] on link "GSC Specialty Contractors, LLC" at bounding box center [56, 63] width 88 height 9
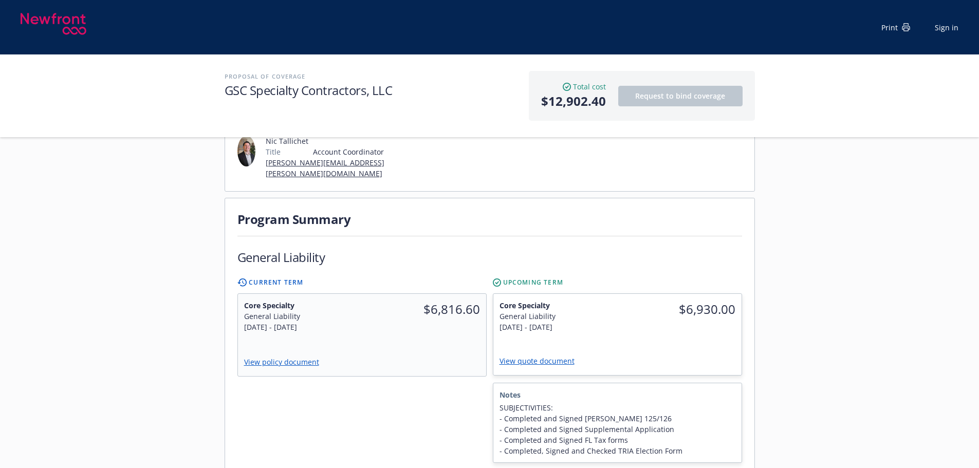
scroll to position [171, 0]
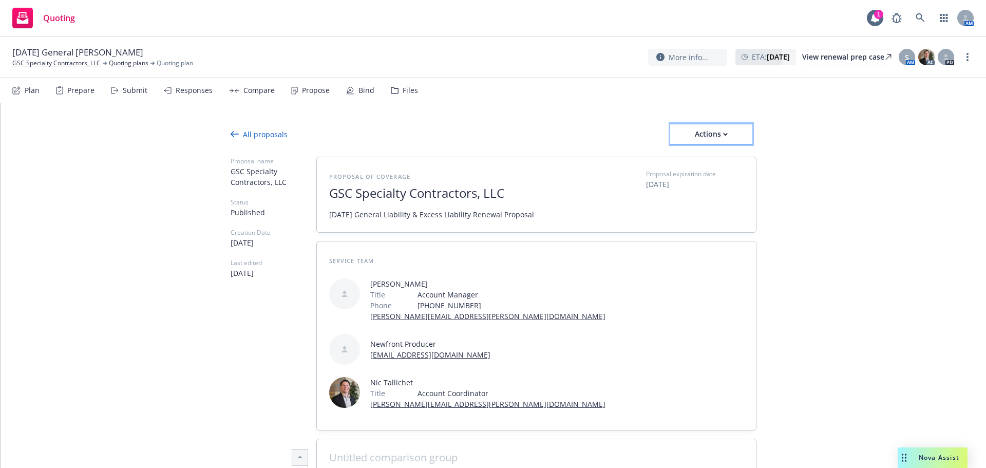
click at [725, 140] on div "Actions" at bounding box center [711, 134] width 82 height 20
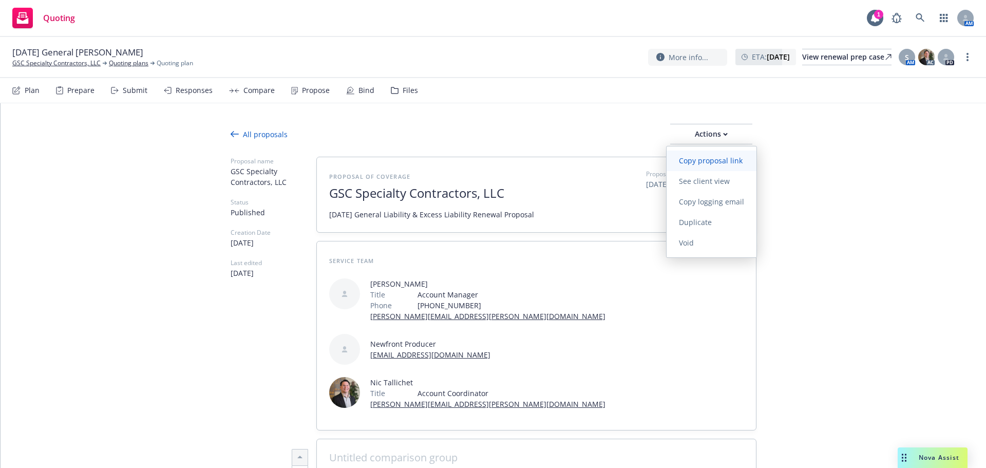
click at [714, 165] on span "Copy proposal link" at bounding box center [711, 161] width 88 height 10
type textarea "x"
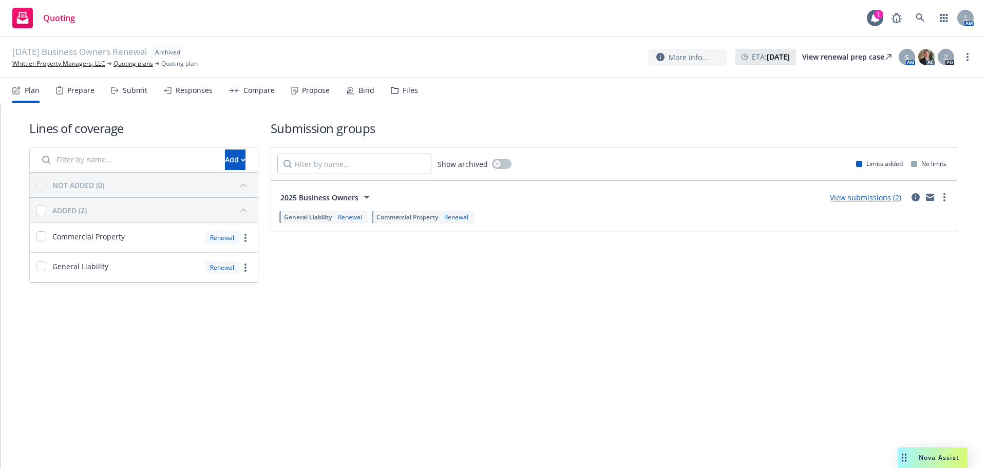
click at [116, 90] on icon at bounding box center [116, 90] width 5 height 0
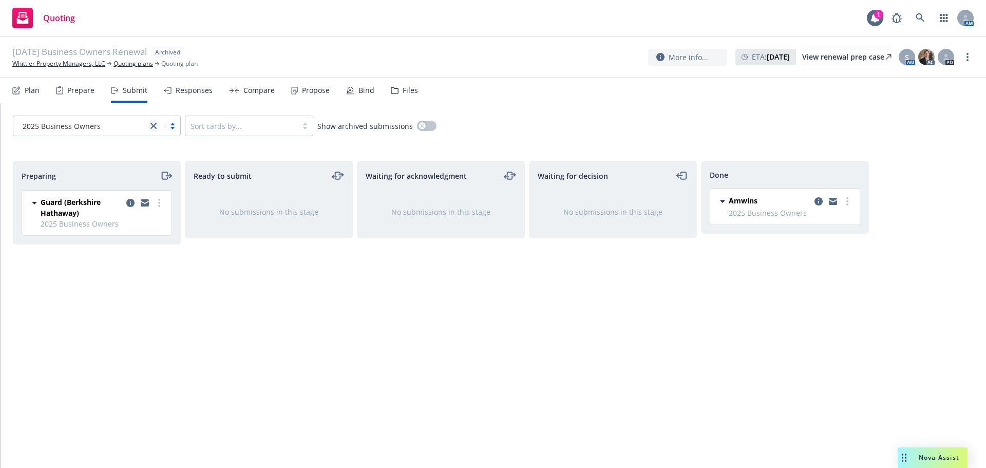
click at [154, 127] on icon "close" at bounding box center [154, 126] width 6 height 6
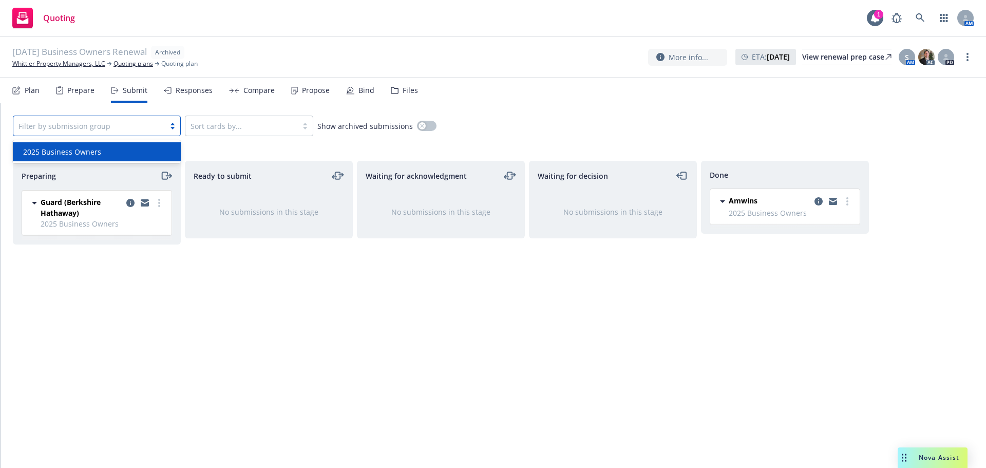
click at [244, 277] on div "Ready to submit No submissions in this stage" at bounding box center [269, 304] width 168 height 286
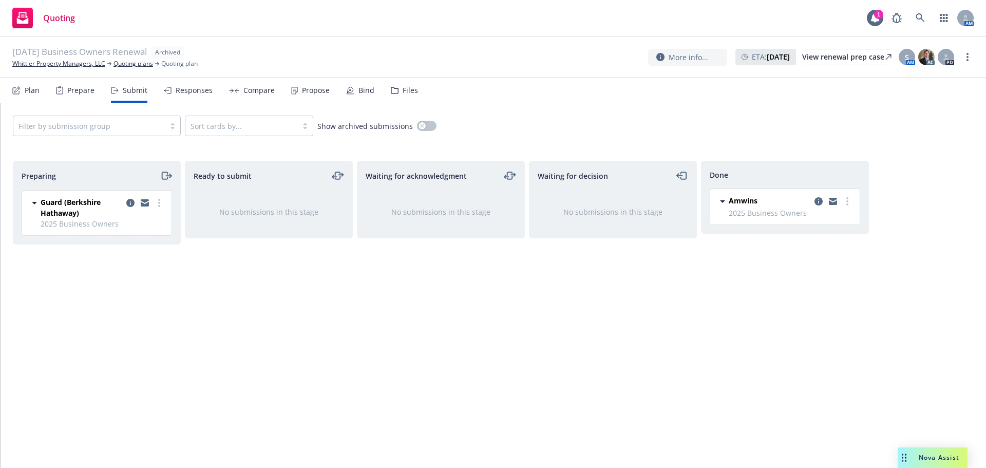
click at [121, 121] on div at bounding box center [88, 126] width 141 height 12
click at [972, 59] on link "more" at bounding box center [968, 57] width 12 height 12
click at [932, 122] on link "Unarchive quoting plan" at bounding box center [917, 119] width 114 height 21
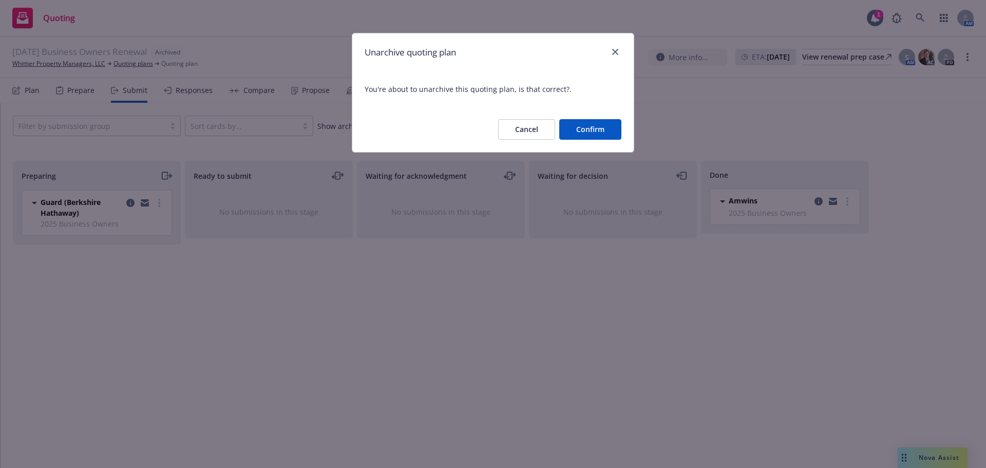
click at [582, 123] on button "Confirm" at bounding box center [590, 129] width 62 height 21
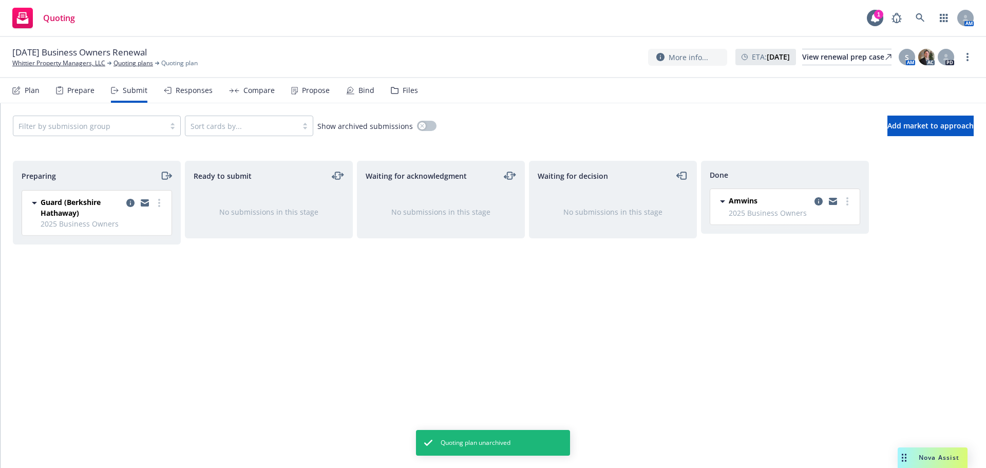
click at [119, 124] on div at bounding box center [88, 126] width 141 height 12
click at [278, 334] on div "Ready to submit No submissions in this stage" at bounding box center [269, 304] width 168 height 286
click at [33, 93] on div "Plan" at bounding box center [32, 90] width 15 height 8
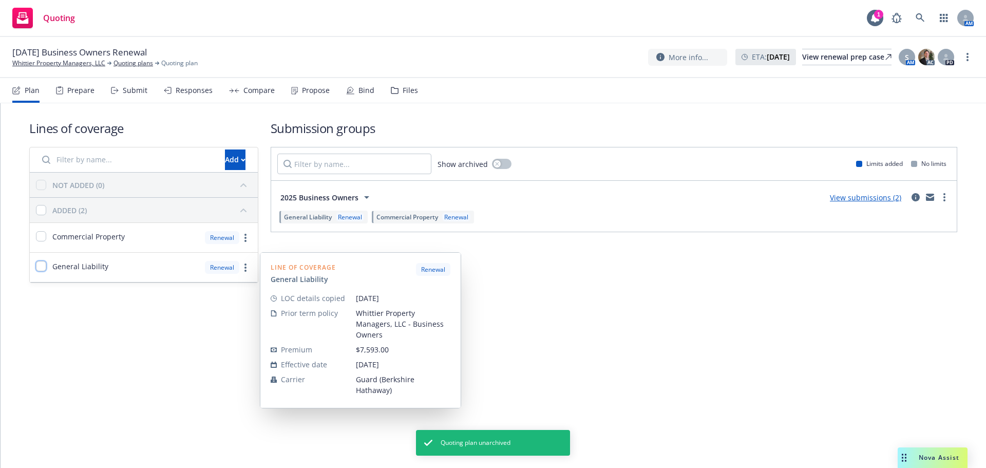
click at [42, 263] on input "checkbox" at bounding box center [41, 266] width 10 height 10
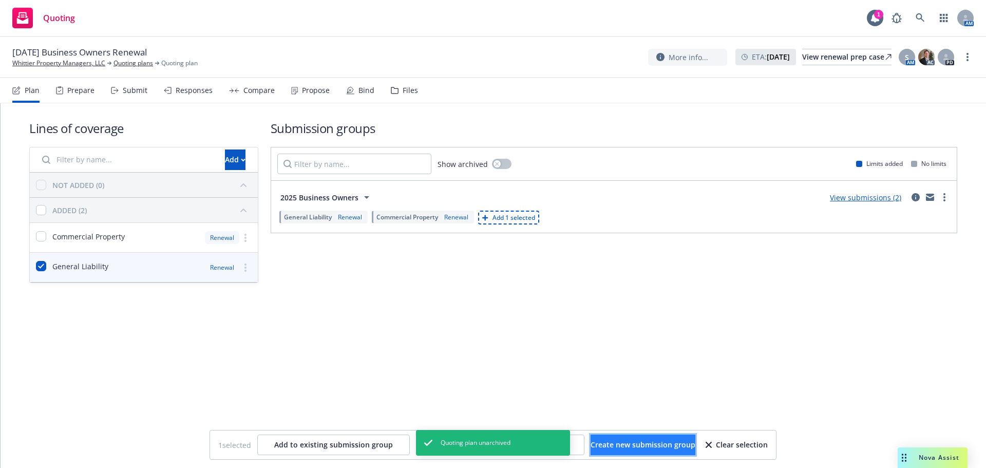
click at [633, 451] on button "Create new submission group" at bounding box center [643, 445] width 105 height 21
checkbox input "false"
click at [633, 451] on div "Lines of coverage Add NOT ADDED (0) ADDED (2) Commercial Property Renewal Gener…" at bounding box center [494, 285] width 986 height 365
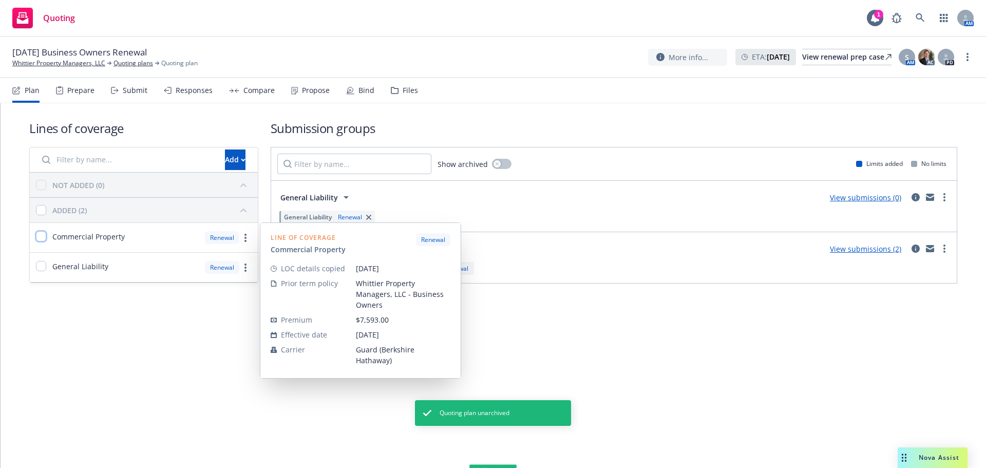
click at [46, 238] on input "checkbox" at bounding box center [41, 236] width 10 height 10
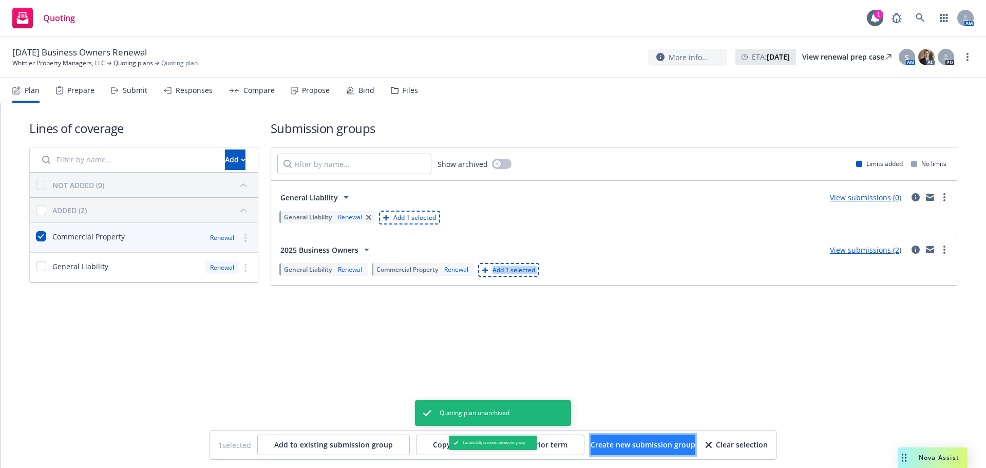
click at [627, 450] on button "Create new submission group" at bounding box center [643, 445] width 105 height 21
checkbox input "false"
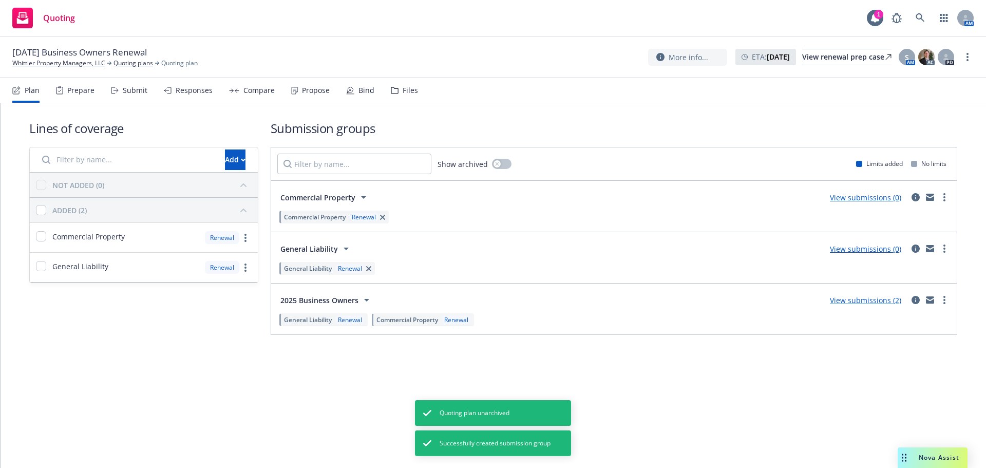
click at [181, 91] on div "Responses" at bounding box center [194, 90] width 37 height 8
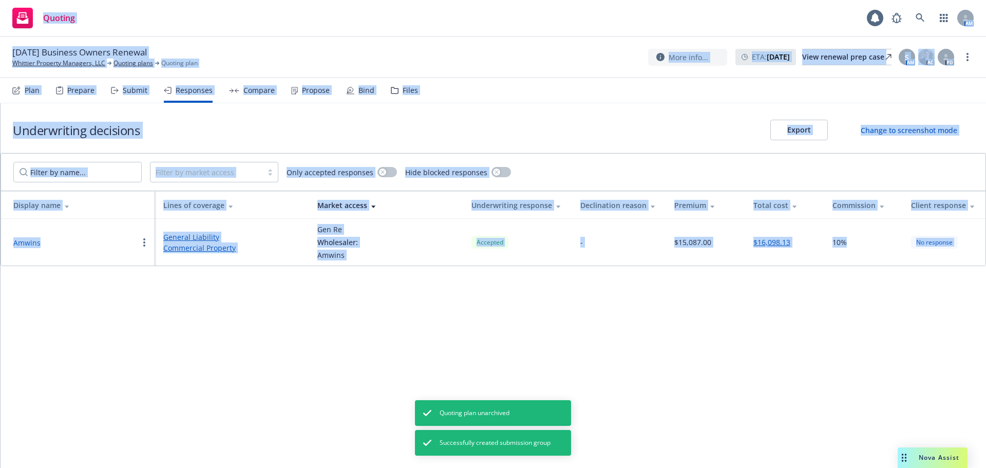
click at [127, 90] on div "Submit" at bounding box center [135, 90] width 25 height 8
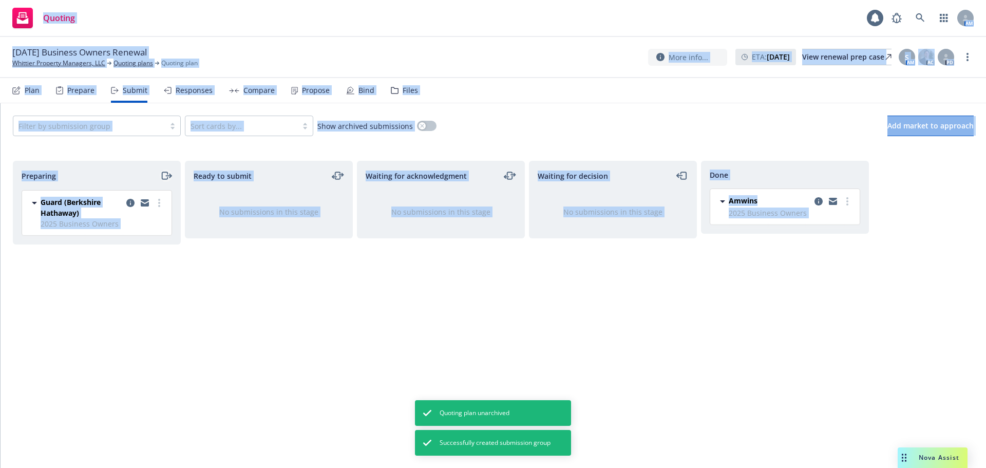
click at [170, 180] on icon "moveRight" at bounding box center [166, 176] width 12 height 12
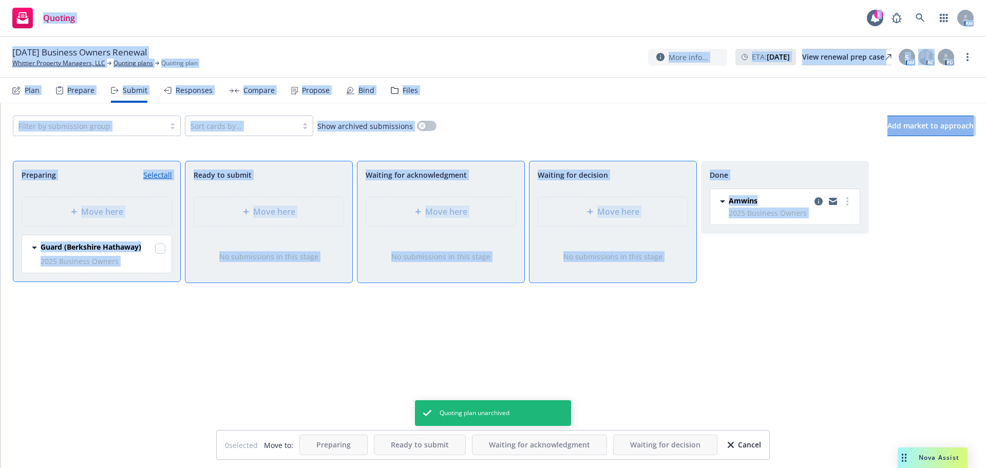
click at [275, 383] on div "Ready to submit Move here No submissions in this stage" at bounding box center [269, 304] width 168 height 286
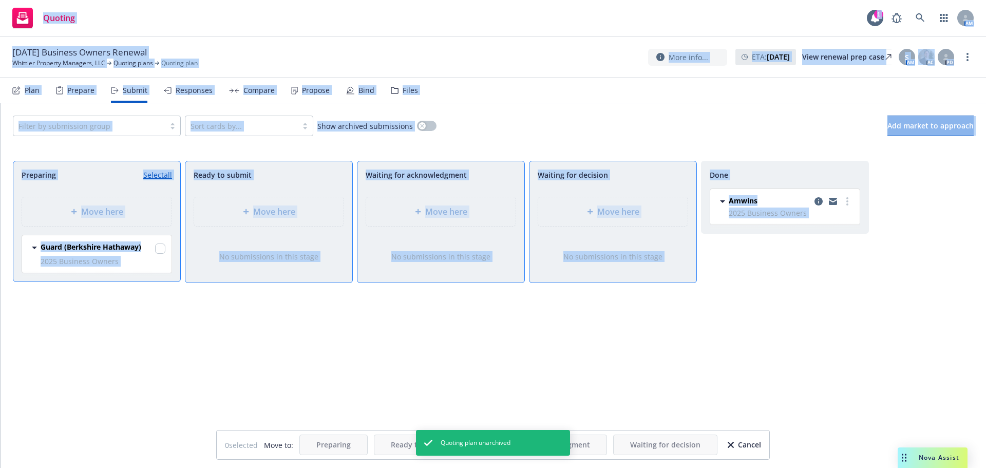
drag, startPoint x: 275, startPoint y: 378, endPoint x: 155, endPoint y: 361, distance: 121.4
click at [274, 377] on div "Ready to submit Move here No submissions in this stage" at bounding box center [269, 304] width 168 height 286
click at [95, 342] on div "Preparing Select all Move here Guard (Berkshire Hathaway) 2025 Business Owners …" at bounding box center [97, 304] width 168 height 286
drag, startPoint x: 592, startPoint y: 332, endPoint x: 606, endPoint y: 279, distance: 54.2
click at [592, 333] on div "Waiting for decision Move here No submissions in this stage" at bounding box center [613, 304] width 168 height 286
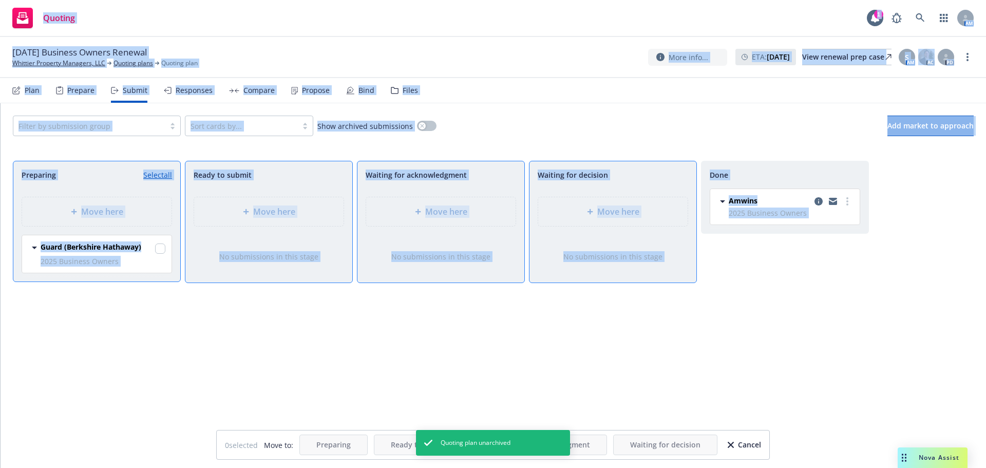
click at [445, 24] on div "Quoting 1 AM" at bounding box center [493, 18] width 986 height 37
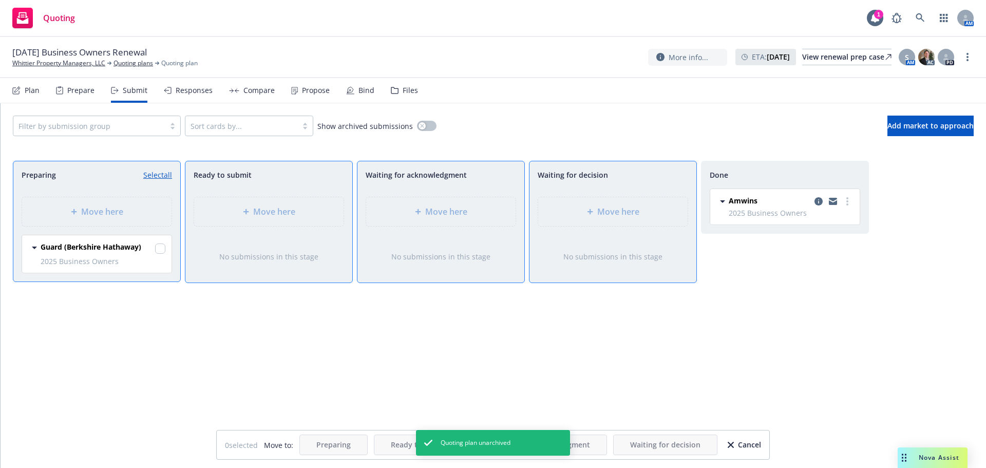
click at [260, 2] on div "Quoting 1 AM" at bounding box center [493, 18] width 986 height 37
click at [755, 275] on div "Done Amwins 2025 Business Owners [DATE] 1:31 PM" at bounding box center [785, 304] width 168 height 286
click at [66, 91] on div "Prepare" at bounding box center [75, 90] width 39 height 25
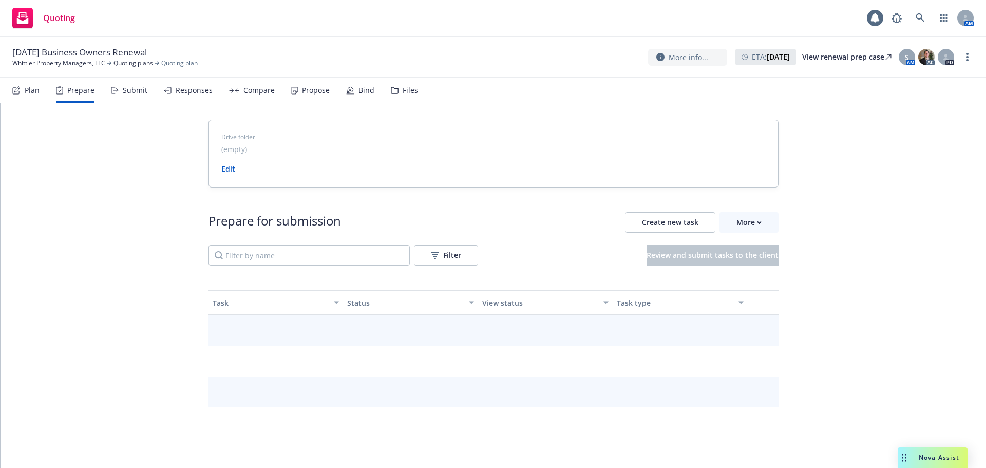
click at [133, 91] on div "Submit" at bounding box center [135, 90] width 25 height 8
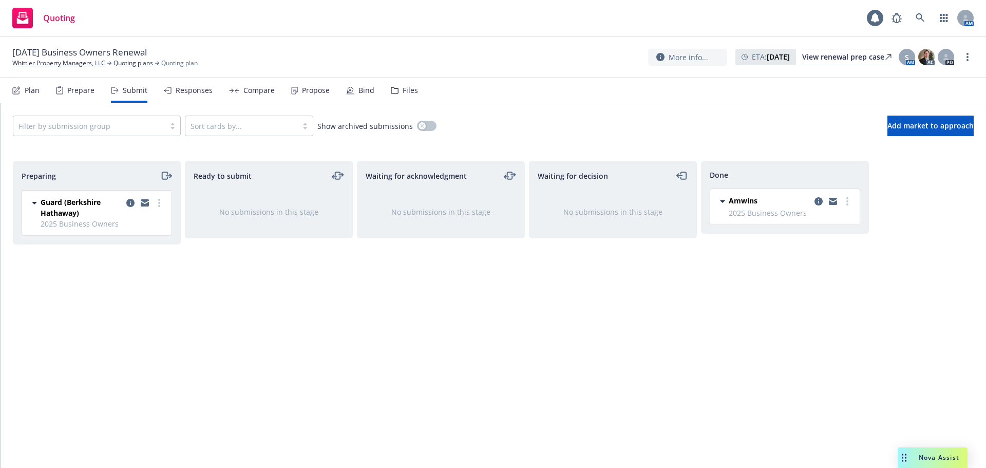
click at [170, 127] on div at bounding box center [172, 126] width 15 height 8
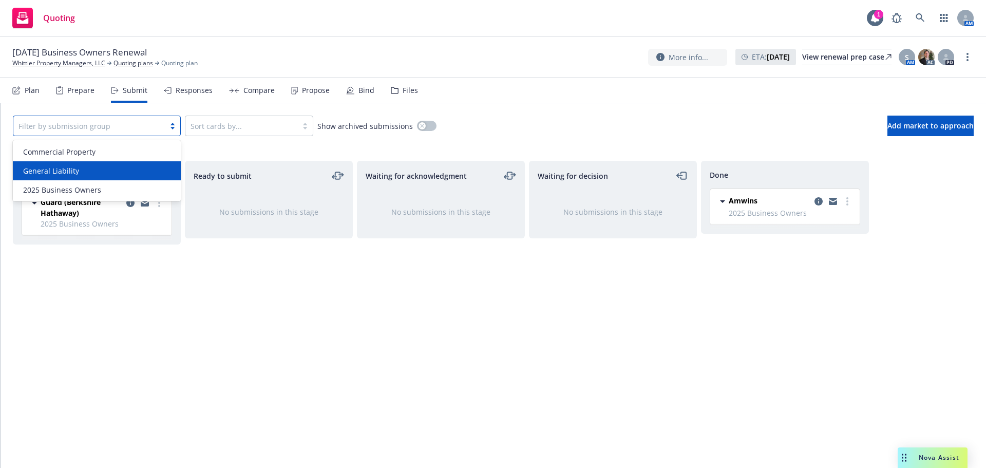
drag, startPoint x: 123, startPoint y: 171, endPoint x: 129, endPoint y: 171, distance: 6.2
click at [124, 171] on div "General Liability" at bounding box center [97, 170] width 156 height 11
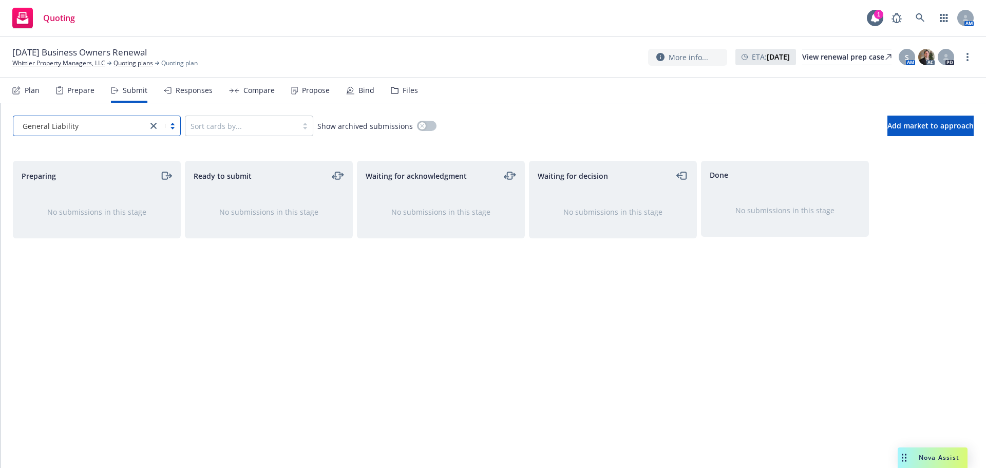
drag, startPoint x: 148, startPoint y: 124, endPoint x: 143, endPoint y: 127, distance: 5.7
click at [148, 124] on link "close" at bounding box center [153, 126] width 12 height 12
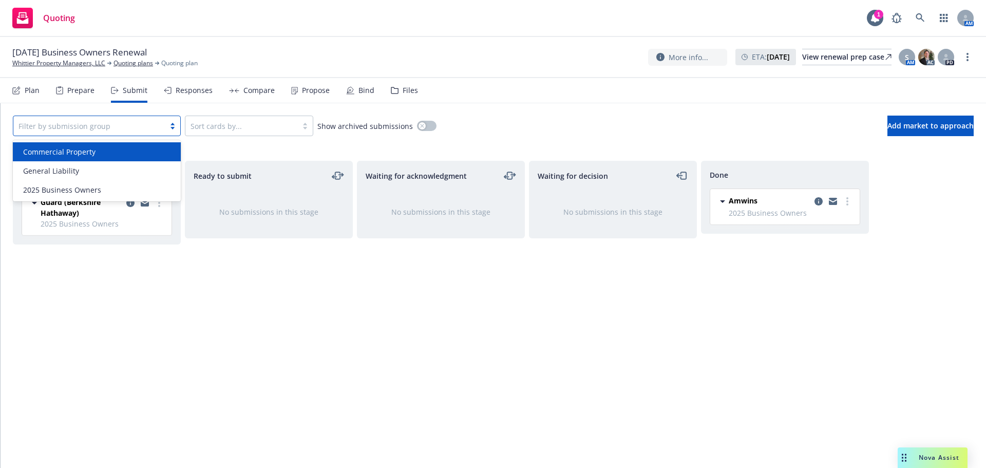
click at [108, 156] on div "Commercial Property" at bounding box center [97, 151] width 156 height 11
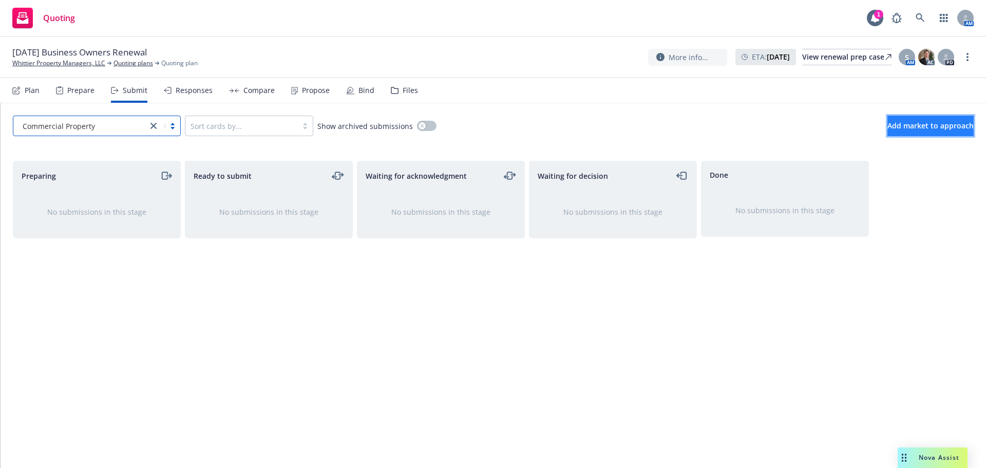
click at [947, 129] on span "Add market to approach" at bounding box center [931, 126] width 86 height 10
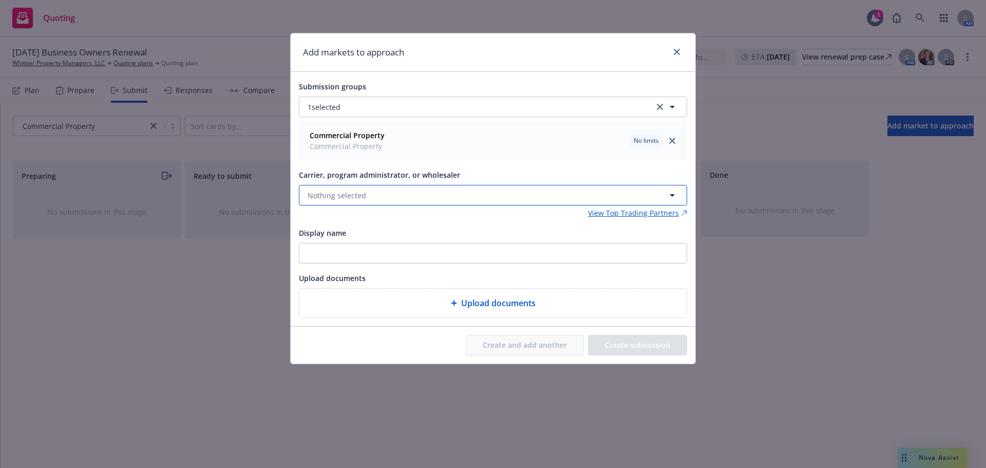
click at [413, 194] on button "Nothing selected" at bounding box center [493, 195] width 388 height 21
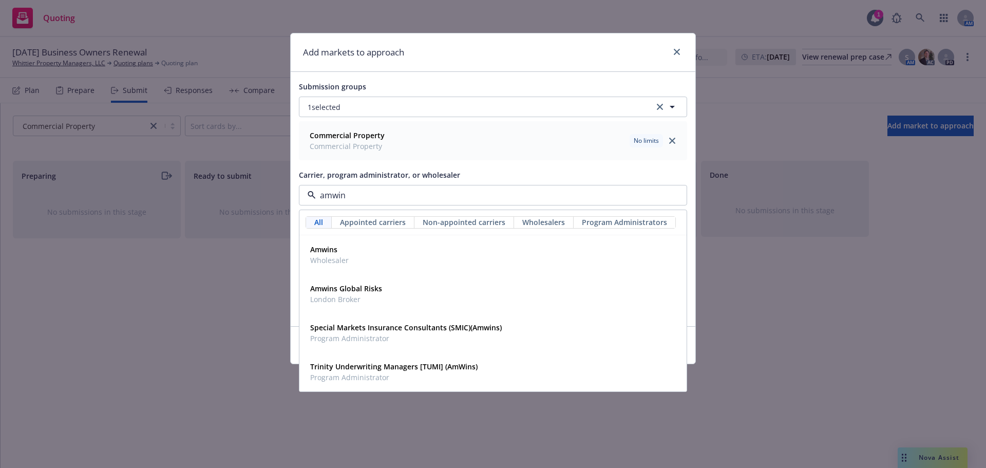
type input "amwins"
click at [414, 255] on div "Amwins Wholesaler" at bounding box center [493, 255] width 374 height 26
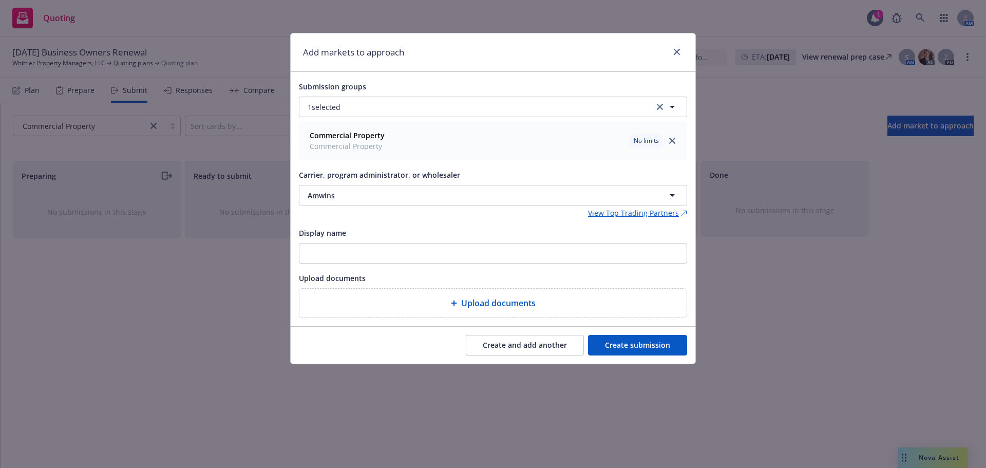
click at [669, 348] on button "Create submission" at bounding box center [637, 345] width 99 height 21
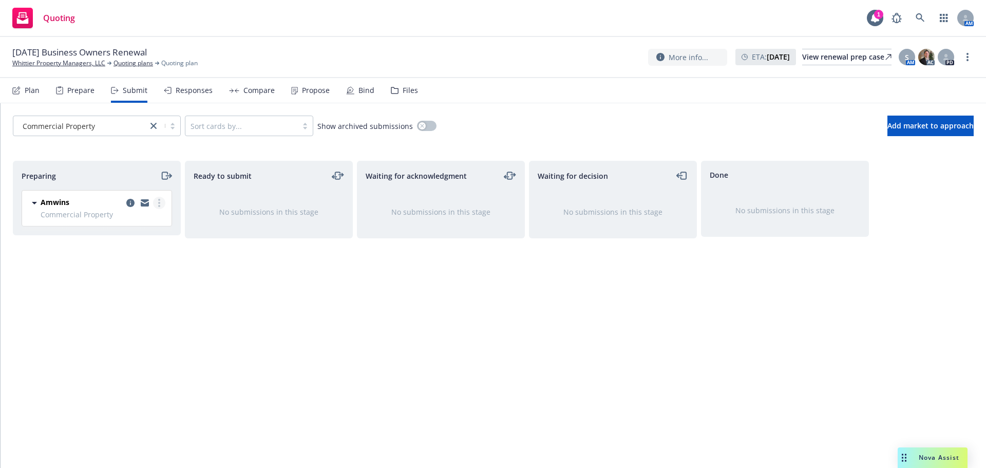
click at [159, 205] on circle "more" at bounding box center [159, 206] width 2 height 2
click at [141, 288] on span "Add accepted decision" at bounding box center [113, 286] width 103 height 10
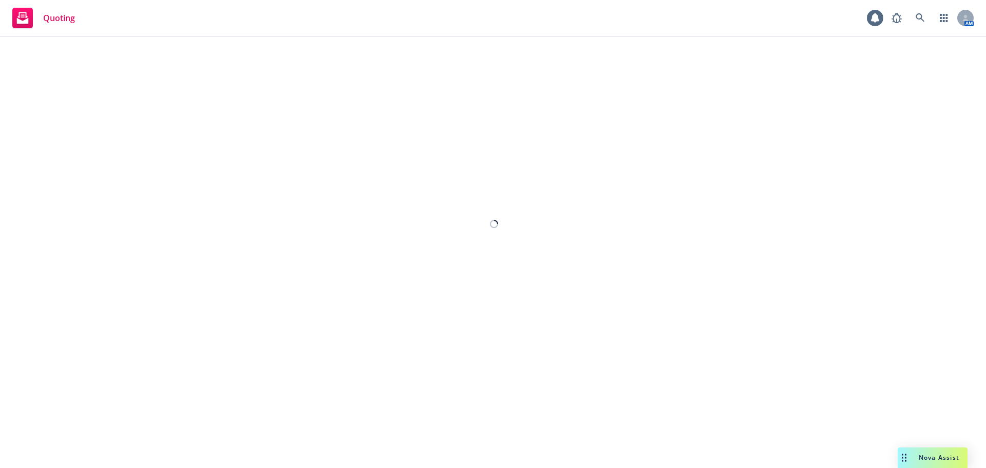
select select "12"
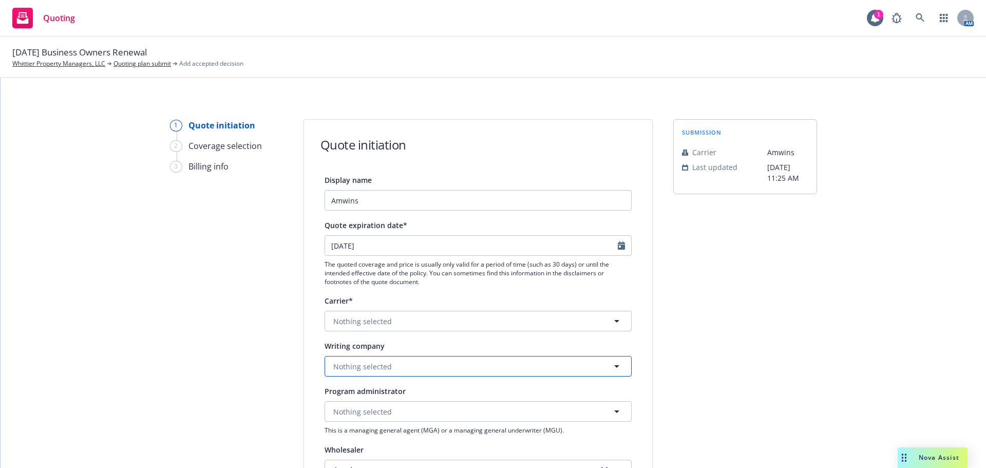
click at [382, 364] on span "Nothing selected" at bounding box center [362, 366] width 59 height 11
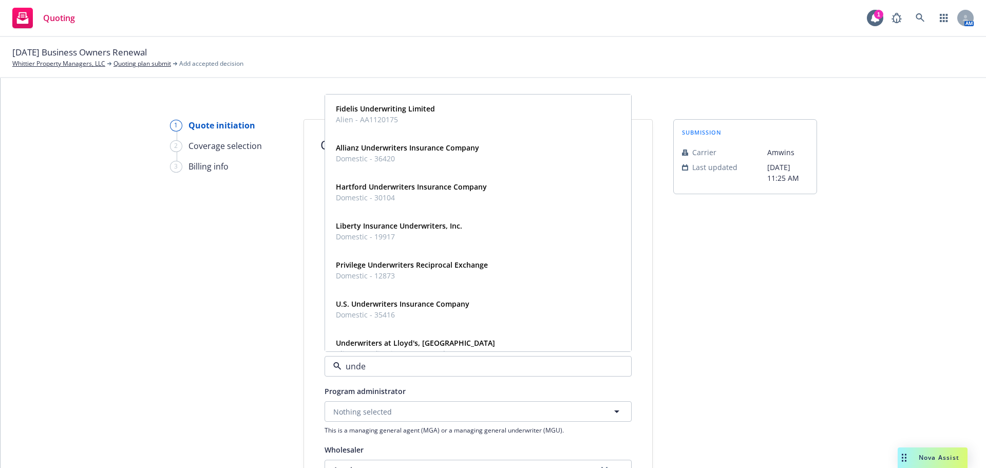
type input "under"
click at [436, 345] on strong "Underwriters at Lloyd's, [GEOGRAPHIC_DATA]" at bounding box center [415, 343] width 159 height 10
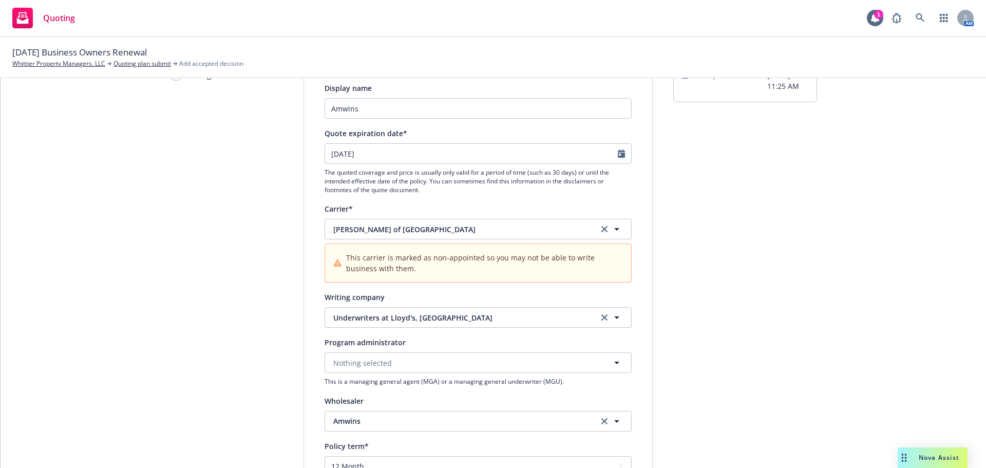
scroll to position [103, 0]
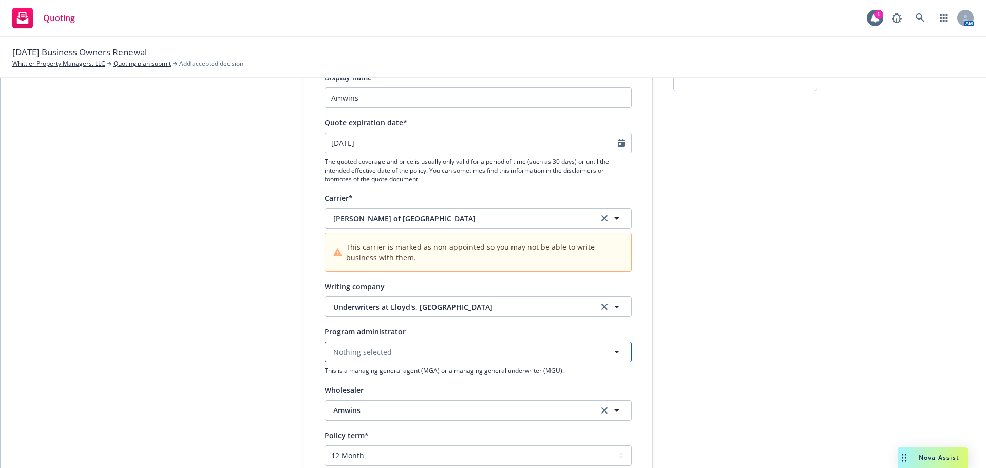
click at [381, 359] on button "Nothing selected" at bounding box center [478, 352] width 307 height 21
type input "wkfc"
click at [211, 335] on div "1 Quote initiation 2 Coverage selection 3 Billing info" at bounding box center [226, 382] width 113 height 732
click at [382, 307] on span "Underwriters at Lloyd's, [GEOGRAPHIC_DATA]" at bounding box center [458, 307] width 250 height 11
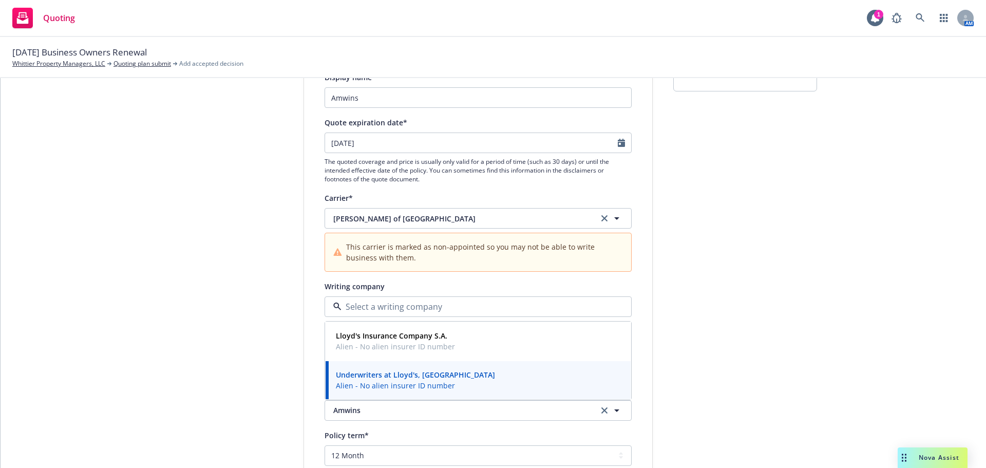
click at [700, 324] on div "submission Carrier [PERSON_NAME] Last updated [DATE] 11:25 AM" at bounding box center [746, 382] width 144 height 732
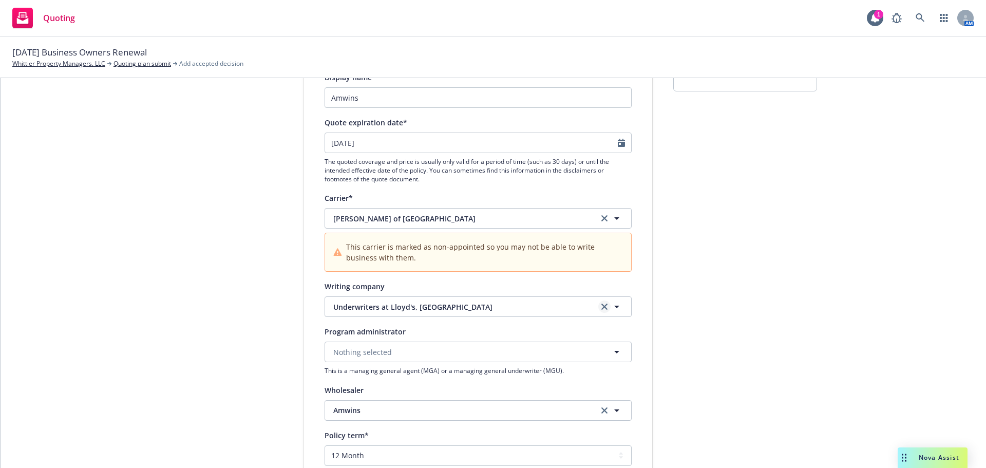
click at [603, 305] on icon "clear selection" at bounding box center [605, 307] width 6 height 6
click at [602, 216] on icon "clear selection" at bounding box center [605, 218] width 6 height 6
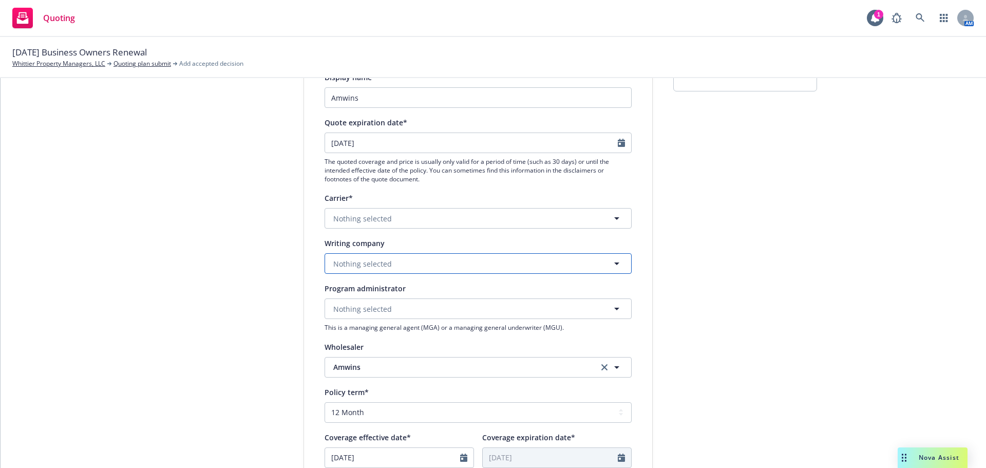
click at [394, 270] on button "Nothing selected" at bounding box center [478, 263] width 307 height 21
type input "WKFC"
click at [455, 202] on div "Carrier*" at bounding box center [478, 198] width 307 height 12
click at [455, 210] on button "Nothing selected" at bounding box center [478, 218] width 307 height 21
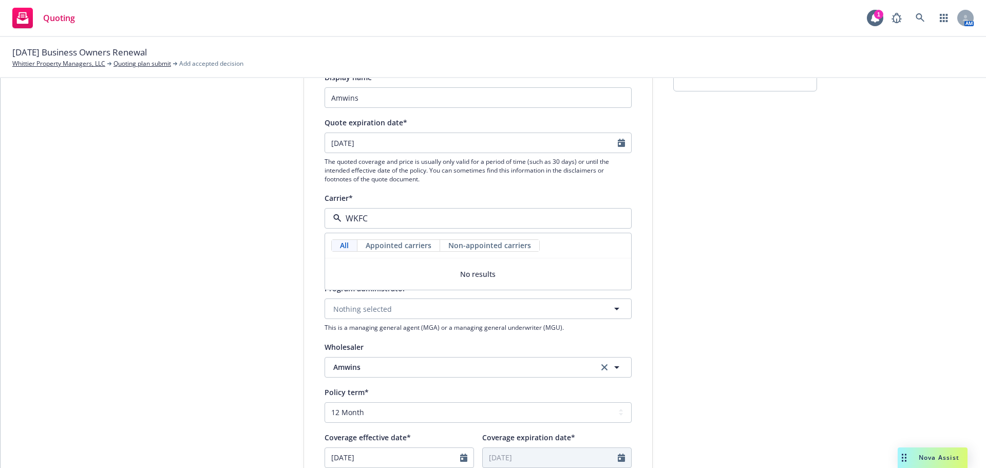
type input "WKFC"
drag, startPoint x: 744, startPoint y: 291, endPoint x: 860, endPoint y: 434, distance: 183.7
click at [744, 290] on div "submission Carrier [PERSON_NAME] Last updated [DATE] 11:25 AM" at bounding box center [746, 360] width 144 height 689
drag, startPoint x: 598, startPoint y: 363, endPoint x: 497, endPoint y: 363, distance: 100.7
click at [599, 363] on link "clear selection" at bounding box center [605, 367] width 12 height 12
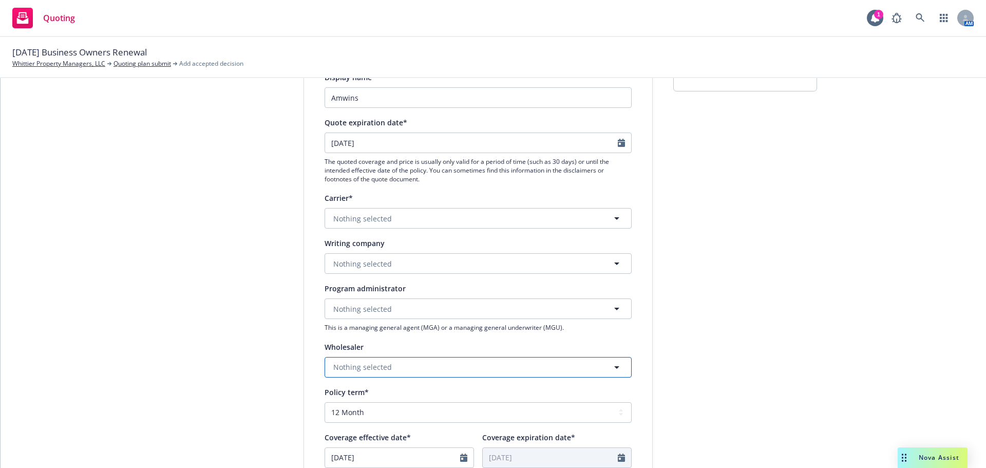
click at [487, 363] on button "Nothing selected" at bounding box center [478, 367] width 307 height 21
type input "w"
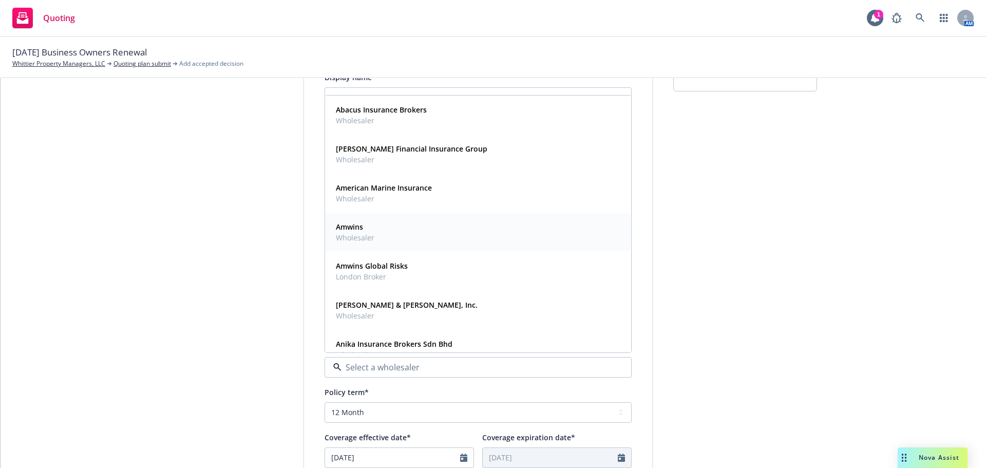
click at [397, 227] on div "Amwins Wholesaler" at bounding box center [478, 232] width 293 height 26
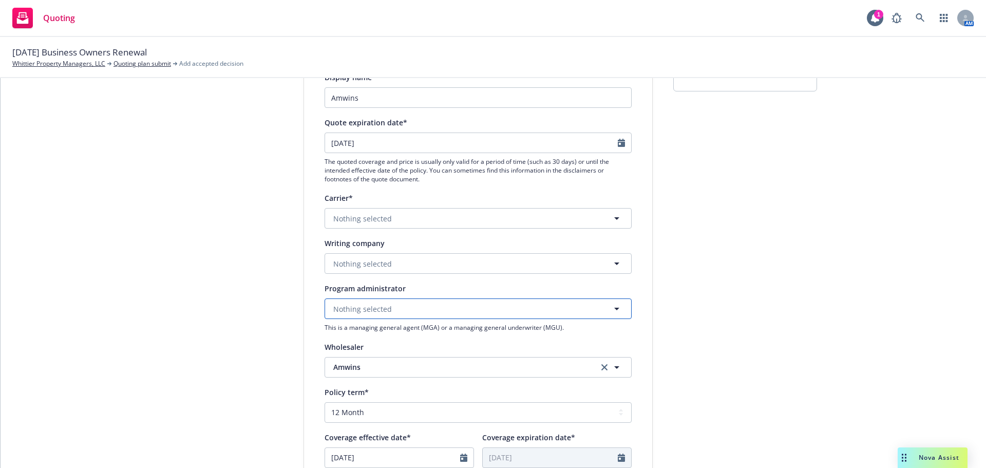
click at [376, 308] on span "Nothing selected" at bounding box center [362, 309] width 59 height 11
type input "w"
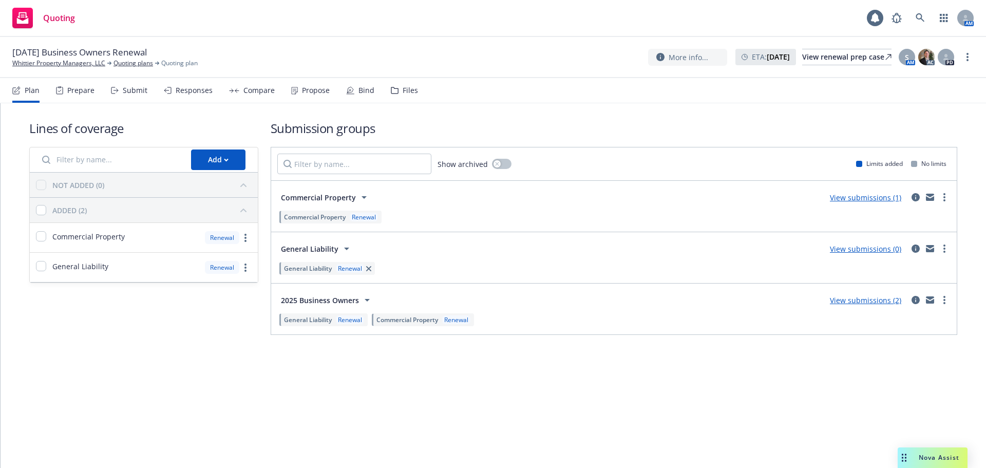
click at [969, 50] on div "More info... ETA : [DATE] View renewal prep case S AM AC PD" at bounding box center [811, 57] width 326 height 18
click at [968, 50] on div "More info... ETA : [DATE] View renewal prep case S AM AC PD" at bounding box center [811, 57] width 326 height 18
click at [967, 55] on icon "more" at bounding box center [968, 57] width 2 height 8
click at [910, 156] on link "Archive quoting plan" at bounding box center [916, 160] width 115 height 21
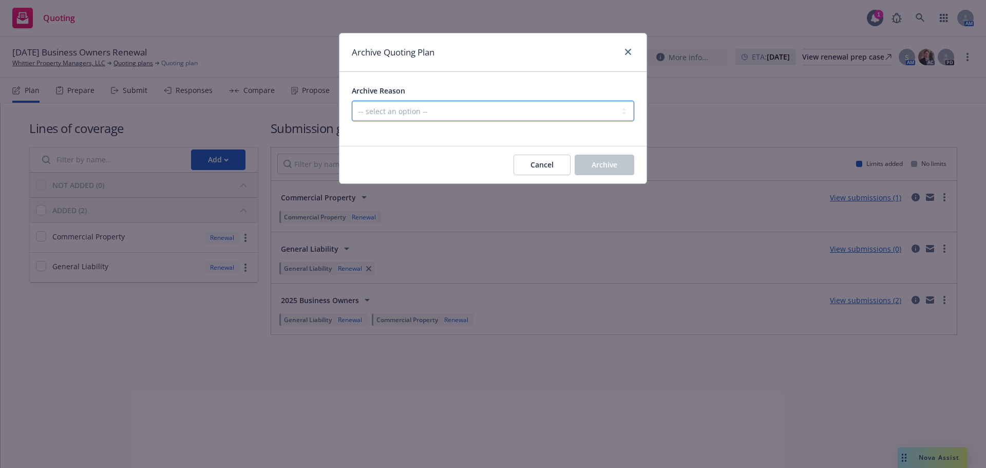
drag, startPoint x: 494, startPoint y: 102, endPoint x: 493, endPoint y: 109, distance: 6.8
click at [494, 102] on select "-- select an option -- All policies in this renewal plan are auto-renewed Creat…" at bounding box center [493, 111] width 283 height 21
select select "ARCHIVED_RENEWAL_CANCELED"
click at [352, 101] on select "-- select an option -- All policies in this renewal plan are auto-renewed Creat…" at bounding box center [493, 111] width 283 height 21
click at [624, 176] on div "Cancel Archive" at bounding box center [493, 164] width 307 height 37
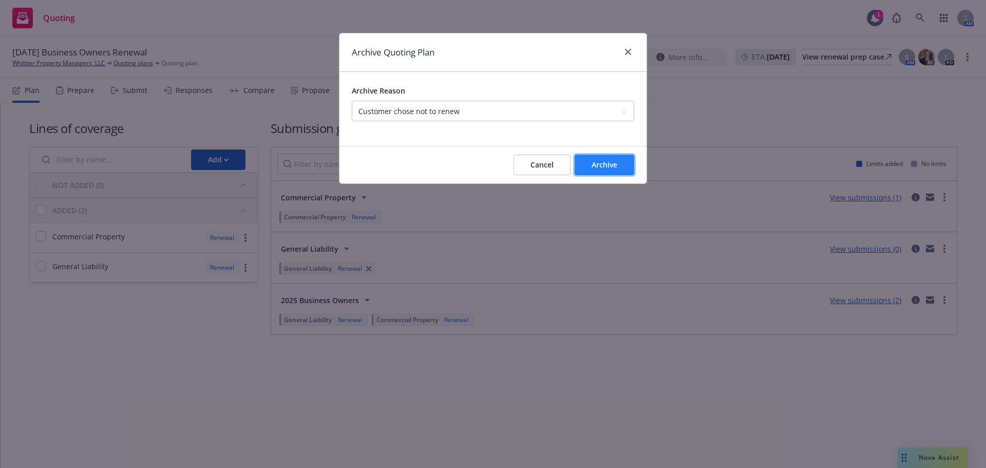
click at [623, 172] on button "Archive" at bounding box center [605, 165] width 60 height 21
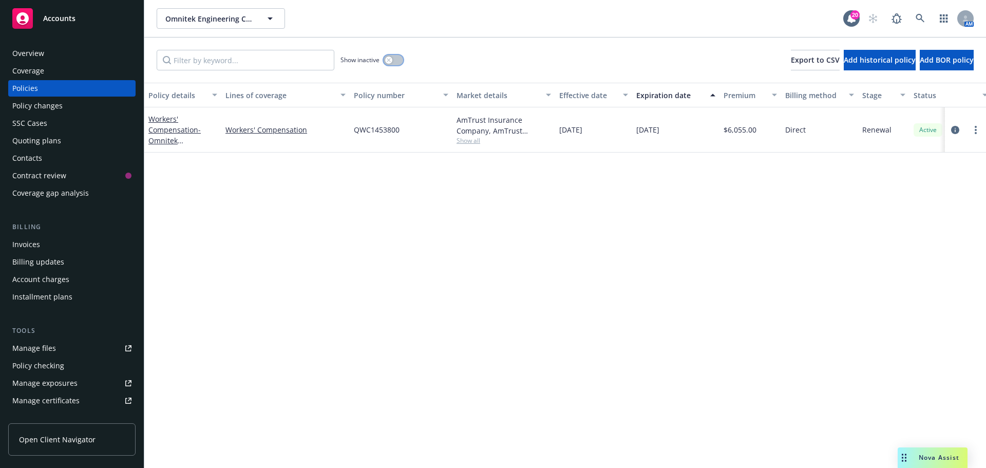
click at [400, 58] on button "button" at bounding box center [394, 60] width 20 height 10
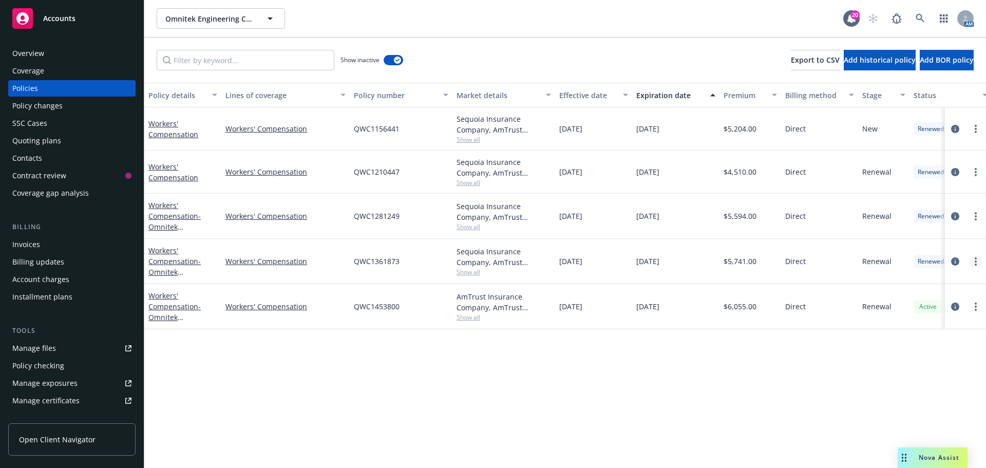
click at [980, 257] on link "more" at bounding box center [976, 261] width 12 height 12
drag, startPoint x: 927, startPoint y: 407, endPoint x: 819, endPoint y: 316, distance: 141.5
click at [927, 407] on link "Copy logging email" at bounding box center [921, 406] width 121 height 21
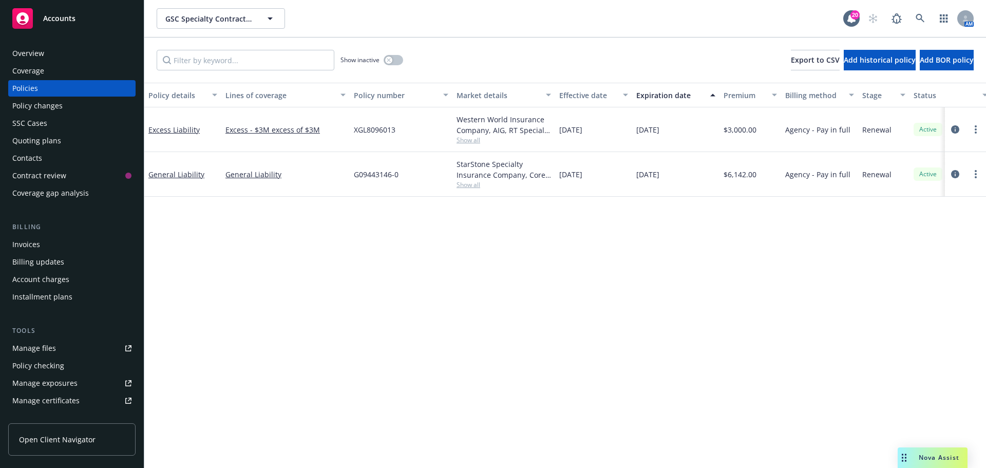
click at [478, 182] on span "Show all" at bounding box center [504, 184] width 95 height 9
click at [604, 293] on div "Policy details Lines of coverage Policy number Market details Effective date Ex…" at bounding box center [565, 275] width 842 height 385
click at [469, 139] on span "Show all" at bounding box center [504, 140] width 95 height 9
click at [642, 268] on div "Policy details Lines of coverage Policy number Market details Effective date Ex…" at bounding box center [565, 275] width 842 height 385
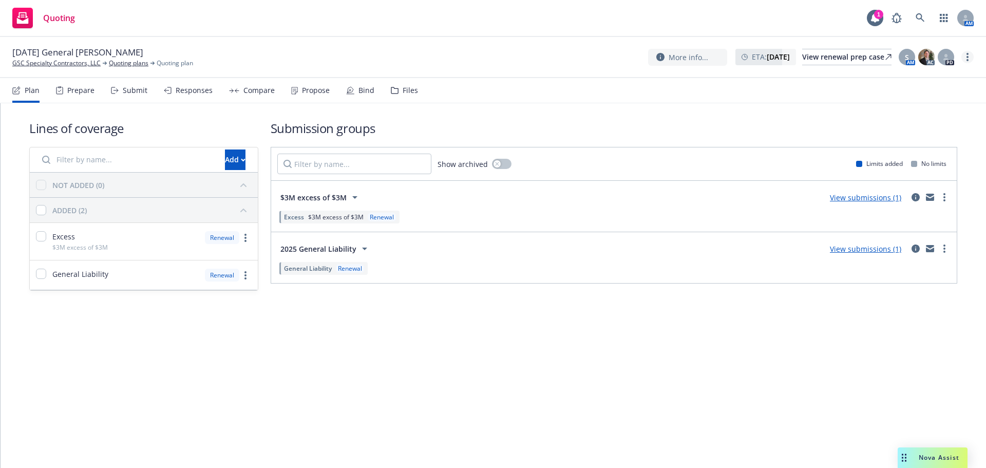
click at [962, 58] on link "more" at bounding box center [968, 57] width 12 height 12
click at [948, 77] on link "Copy logging email" at bounding box center [916, 78] width 115 height 21
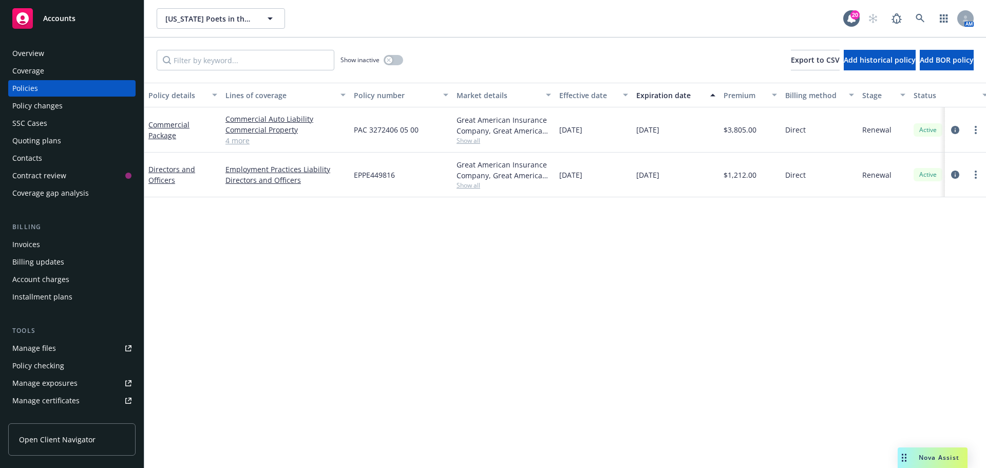
click at [65, 57] on div "Overview" at bounding box center [71, 53] width 119 height 16
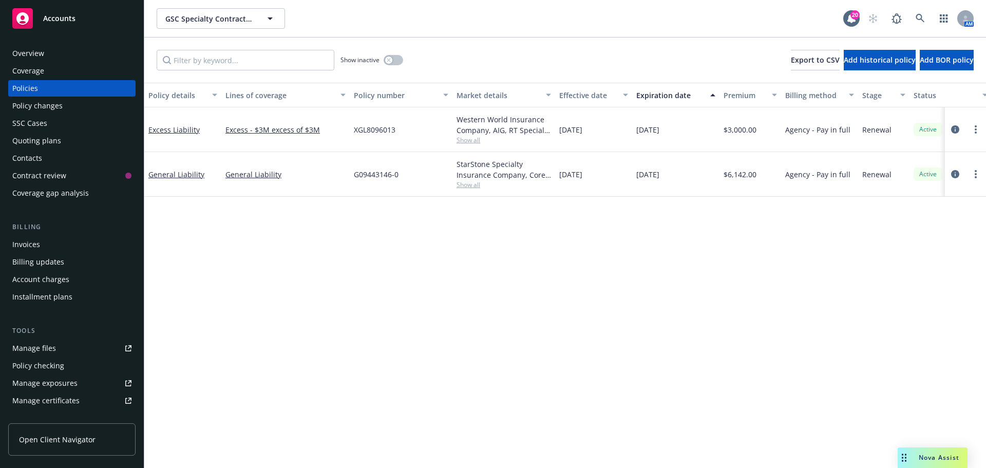
click at [44, 250] on div "Invoices" at bounding box center [71, 244] width 119 height 16
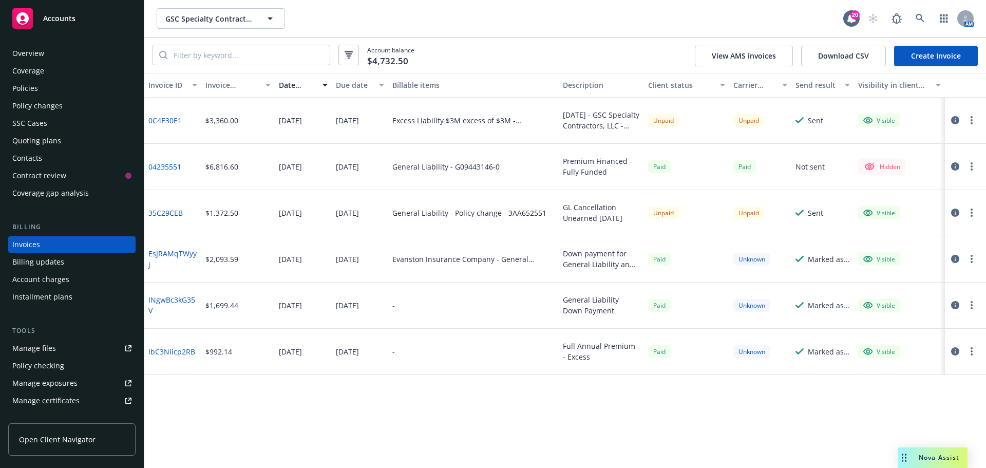
click at [53, 47] on div "Overview" at bounding box center [71, 53] width 119 height 16
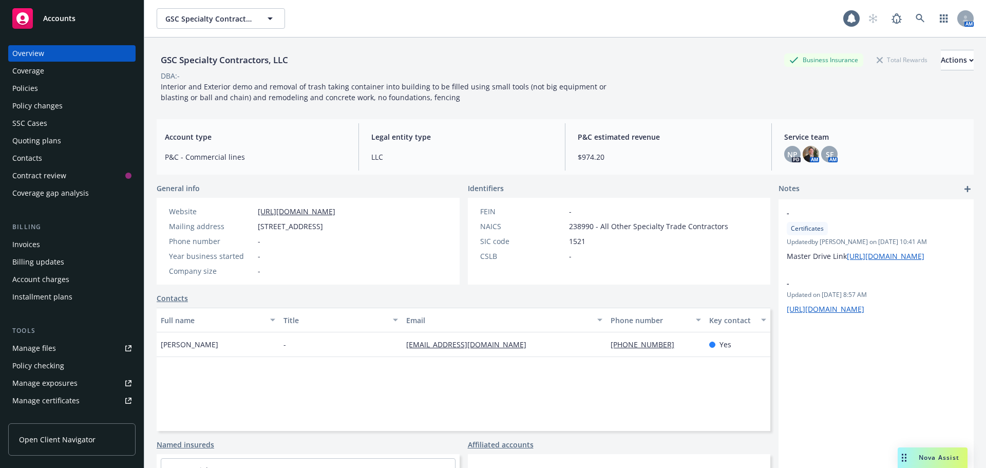
click at [71, 88] on div "Policies" at bounding box center [71, 88] width 119 height 16
